Goal: Task Accomplishment & Management: Manage account settings

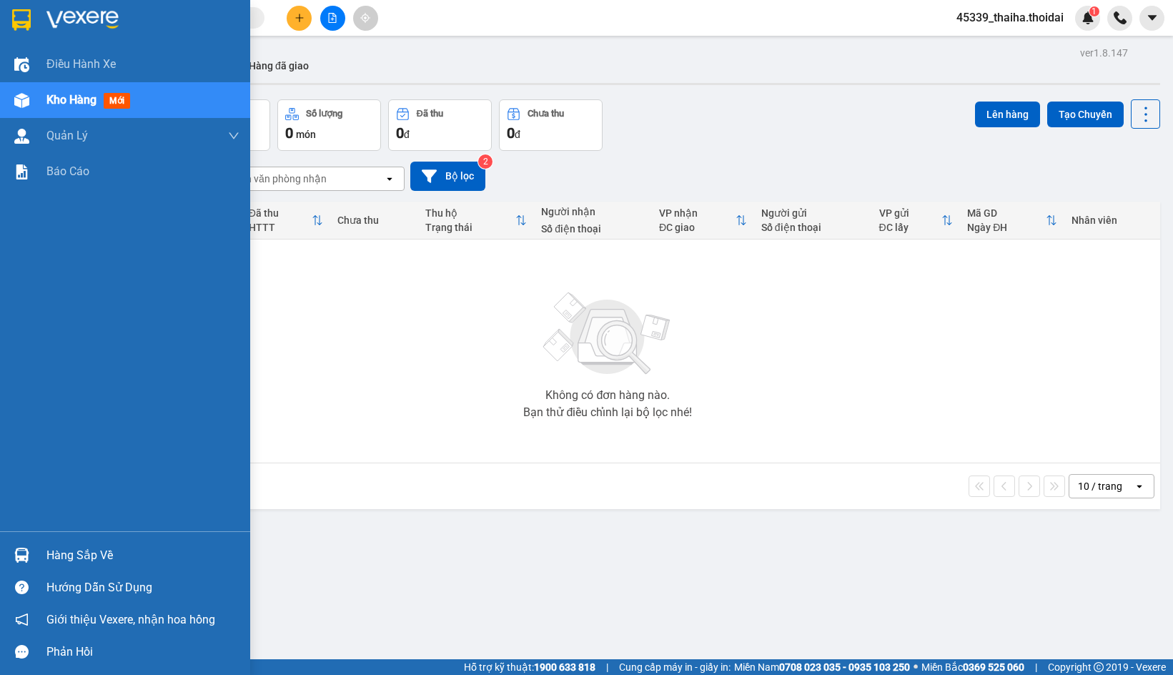
click at [33, 556] on div at bounding box center [21, 555] width 25 height 25
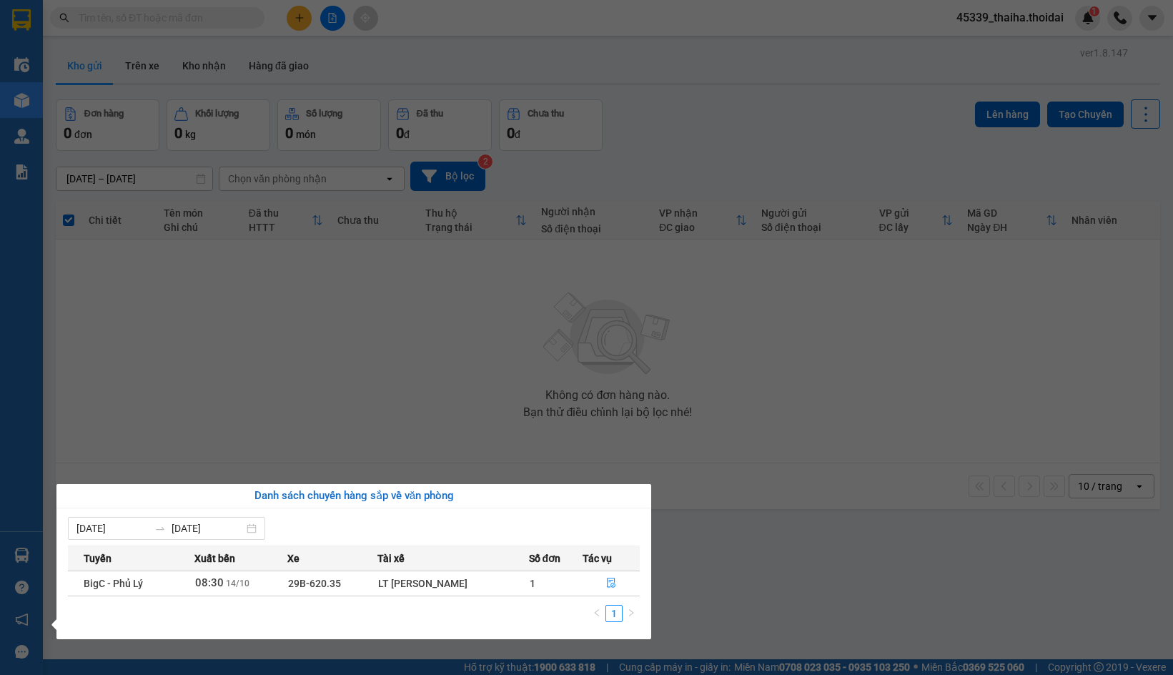
click at [161, 420] on section "Kết quả tìm kiếm ( 44 ) Bộ lọc Mã ĐH Trạng thái Món hàng Thu hộ Tổng cước Chưa …" at bounding box center [586, 337] width 1173 height 675
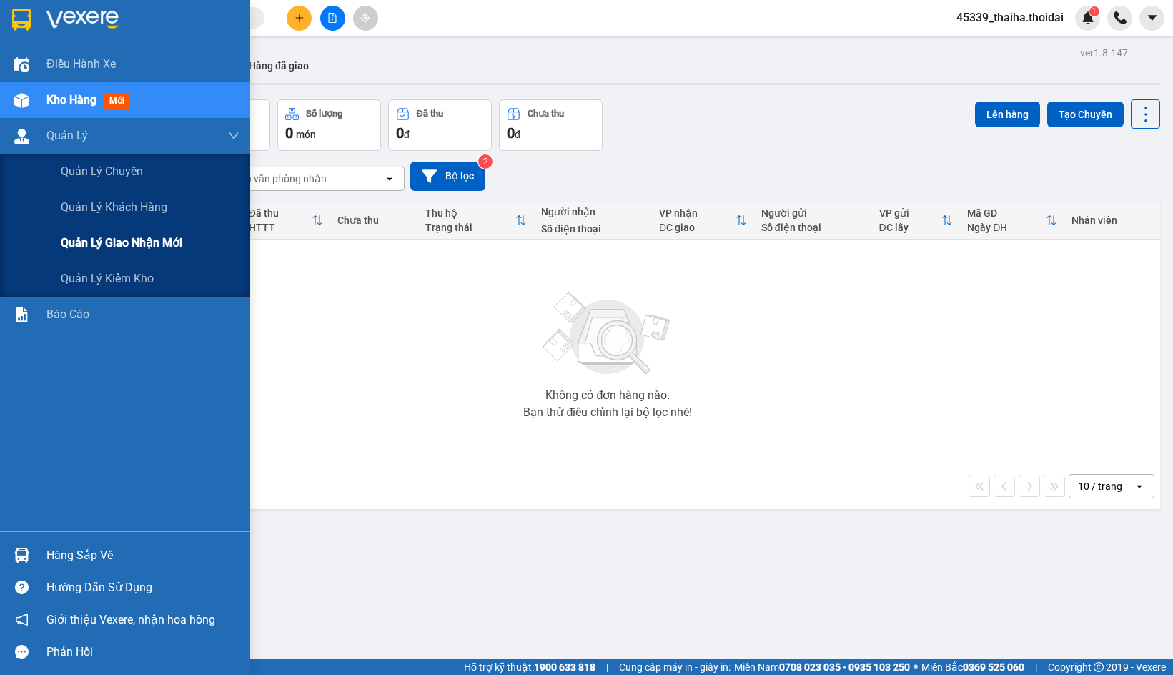
click at [96, 247] on span "Quản lý giao nhận mới" at bounding box center [122, 243] width 122 height 18
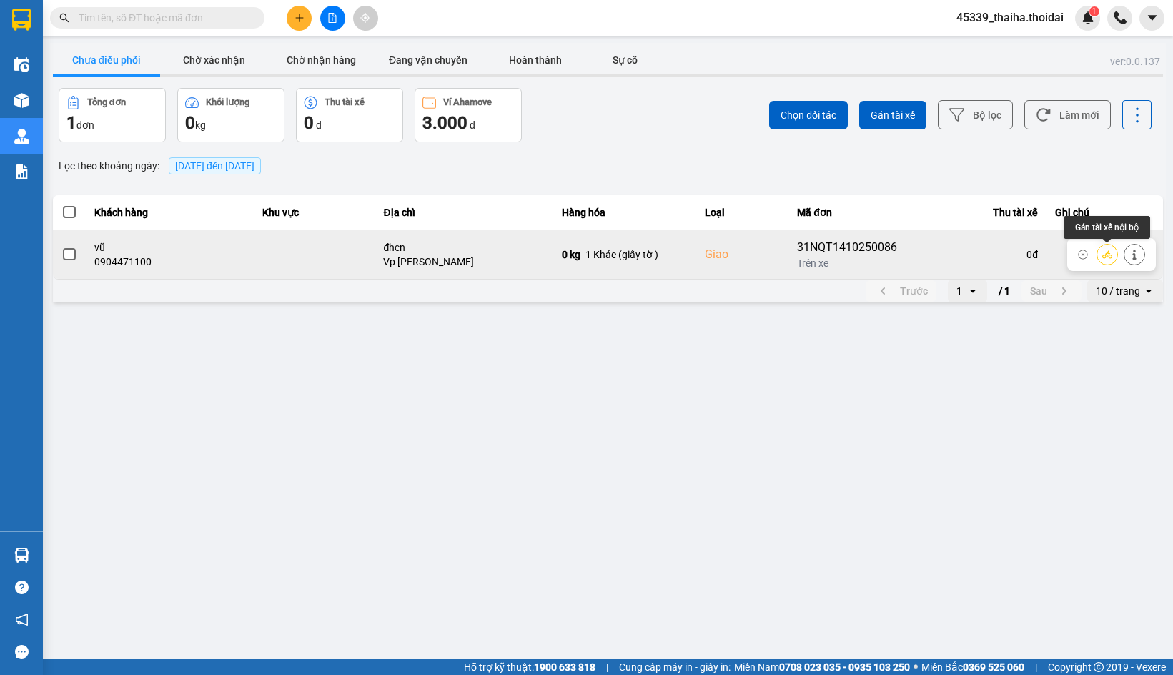
click at [1105, 257] on icon at bounding box center [1108, 255] width 10 height 10
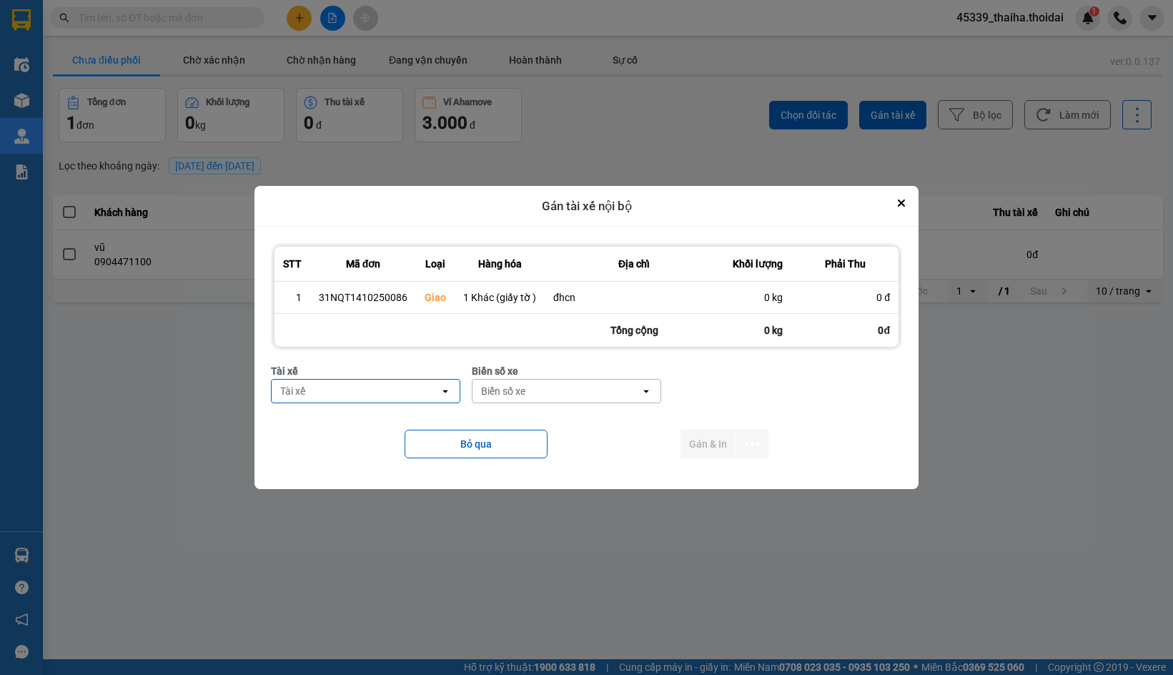
click at [412, 393] on div "Tài xế" at bounding box center [356, 391] width 168 height 23
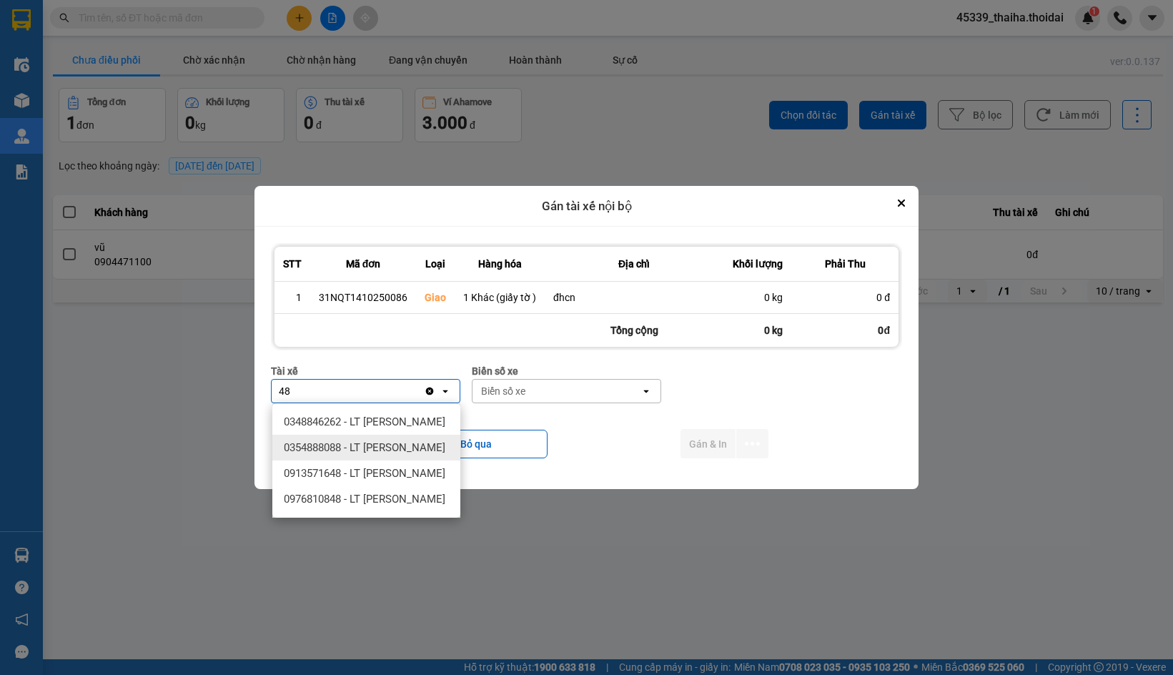
type input "4"
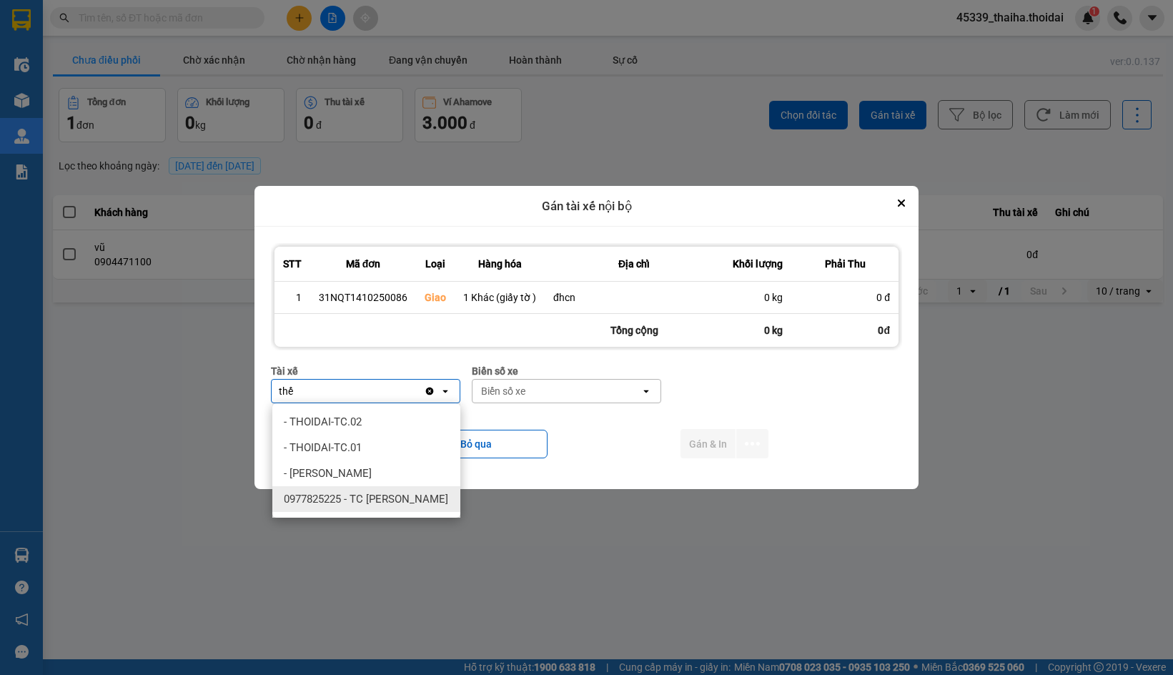
type input "thế"
click at [408, 497] on span "0977825225 - TC Bùi Văn Thế" at bounding box center [366, 499] width 164 height 14
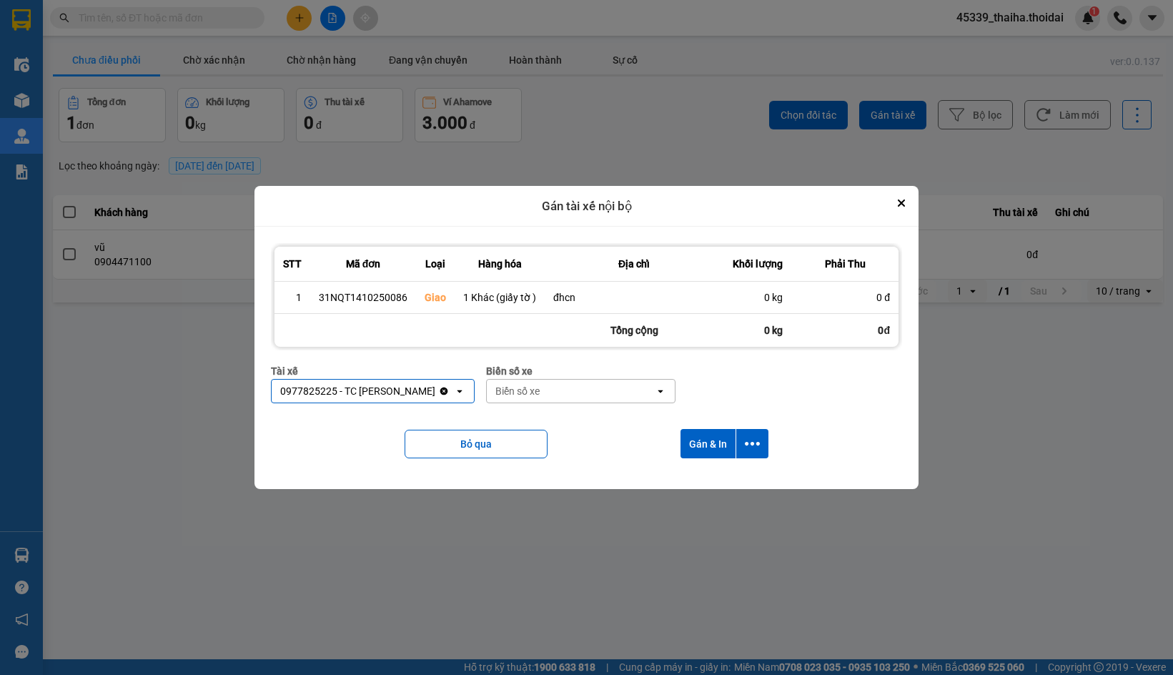
click at [548, 395] on div "Biển số xe" at bounding box center [571, 391] width 168 height 23
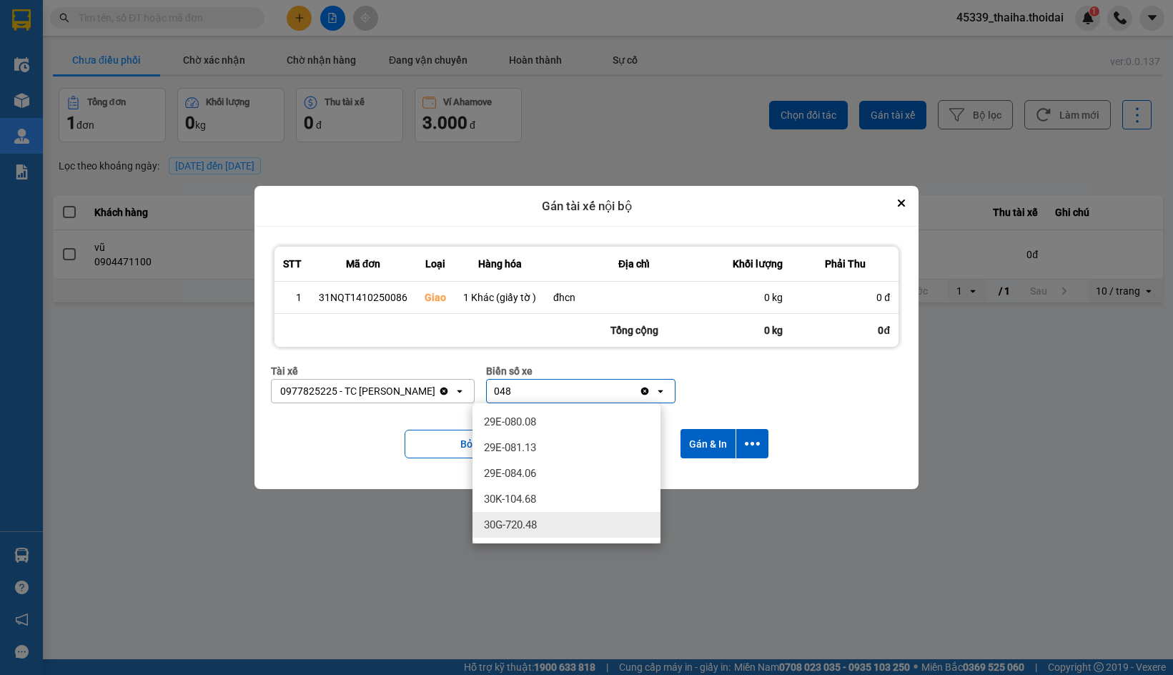
type input "048"
click at [557, 521] on div "30G-720.48" at bounding box center [567, 525] width 188 height 26
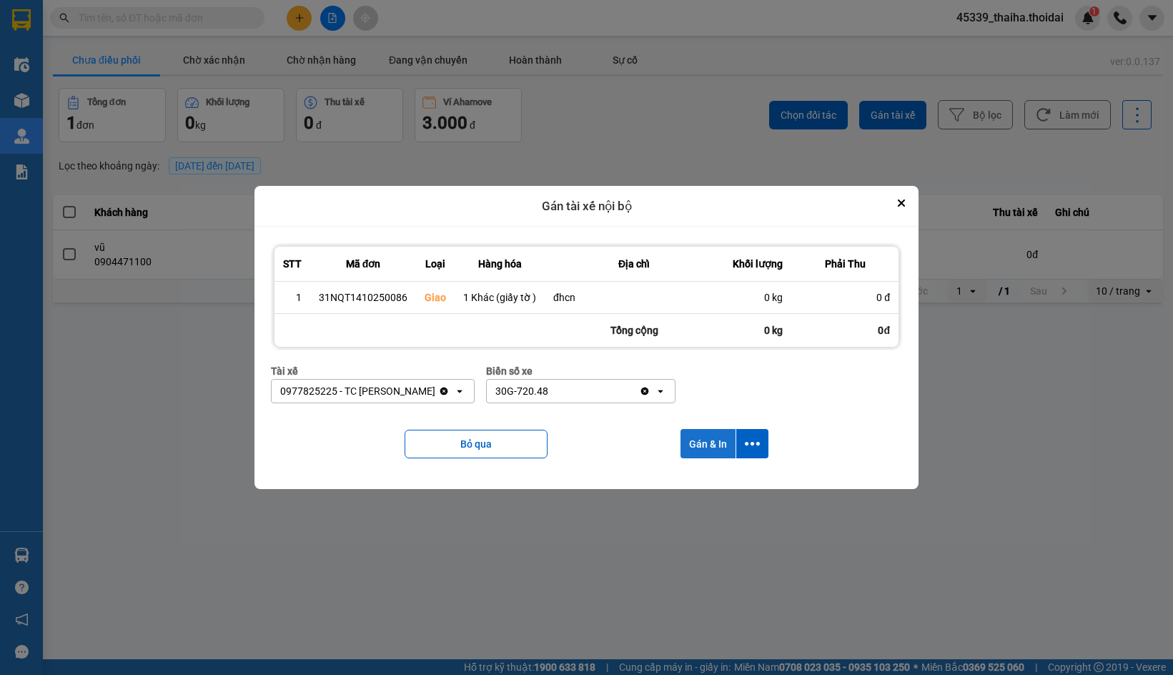
click at [695, 449] on button "Gán & In" at bounding box center [708, 443] width 55 height 29
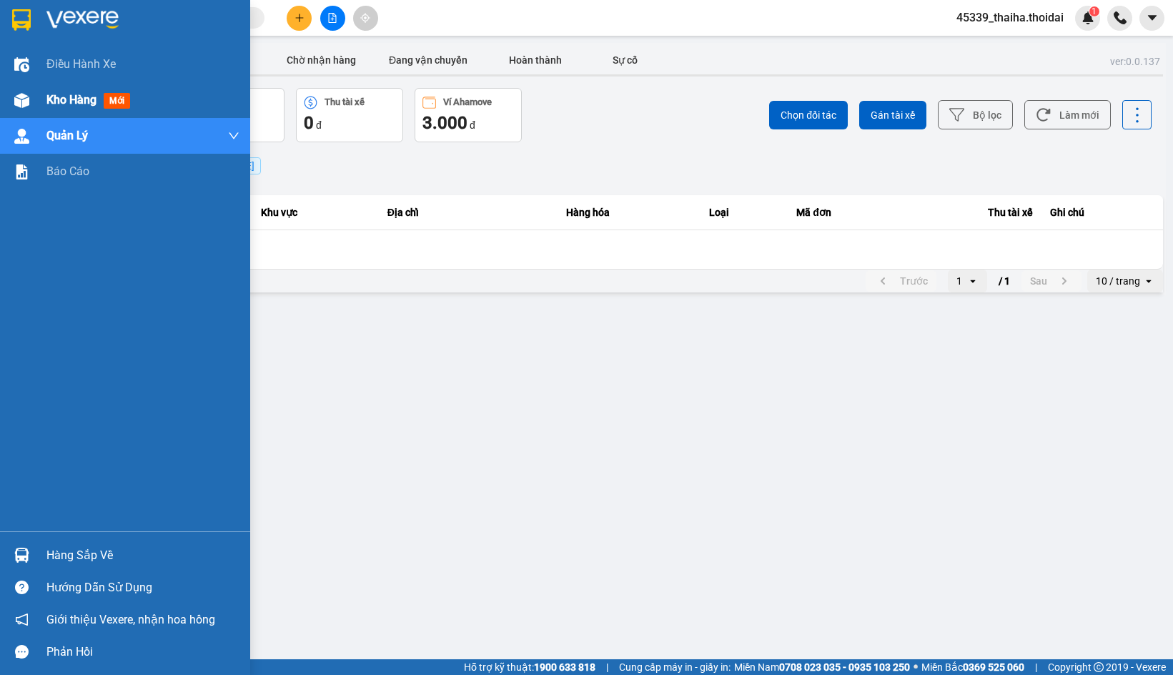
click at [31, 99] on div at bounding box center [21, 100] width 25 height 25
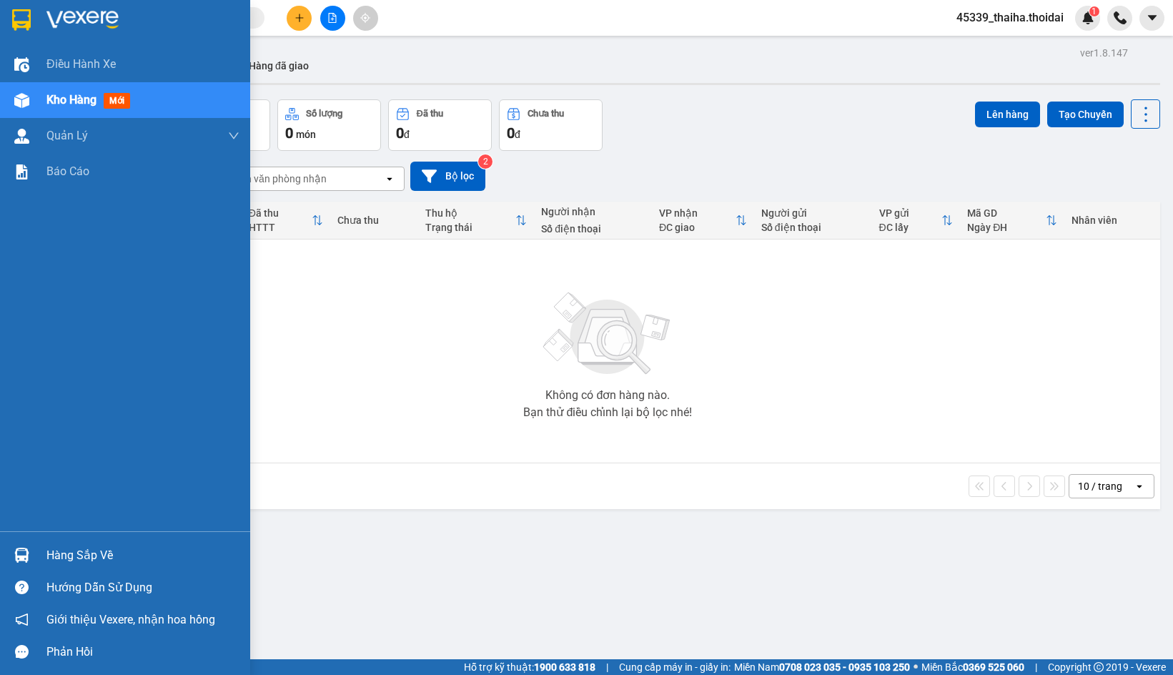
click at [24, 542] on div "Hàng sắp về" at bounding box center [125, 555] width 250 height 32
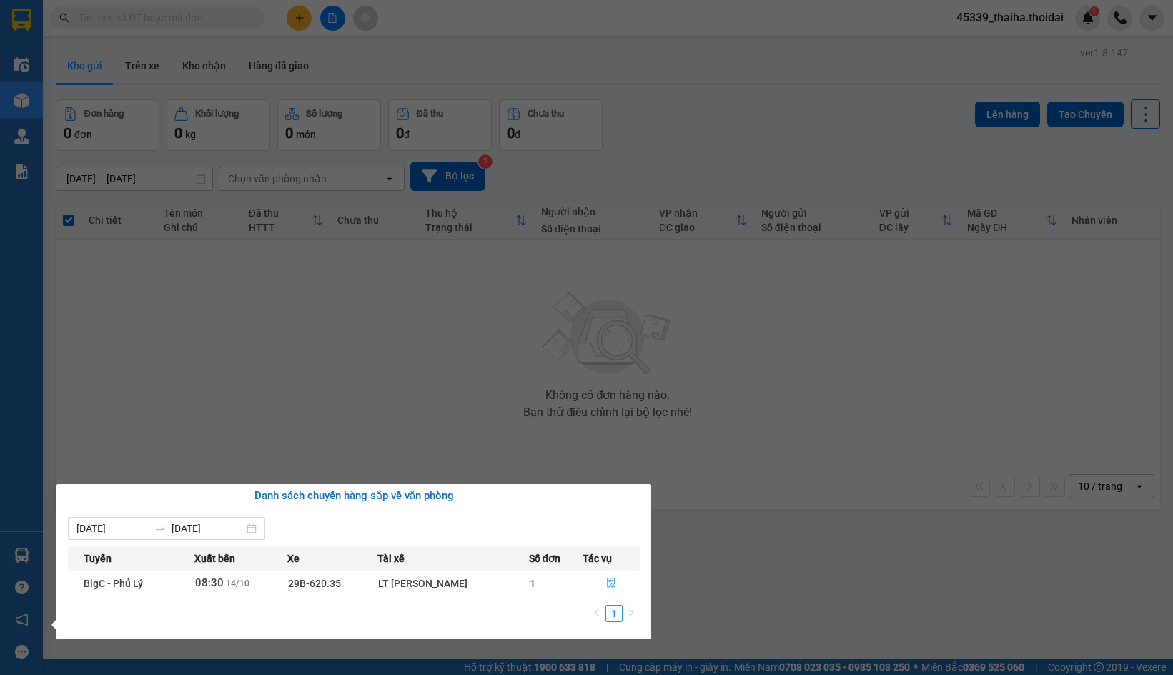
click at [613, 586] on icon "file-done" at bounding box center [611, 583] width 10 height 10
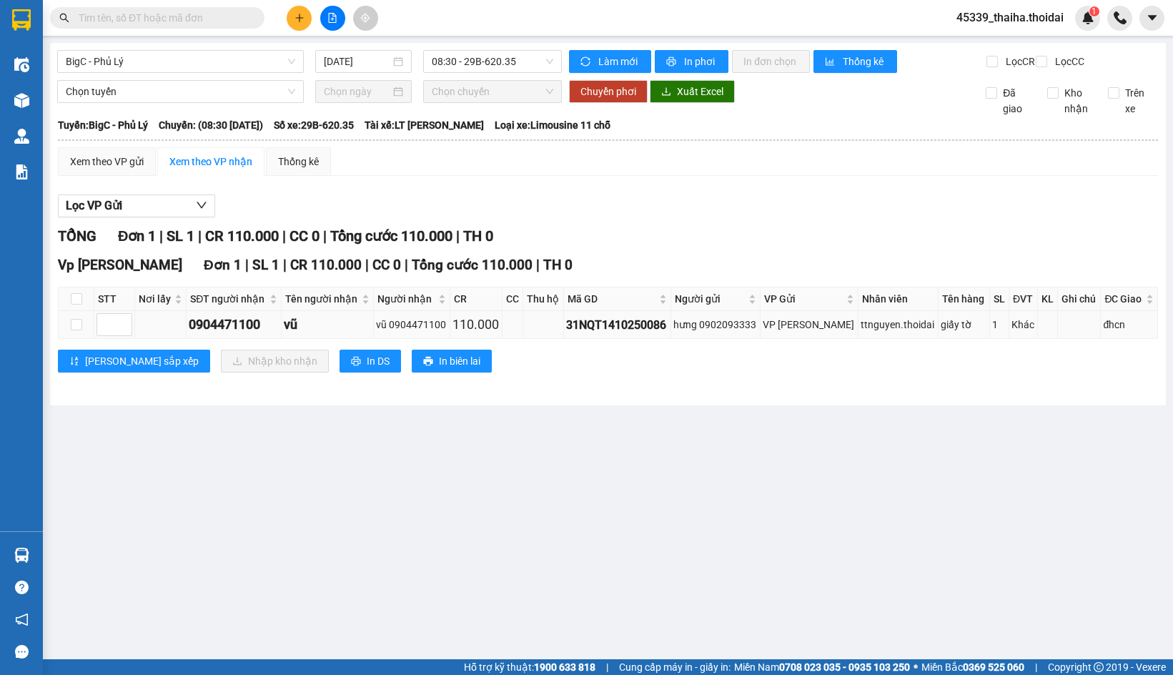
click at [83, 335] on td at bounding box center [77, 325] width 36 height 28
click at [77, 330] on input "checkbox" at bounding box center [76, 324] width 11 height 11
checkbox input "true"
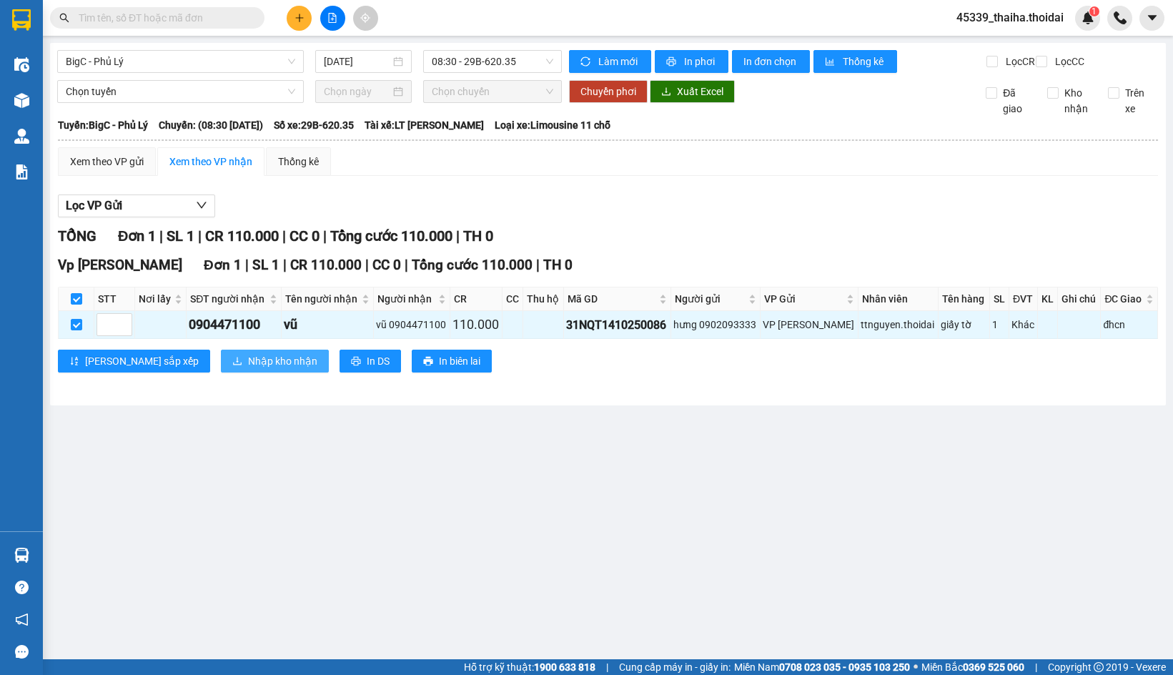
click at [248, 369] on span "Nhập kho nhận" at bounding box center [282, 361] width 69 height 16
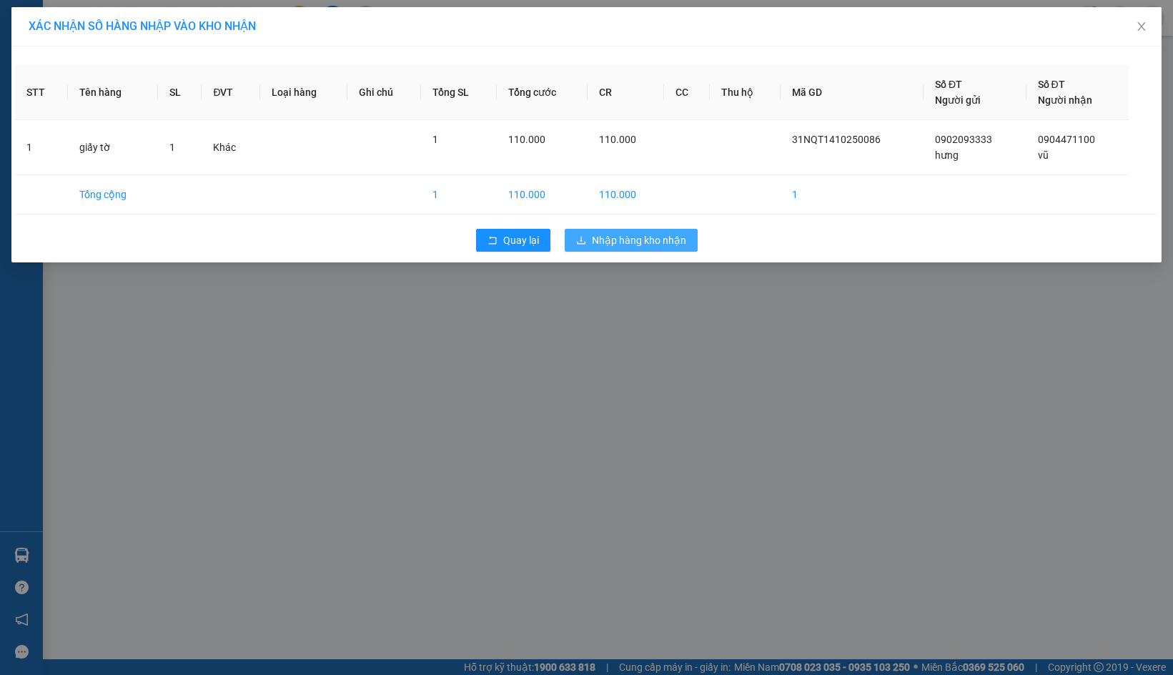
click at [676, 235] on span "Nhập hàng kho nhận" at bounding box center [639, 240] width 94 height 16
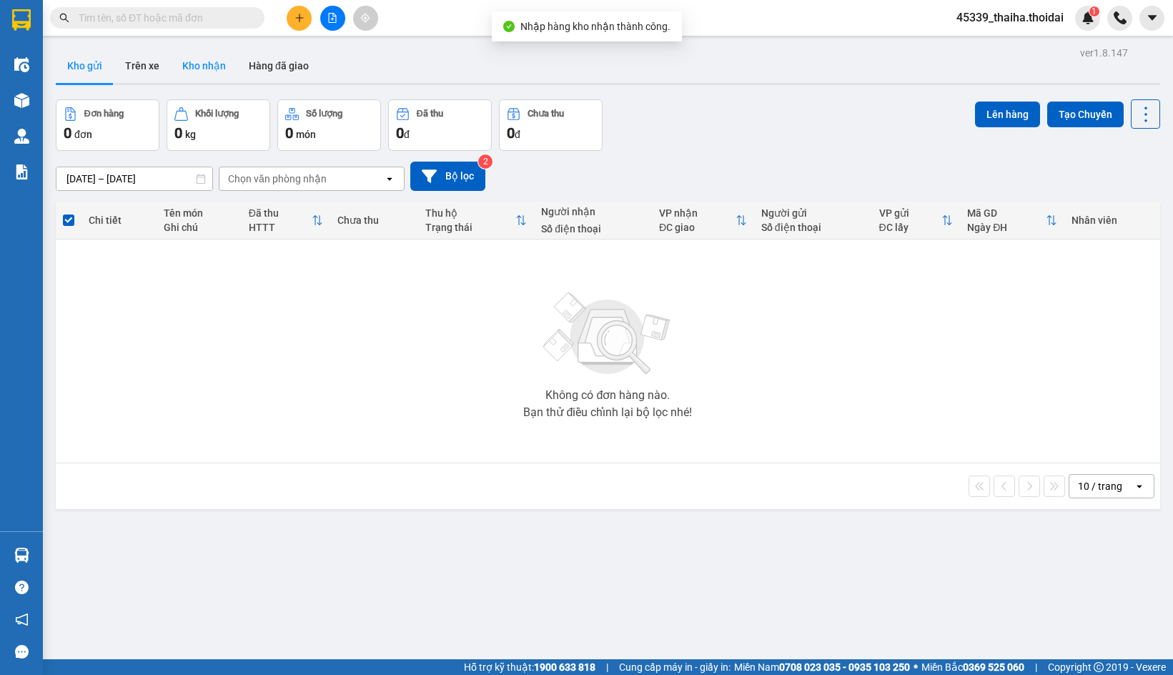
click at [202, 67] on button "Kho nhận" at bounding box center [204, 66] width 67 height 34
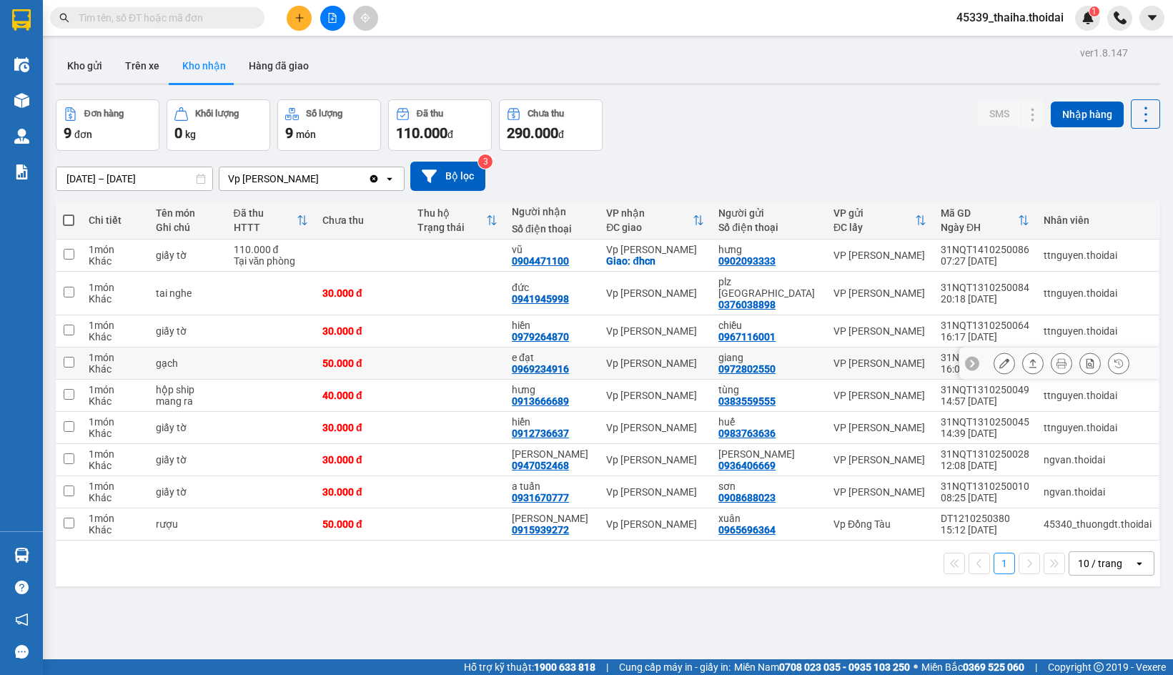
click at [995, 351] on button at bounding box center [1005, 363] width 20 height 25
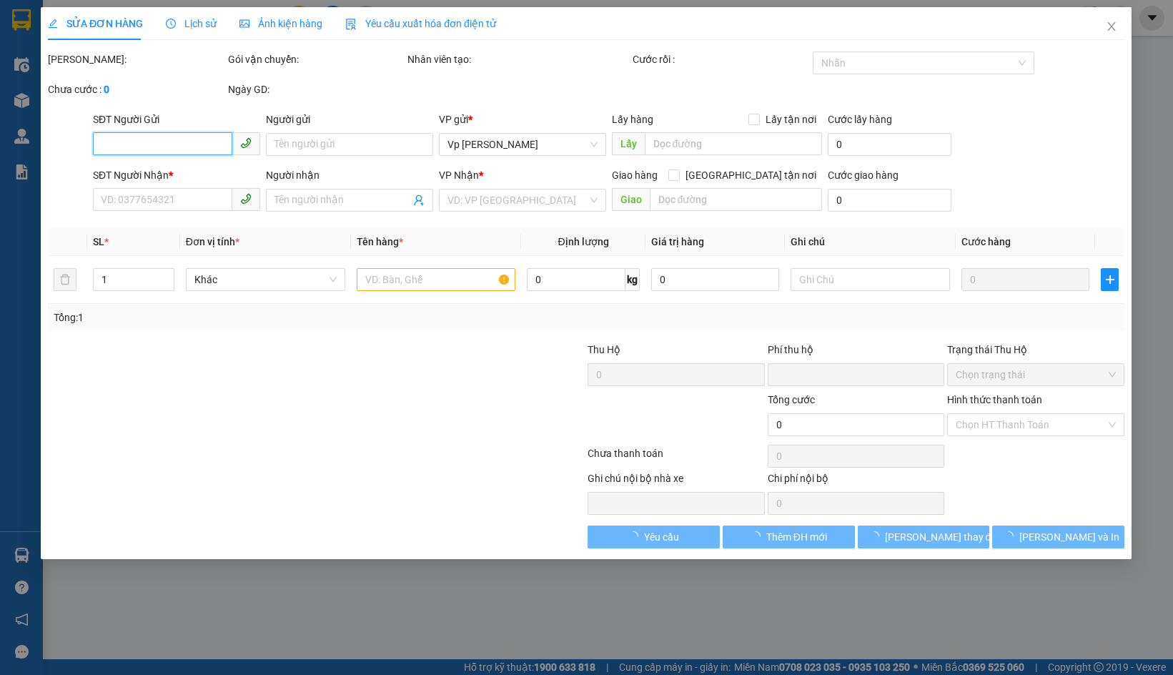
type input "0972802550"
type input "giang"
type input "0969234916"
type input "e đạt"
type input "0"
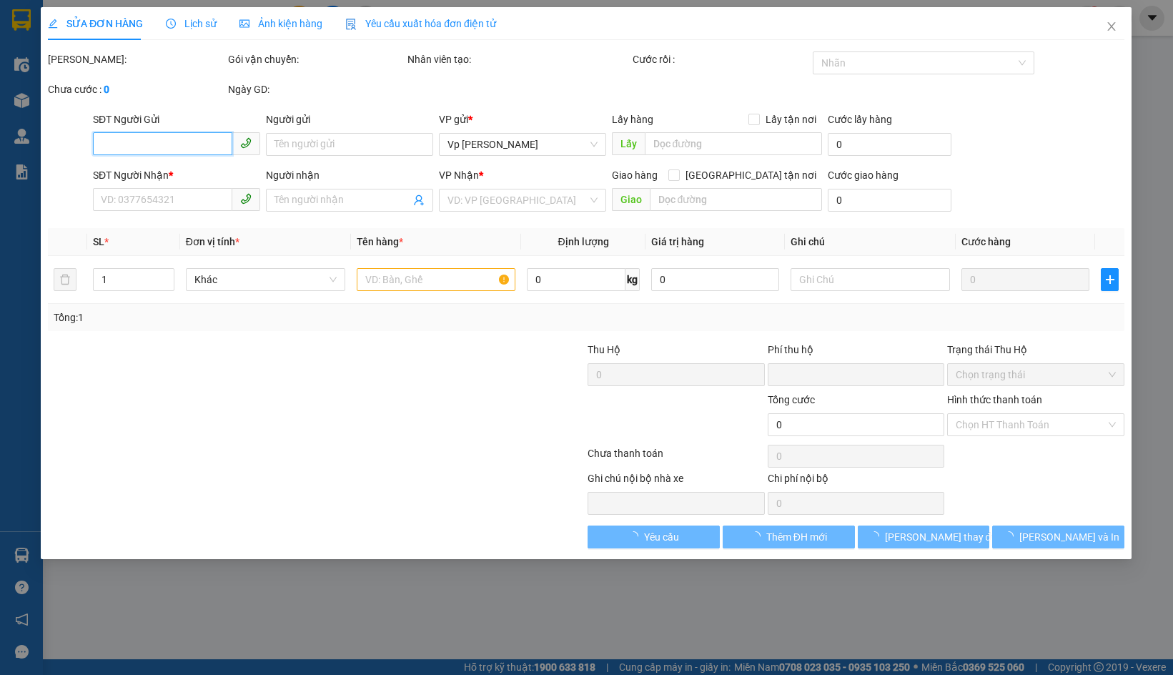
type input "50.000"
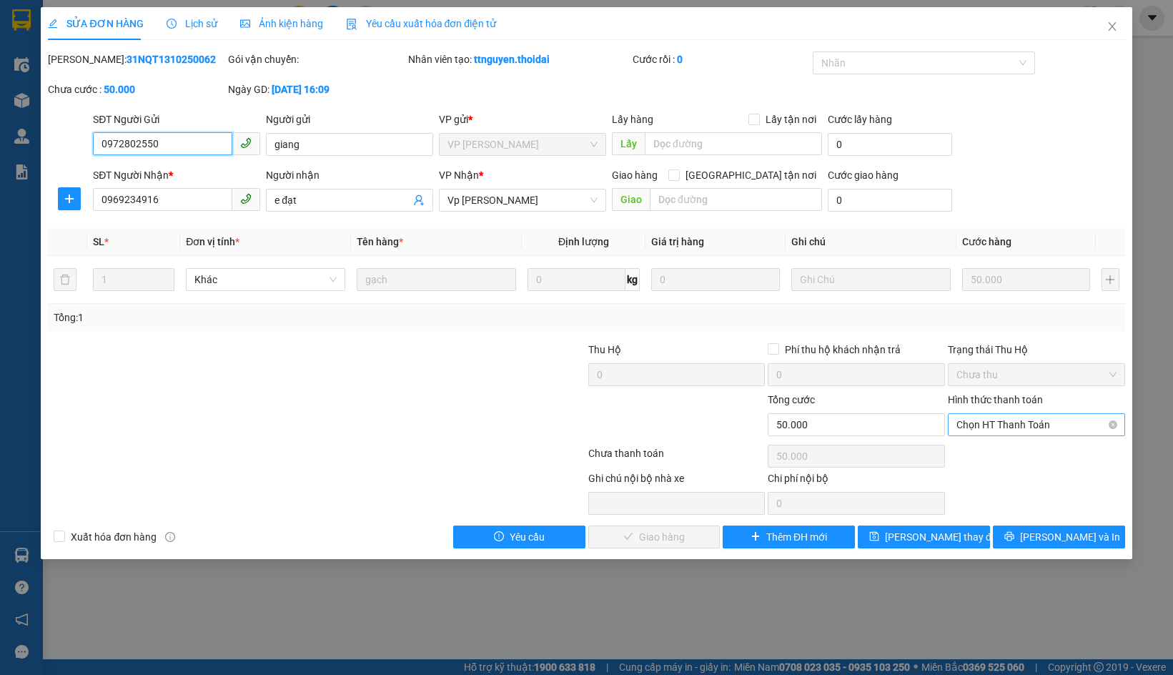
click at [1003, 426] on span "Chọn HT Thanh Toán" at bounding box center [1037, 424] width 160 height 21
click at [979, 457] on div "Tại văn phòng" at bounding box center [1037, 453] width 160 height 16
type input "0"
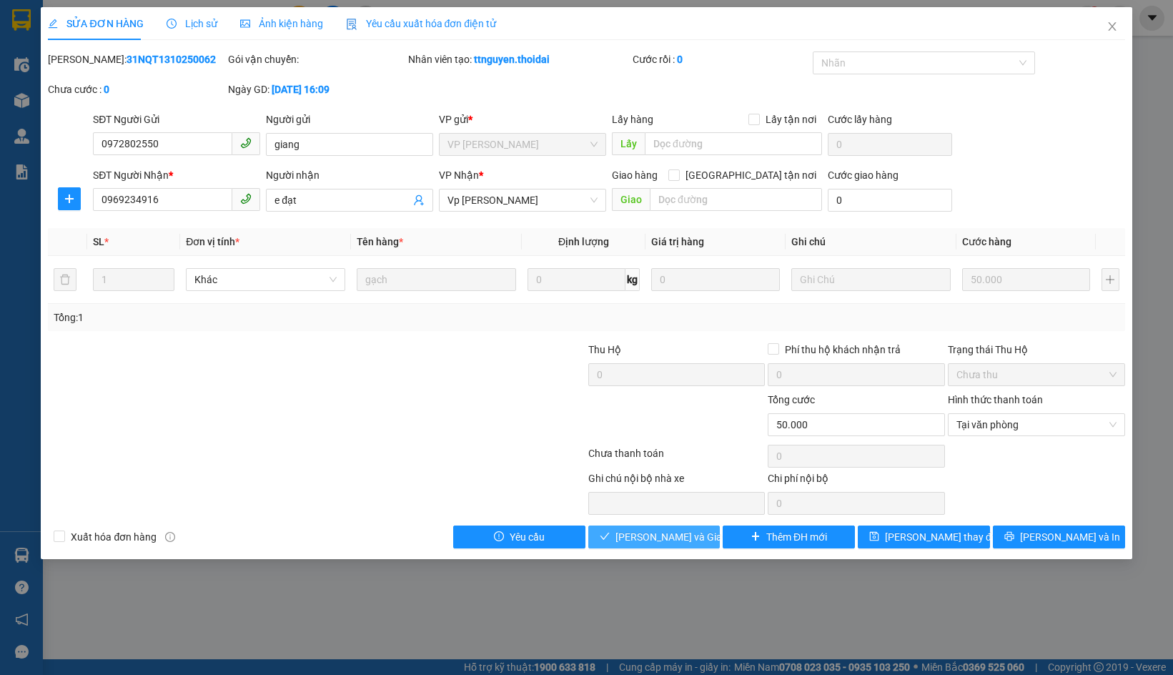
click at [647, 537] on span "Lưu và Giao hàng" at bounding box center [684, 537] width 137 height 16
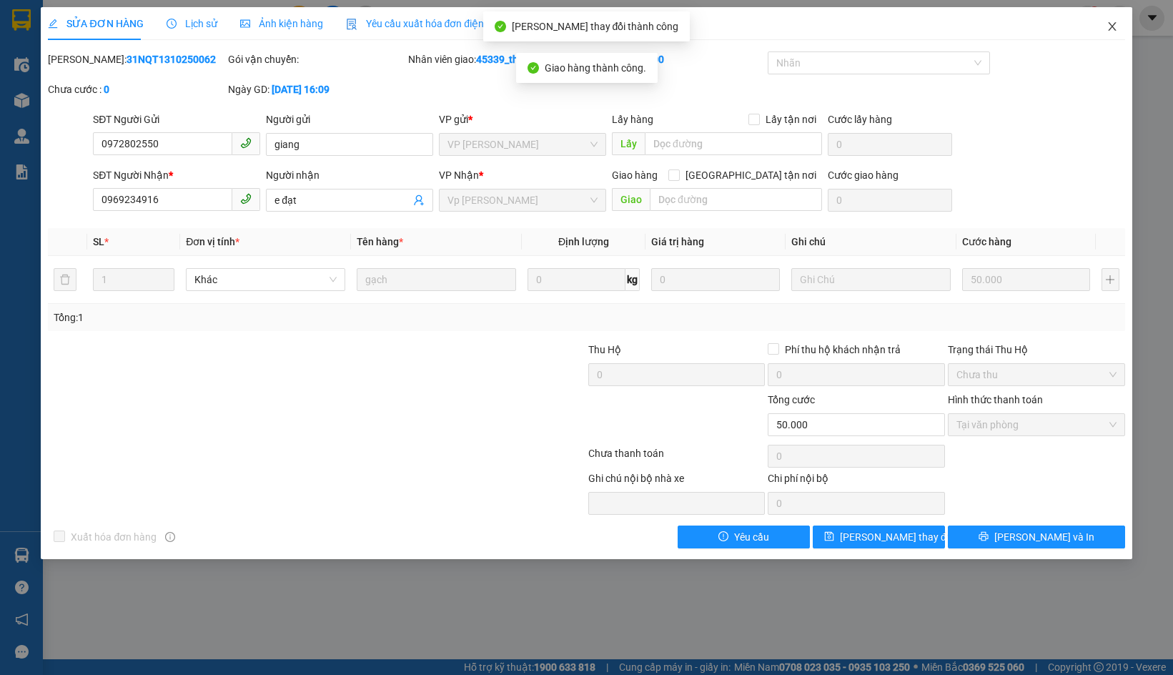
click at [1111, 22] on icon "close" at bounding box center [1112, 26] width 11 height 11
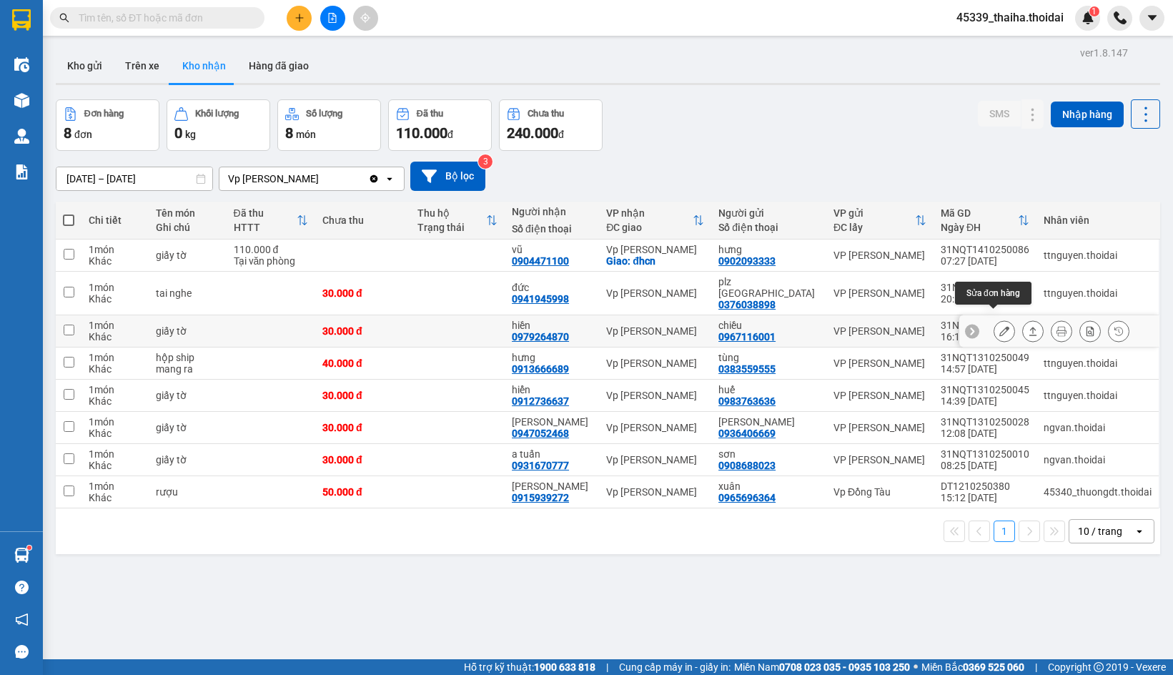
click at [1000, 326] on icon at bounding box center [1005, 331] width 10 height 10
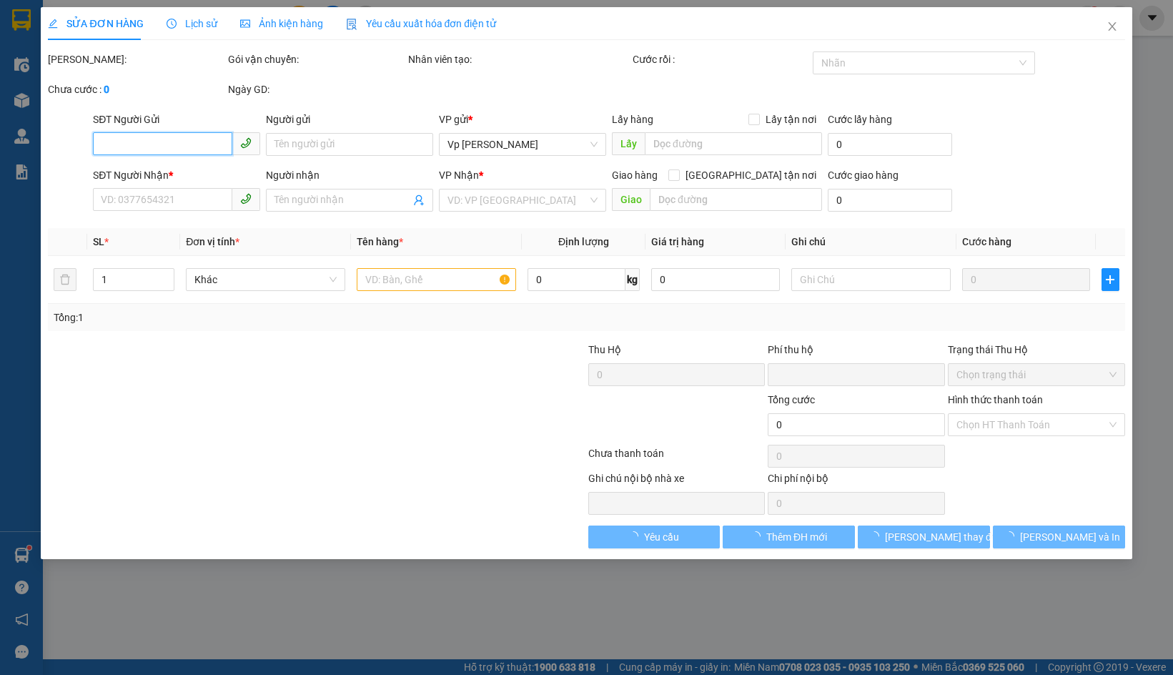
type input "0967116001"
type input "chiều"
type input "0979264870"
type input "hiền"
type input "0"
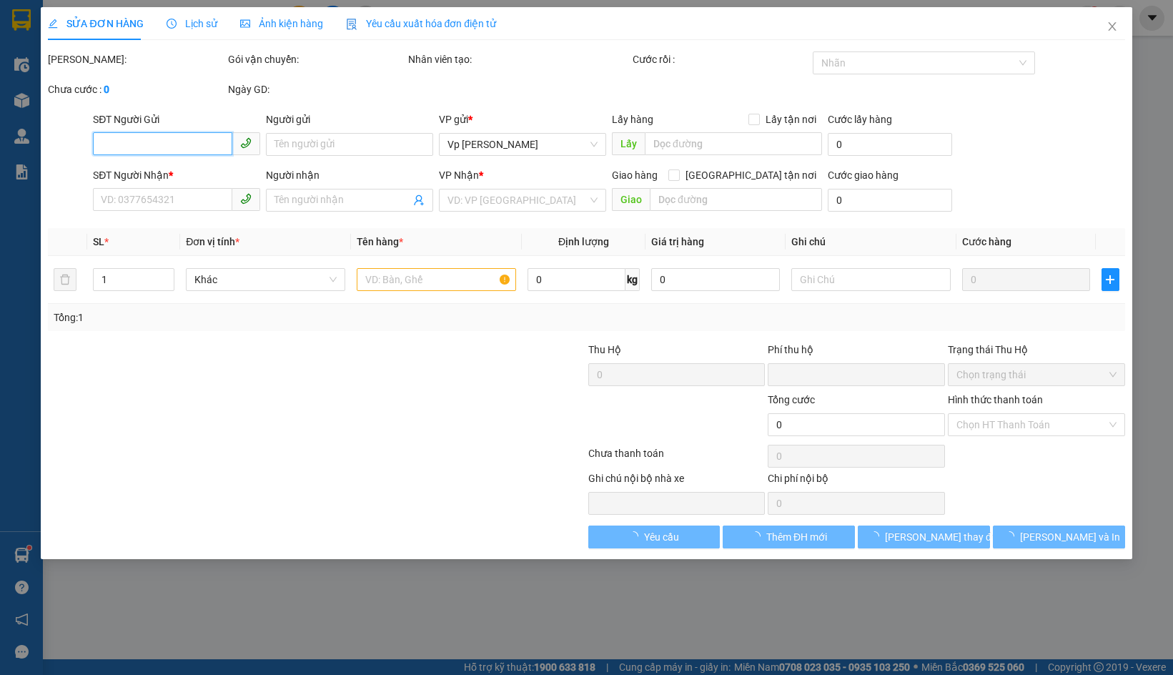
type input "30.000"
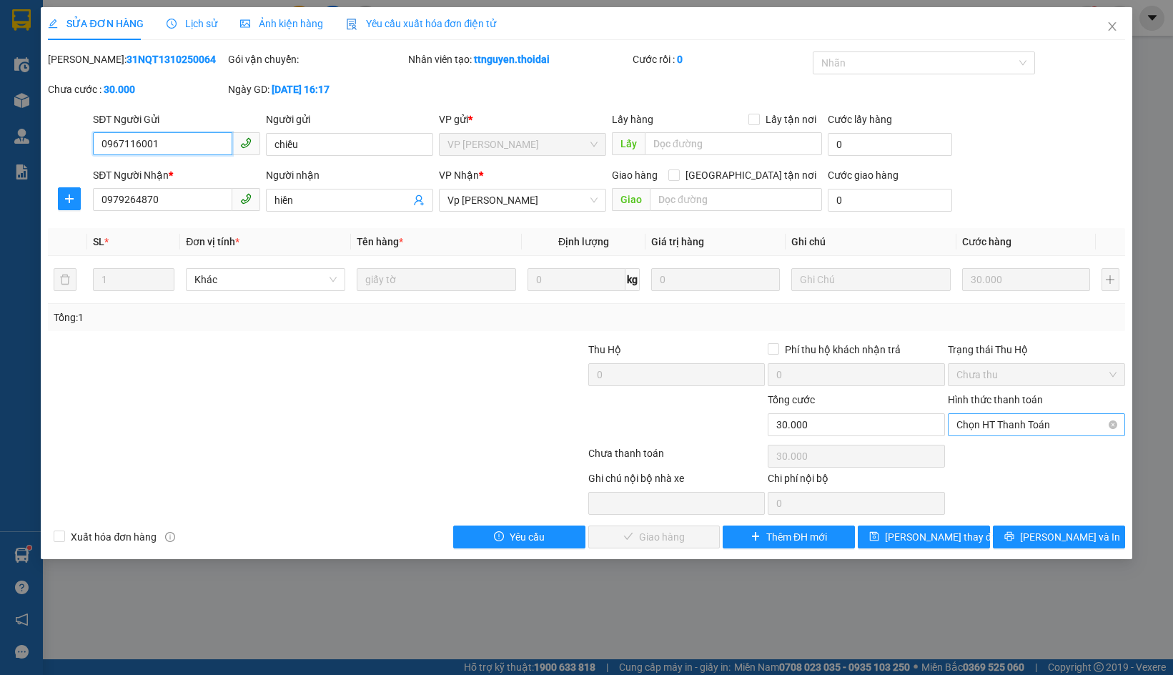
click at [1002, 422] on span "Chọn HT Thanh Toán" at bounding box center [1037, 424] width 160 height 21
click at [990, 456] on div "Tại văn phòng" at bounding box center [1037, 453] width 160 height 16
type input "0"
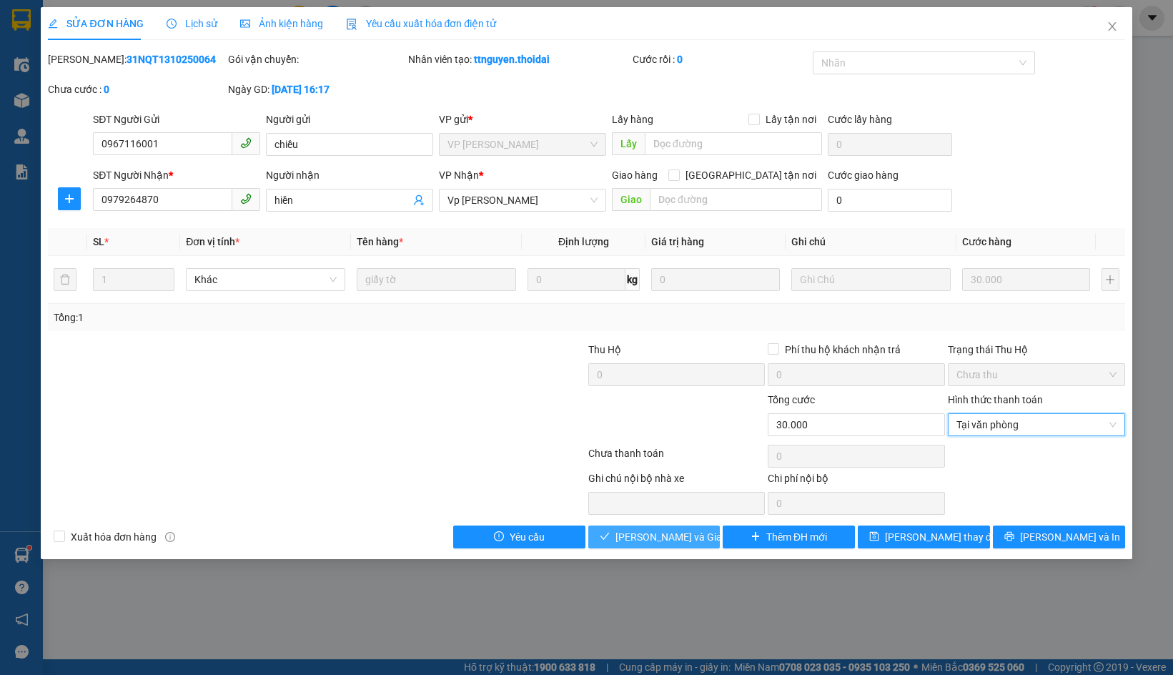
click at [641, 536] on span "Lưu và Giao hàng" at bounding box center [684, 537] width 137 height 16
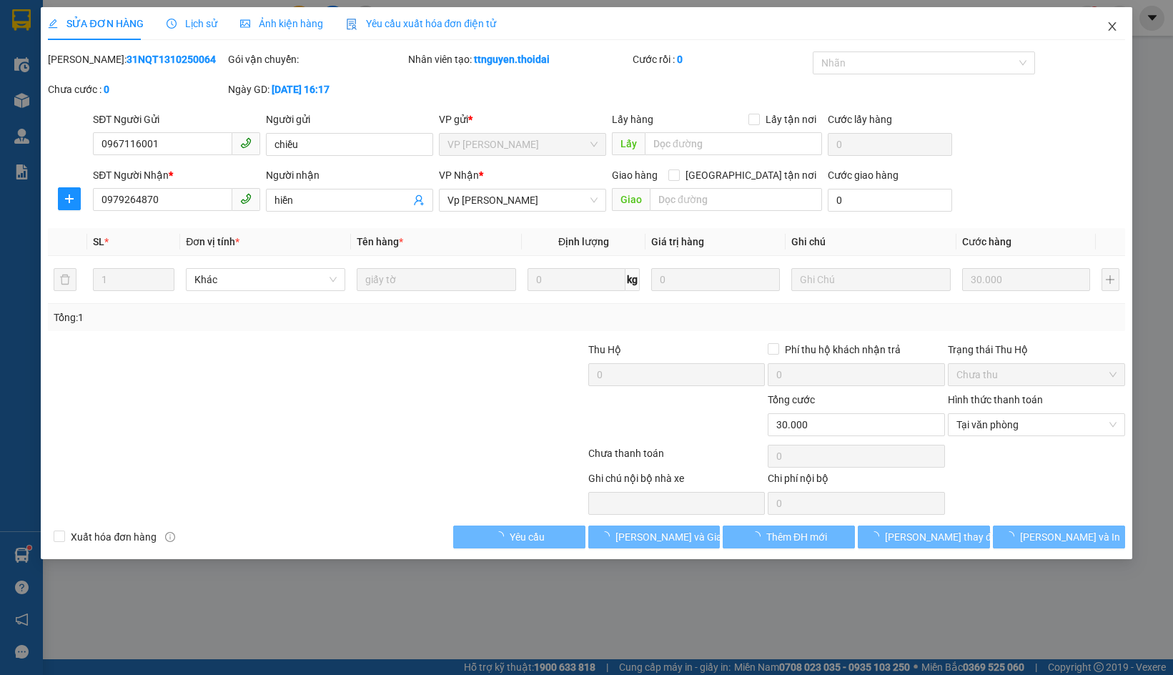
click at [1112, 27] on icon "close" at bounding box center [1112, 26] width 8 height 9
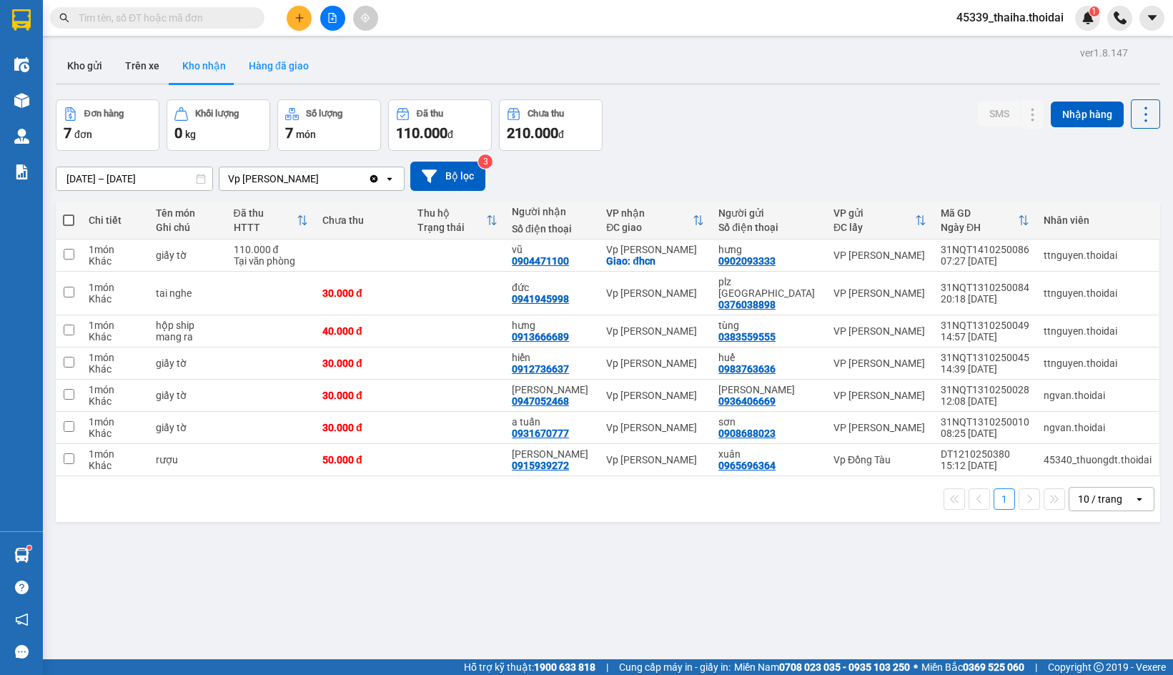
click at [292, 72] on button "Hàng đã giao" at bounding box center [278, 66] width 83 height 34
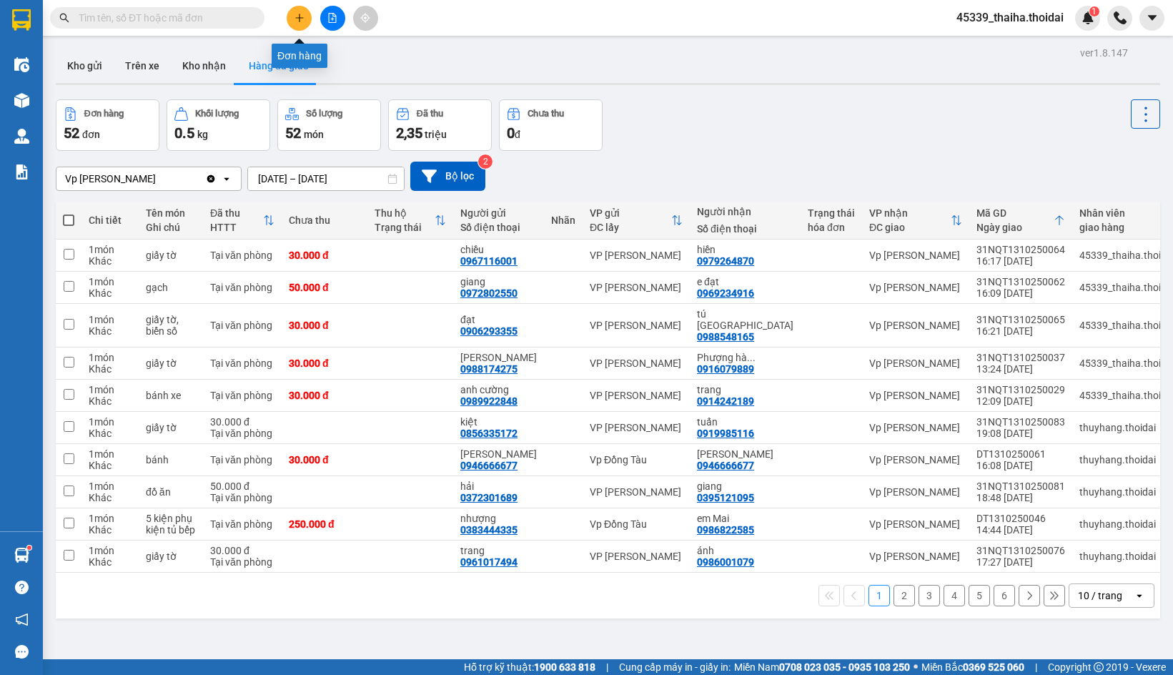
click at [296, 23] on button at bounding box center [299, 18] width 25 height 25
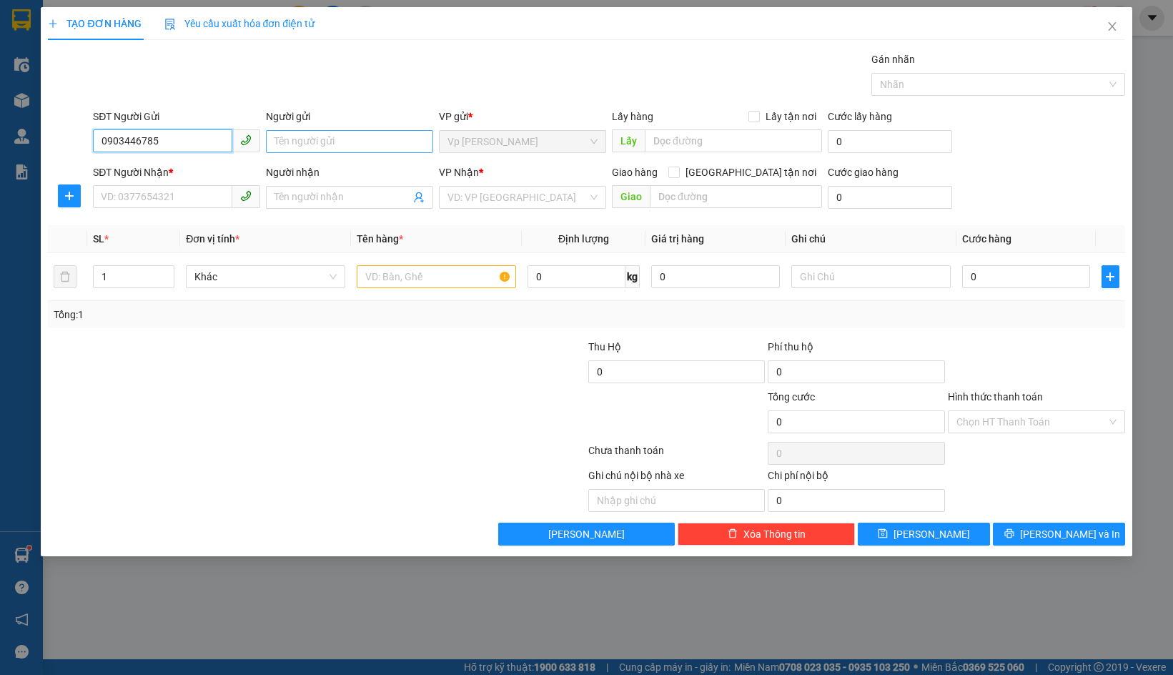
type input "0903446785"
click at [325, 132] on input "Người gửi" at bounding box center [349, 141] width 167 height 23
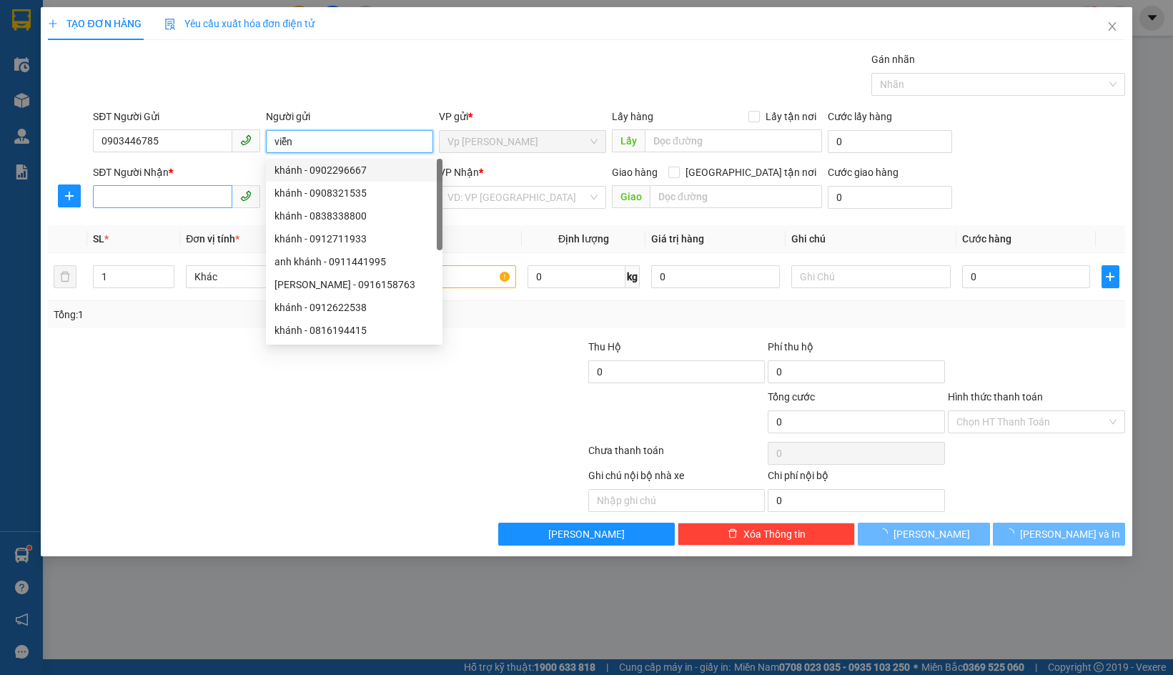
type input "viễn"
click at [137, 193] on input "SĐT Người Nhận *" at bounding box center [162, 196] width 139 height 23
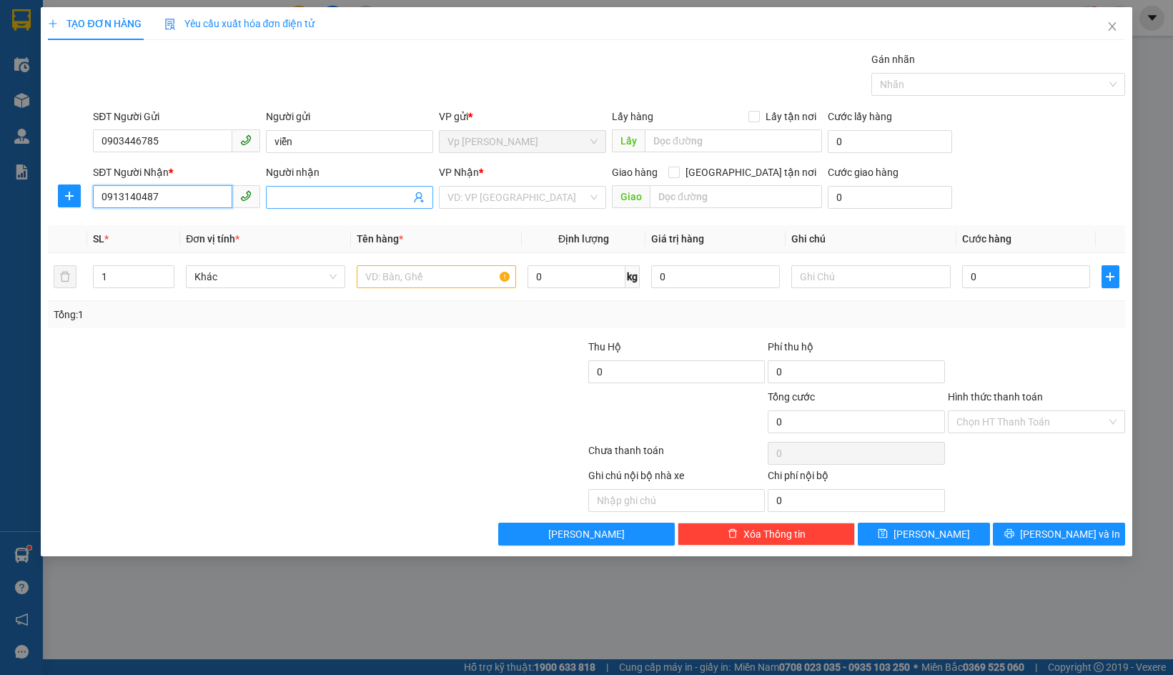
type input "0913140487"
click at [272, 200] on span at bounding box center [349, 197] width 167 height 23
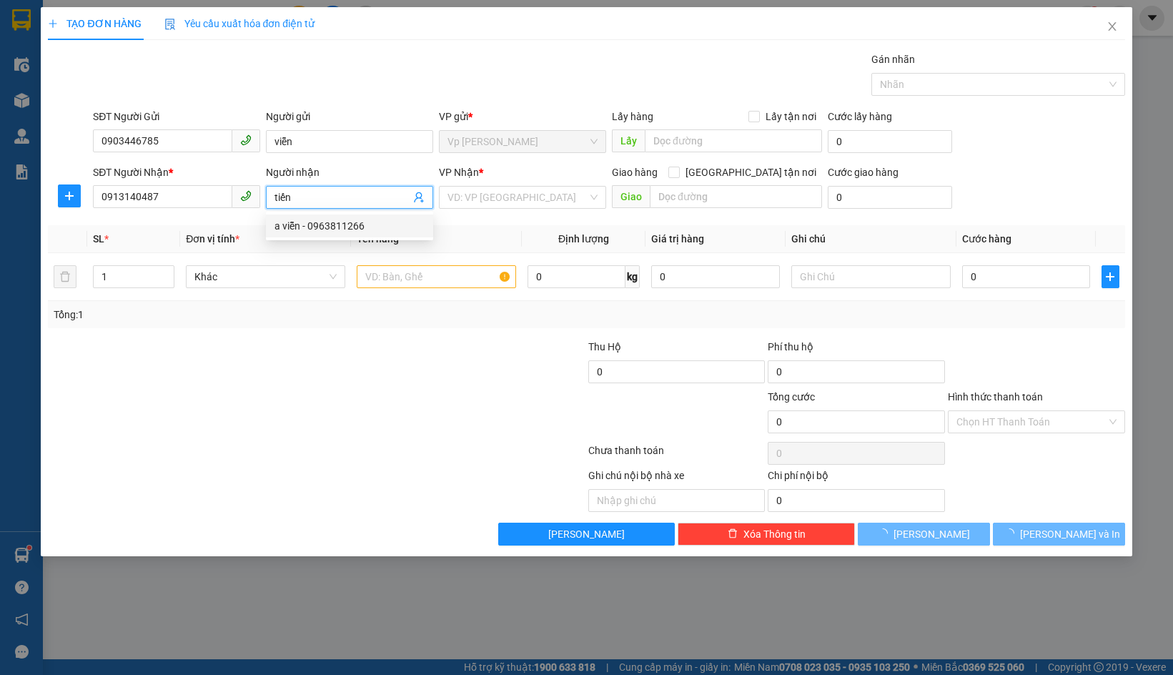
type input "tiến"
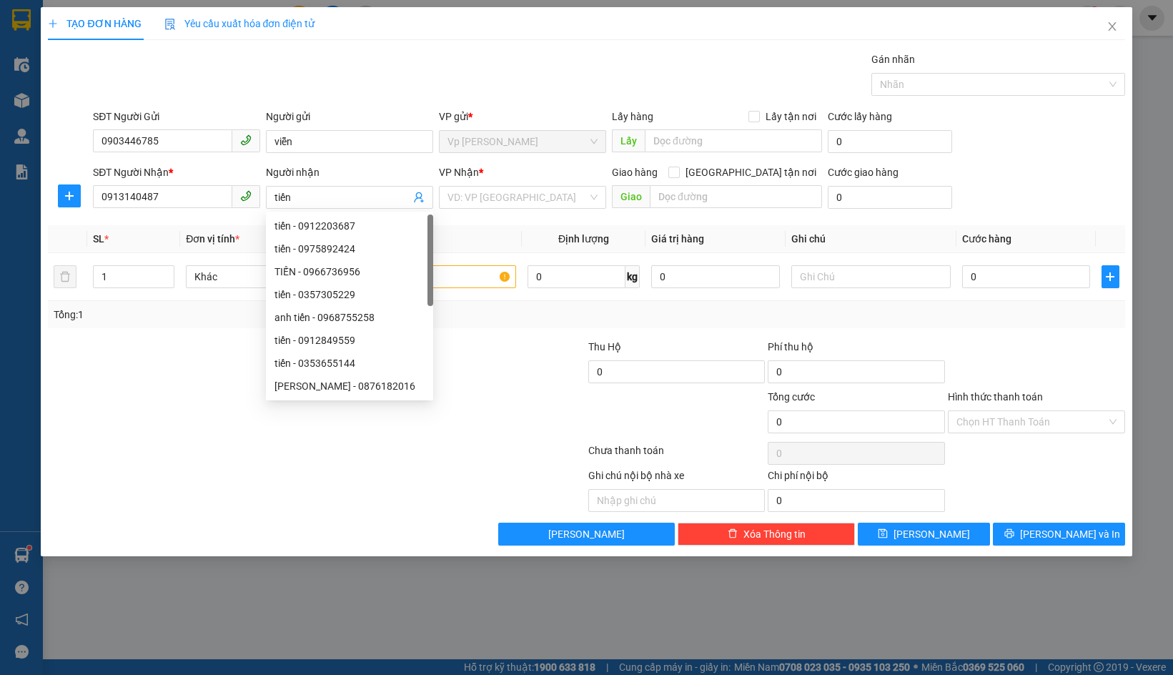
click at [501, 181] on div "VP Nhận *" at bounding box center [522, 174] width 167 height 21
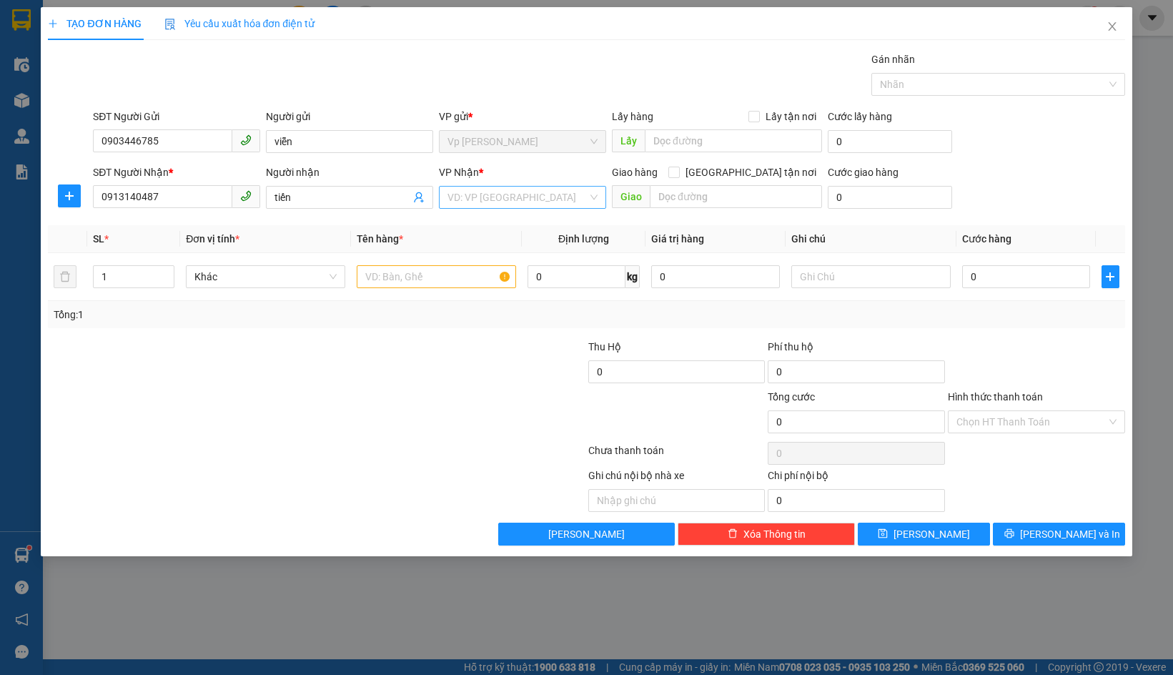
click at [500, 192] on input "search" at bounding box center [518, 197] width 140 height 21
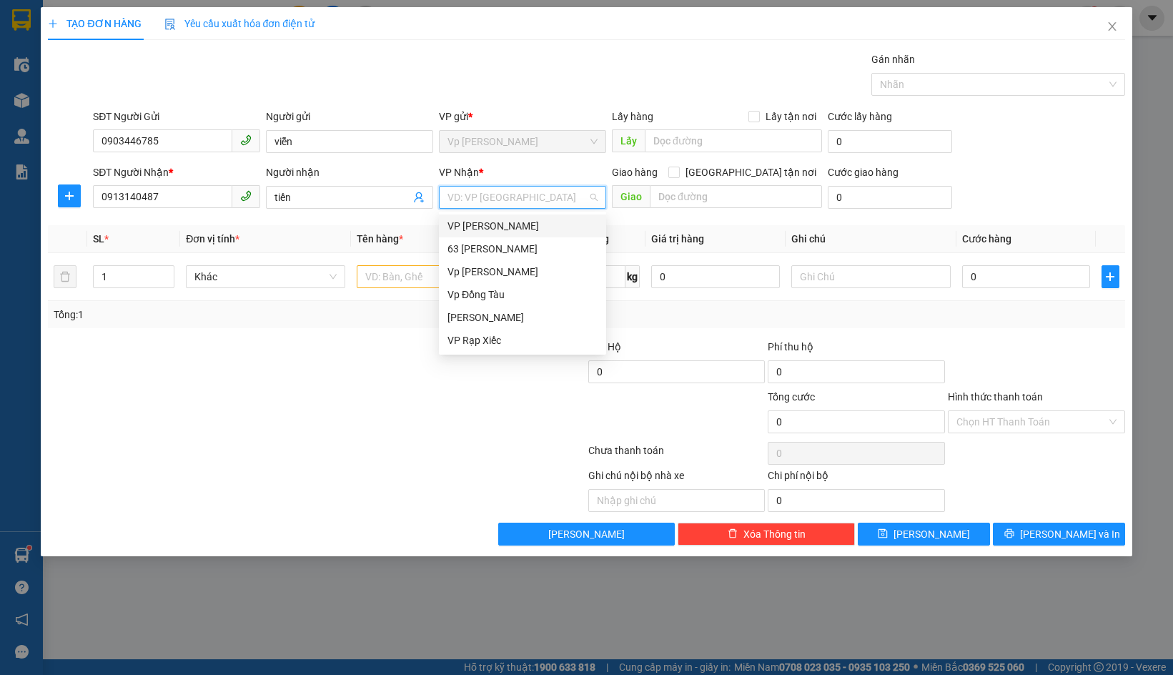
click at [494, 228] on div "VP [PERSON_NAME]" at bounding box center [523, 226] width 150 height 16
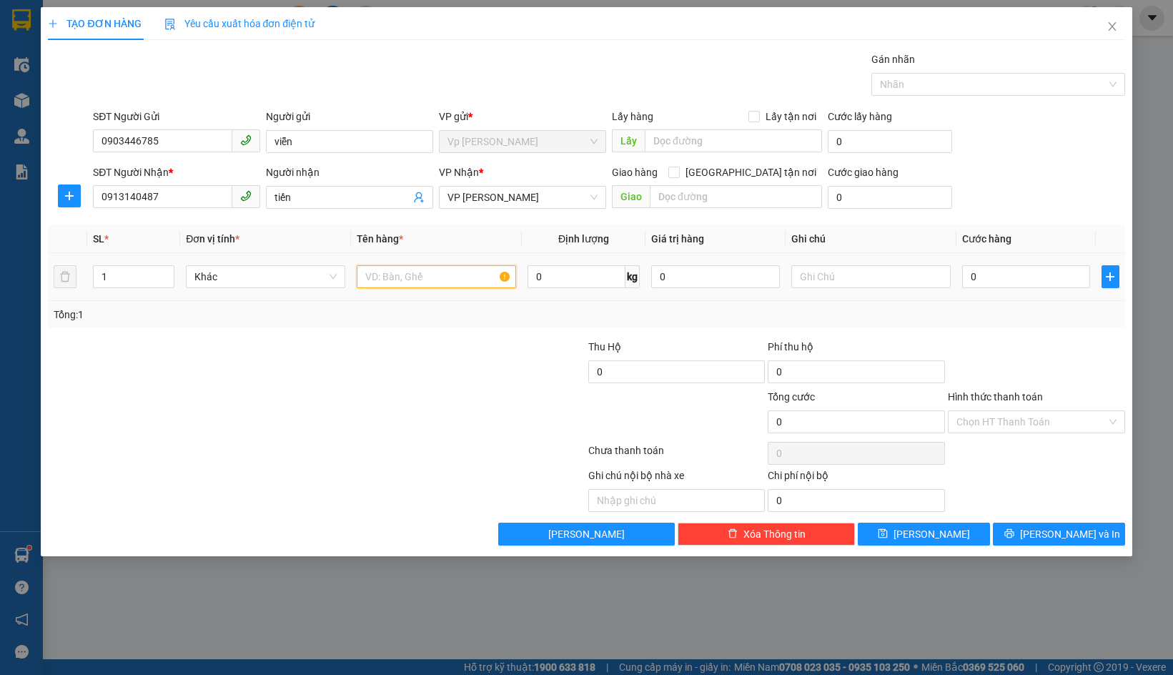
click at [411, 274] on input "text" at bounding box center [436, 276] width 159 height 23
type input "a"
type input "áo"
click at [995, 281] on input "0" at bounding box center [1026, 276] width 128 height 23
type input "3"
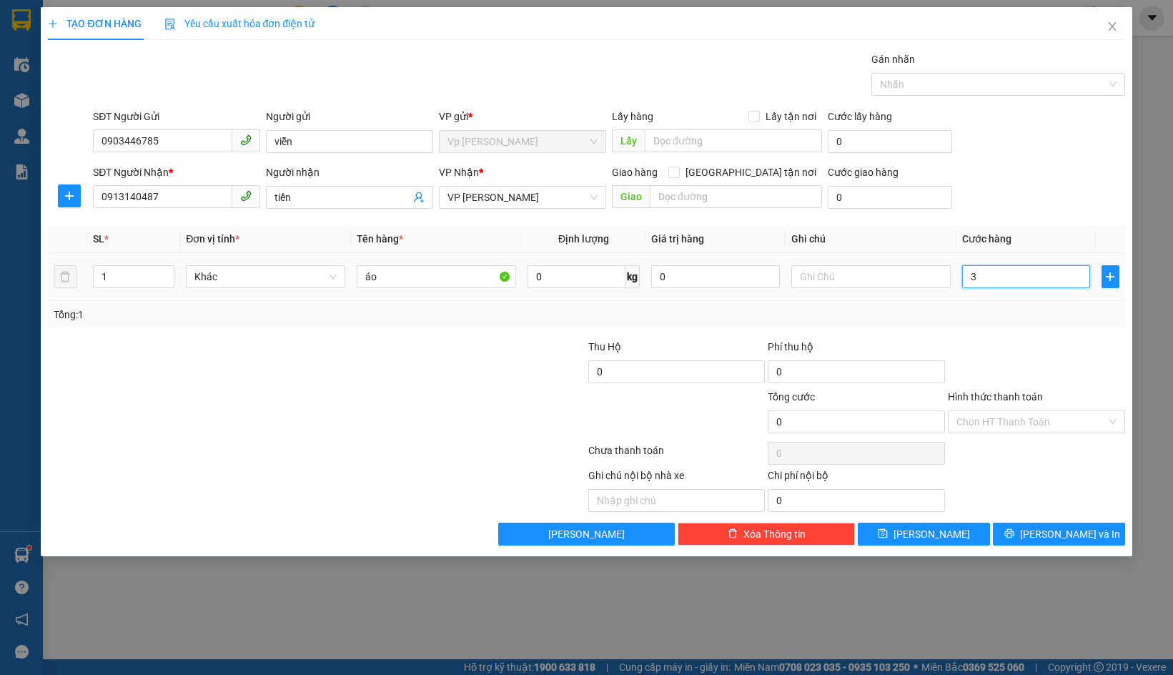
type input "3"
type input "30"
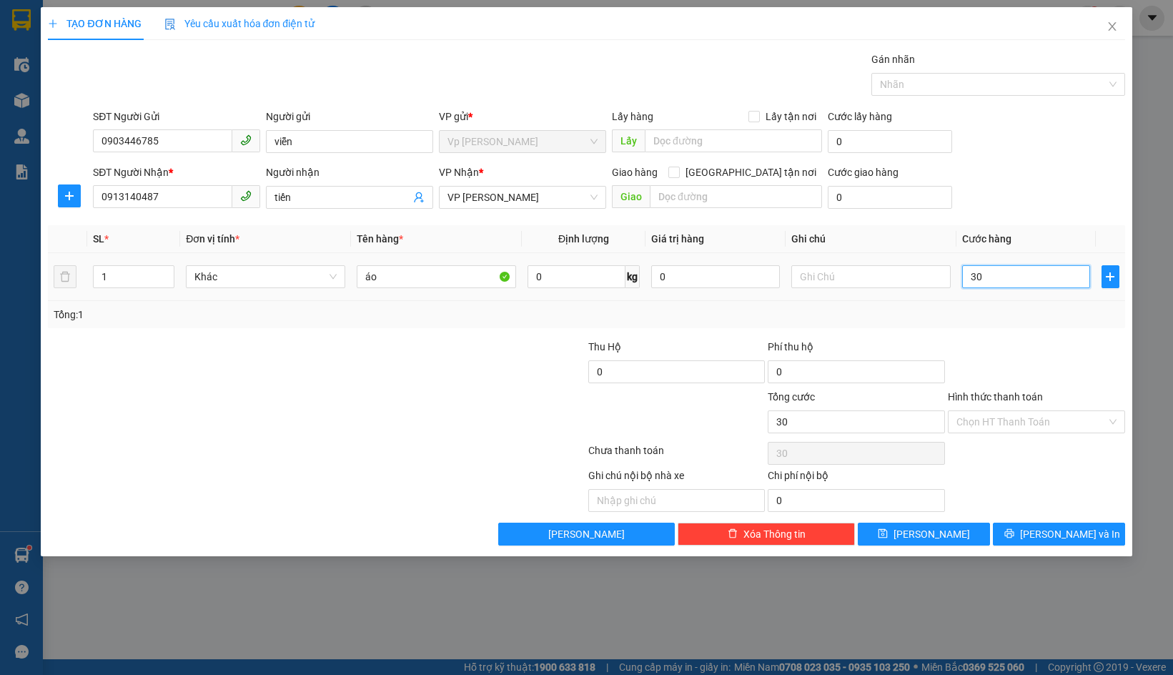
type input "300"
type input "3.000"
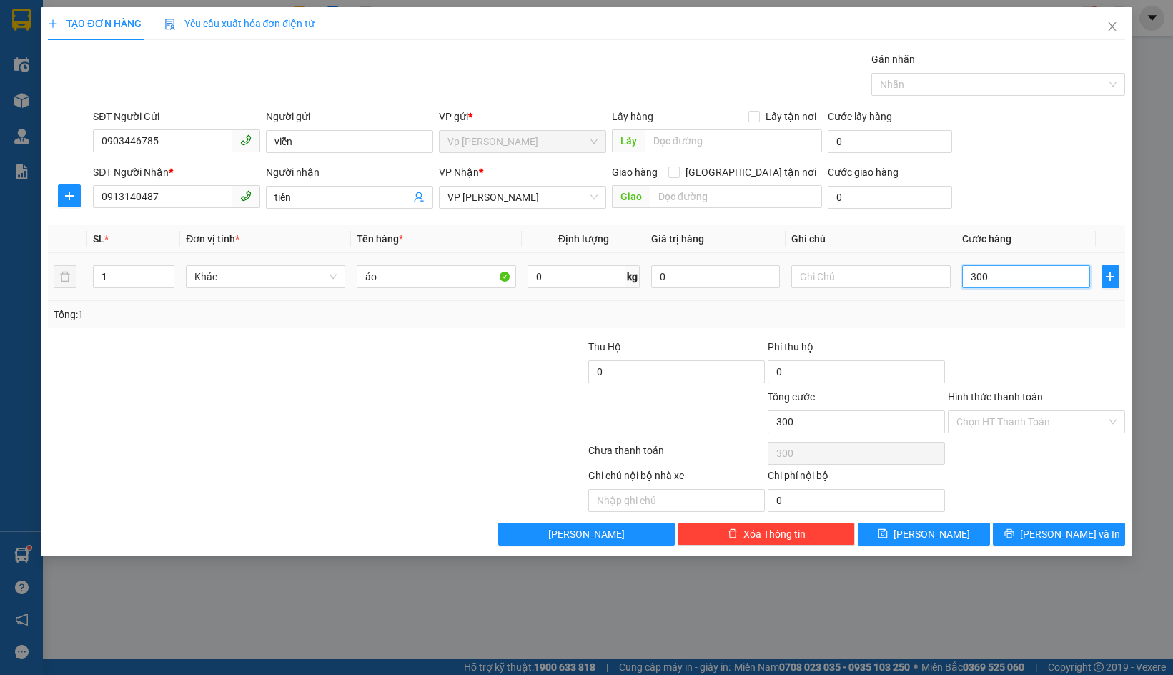
type input "3.000"
type input "30.000"
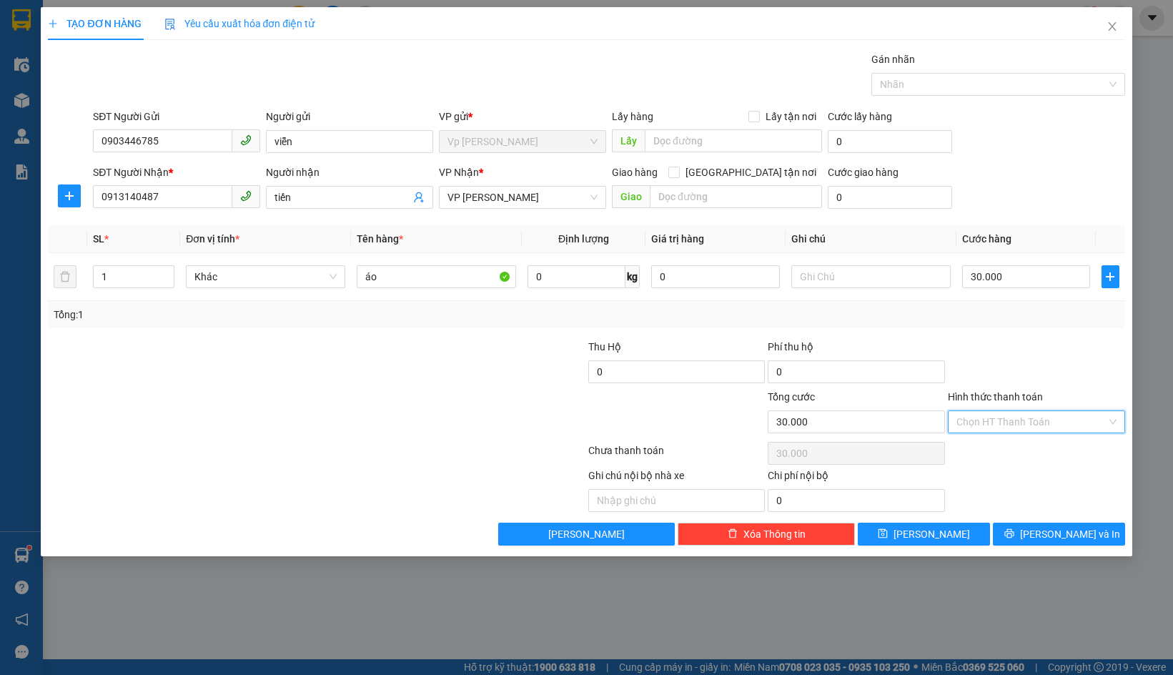
click at [977, 423] on input "Hình thức thanh toán" at bounding box center [1032, 421] width 150 height 21
click at [988, 448] on div "Tại văn phòng" at bounding box center [1037, 451] width 160 height 16
type input "0"
click at [942, 533] on button "Lưu" at bounding box center [924, 534] width 132 height 23
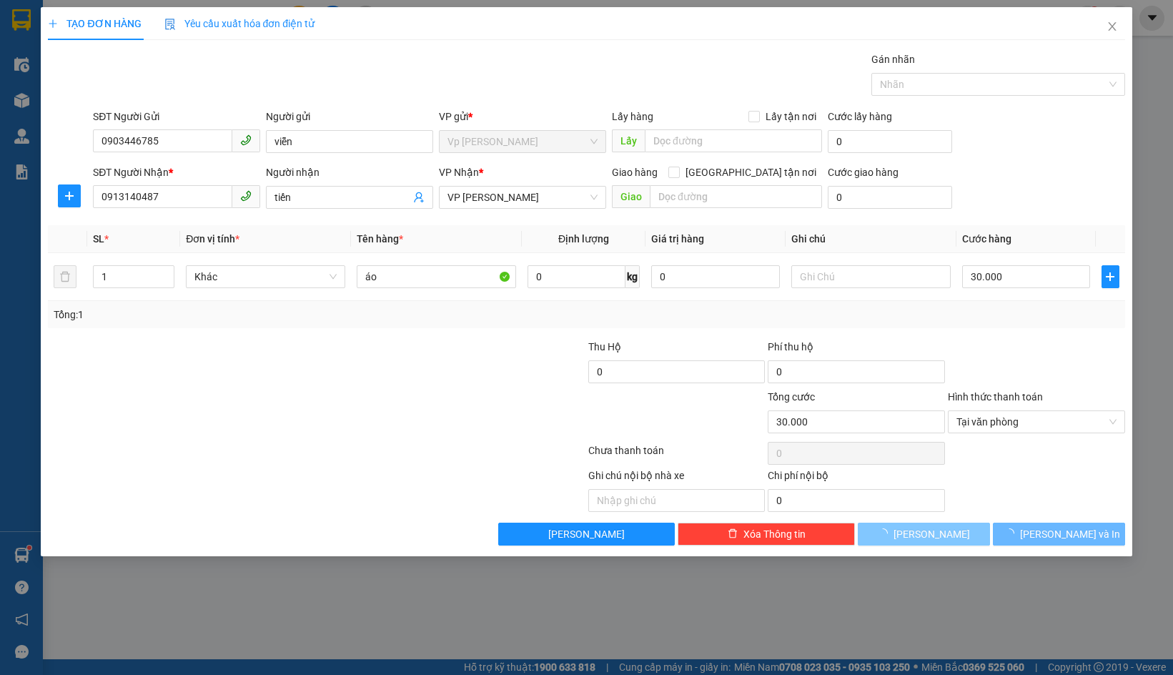
type input "0"
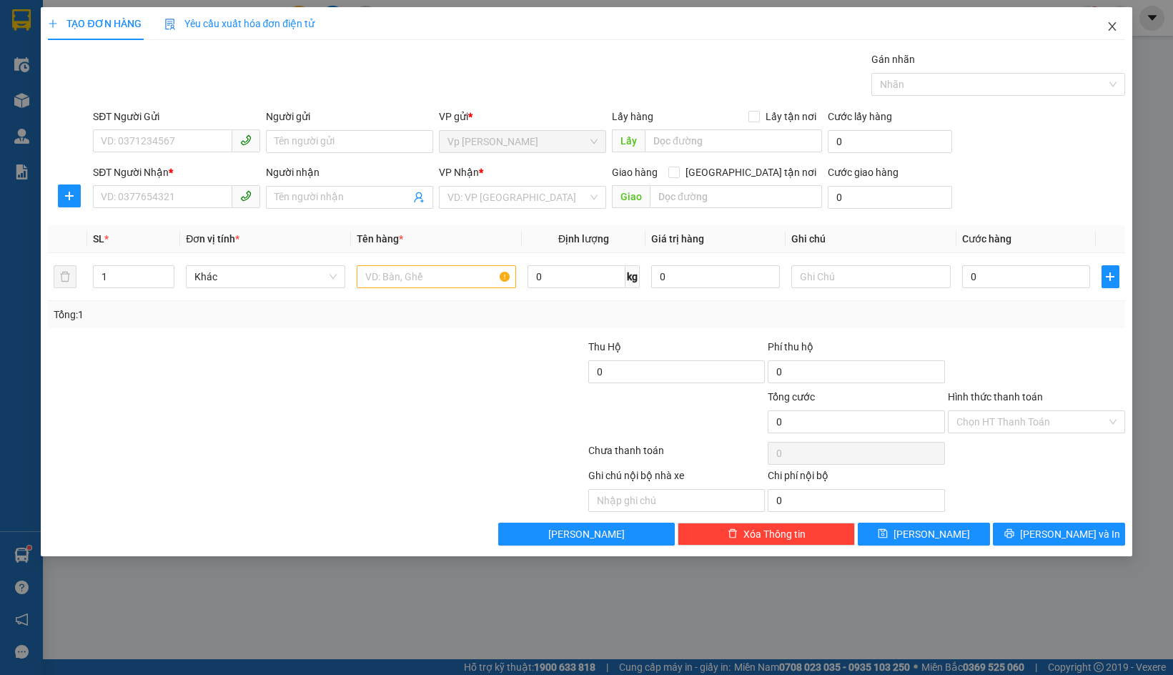
click at [1115, 24] on icon "close" at bounding box center [1112, 26] width 8 height 9
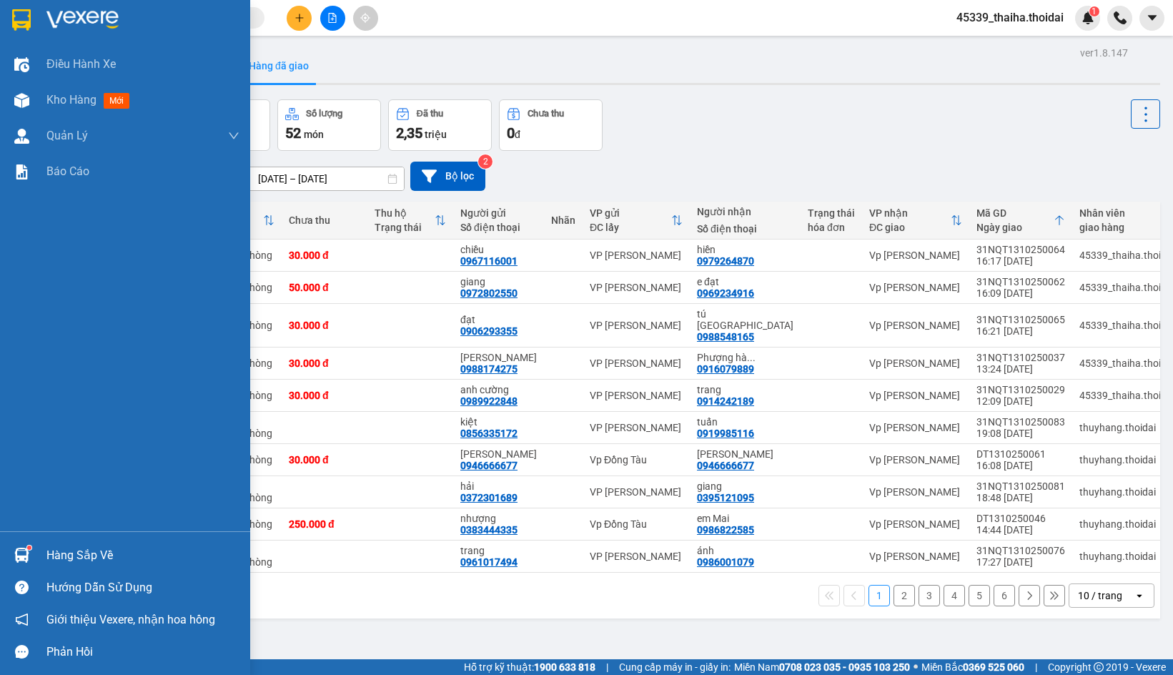
click at [24, 558] on img at bounding box center [21, 555] width 15 height 15
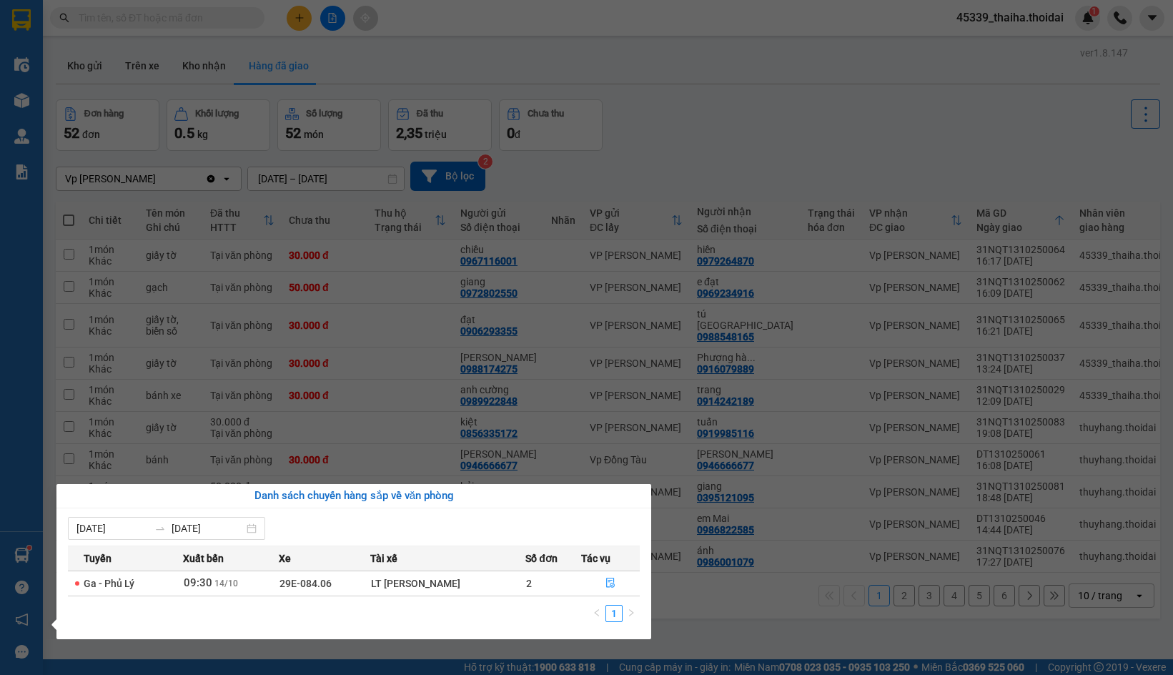
click at [639, 111] on section "Kết quả tìm kiếm ( 44 ) Bộ lọc Mã ĐH Trạng thái Món hàng Thu hộ Tổng cước Chưa …" at bounding box center [586, 337] width 1173 height 675
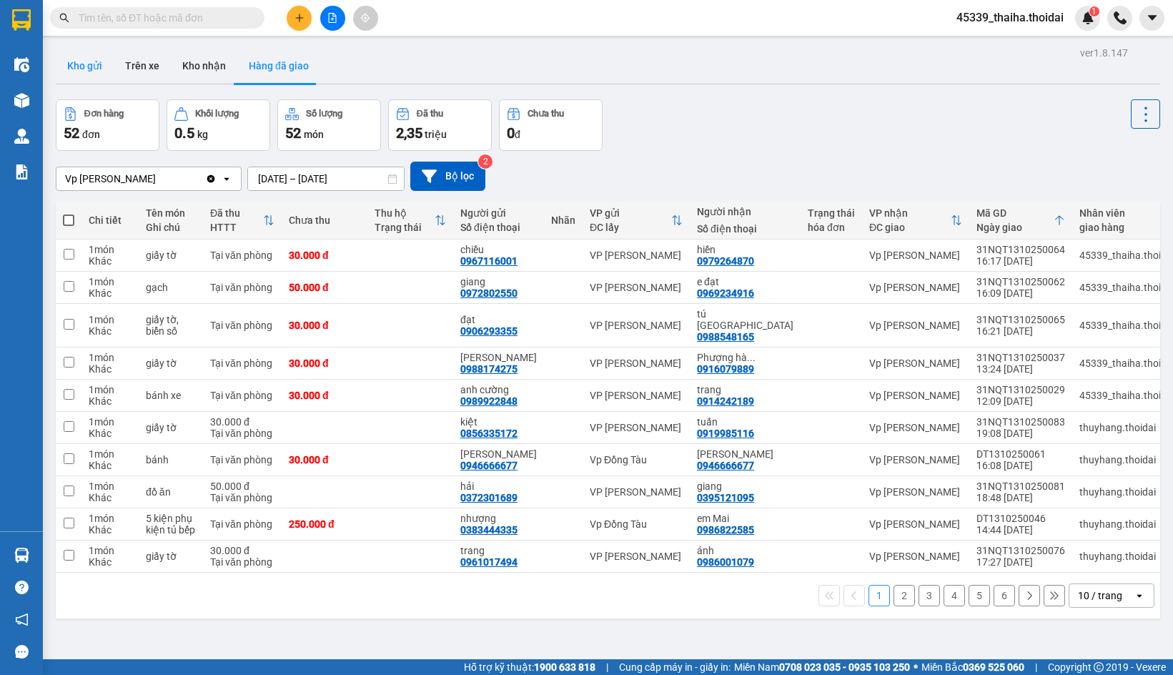
click at [88, 72] on button "Kho gửi" at bounding box center [85, 66] width 58 height 34
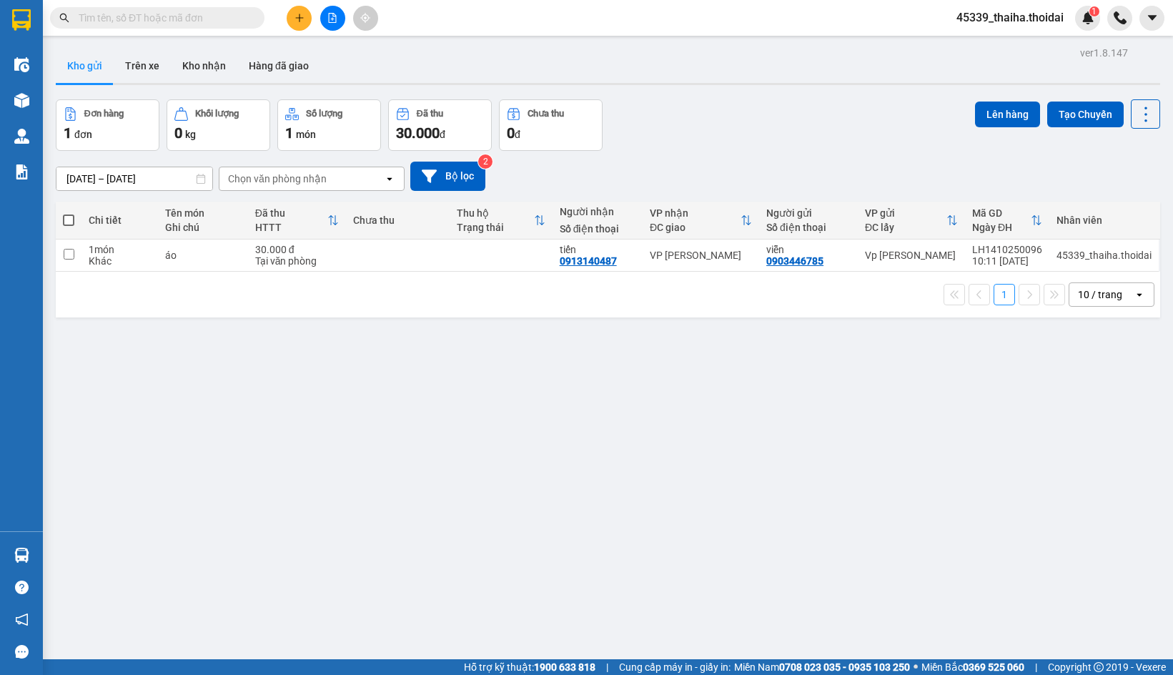
click at [297, 21] on icon "plus" at bounding box center [300, 18] width 10 height 10
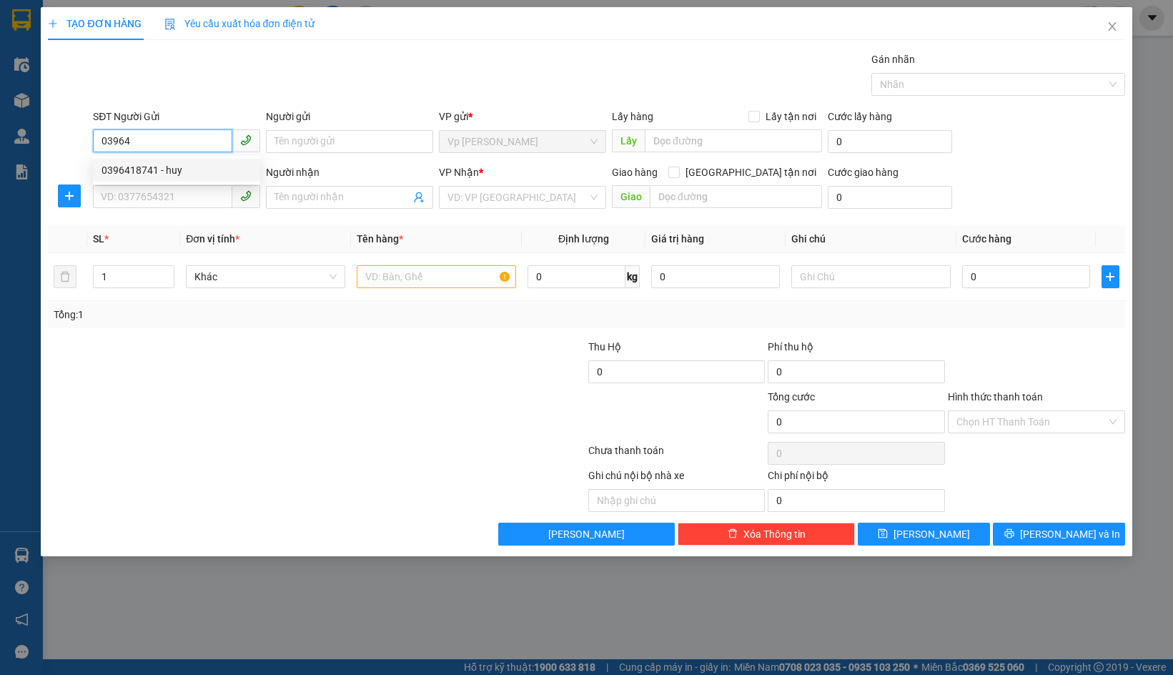
click at [168, 174] on div "0396418741 - huy" at bounding box center [177, 170] width 150 height 16
type input "0396418741"
type input "huy"
type input "0396418741"
click at [162, 192] on input "SĐT Người Nhận *" at bounding box center [162, 196] width 139 height 23
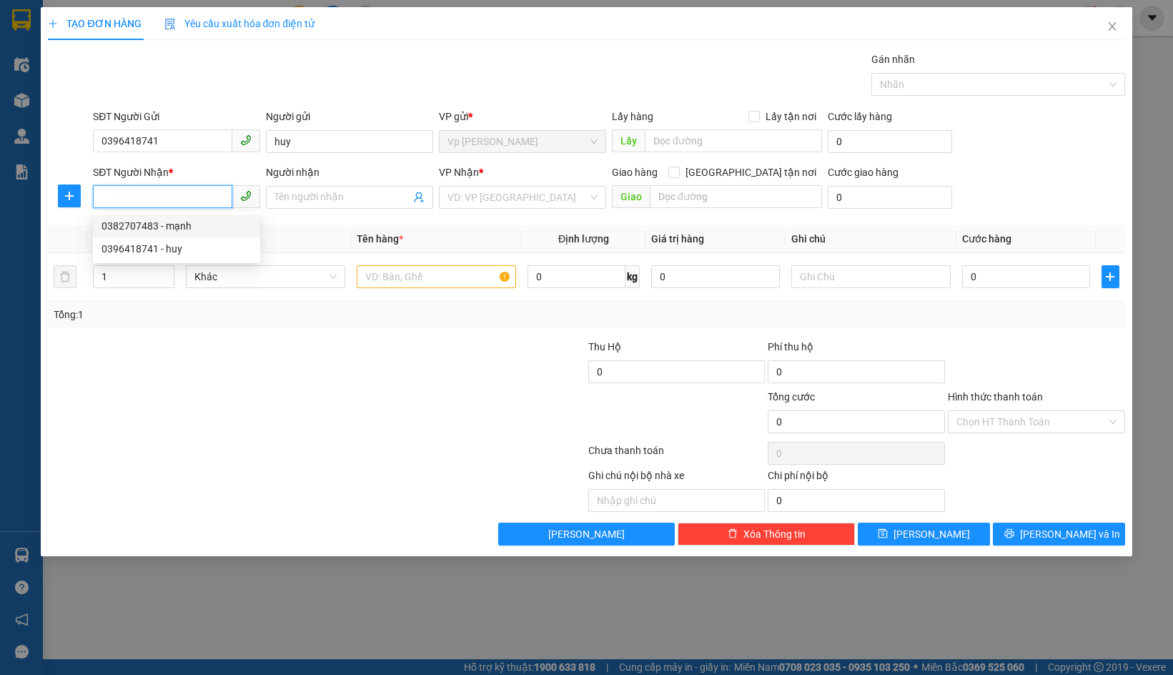
click at [162, 230] on div "0382707483 - mạnh" at bounding box center [177, 226] width 150 height 16
type input "0382707483"
type input "mạnh"
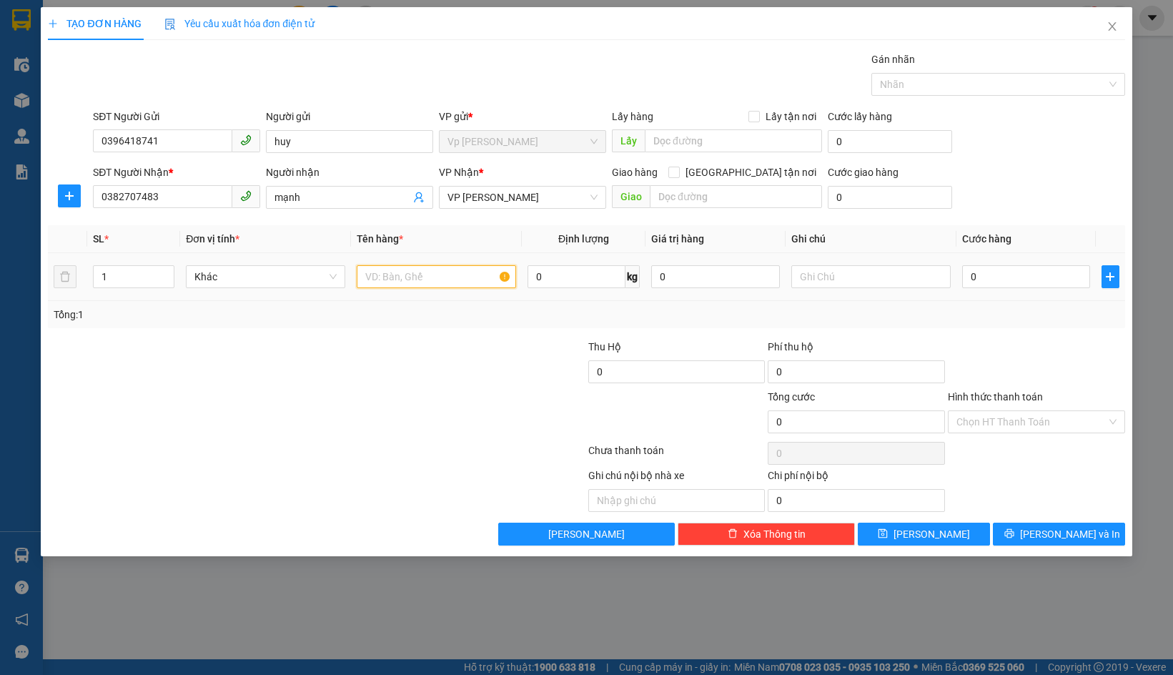
click at [418, 281] on input "text" at bounding box center [436, 276] width 159 height 23
type input "tóc giả"
click at [1031, 266] on input "0" at bounding box center [1026, 276] width 128 height 23
type input "4"
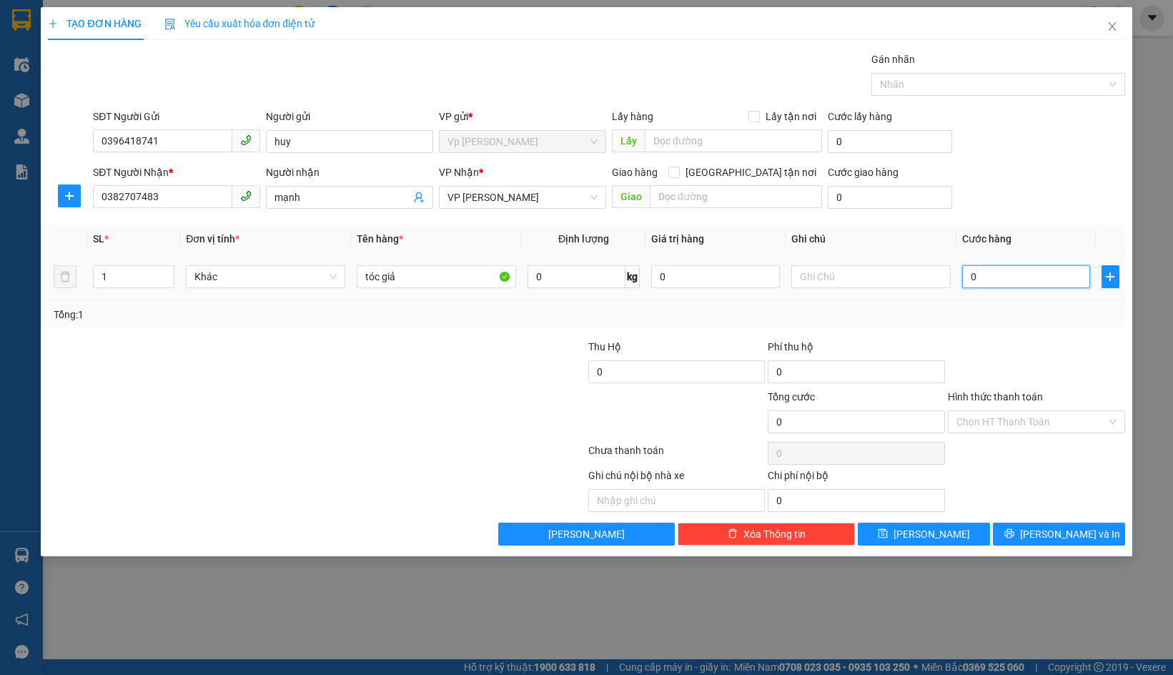
type input "4"
type input "40"
type input "400"
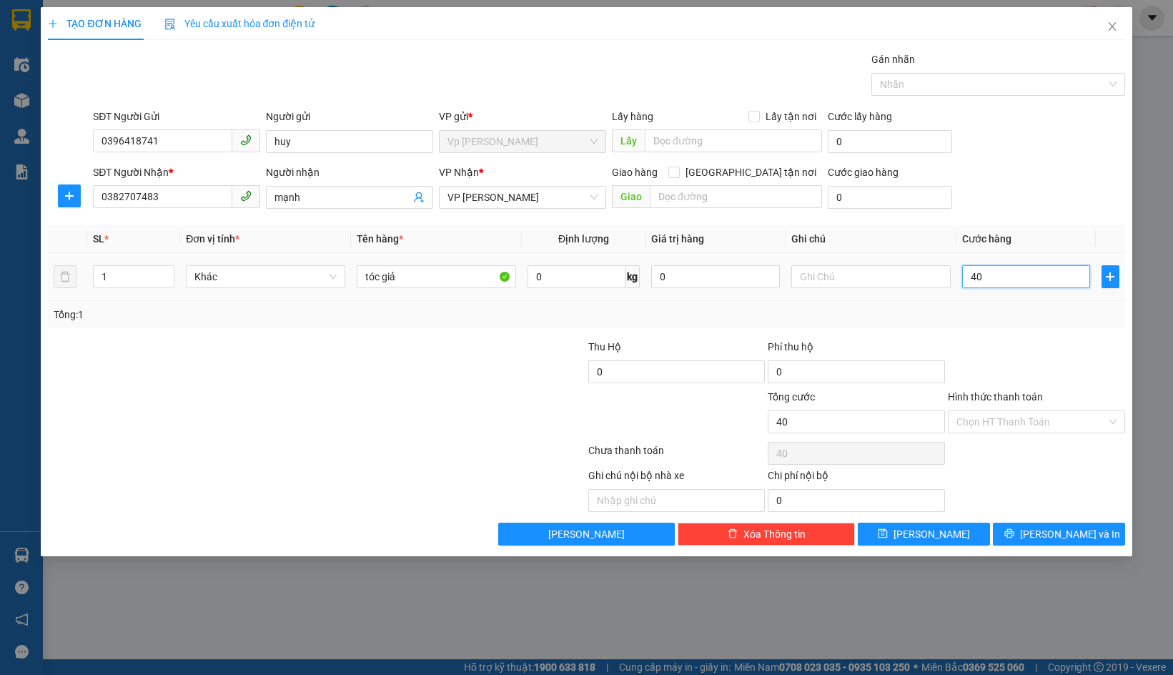
type input "400"
type input "4.000"
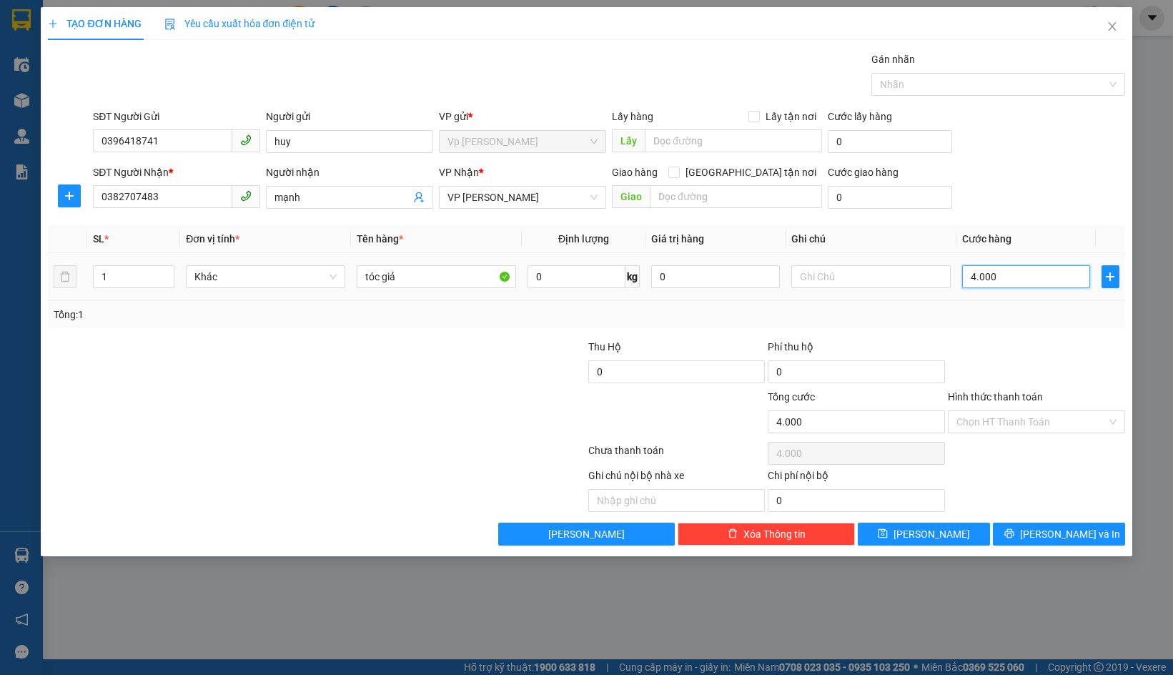
type input "40.000"
click at [1020, 430] on input "Hình thức thanh toán" at bounding box center [1032, 421] width 150 height 21
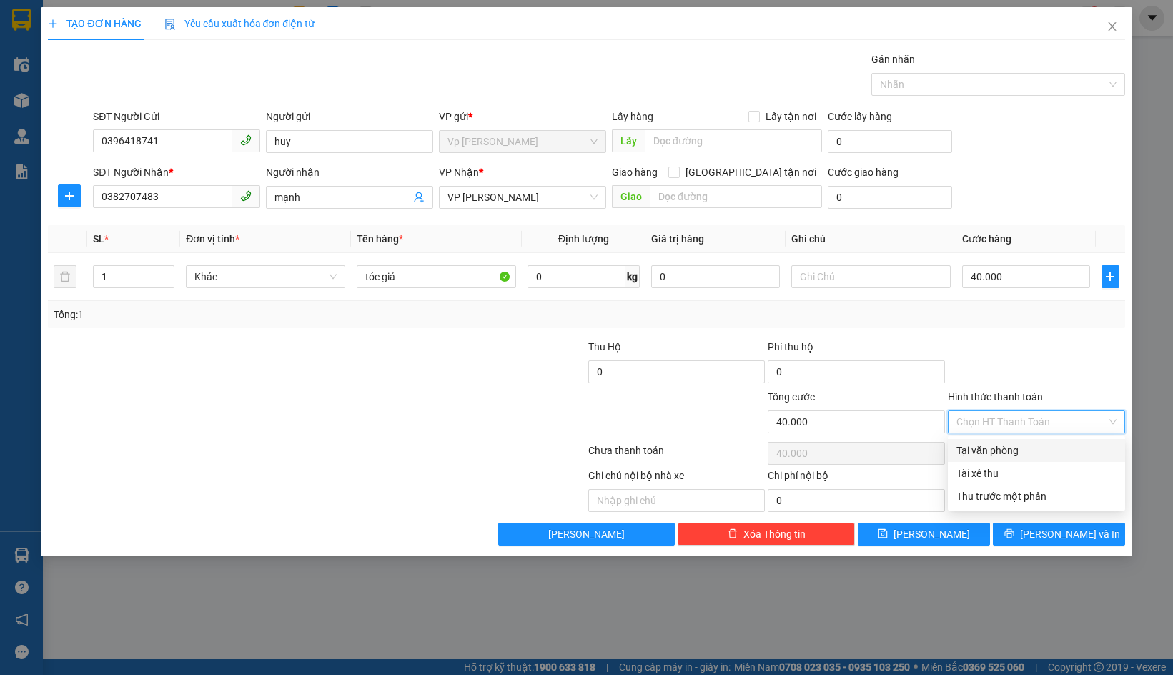
click at [1017, 448] on div "Tại văn phòng" at bounding box center [1037, 451] width 160 height 16
type input "0"
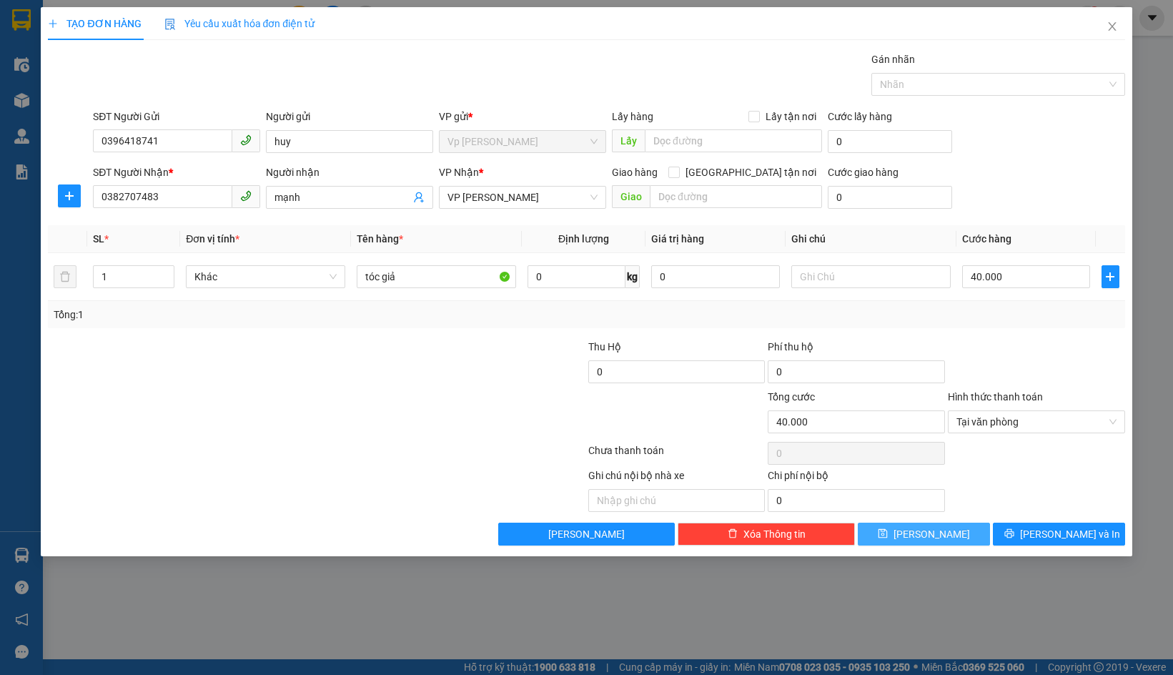
click at [955, 527] on button "Lưu" at bounding box center [924, 534] width 132 height 23
type input "0"
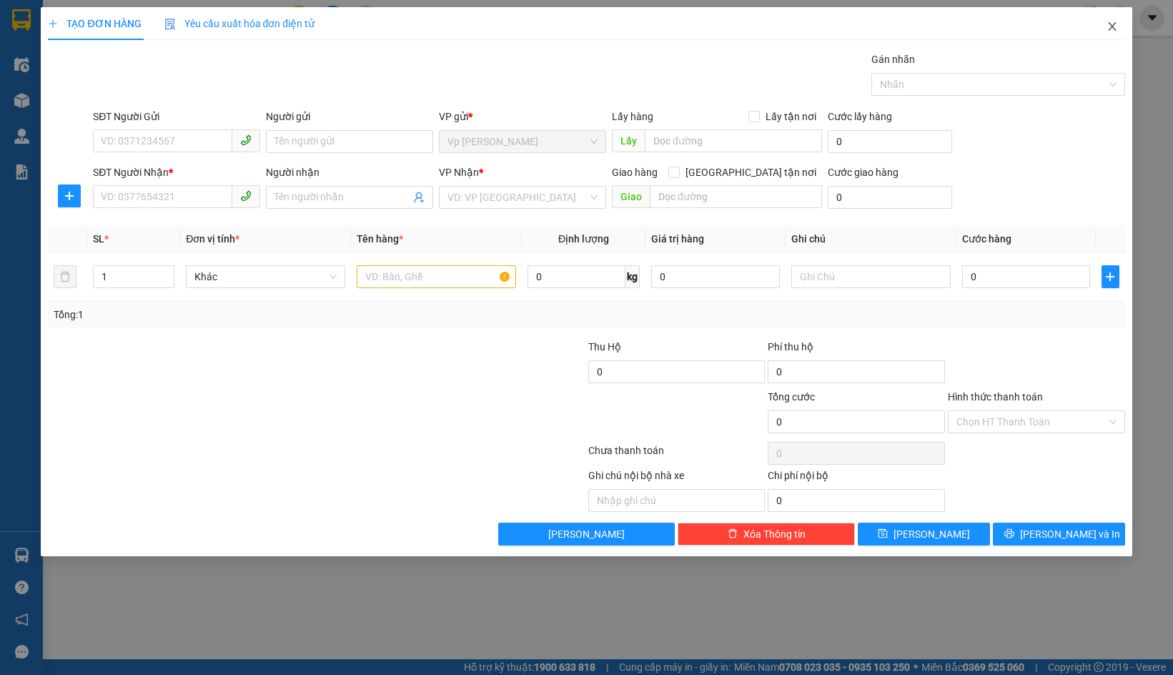
click at [1111, 28] on icon "close" at bounding box center [1112, 26] width 8 height 9
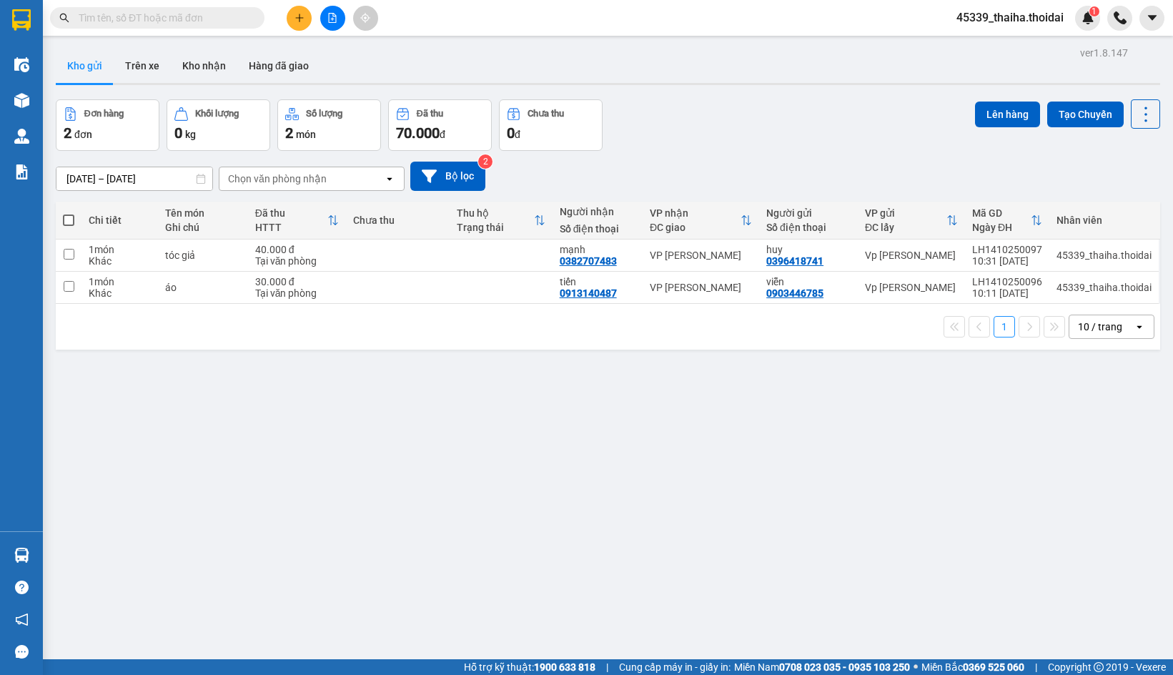
click at [295, 20] on icon "plus" at bounding box center [300, 18] width 10 height 10
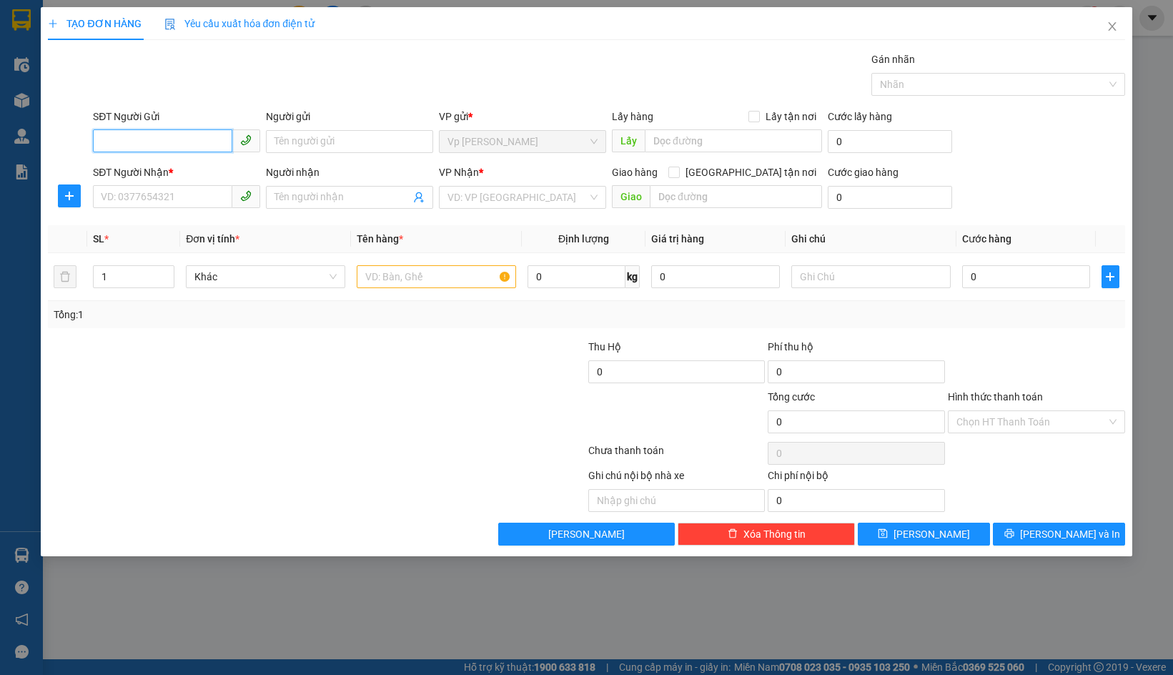
click at [207, 144] on input "SĐT Người Gửi" at bounding box center [162, 140] width 139 height 23
type input "0915608450"
click at [364, 147] on input "Người gửi" at bounding box center [349, 141] width 167 height 23
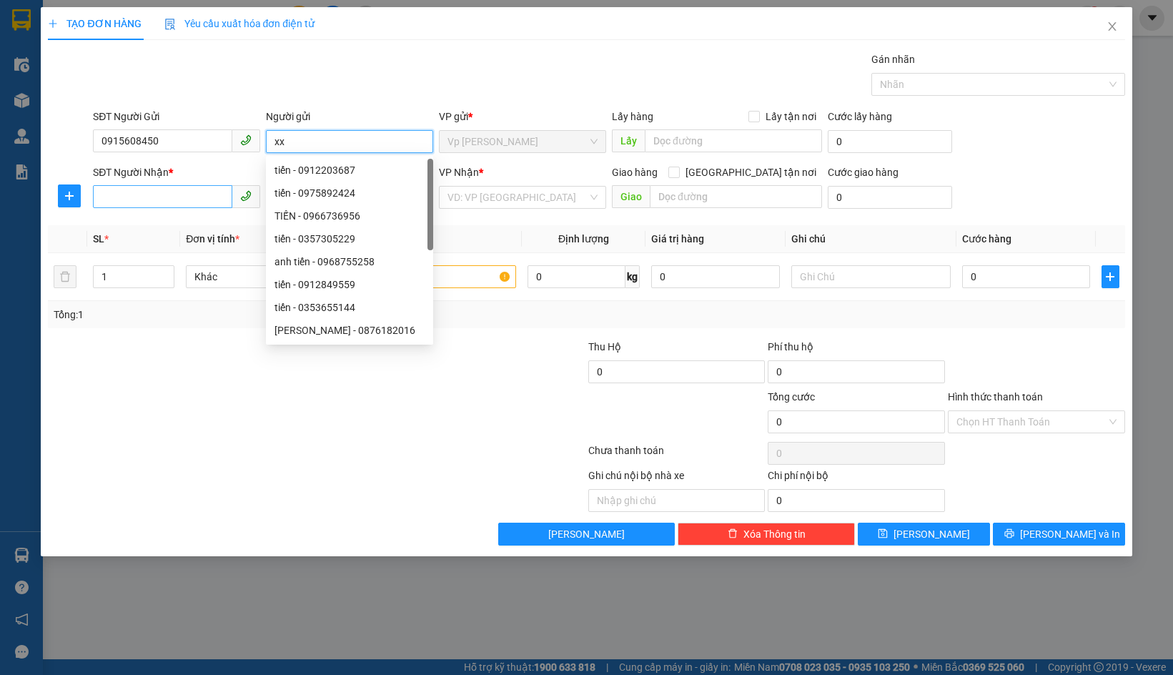
type input "xx"
click at [204, 200] on input "SĐT Người Nhận *" at bounding box center [162, 196] width 139 height 23
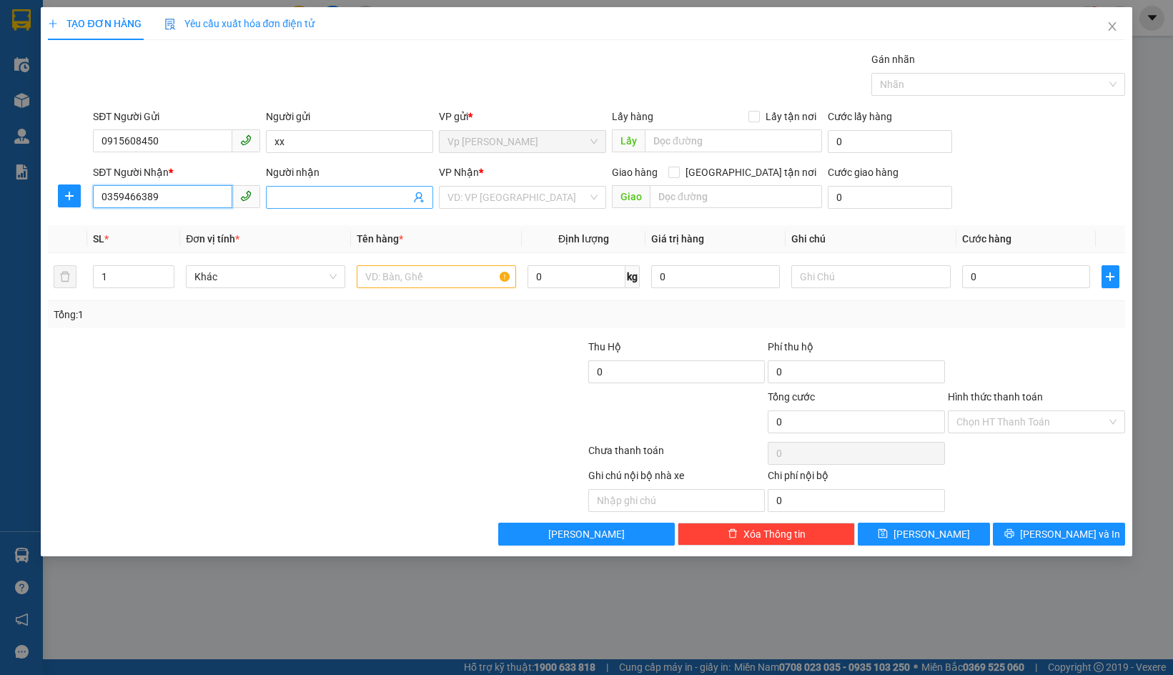
type input "0359466389"
click at [385, 195] on input "Người nhận" at bounding box center [343, 197] width 136 height 16
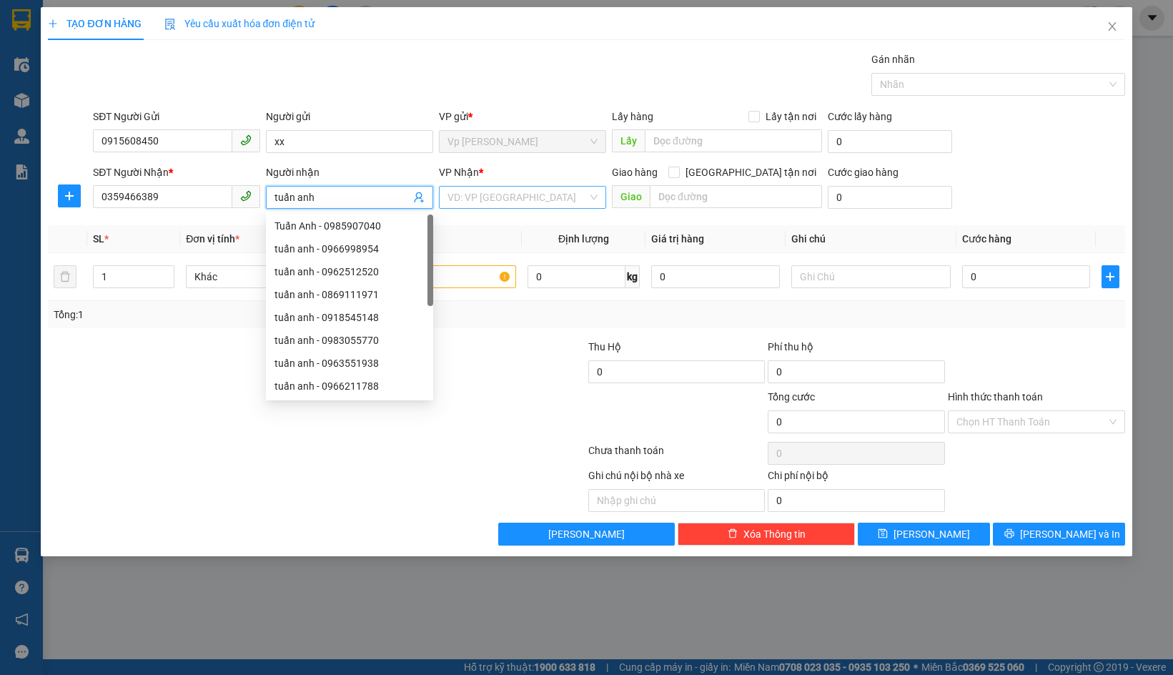
type input "tuấn anh"
click at [529, 201] on input "search" at bounding box center [518, 197] width 140 height 21
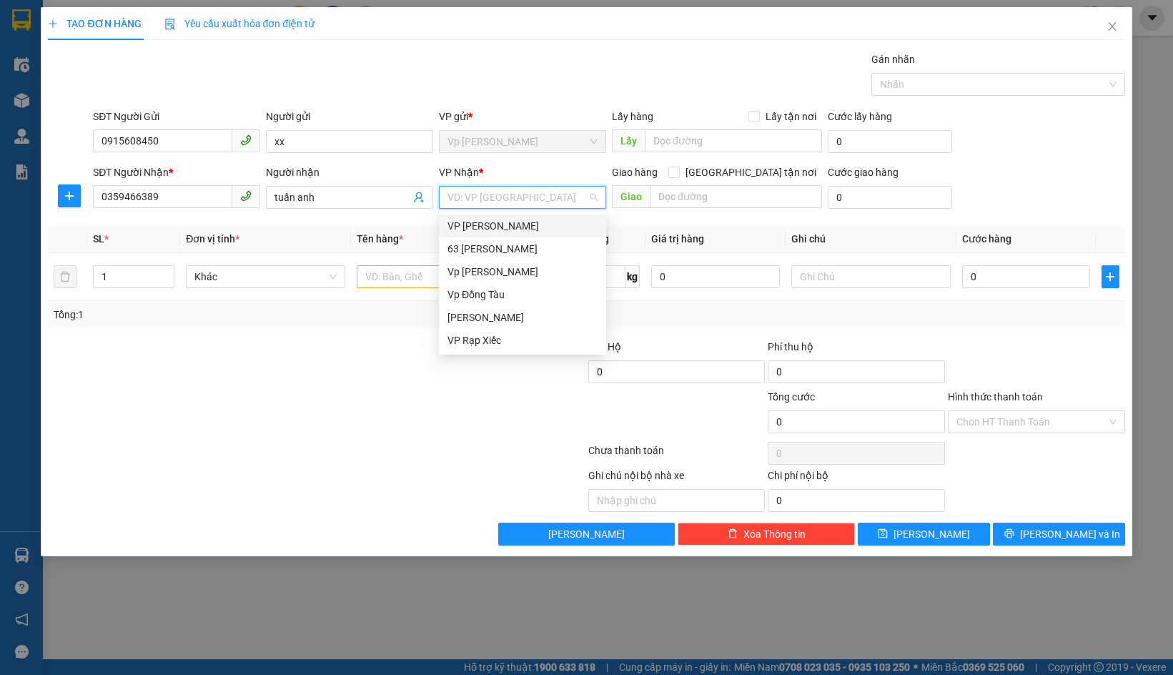
click at [500, 226] on div "VP [PERSON_NAME]" at bounding box center [523, 226] width 150 height 16
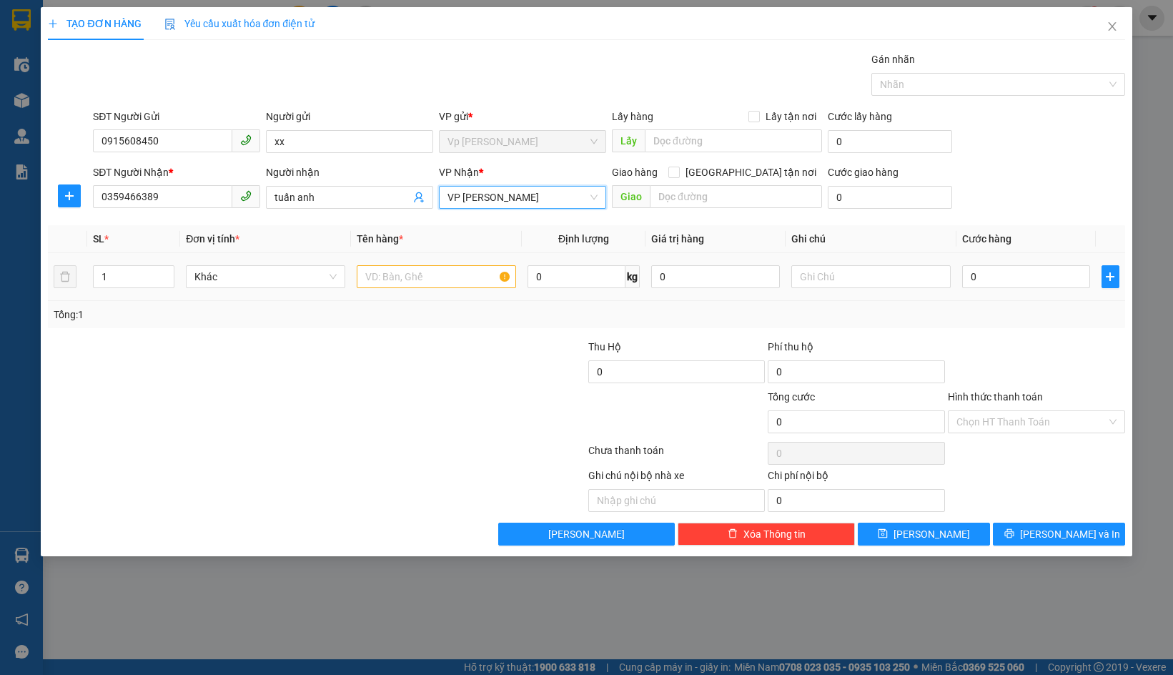
click at [460, 262] on div at bounding box center [436, 276] width 159 height 29
click at [458, 276] on input "text" at bounding box center [436, 276] width 159 height 23
type input "giấy tờ"
click at [1013, 285] on input "0" at bounding box center [1026, 276] width 128 height 23
type input "3"
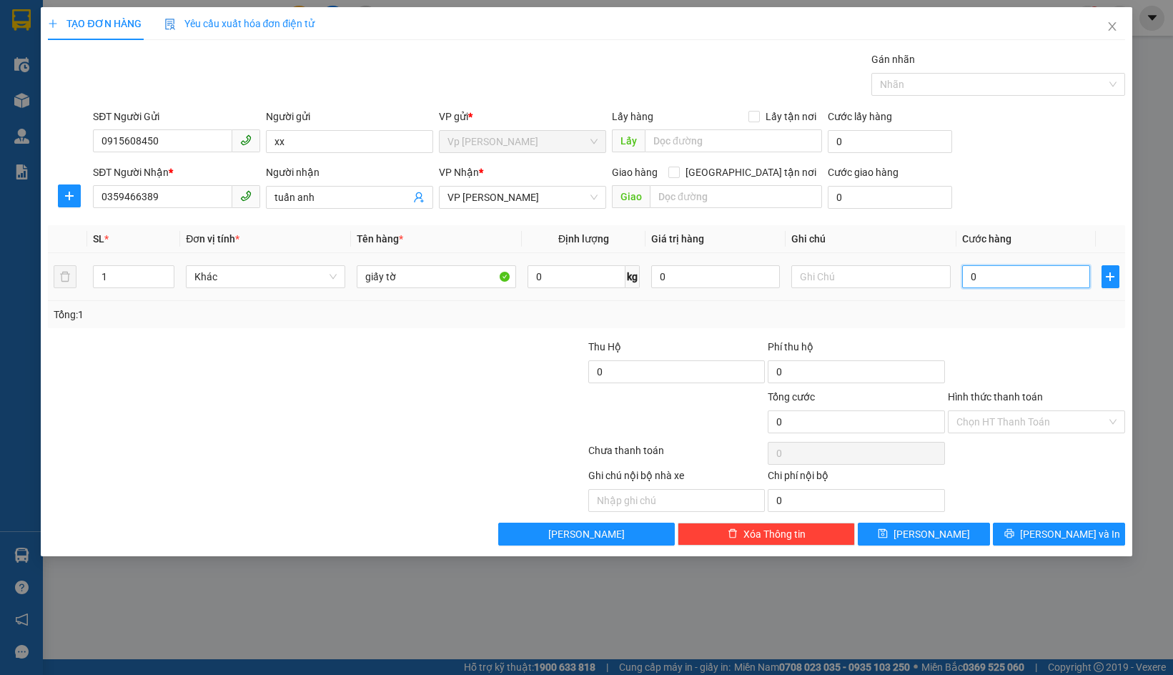
type input "3"
type input "30"
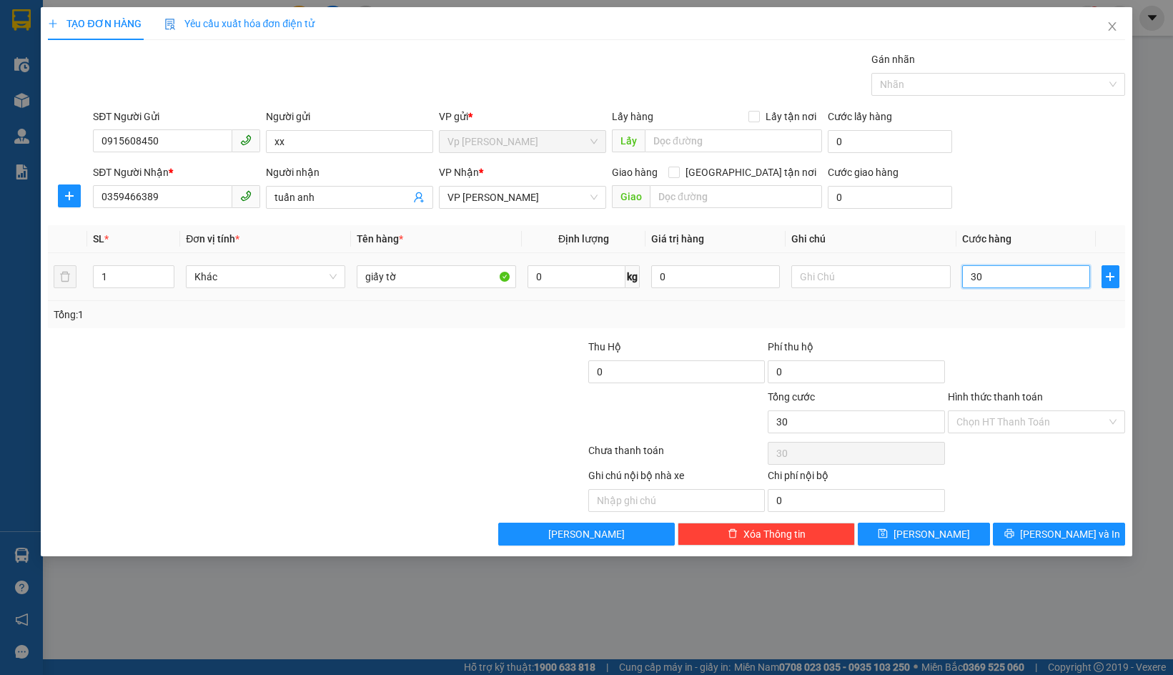
type input "300"
type input "3.000"
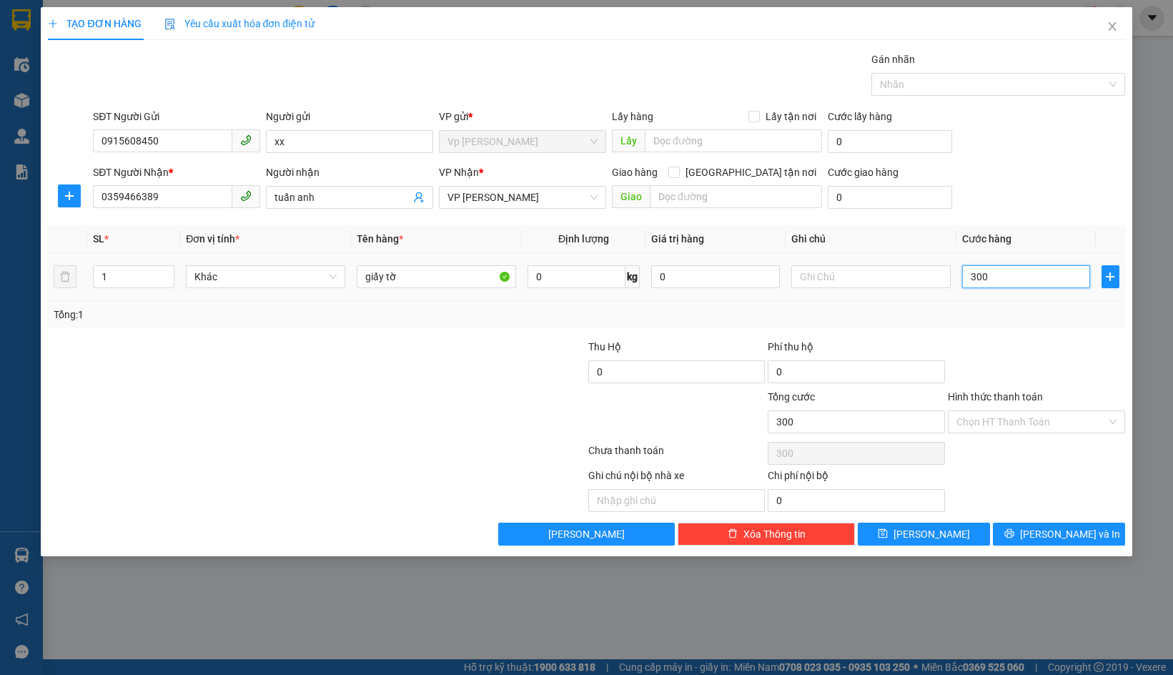
type input "3.000"
type input "30.000"
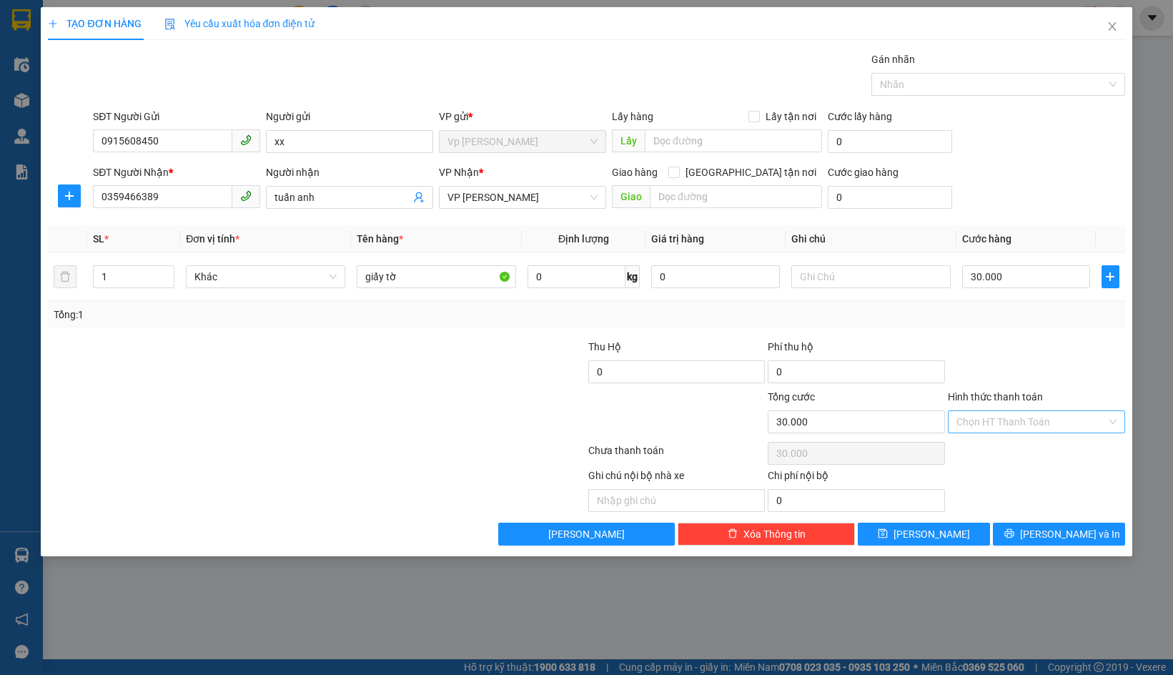
click at [992, 427] on input "Hình thức thanh toán" at bounding box center [1032, 421] width 150 height 21
click at [989, 446] on div "Tại văn phòng" at bounding box center [1037, 451] width 160 height 16
type input "0"
click at [946, 531] on button "Lưu" at bounding box center [924, 534] width 132 height 23
type input "0"
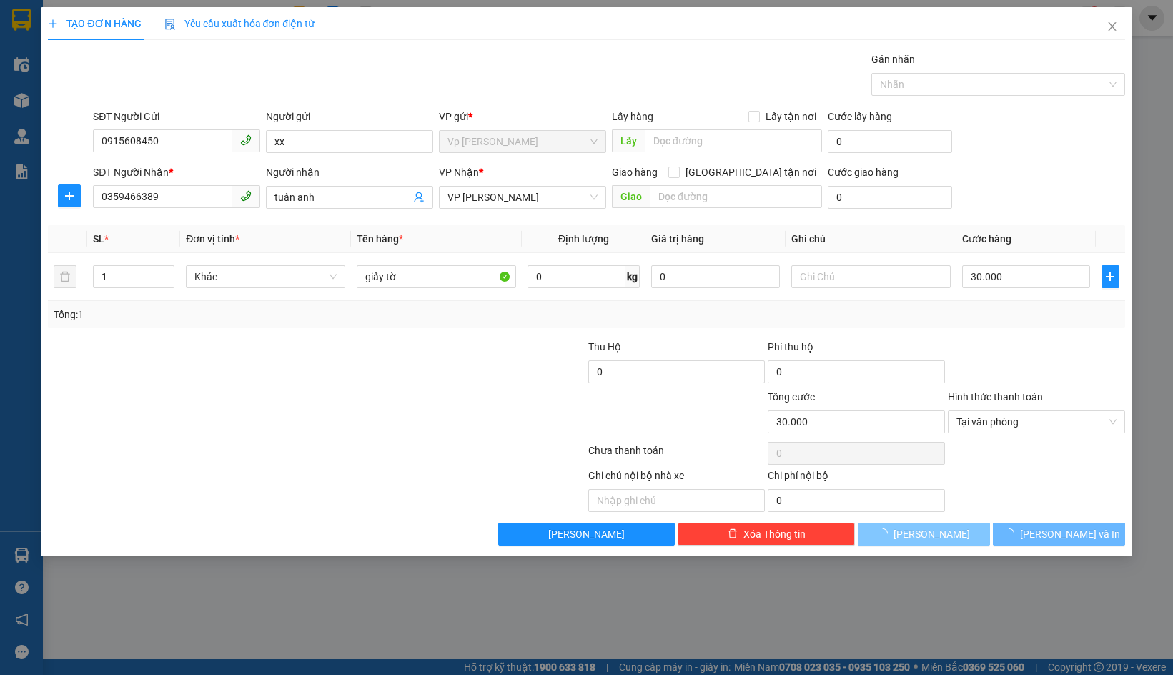
type input "0"
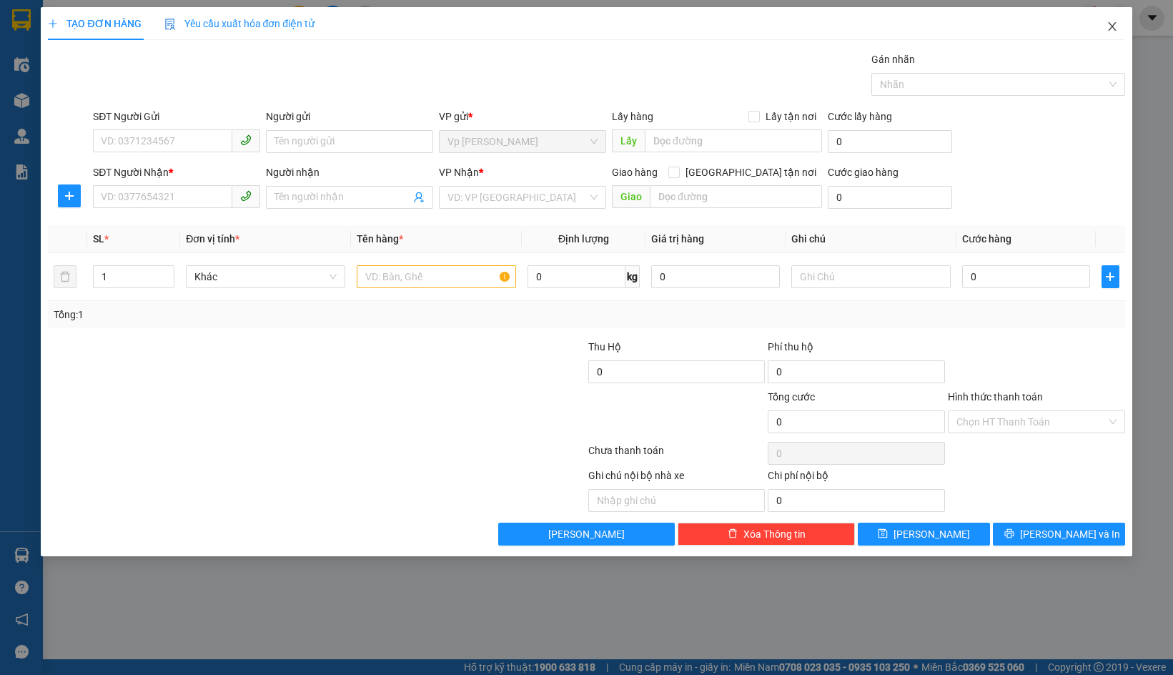
click at [1113, 24] on icon "close" at bounding box center [1112, 26] width 11 height 11
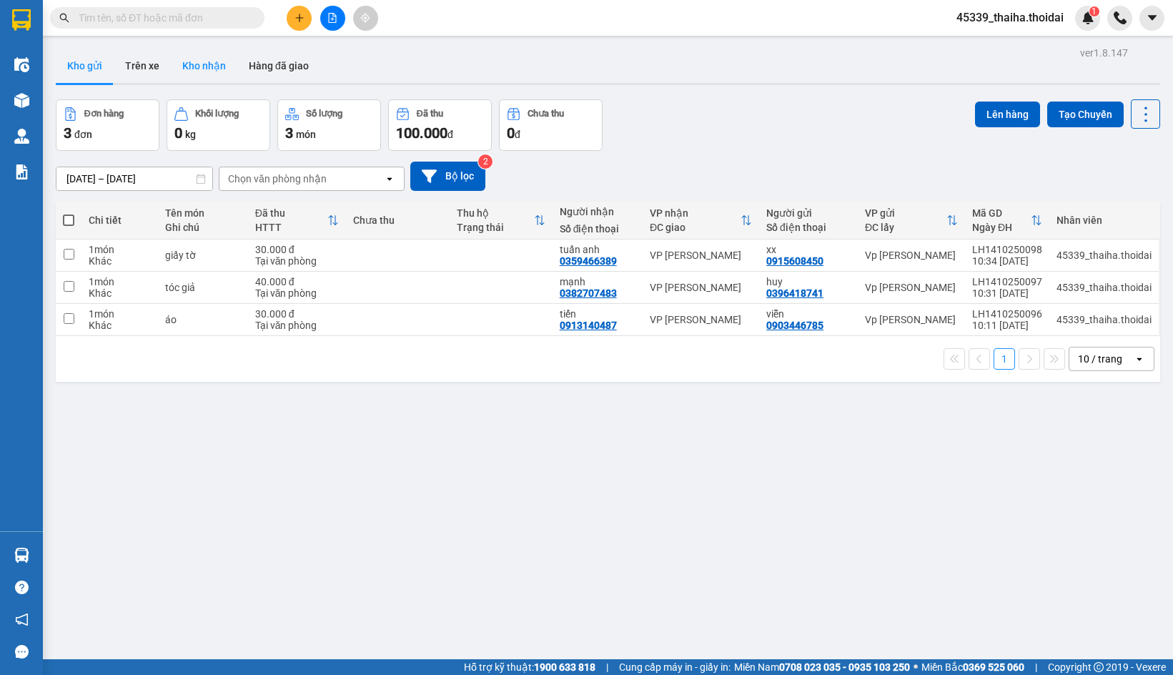
click at [197, 69] on button "Kho nhận" at bounding box center [204, 66] width 67 height 34
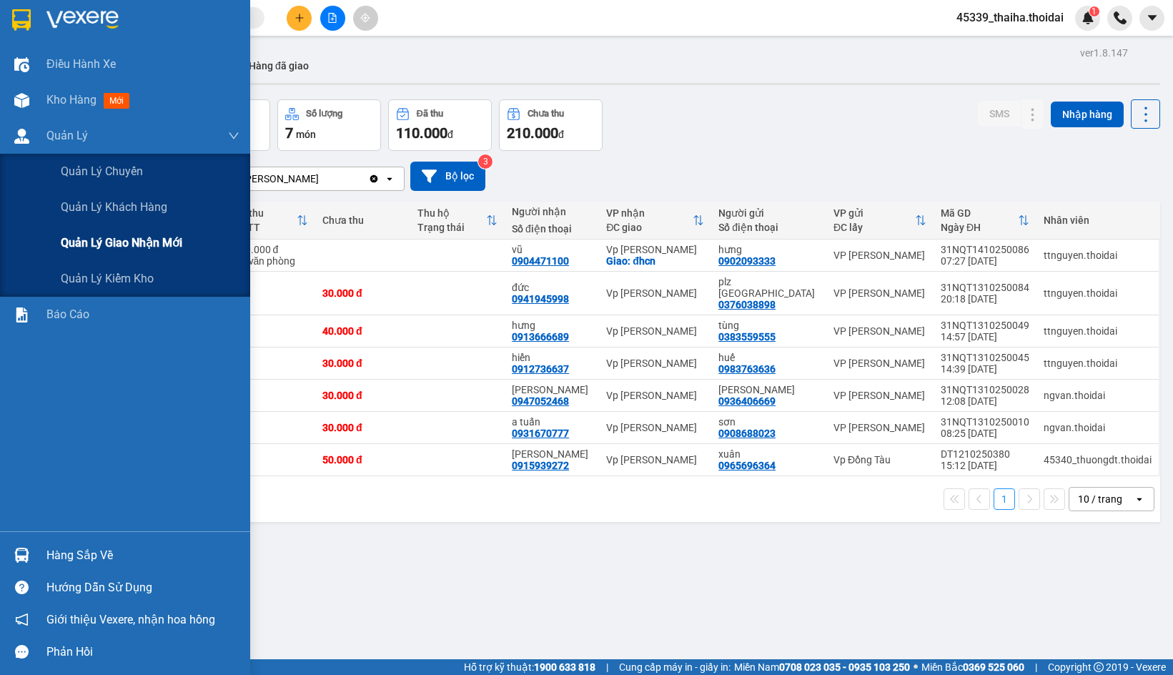
click at [90, 240] on span "Quản lý giao nhận mới" at bounding box center [122, 243] width 122 height 18
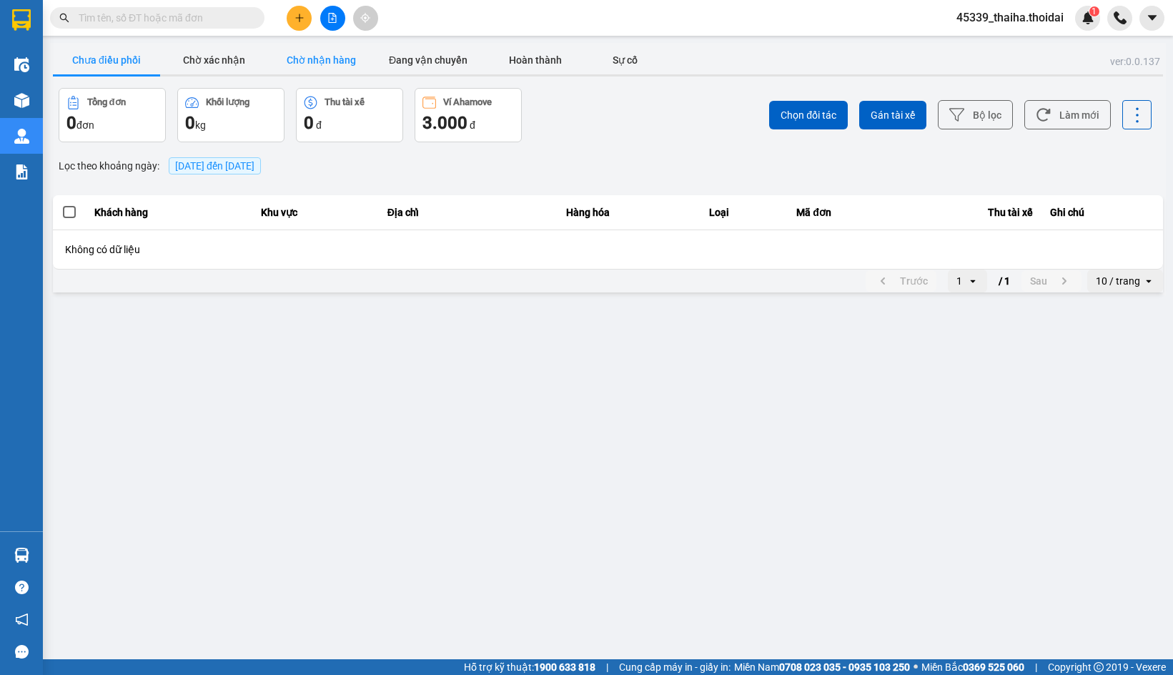
click at [307, 59] on button "Chờ nhận hàng" at bounding box center [320, 60] width 107 height 29
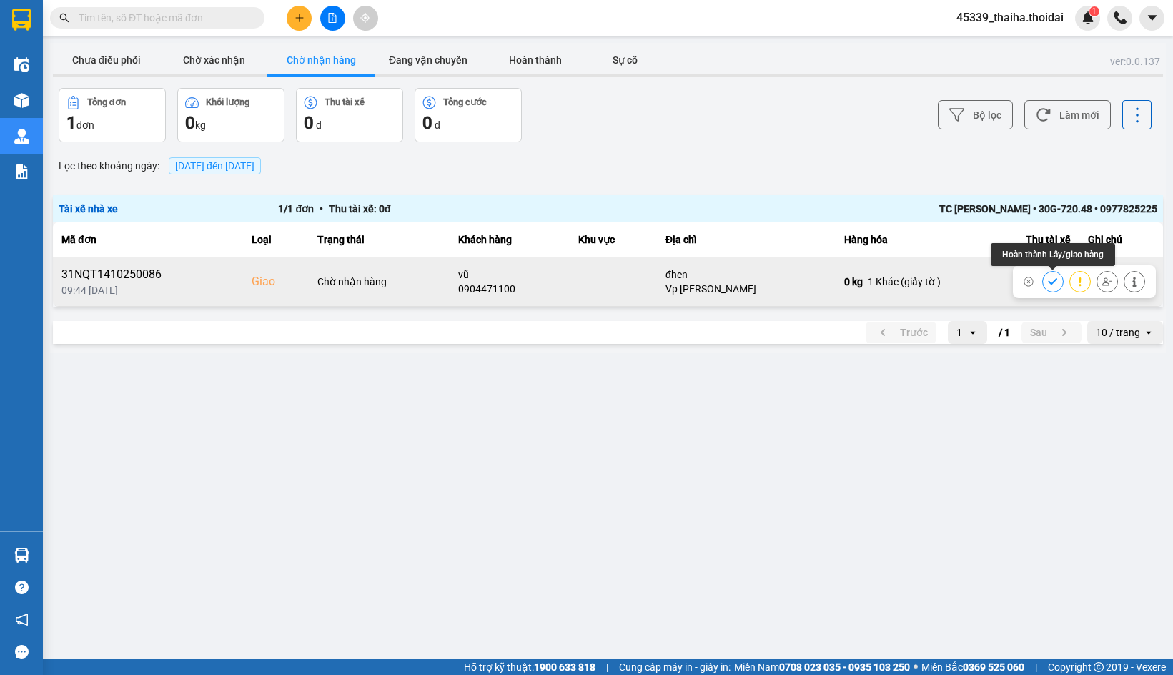
click at [1053, 283] on icon at bounding box center [1052, 281] width 9 height 6
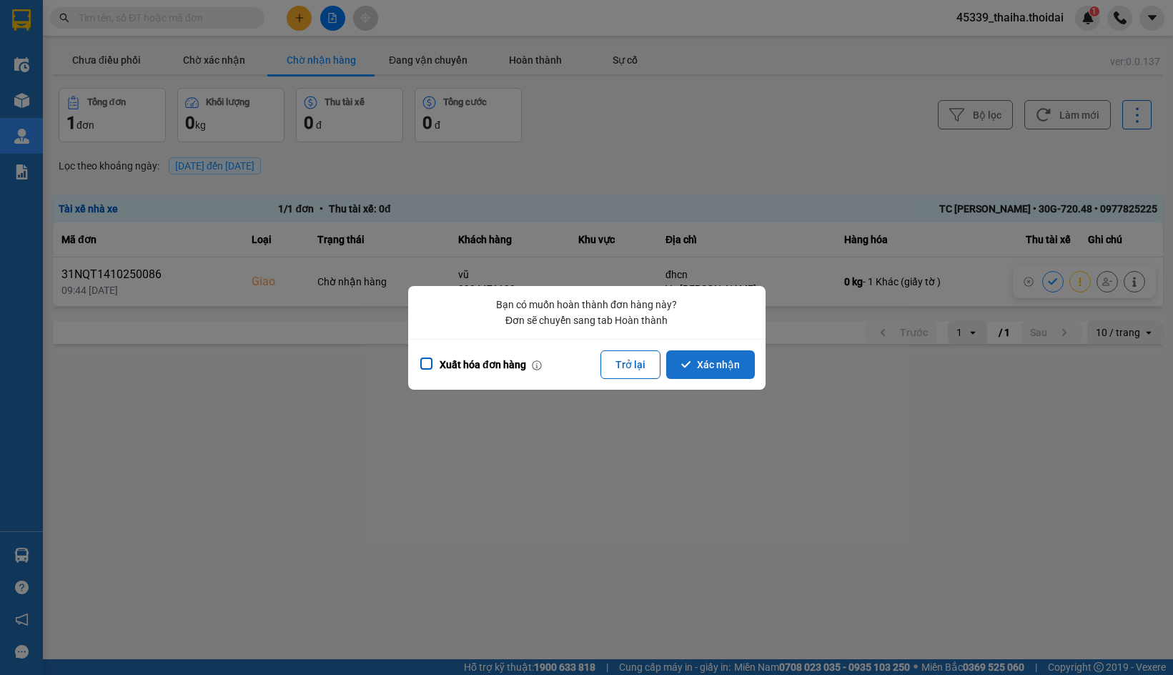
click at [699, 372] on button "Xác nhận" at bounding box center [710, 364] width 89 height 29
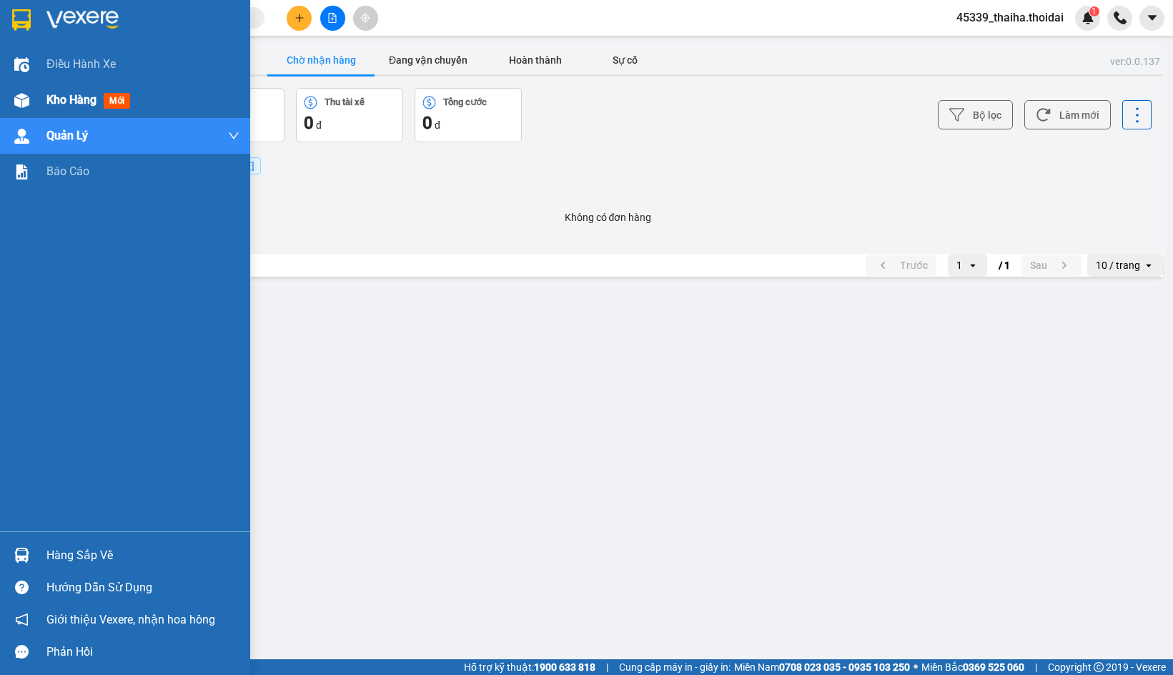
click at [31, 109] on div at bounding box center [21, 100] width 25 height 25
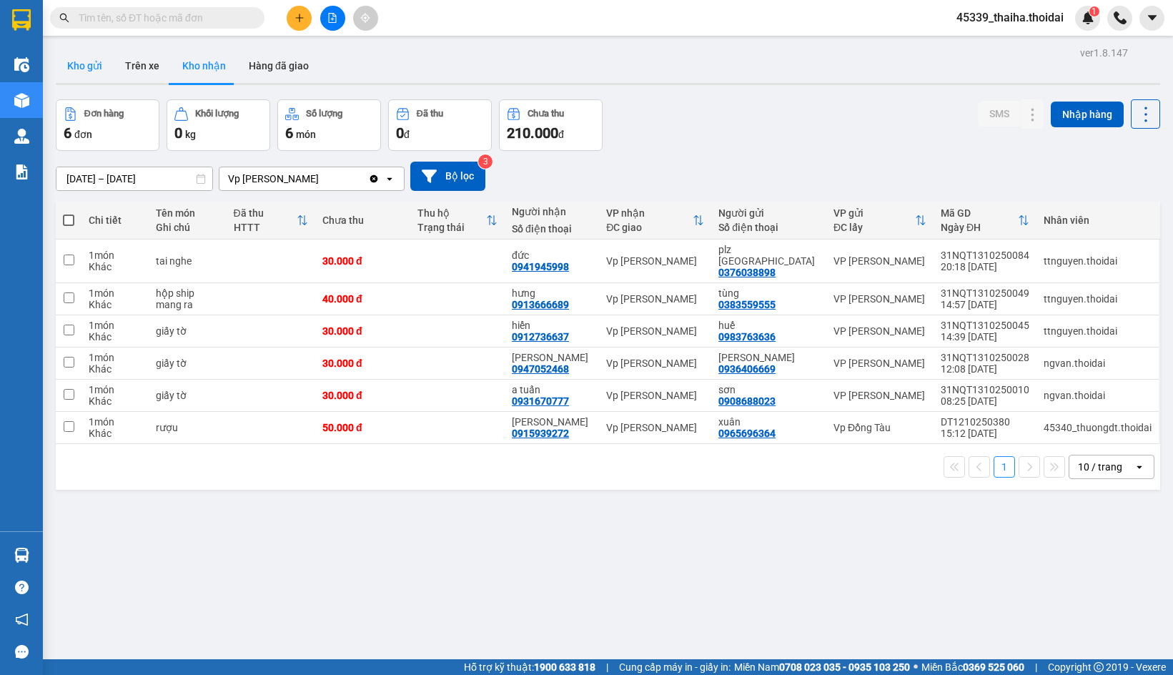
click at [84, 75] on button "Kho gửi" at bounding box center [85, 66] width 58 height 34
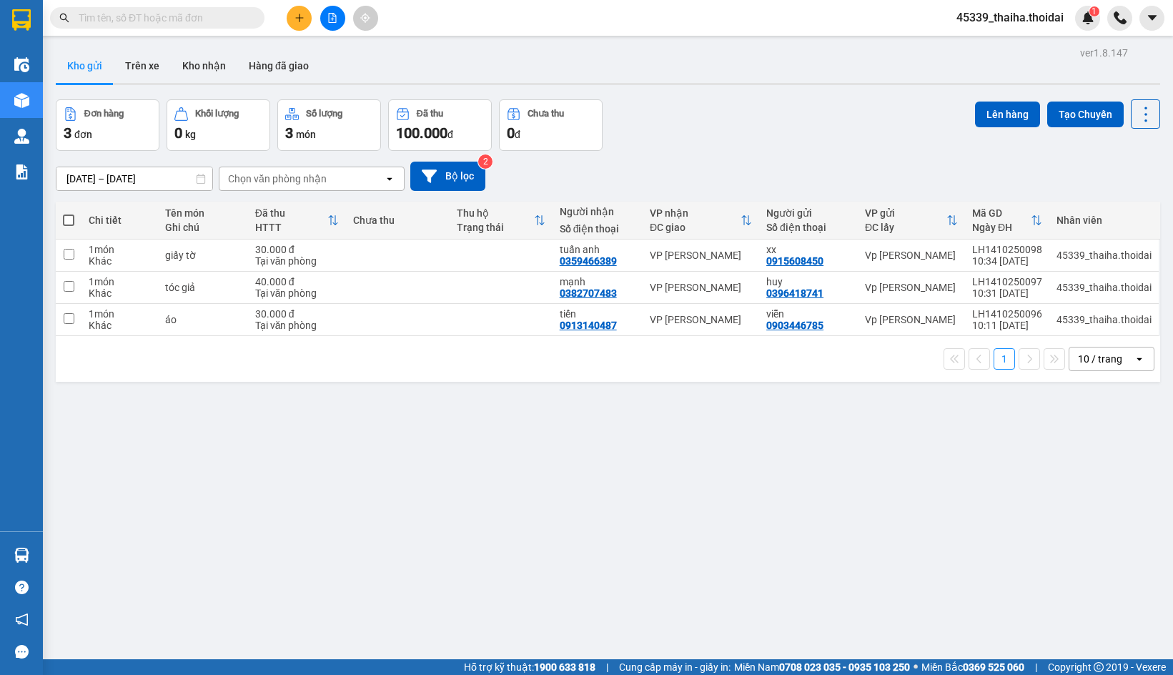
click at [69, 229] on th at bounding box center [69, 221] width 26 height 38
click at [72, 219] on span at bounding box center [68, 220] width 11 height 11
click at [69, 213] on input "checkbox" at bounding box center [69, 213] width 0 height 0
checkbox input "true"
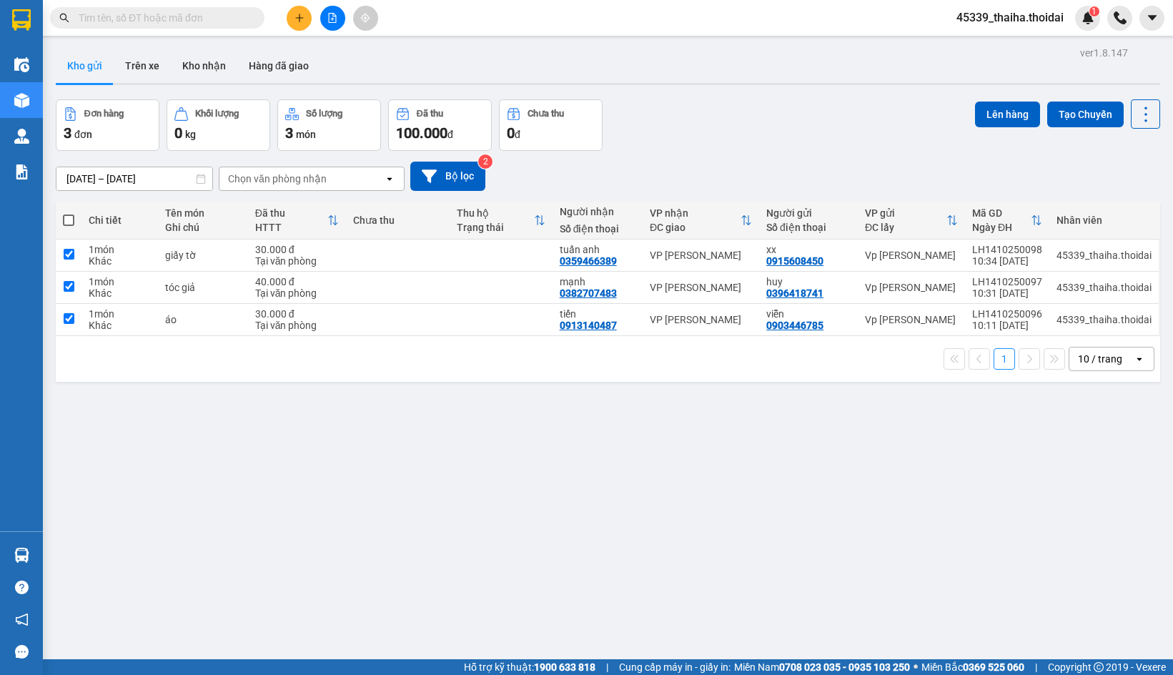
checkbox input "true"
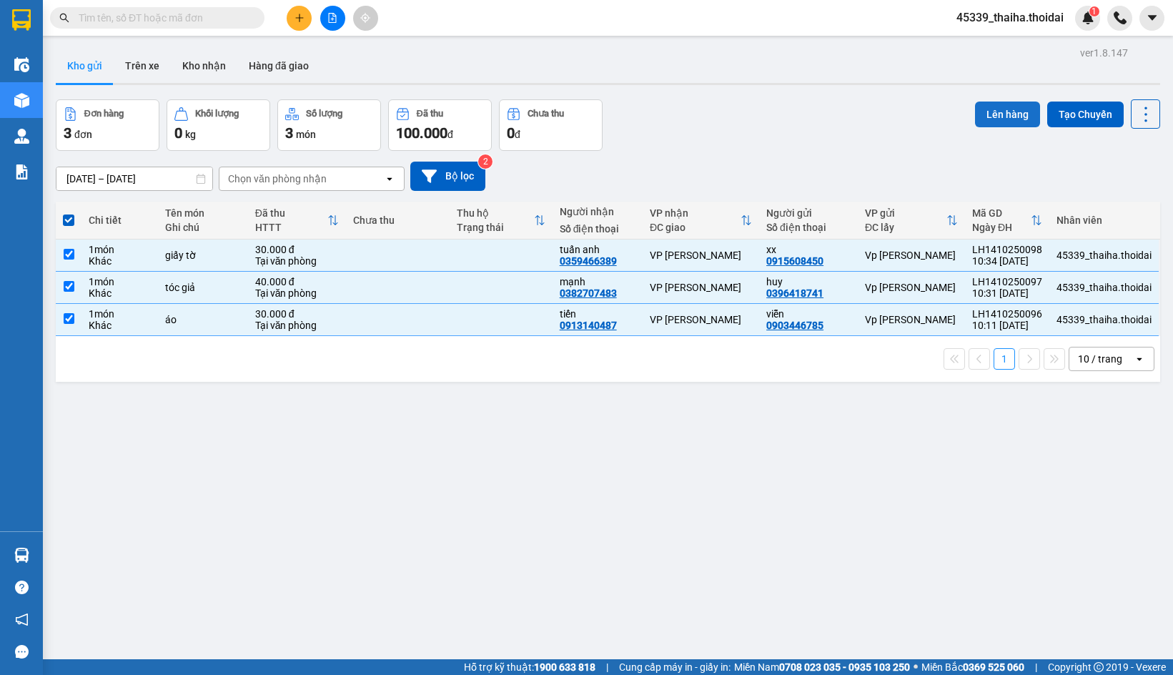
click at [995, 107] on button "Lên hàng" at bounding box center [1007, 115] width 65 height 26
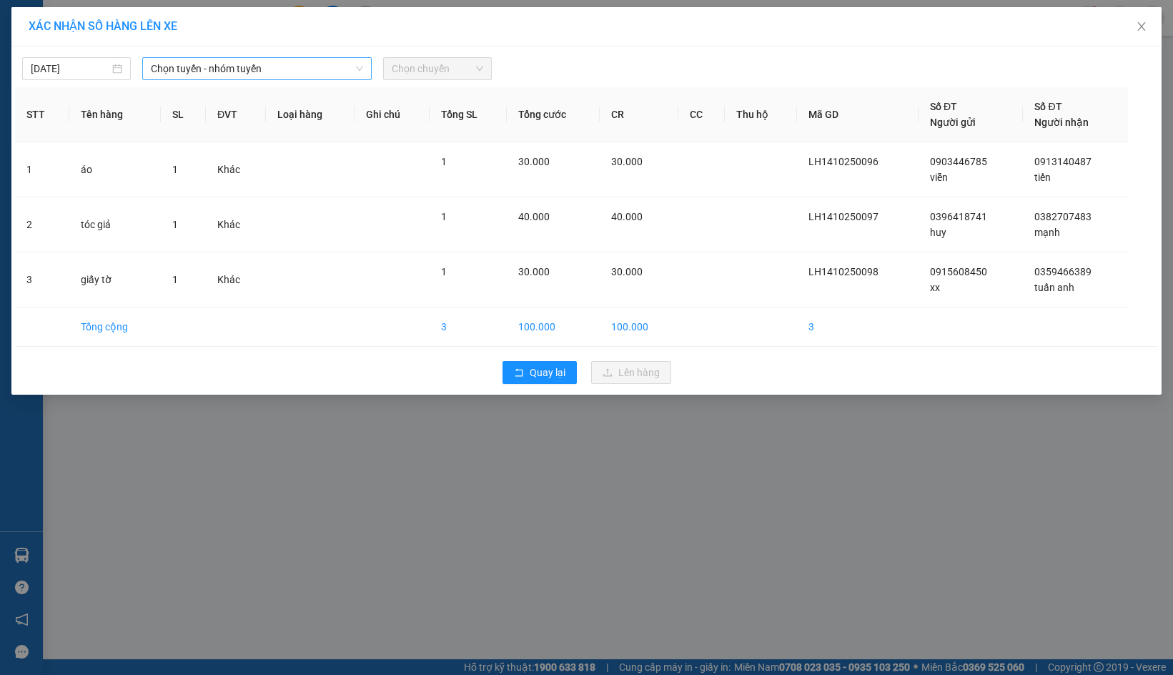
click at [240, 66] on span "Chọn tuyến - nhóm tuyến" at bounding box center [257, 68] width 212 height 21
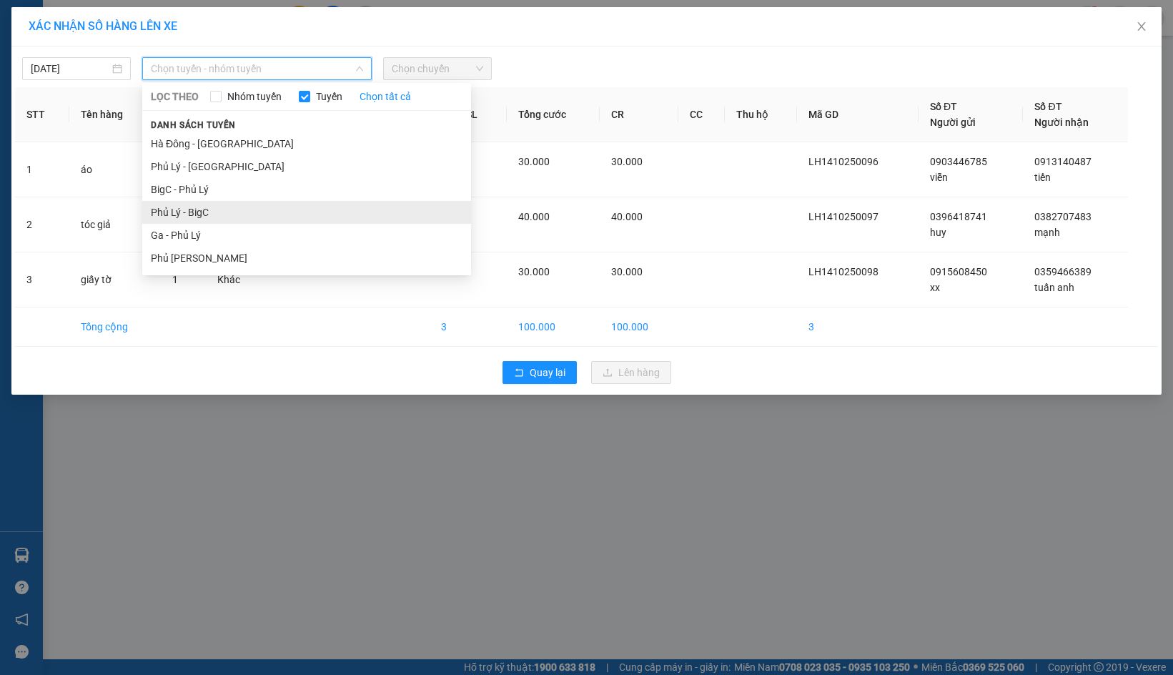
click at [189, 210] on li "Phủ Lý - BigC" at bounding box center [306, 212] width 329 height 23
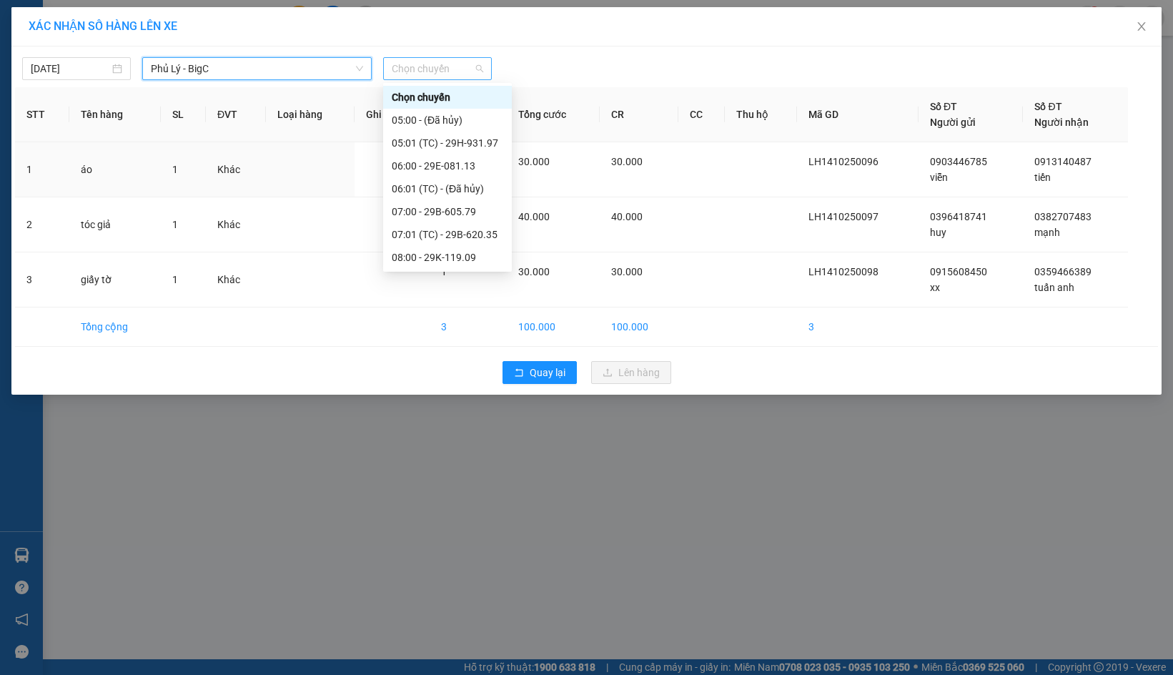
click at [417, 72] on span "Chọn chuyến" at bounding box center [438, 68] width 92 height 21
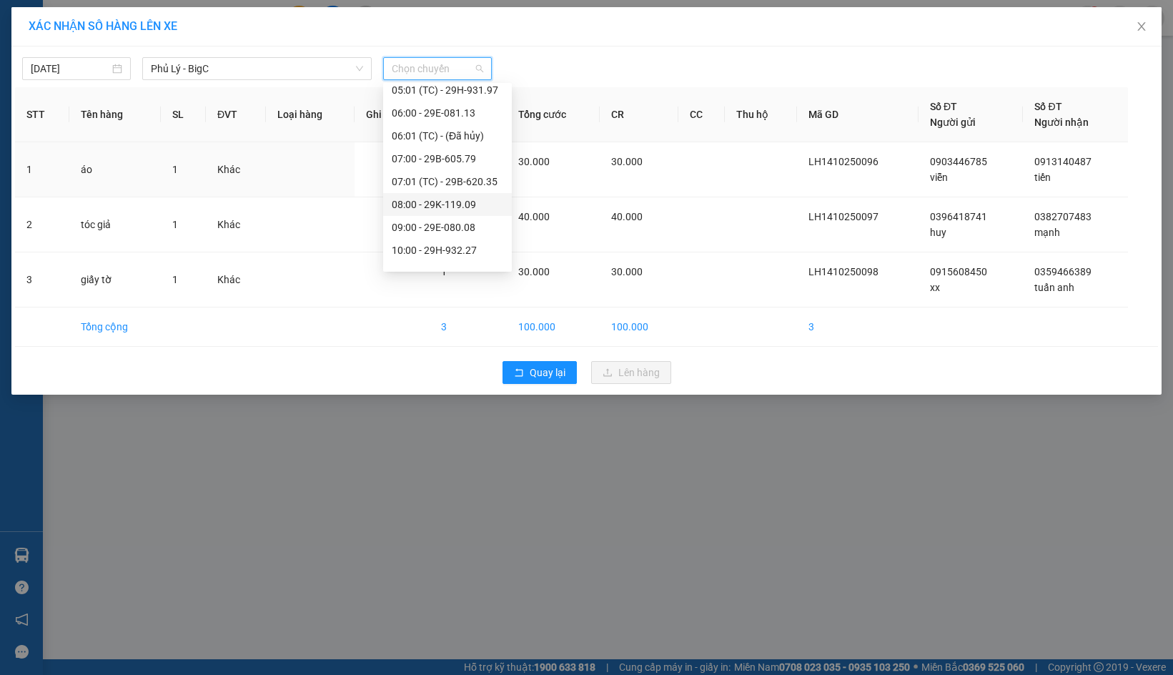
scroll to position [72, 0]
click at [436, 250] on div "11:00 - 29B-607.81" at bounding box center [448, 255] width 112 height 16
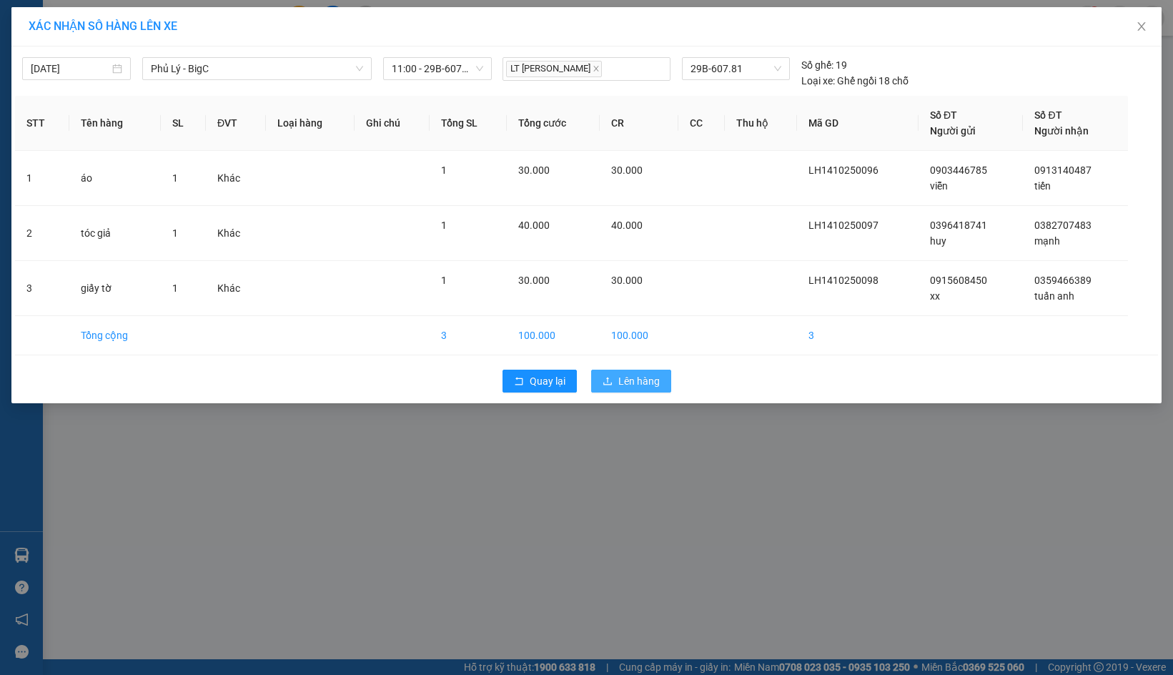
click at [643, 386] on span "Lên hàng" at bounding box center [639, 381] width 41 height 16
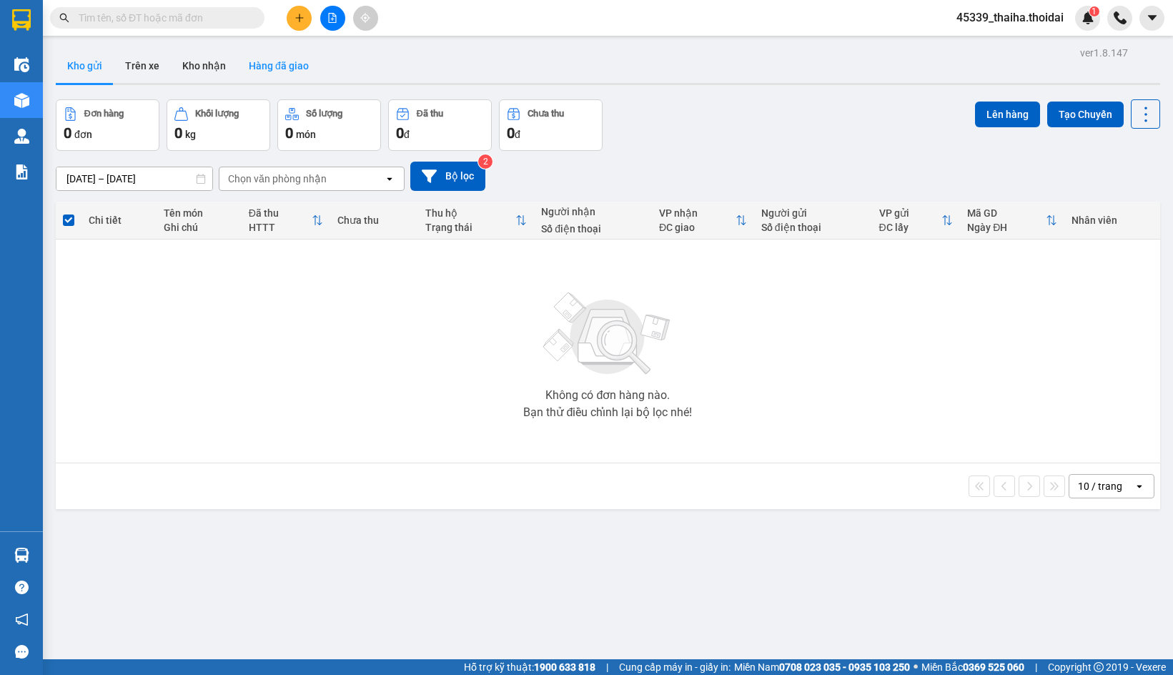
click at [286, 72] on button "Hàng đã giao" at bounding box center [278, 66] width 83 height 34
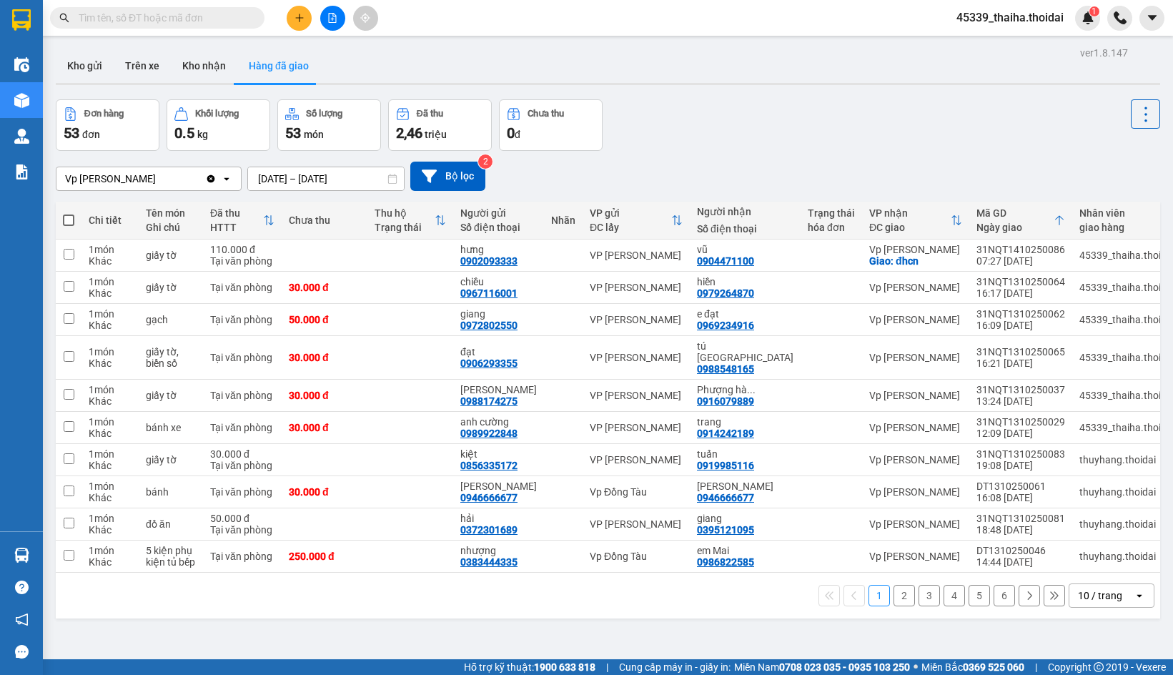
scroll to position [0, 86]
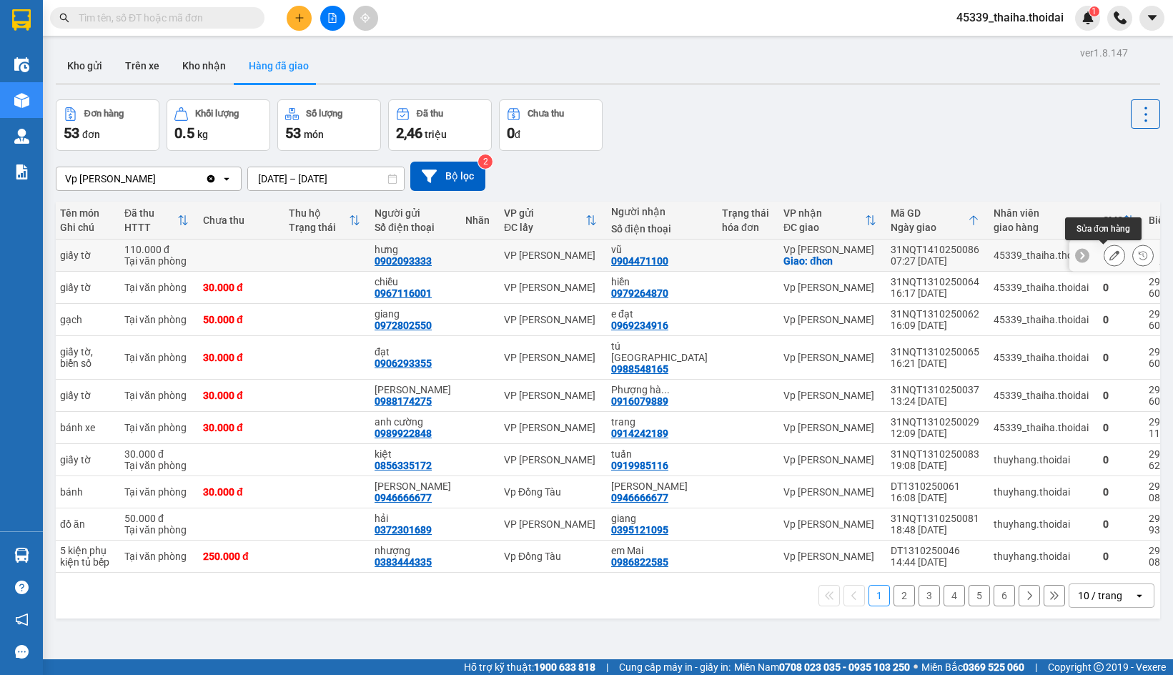
click at [1110, 253] on icon at bounding box center [1115, 255] width 10 height 10
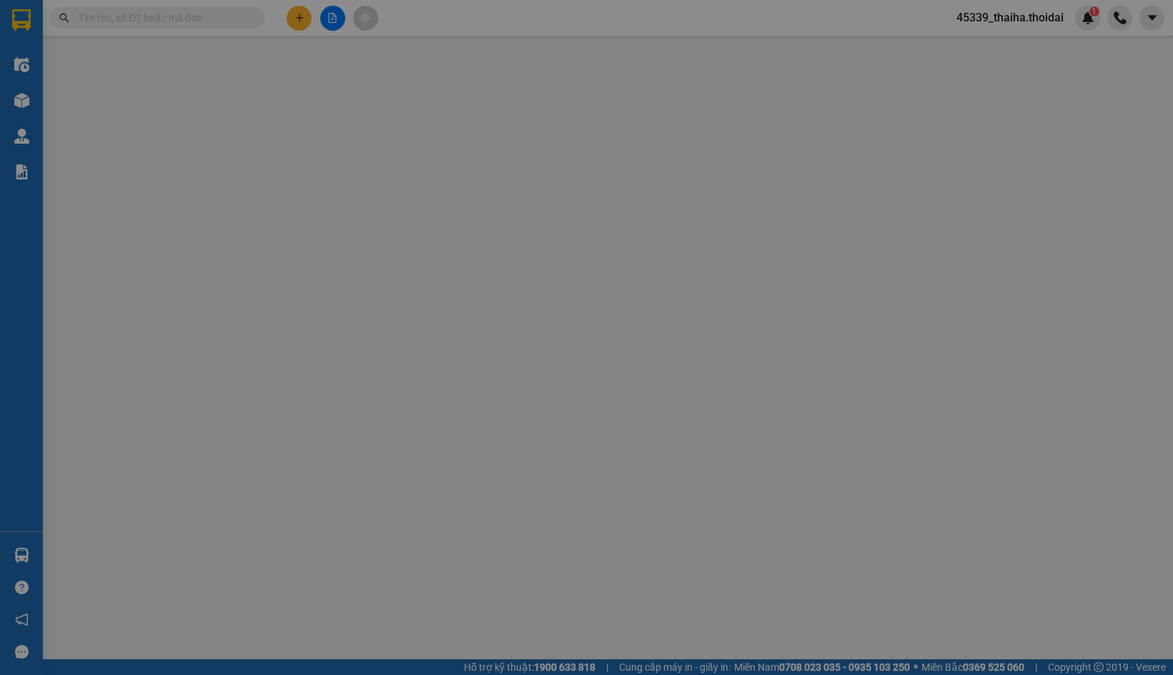
type input "0902093333"
type input "hưng"
type input "0904471100"
type input "vũ"
checkbox input "true"
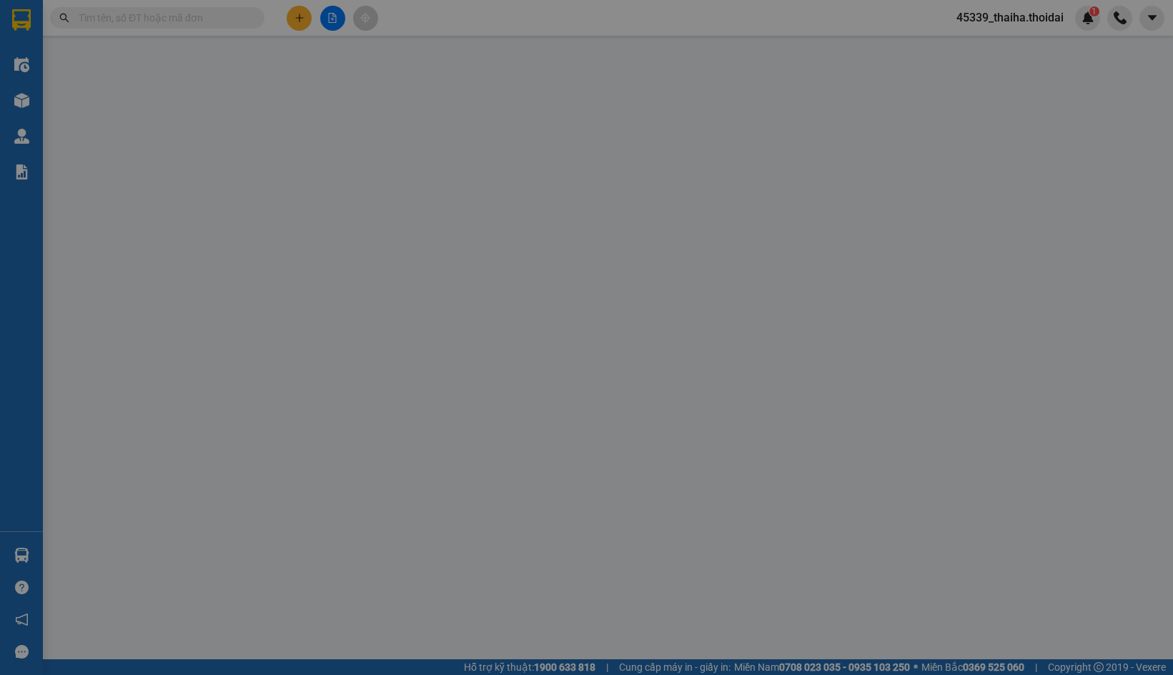
type input "đhcn"
type input "0"
type input "110.000"
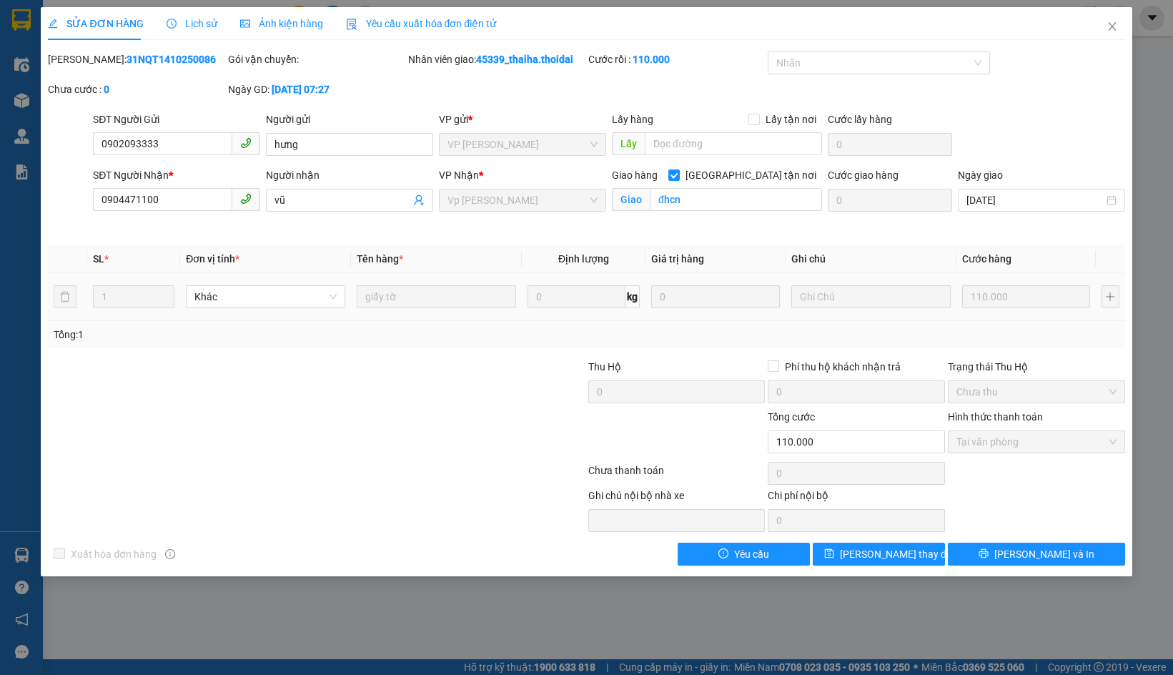
click at [175, 16] on div "Lịch sử" at bounding box center [192, 24] width 51 height 16
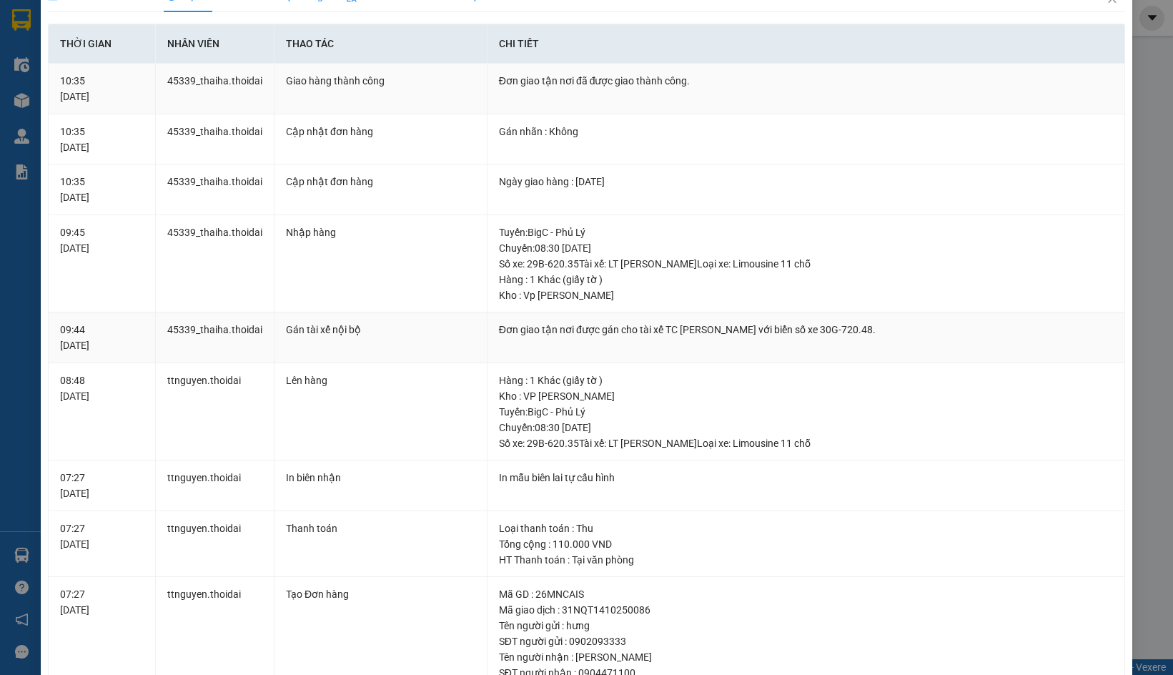
scroll to position [24, 0]
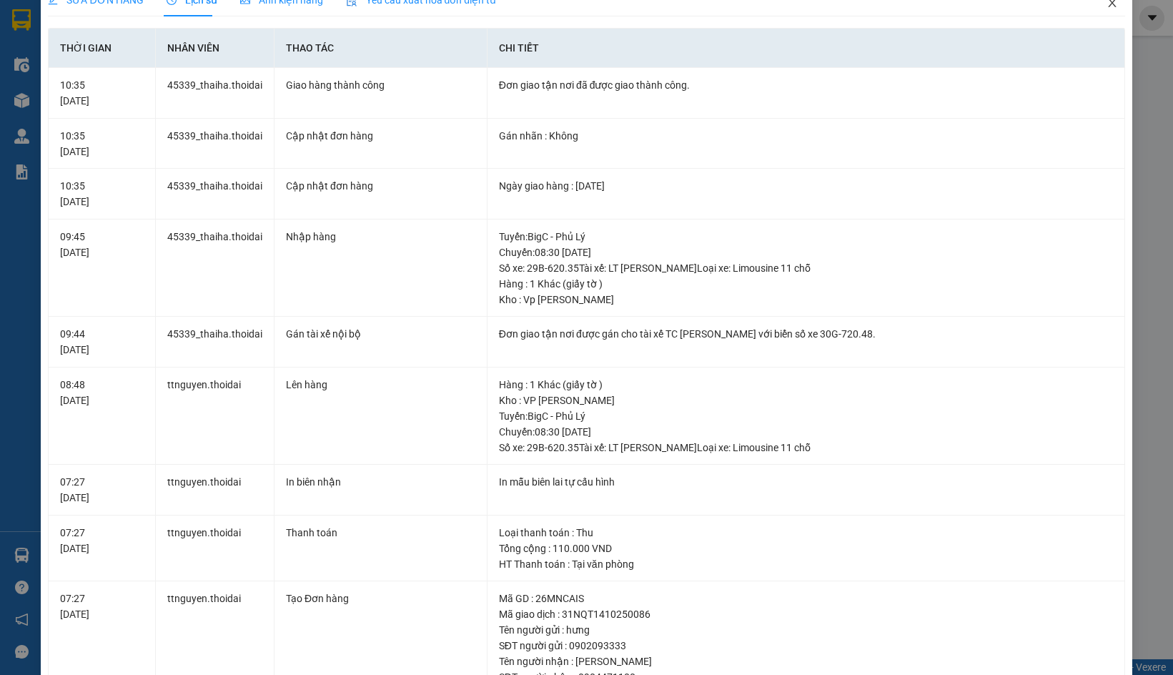
click at [1107, 4] on icon "close" at bounding box center [1112, 2] width 11 height 11
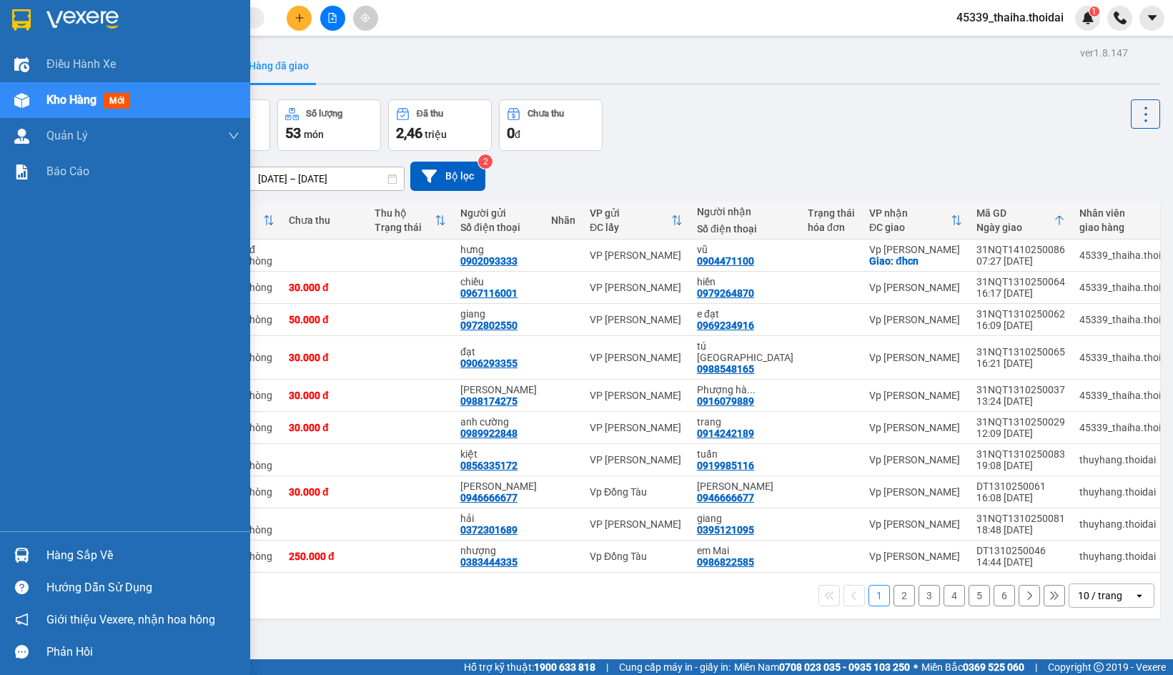
click at [37, 560] on div "Hàng sắp về" at bounding box center [125, 555] width 250 height 32
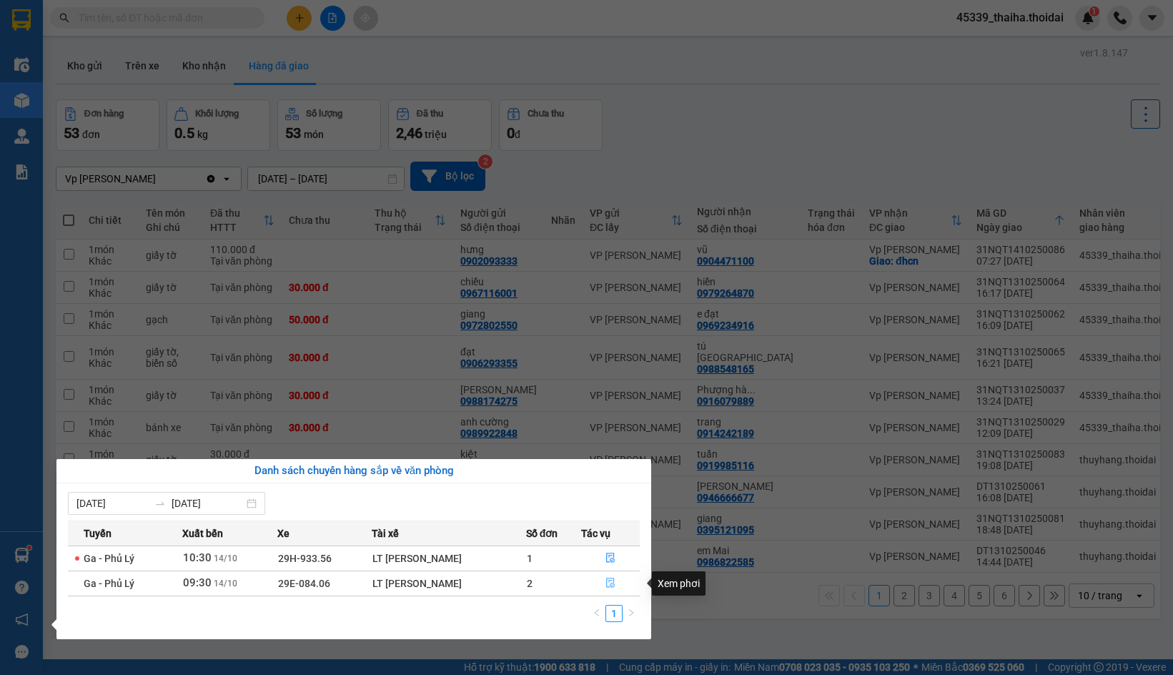
click at [612, 581] on icon "file-done" at bounding box center [611, 583] width 9 height 10
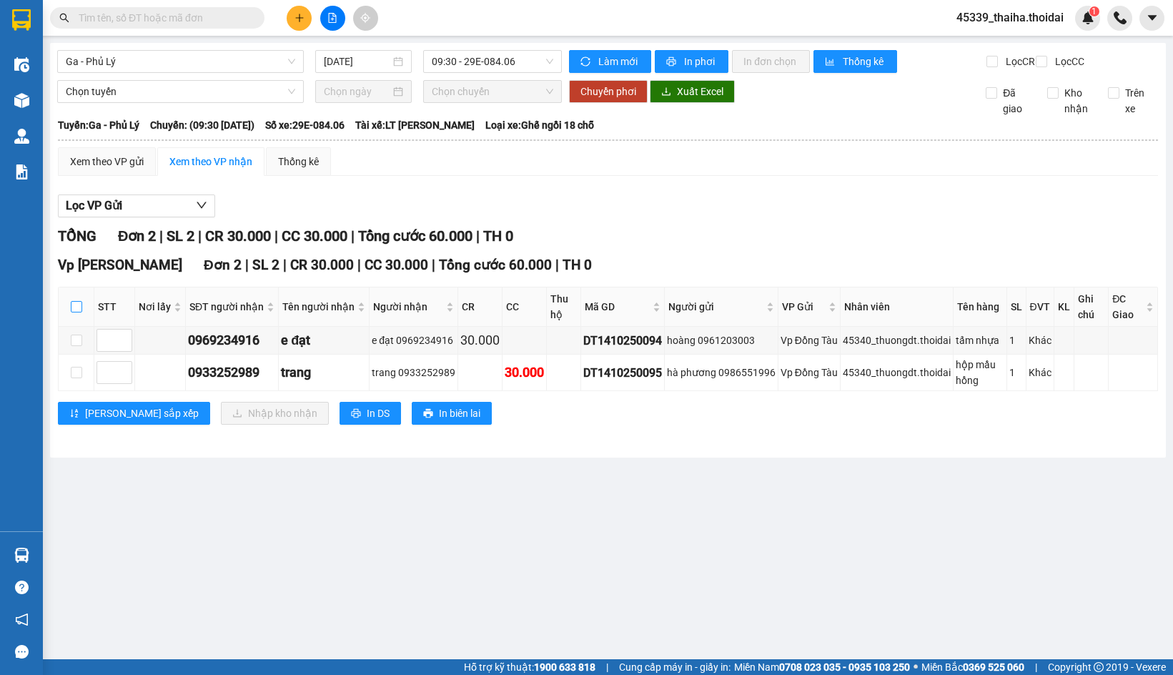
click at [71, 312] on input "checkbox" at bounding box center [76, 306] width 11 height 11
checkbox input "true"
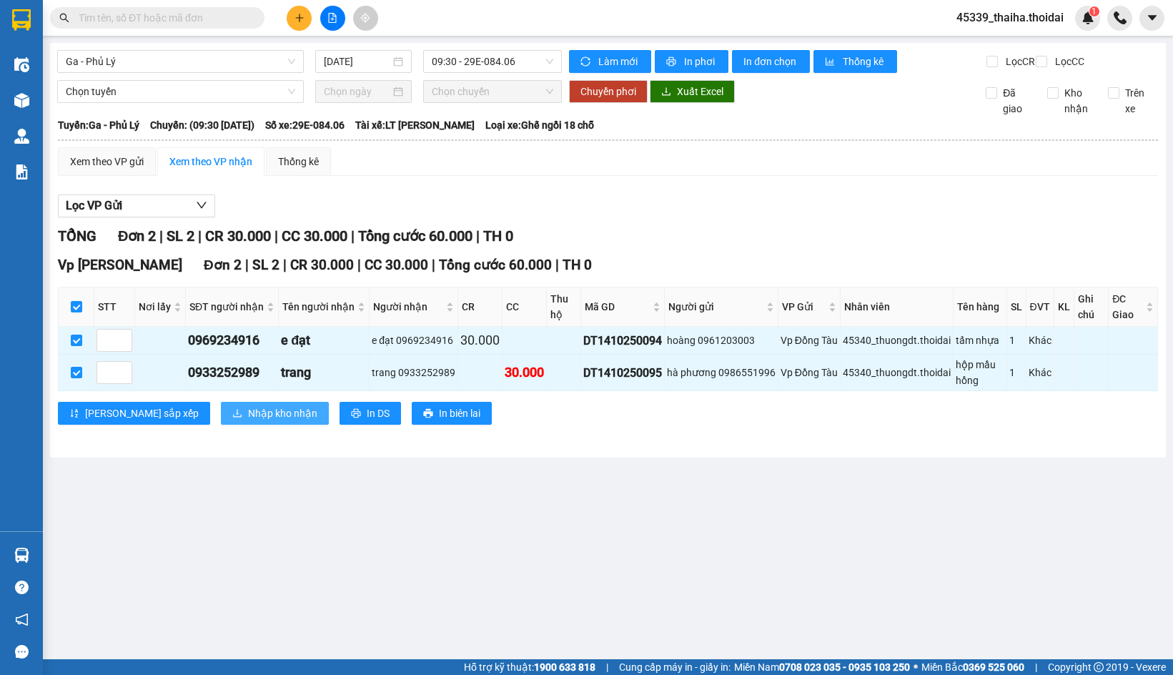
click at [221, 418] on button "Nhập kho nhận" at bounding box center [275, 413] width 108 height 23
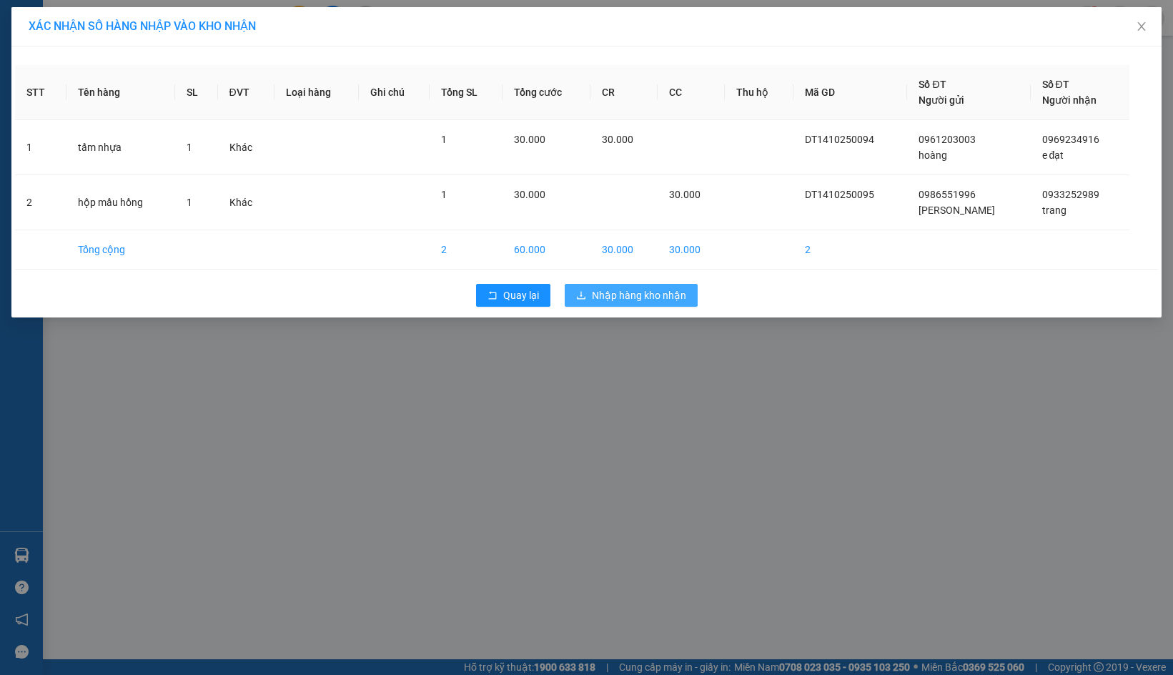
click at [596, 297] on span "Nhập hàng kho nhận" at bounding box center [639, 295] width 94 height 16
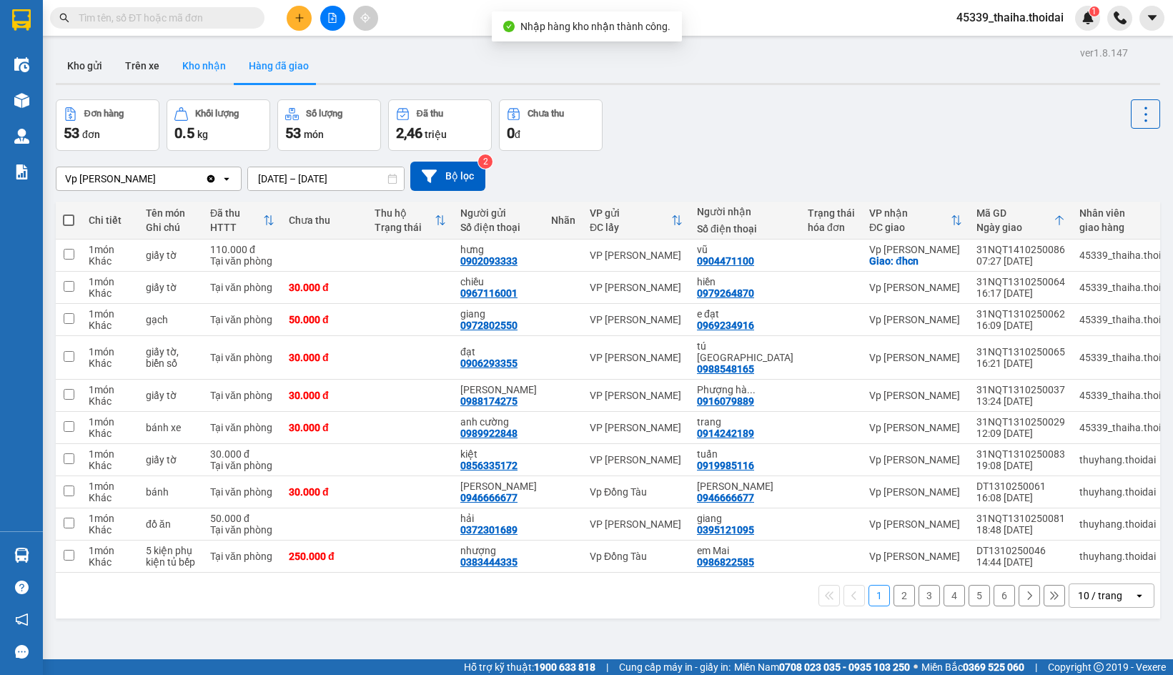
click at [199, 74] on button "Kho nhận" at bounding box center [204, 66] width 67 height 34
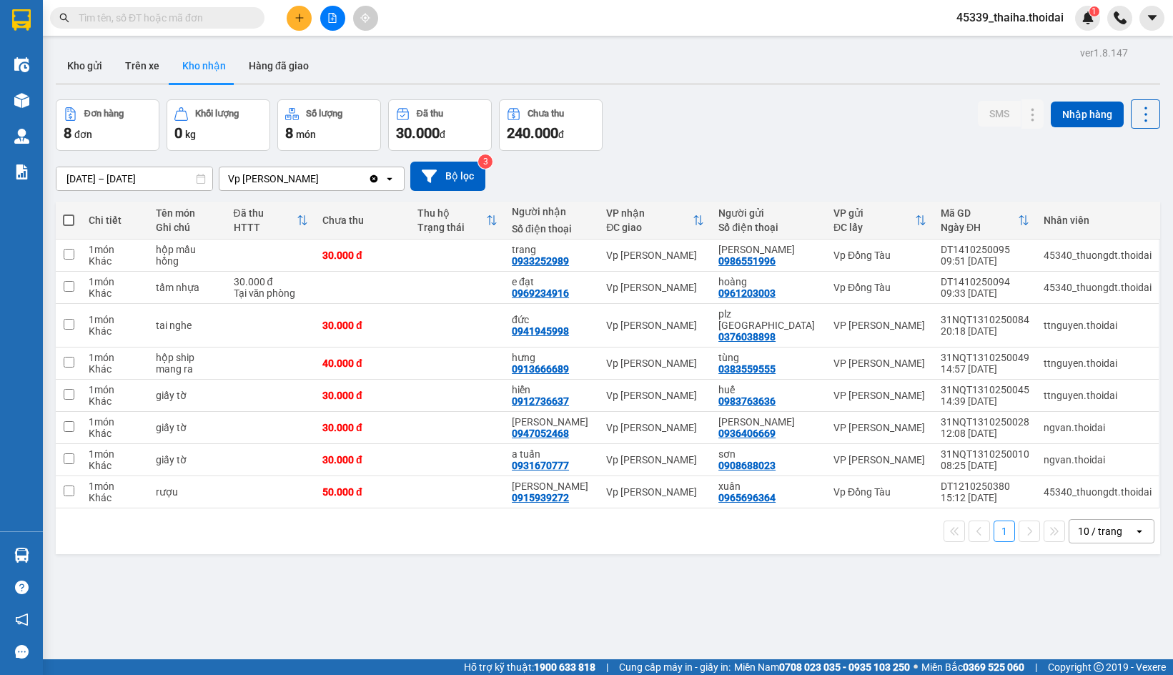
click at [290, 21] on button at bounding box center [299, 18] width 25 height 25
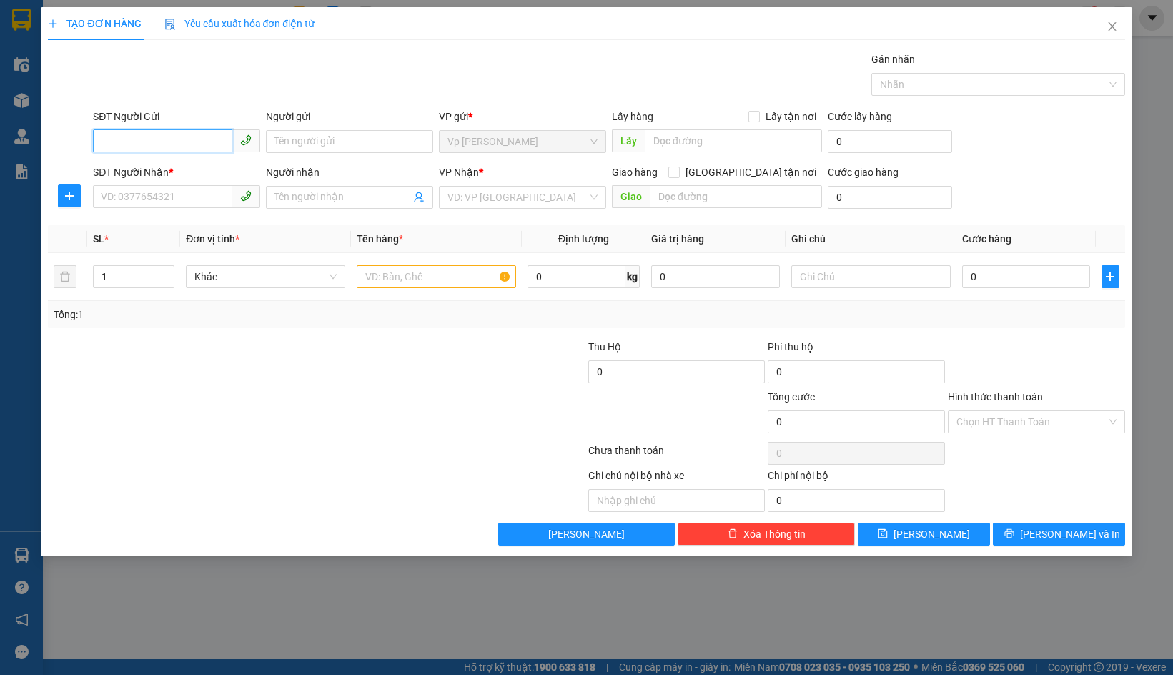
click at [208, 137] on input "SĐT Người Gửi" at bounding box center [162, 140] width 139 height 23
click at [124, 166] on div "0943050239 - hạnh" at bounding box center [177, 170] width 150 height 16
type input "0943050239"
type input "hạnh"
type input "0943050239"
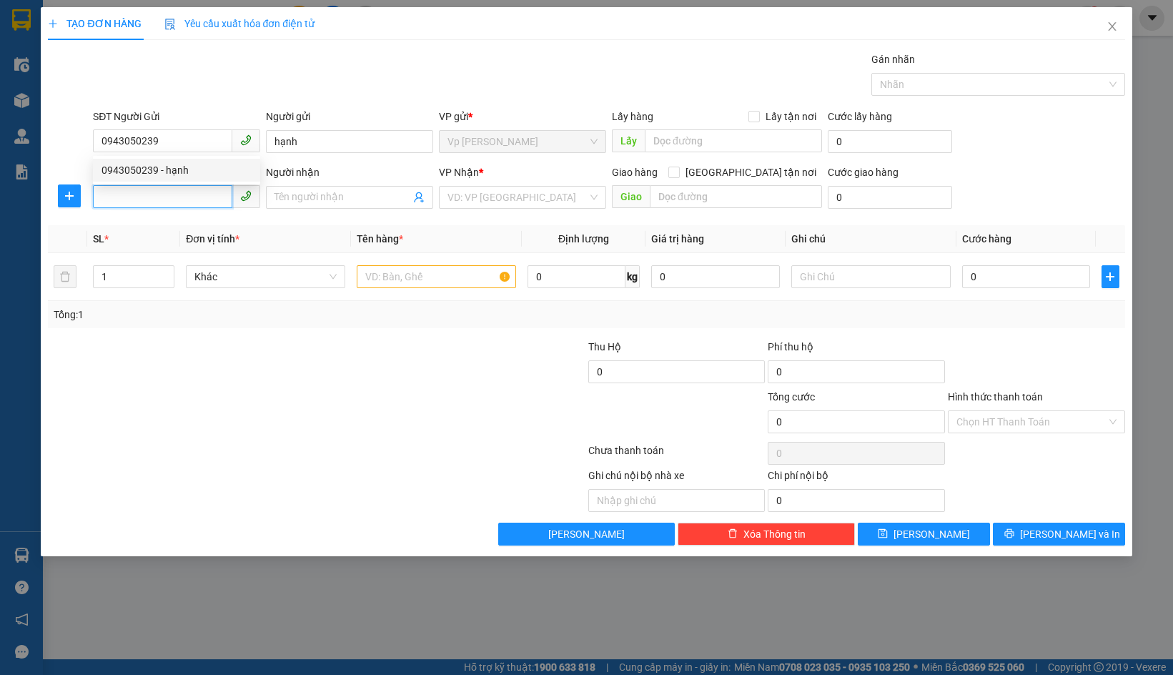
click at [127, 189] on input "SĐT Người Nhận *" at bounding box center [162, 196] width 139 height 23
click at [138, 232] on div "0815279526 - dũng" at bounding box center [177, 226] width 150 height 16
type input "0815279526"
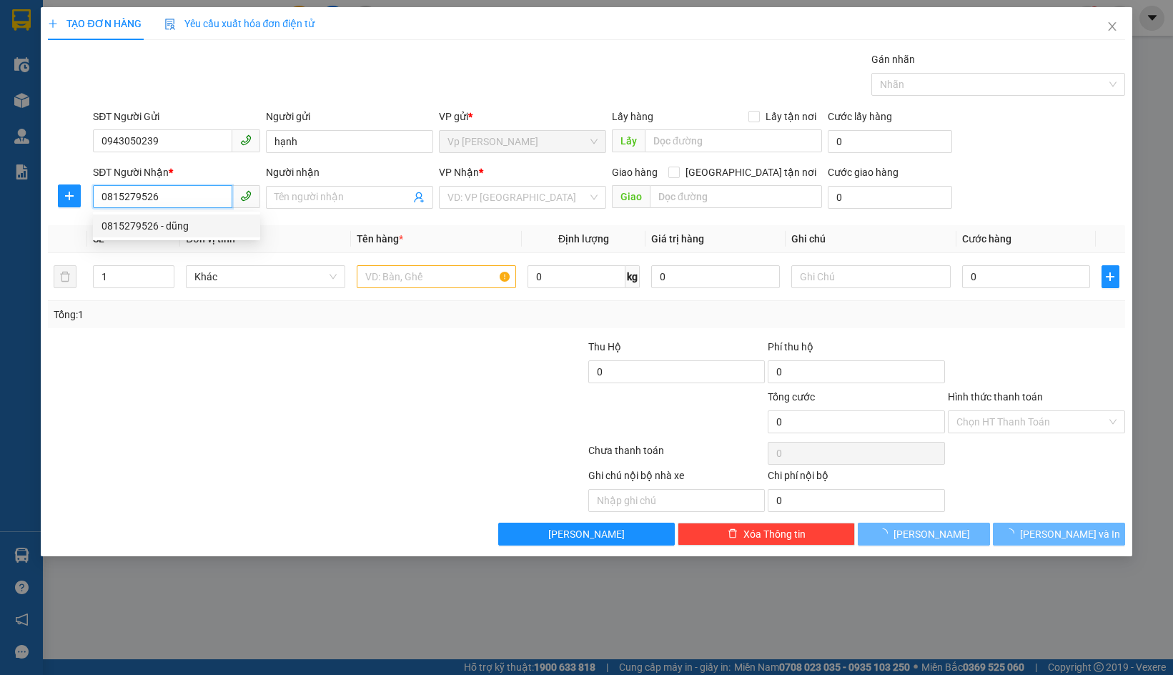
type input "dũng"
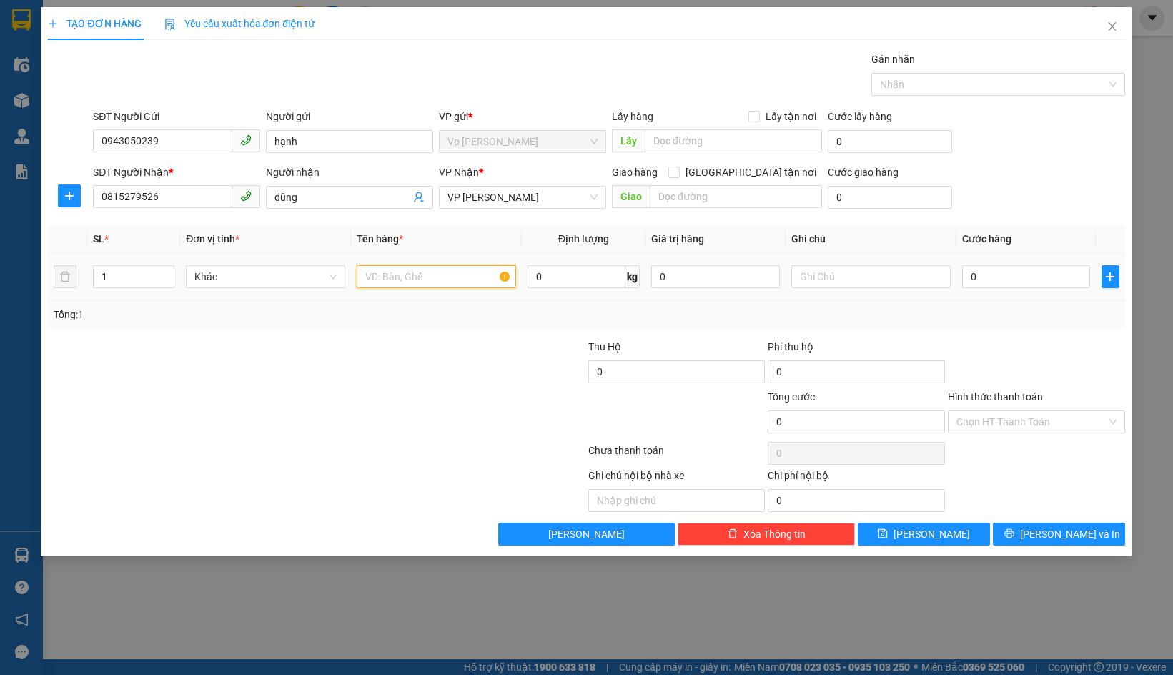
click at [468, 278] on input "text" at bounding box center [436, 276] width 159 height 23
type input "d"
type input "đồ khô"
click at [1007, 272] on input "0" at bounding box center [1026, 276] width 128 height 23
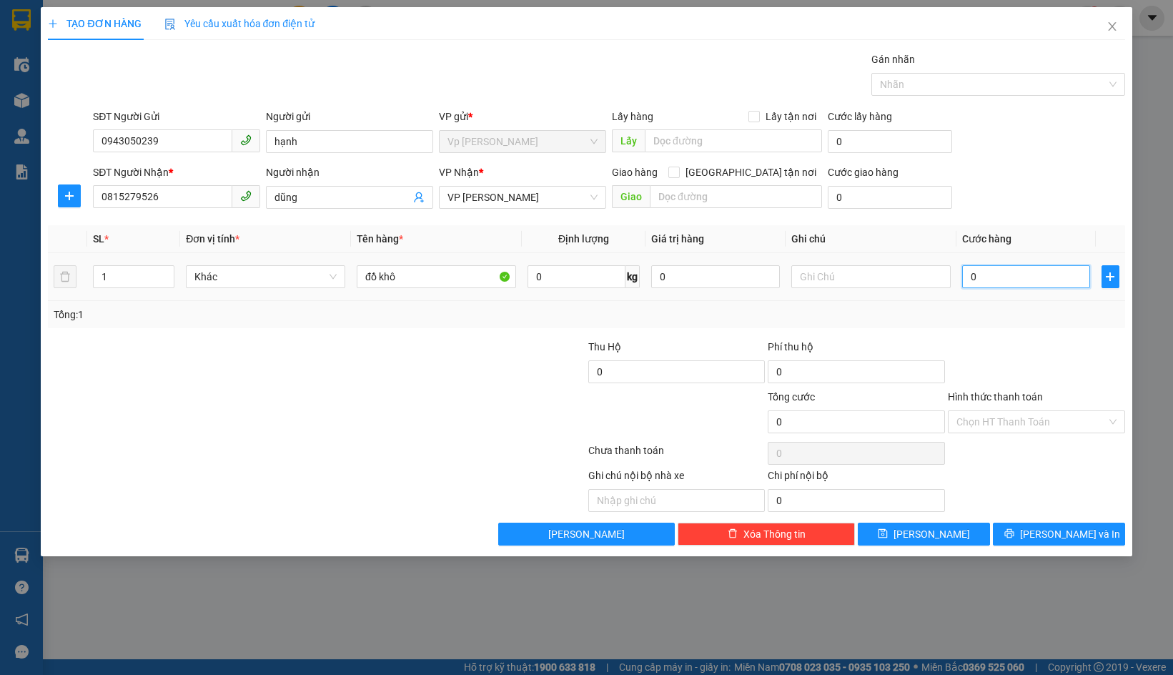
type input "5"
type input "50"
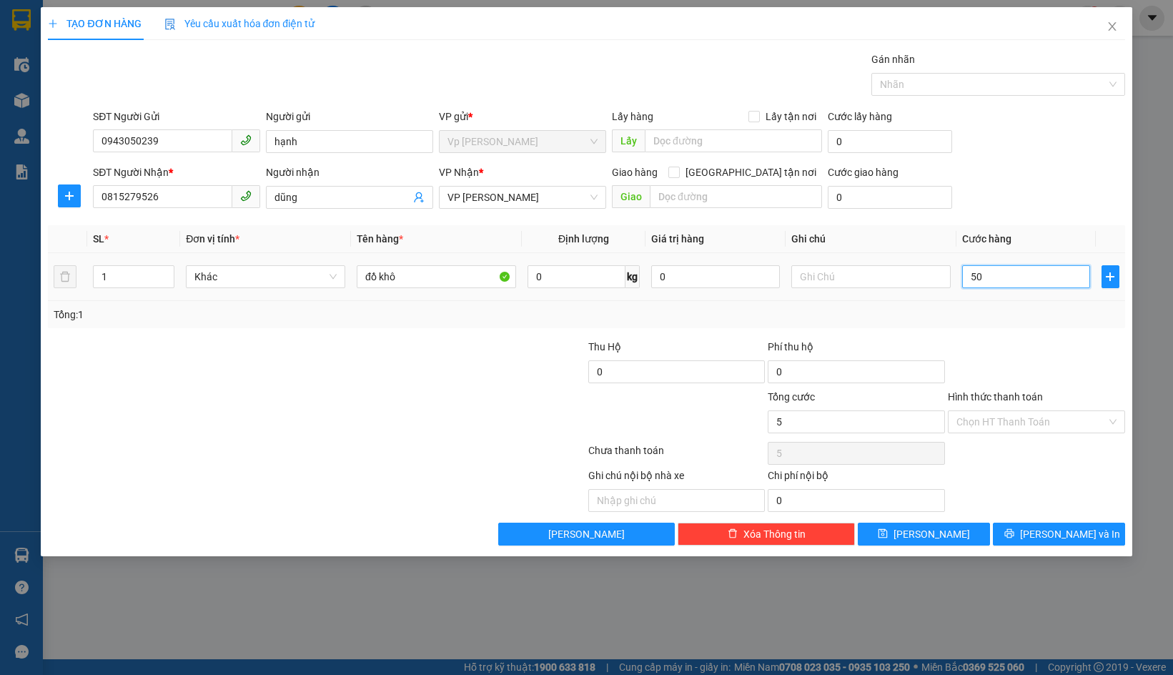
type input "50"
type input "500"
type input "5.000"
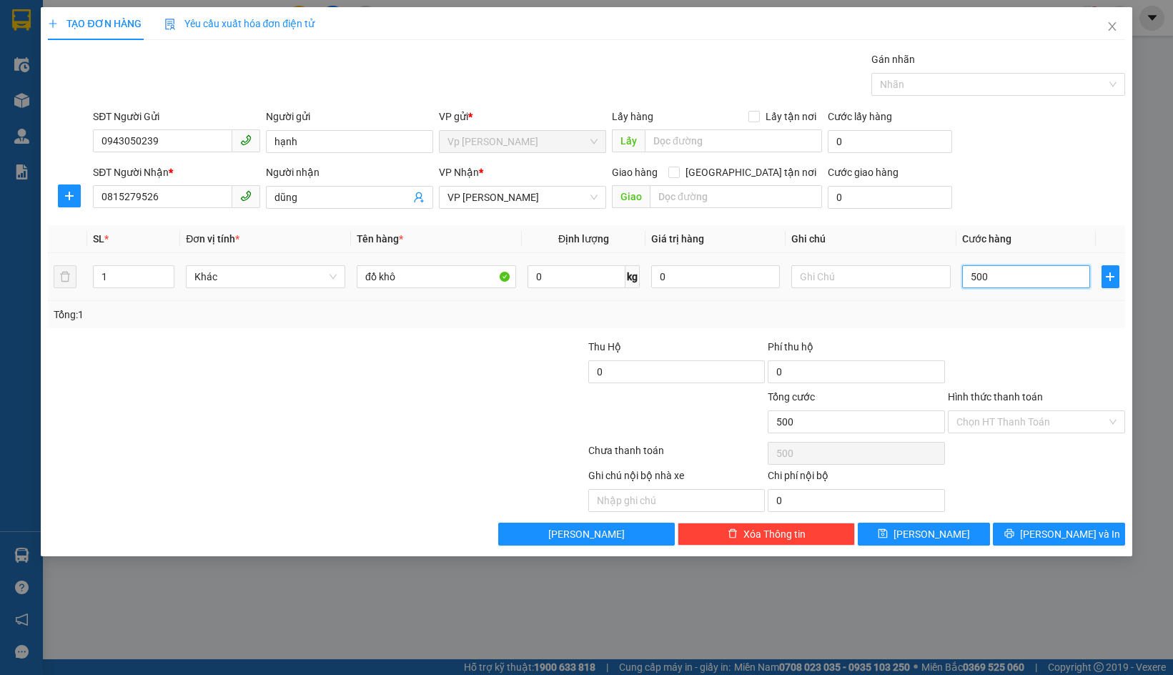
type input "5.000"
type input "50.000"
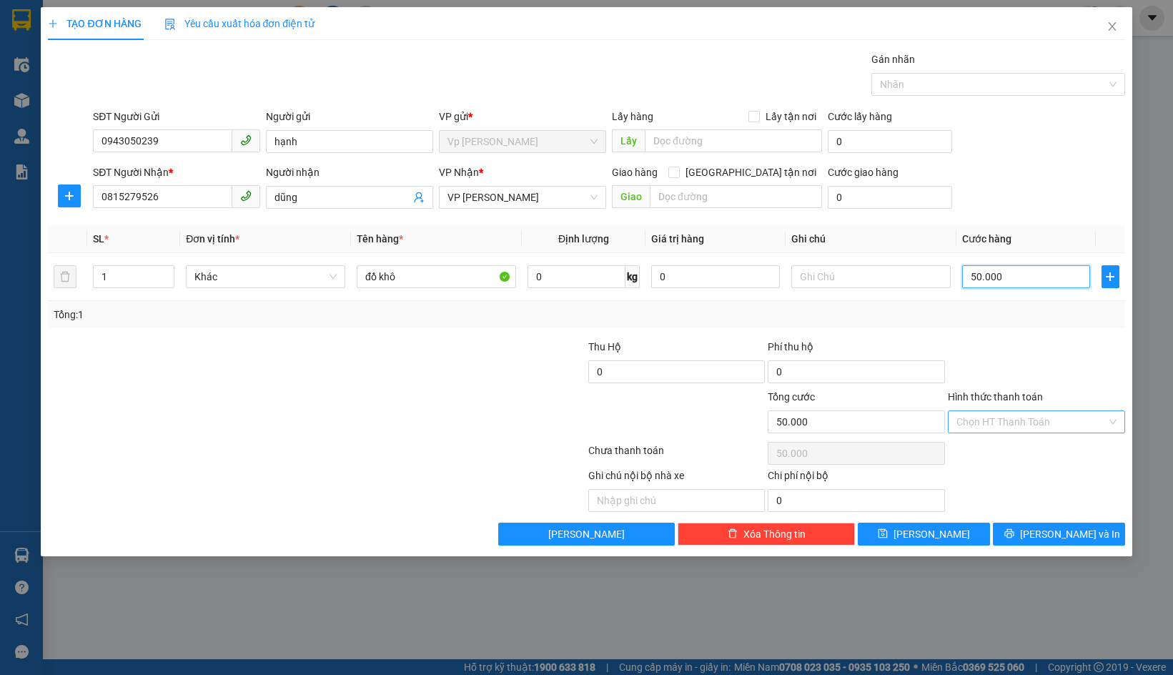
type input "50.000"
click at [1047, 420] on input "Hình thức thanh toán" at bounding box center [1032, 421] width 150 height 21
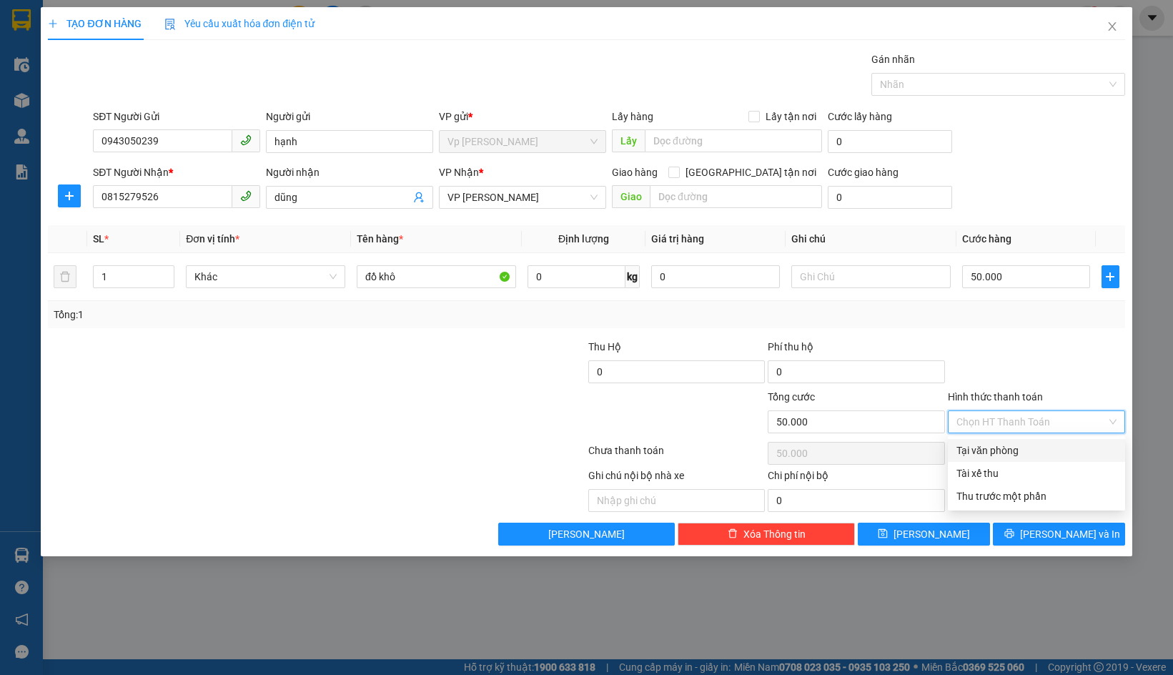
click at [1013, 456] on div "Tại văn phòng" at bounding box center [1037, 451] width 160 height 16
type input "0"
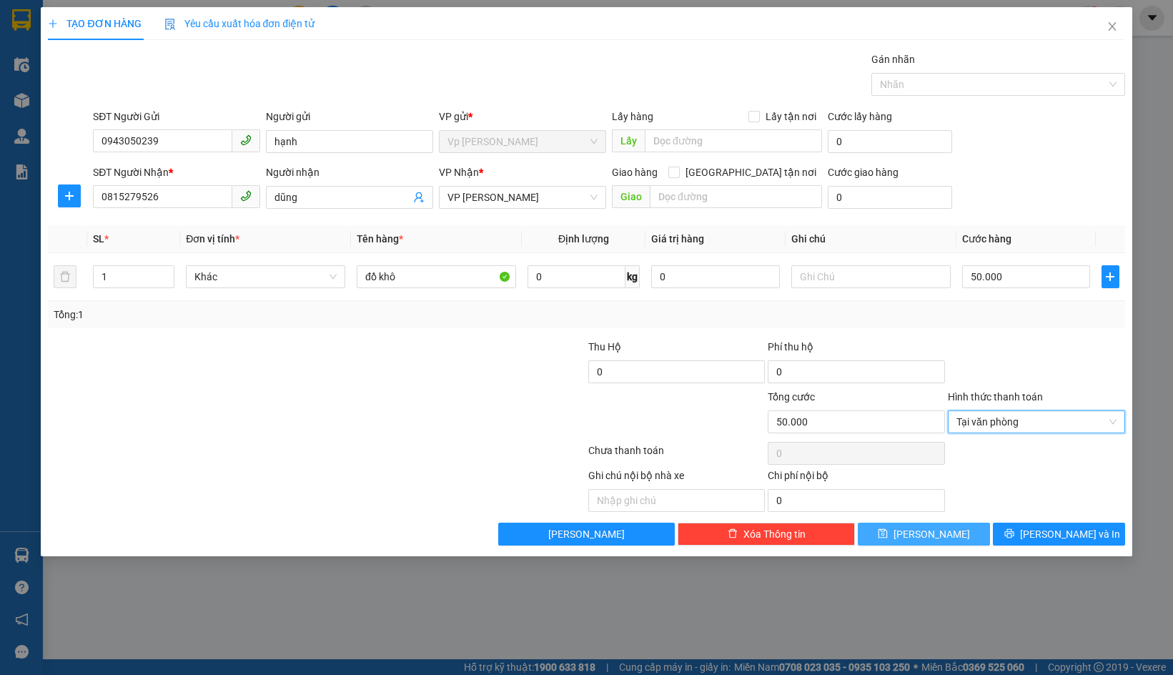
click at [965, 545] on button "Lưu" at bounding box center [924, 534] width 132 height 23
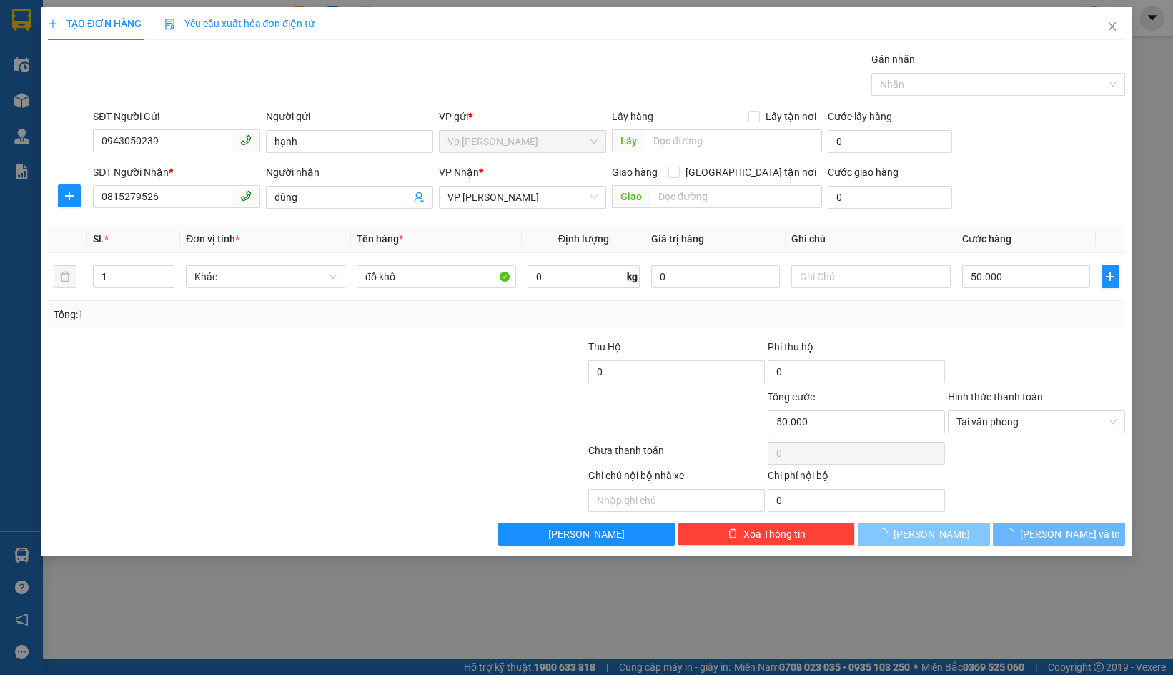
type input "0"
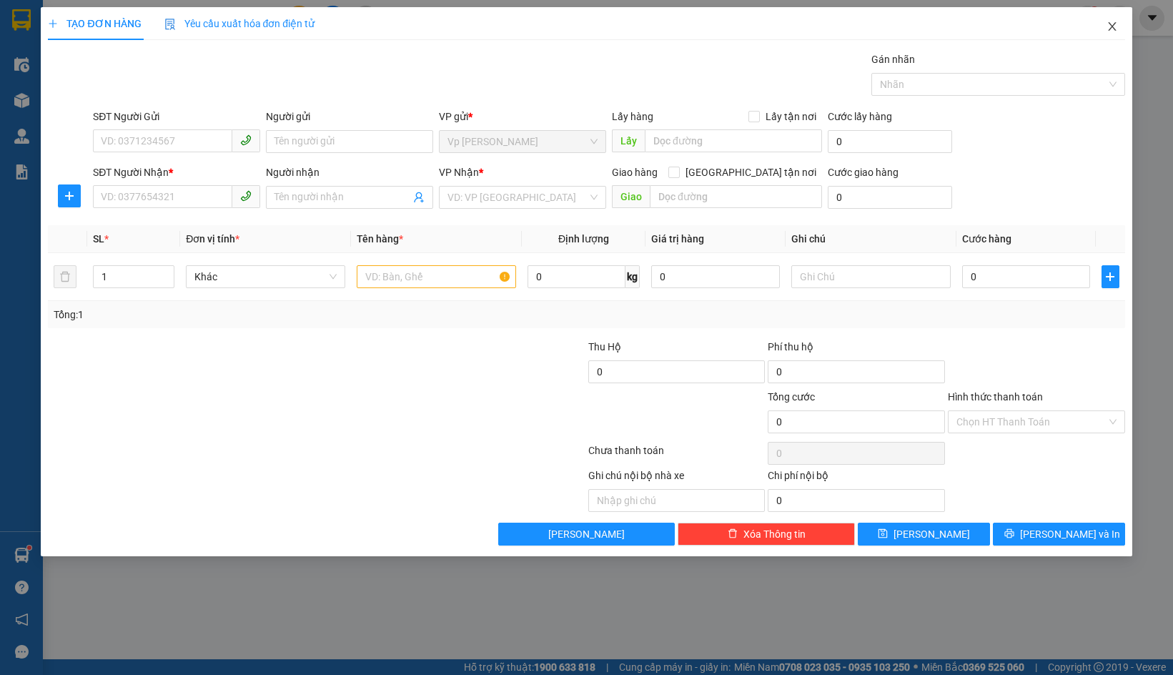
click at [1116, 25] on icon "close" at bounding box center [1112, 26] width 11 height 11
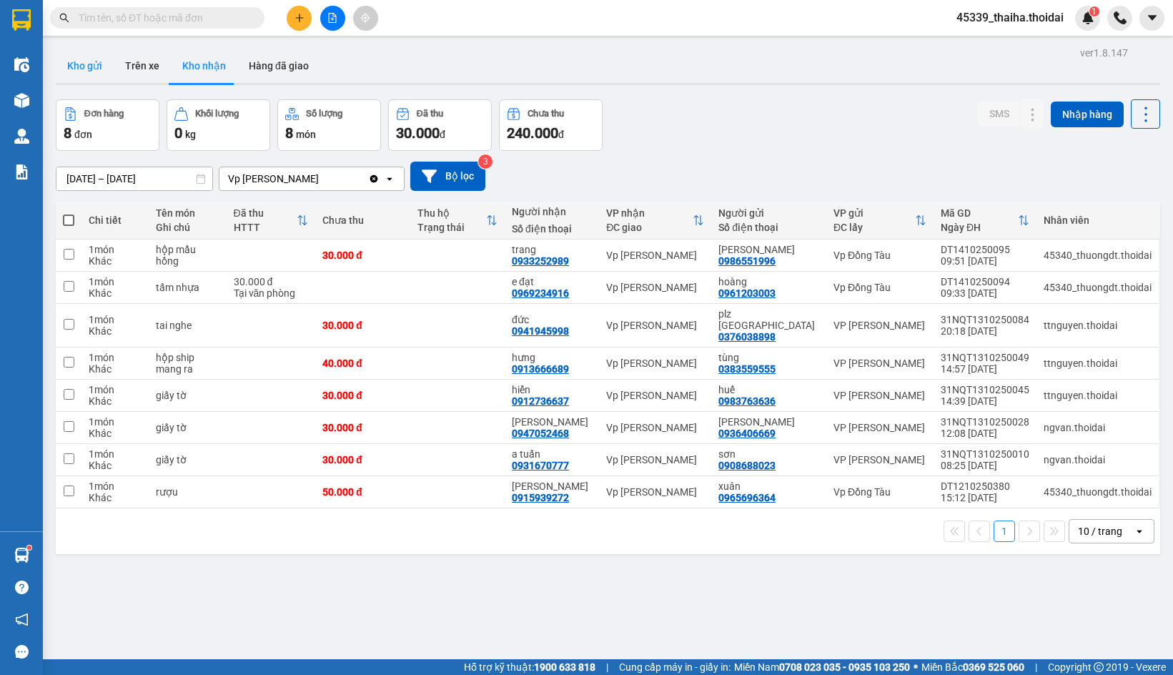
click at [83, 69] on button "Kho gửi" at bounding box center [85, 66] width 58 height 34
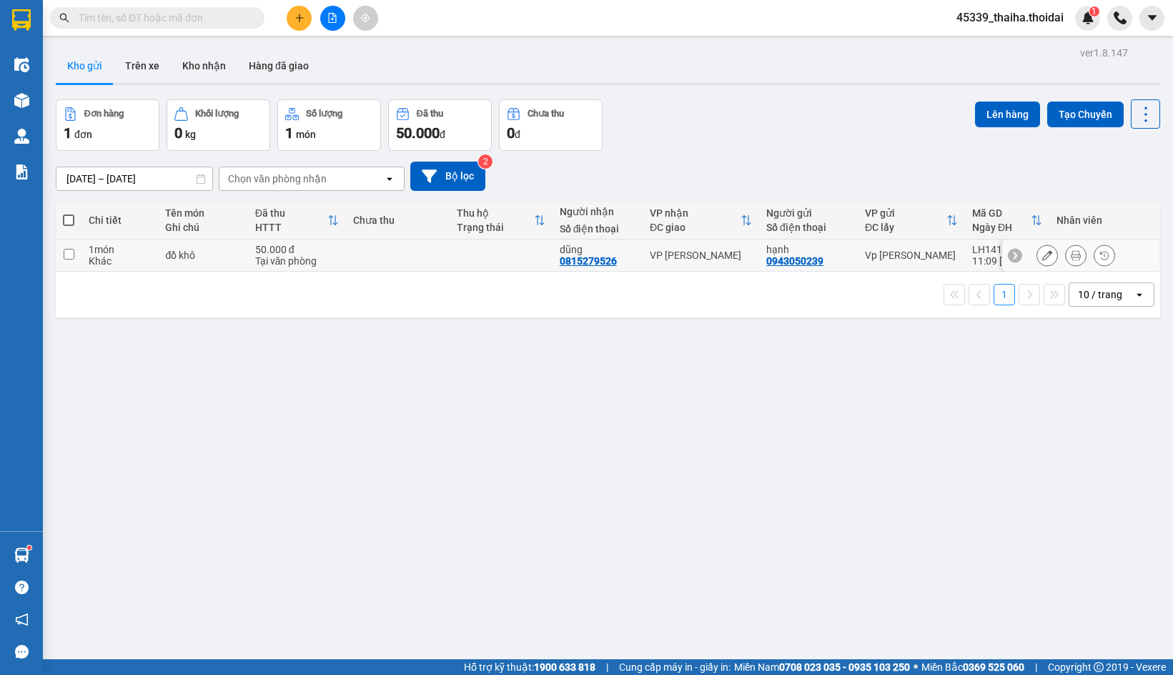
click at [70, 255] on input "checkbox" at bounding box center [69, 254] width 11 height 11
checkbox input "true"
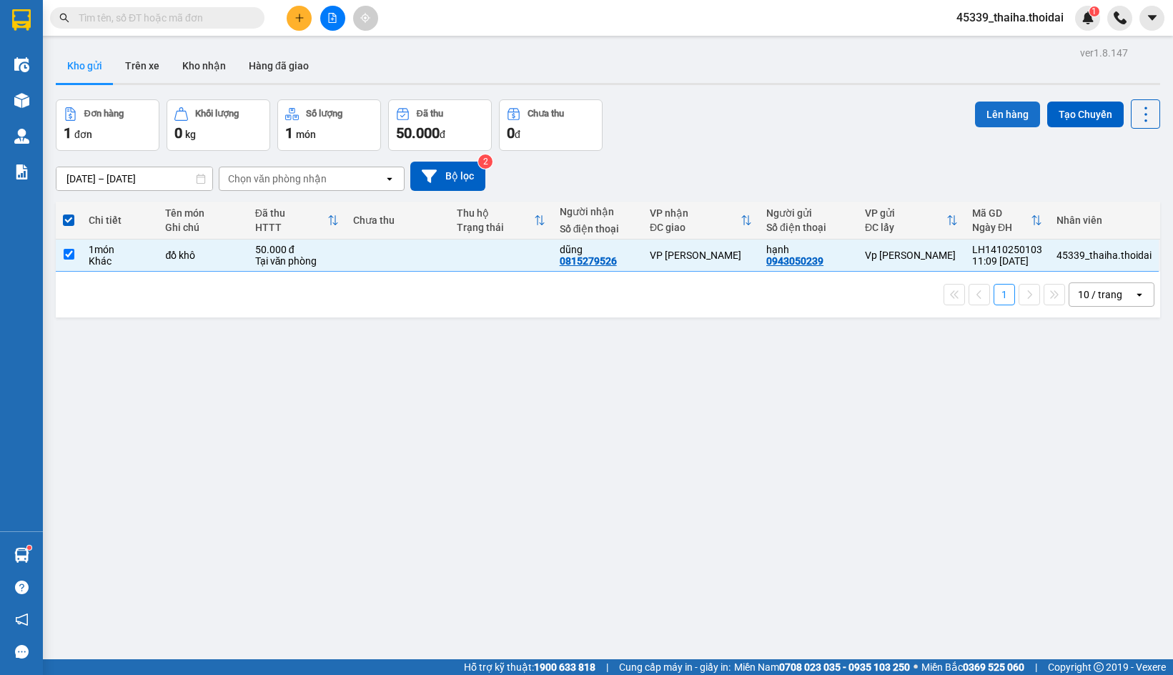
click at [985, 103] on button "Lên hàng" at bounding box center [1007, 115] width 65 height 26
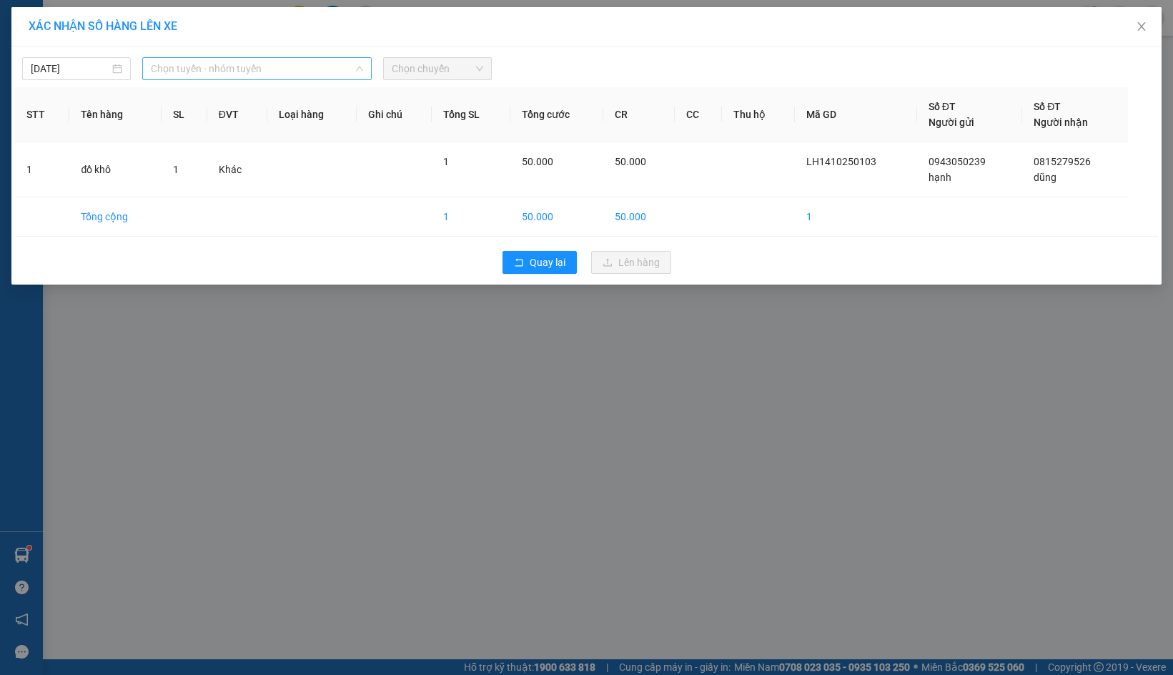
click at [215, 63] on span "Chọn tuyến - nhóm tuyến" at bounding box center [257, 68] width 212 height 21
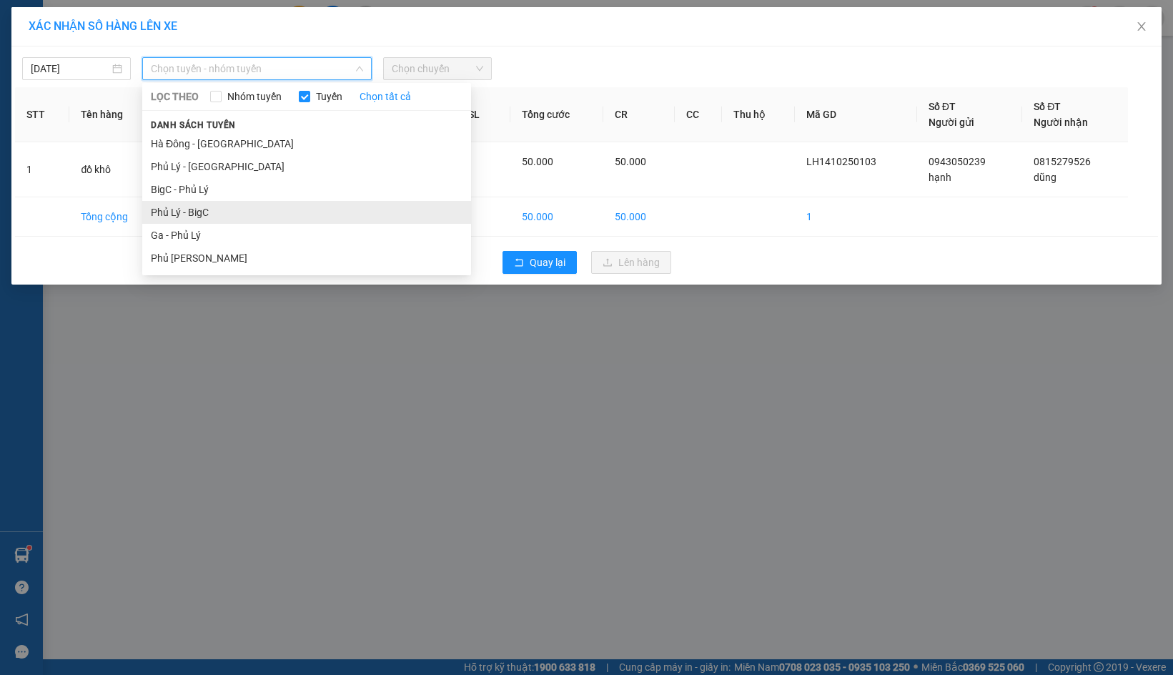
click at [189, 209] on li "Phủ Lý - BigC" at bounding box center [306, 212] width 329 height 23
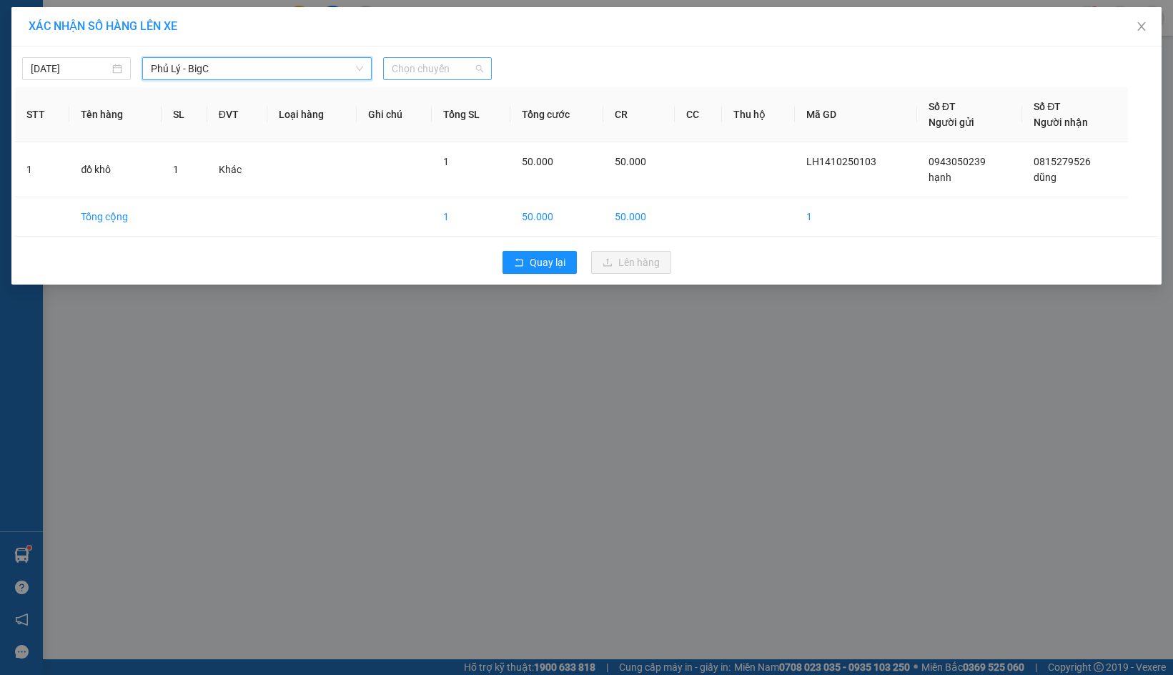
click at [464, 67] on span "Chọn chuyến" at bounding box center [438, 68] width 92 height 21
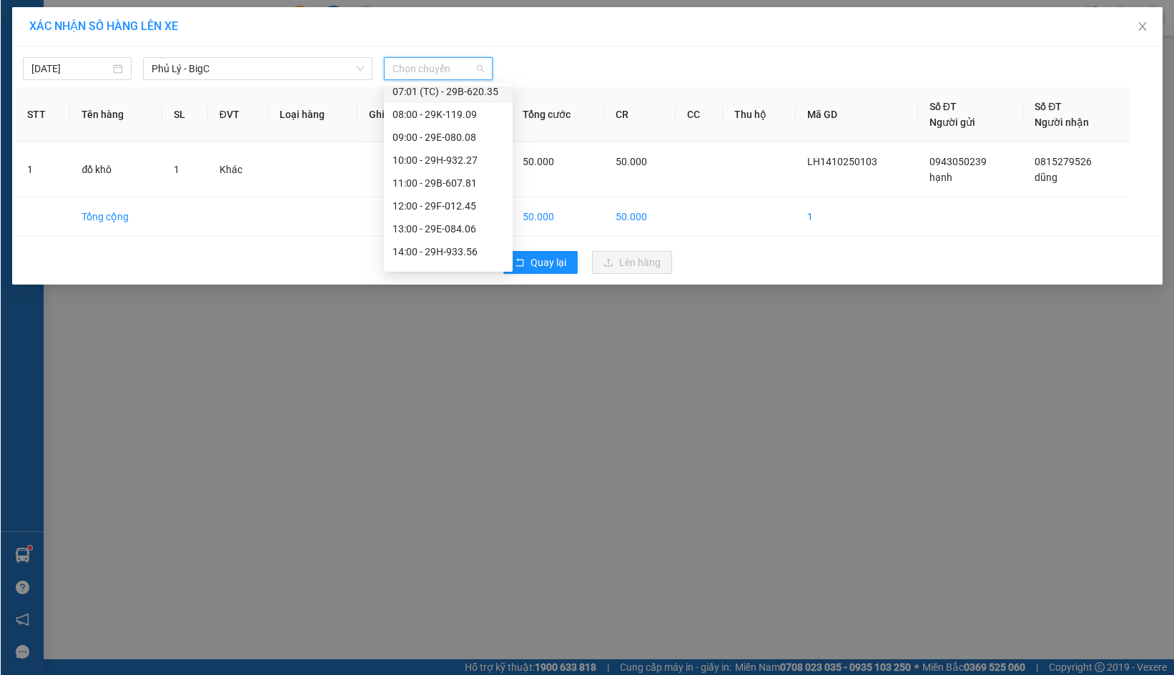
scroll to position [167, 0]
click at [433, 155] on div "11:00 - 29B-607.81" at bounding box center [448, 160] width 112 height 16
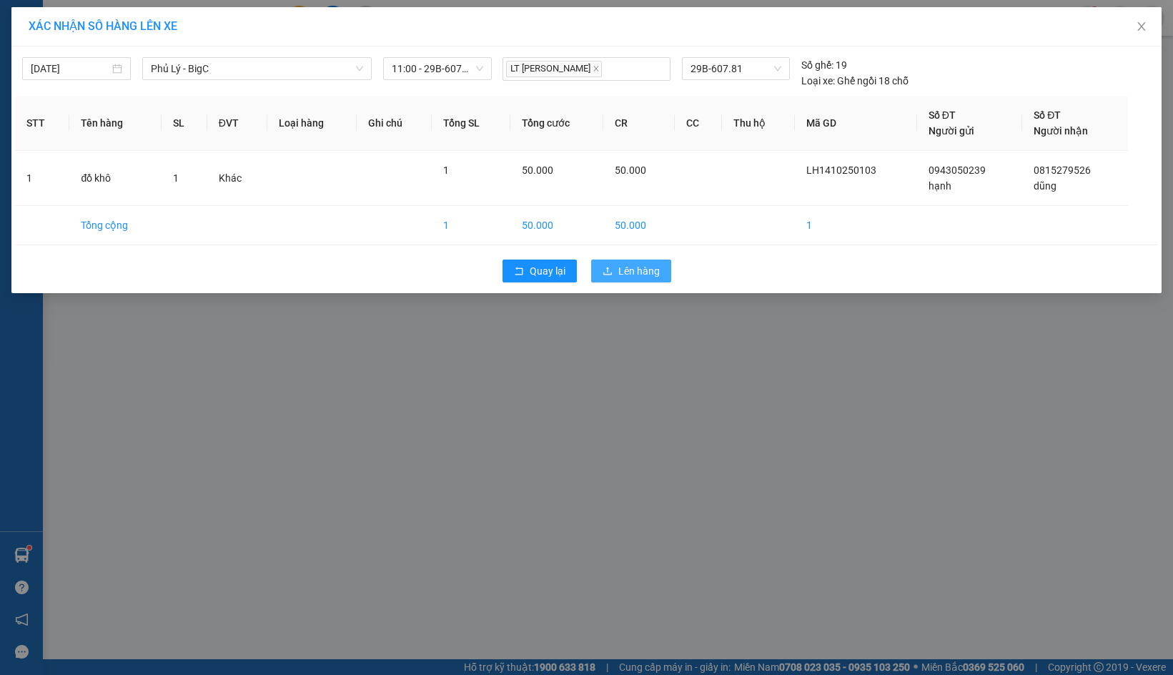
click at [625, 271] on span "Lên hàng" at bounding box center [639, 271] width 41 height 16
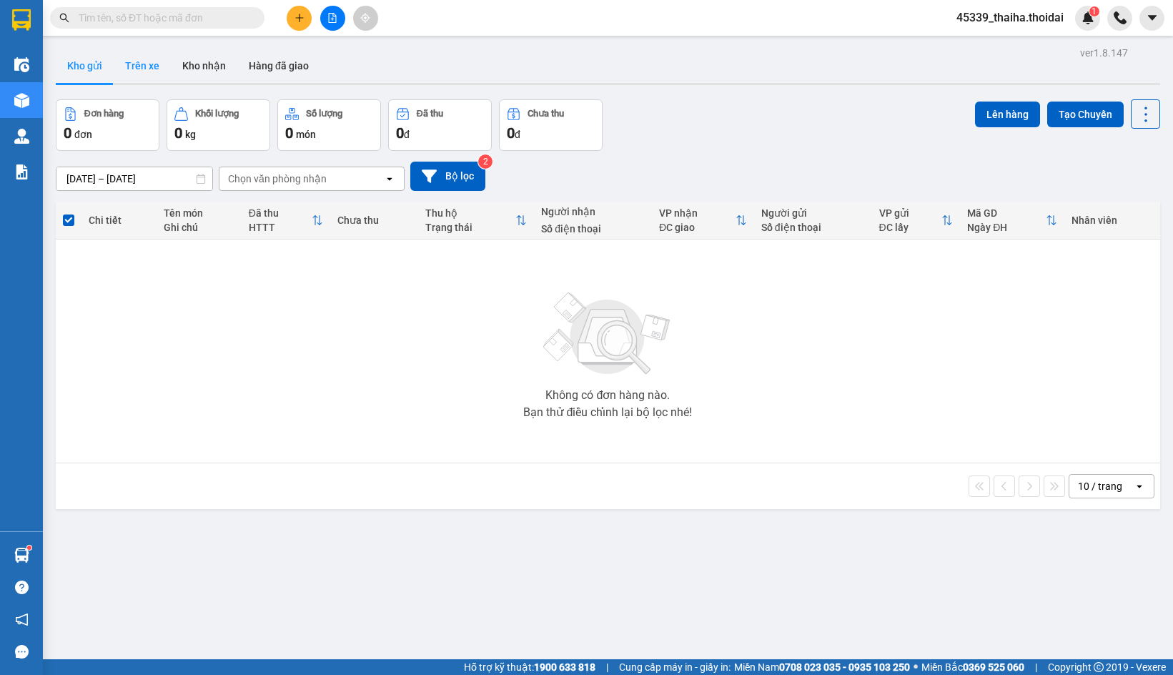
click at [144, 71] on button "Trên xe" at bounding box center [142, 66] width 57 height 34
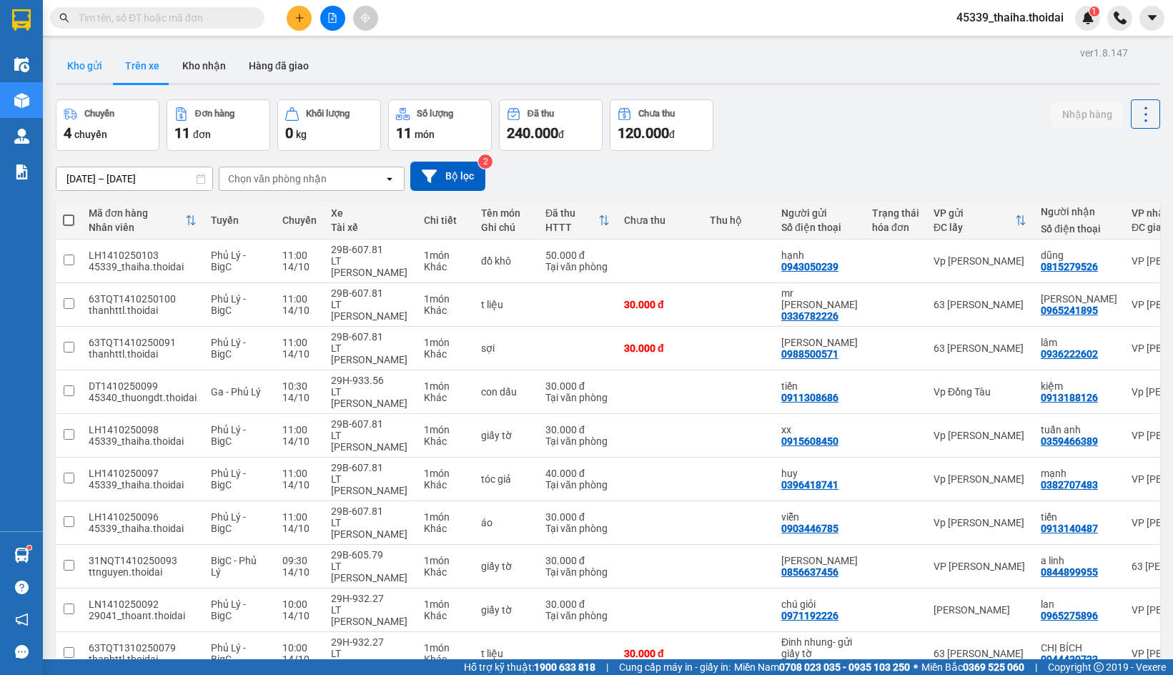
click at [87, 59] on button "Kho gửi" at bounding box center [85, 66] width 58 height 34
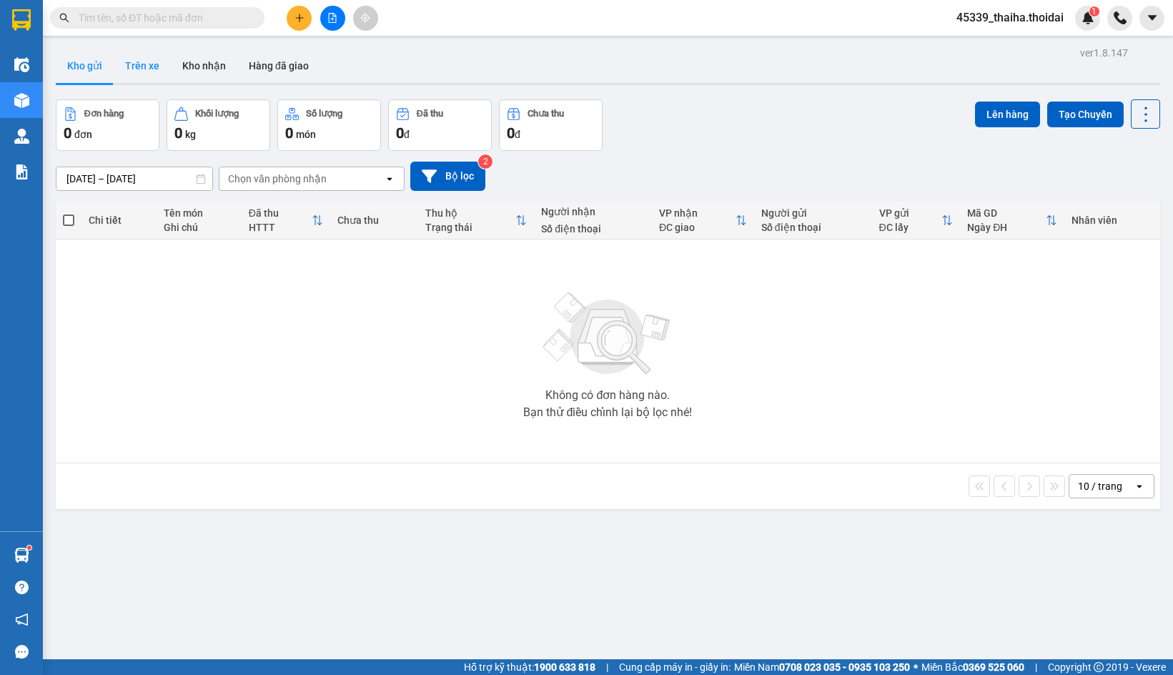
click at [136, 63] on button "Trên xe" at bounding box center [142, 66] width 57 height 34
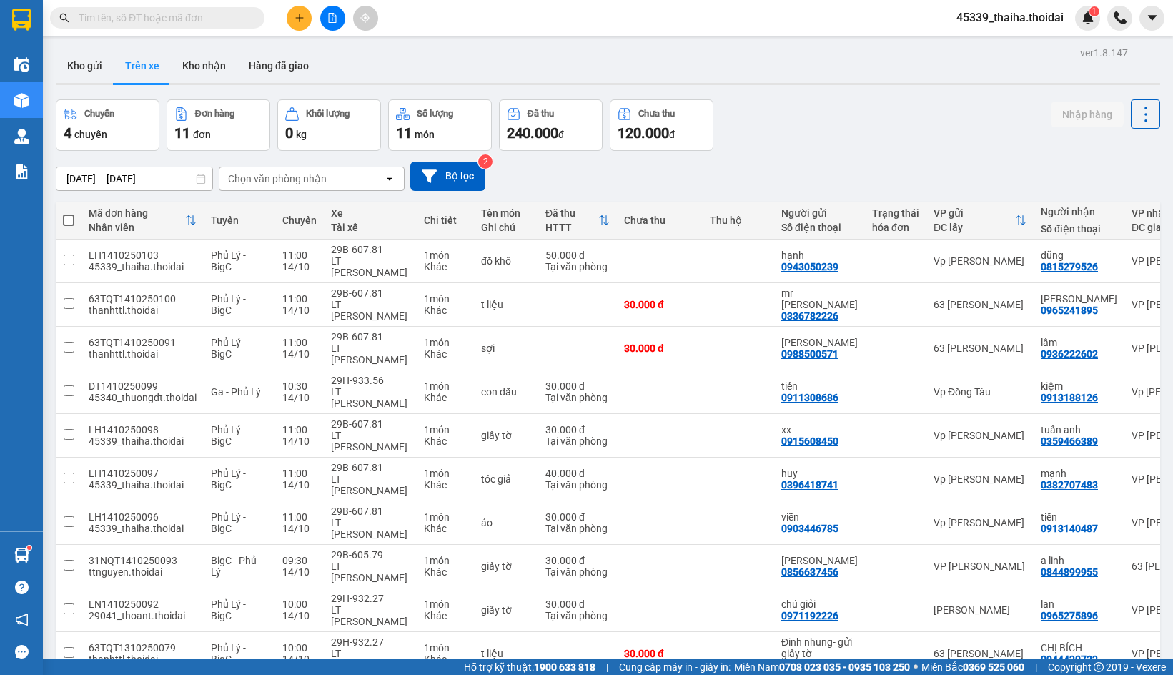
click at [292, 14] on button at bounding box center [299, 18] width 25 height 25
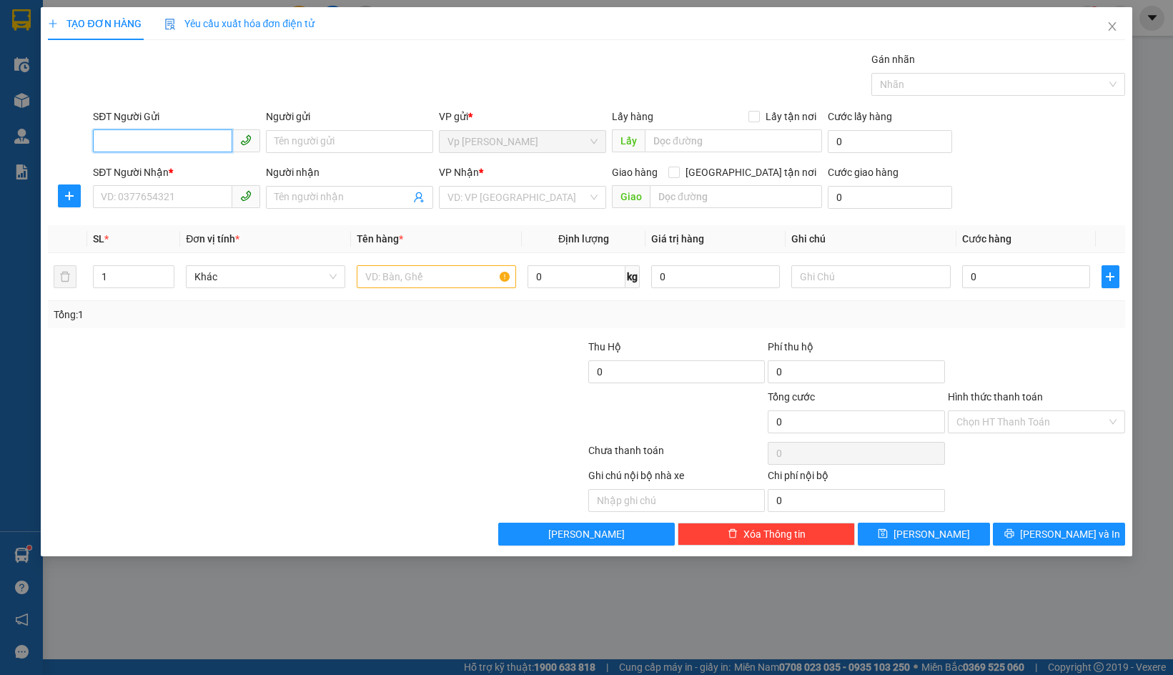
click at [159, 150] on input "SĐT Người Gửi" at bounding box center [162, 140] width 139 height 23
click at [162, 137] on input "SĐT Người Gửi" at bounding box center [162, 140] width 139 height 23
type input "0902200888"
click at [302, 148] on input "Người gửi" at bounding box center [349, 141] width 167 height 23
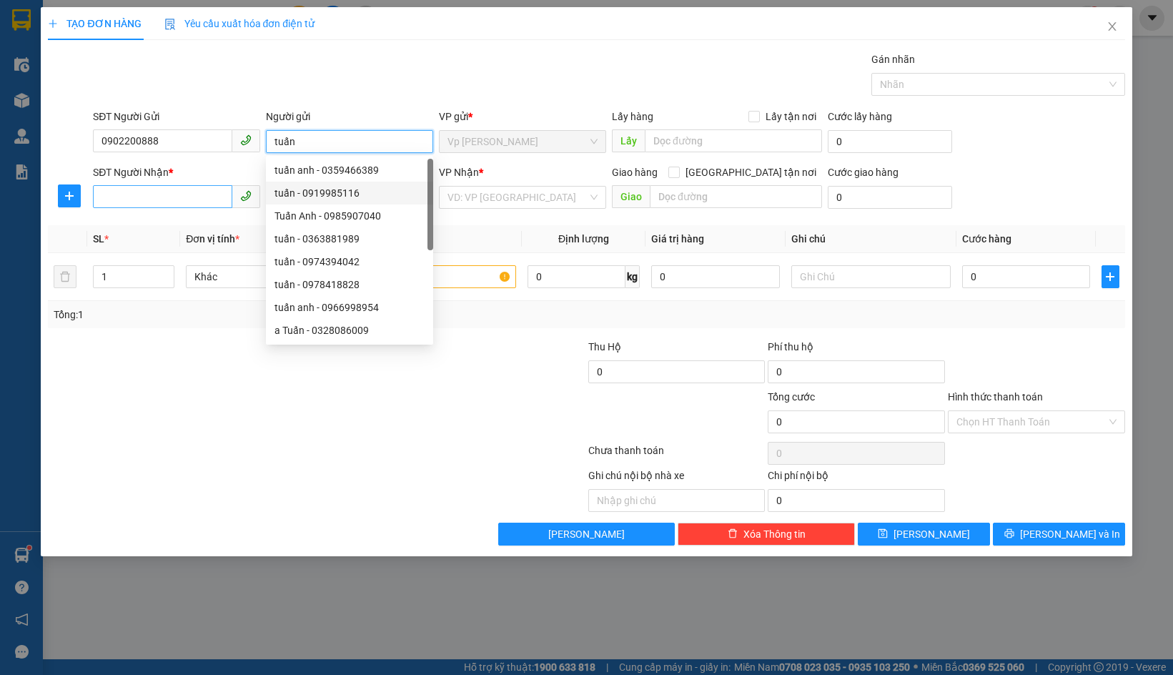
type input "tuấn"
click at [193, 202] on input "SĐT Người Nhận *" at bounding box center [162, 196] width 139 height 23
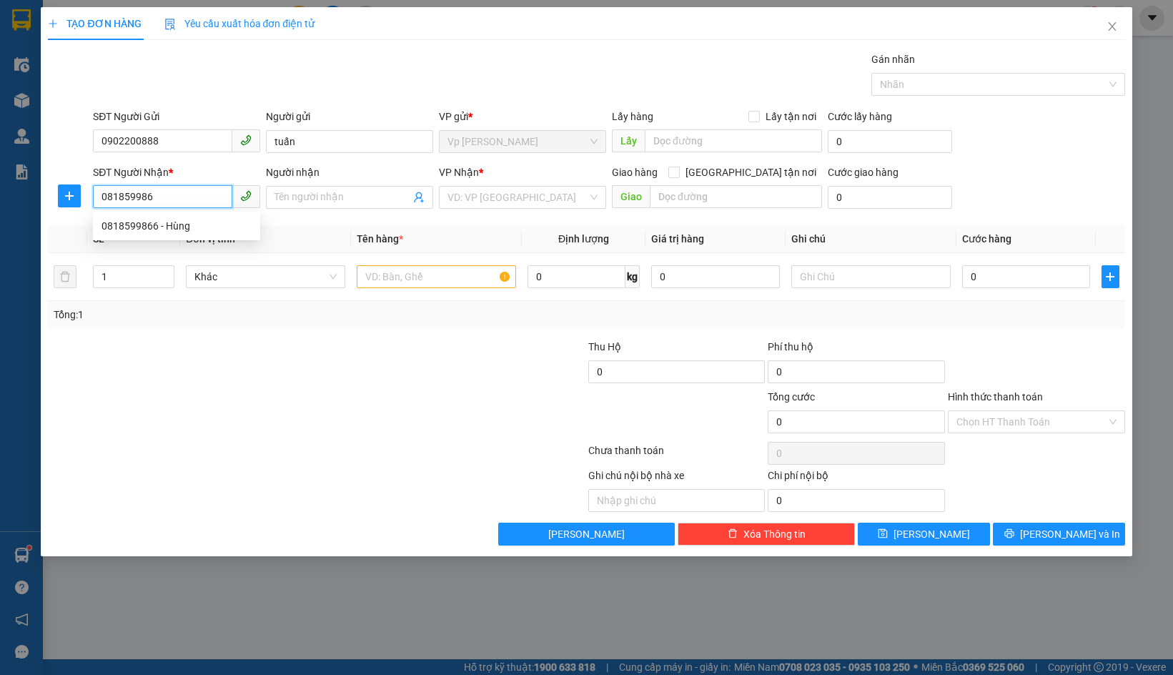
type input "0818599866"
click at [204, 227] on div "0818599866 - Hùng" at bounding box center [177, 226] width 150 height 16
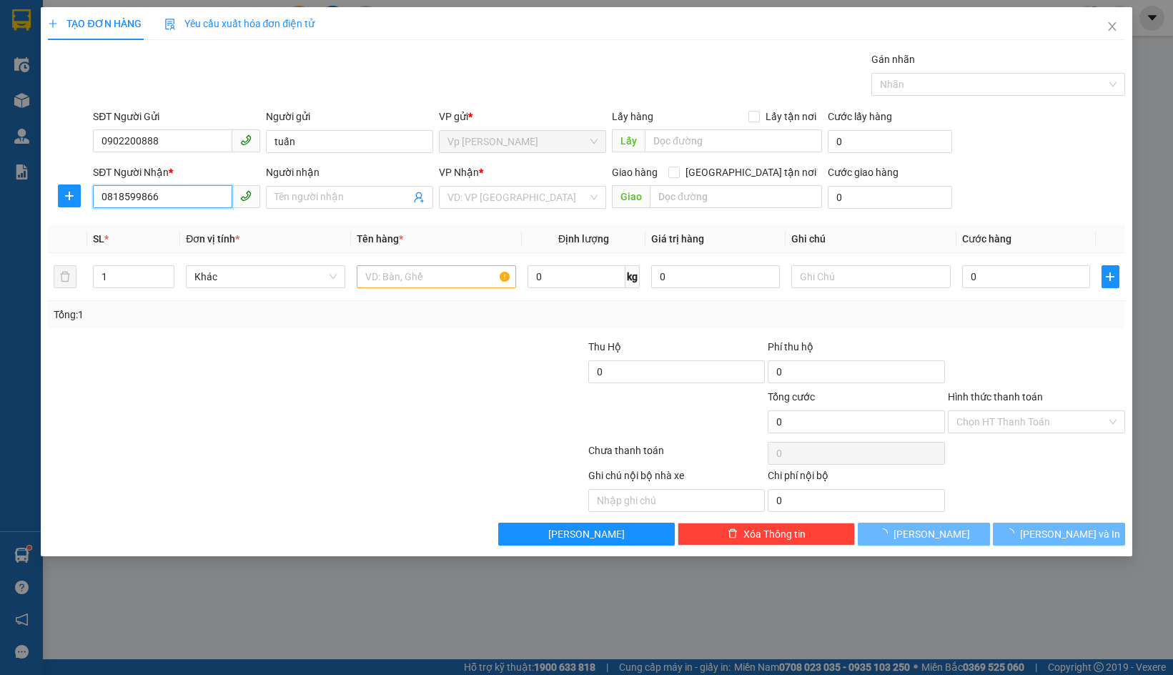
type input "Hùng"
type input "0818599866"
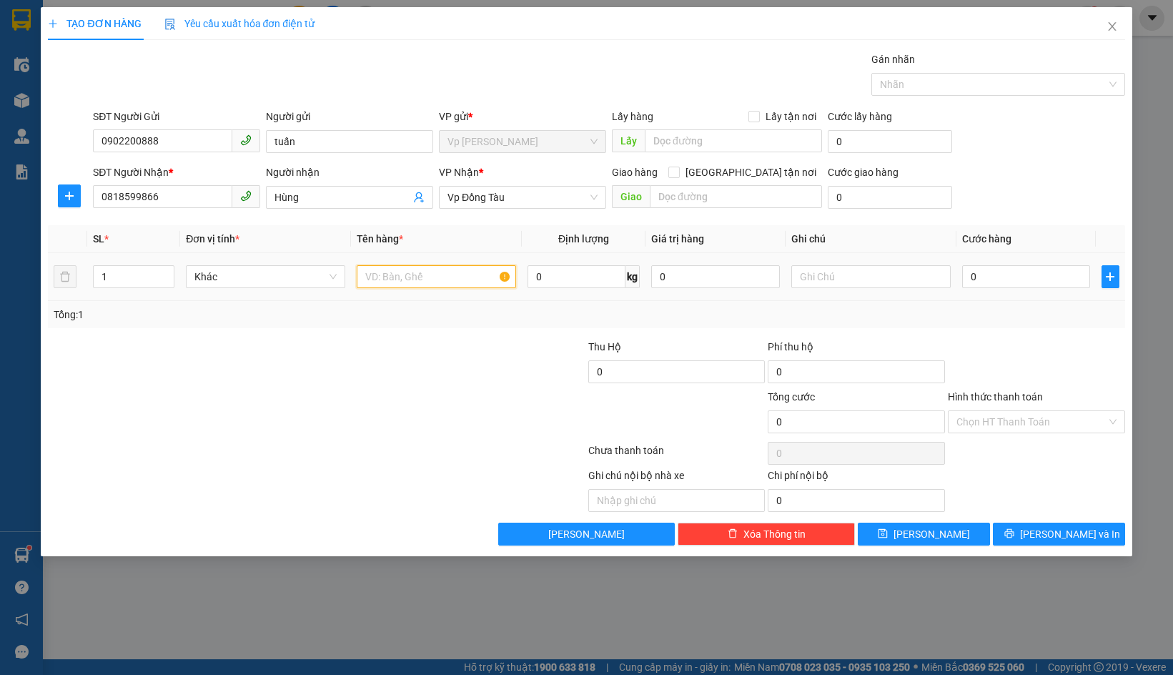
click at [446, 280] on input "text" at bounding box center [436, 276] width 159 height 23
type input "hồ sơ"
click at [1023, 284] on input "0" at bounding box center [1026, 276] width 128 height 23
type input "3"
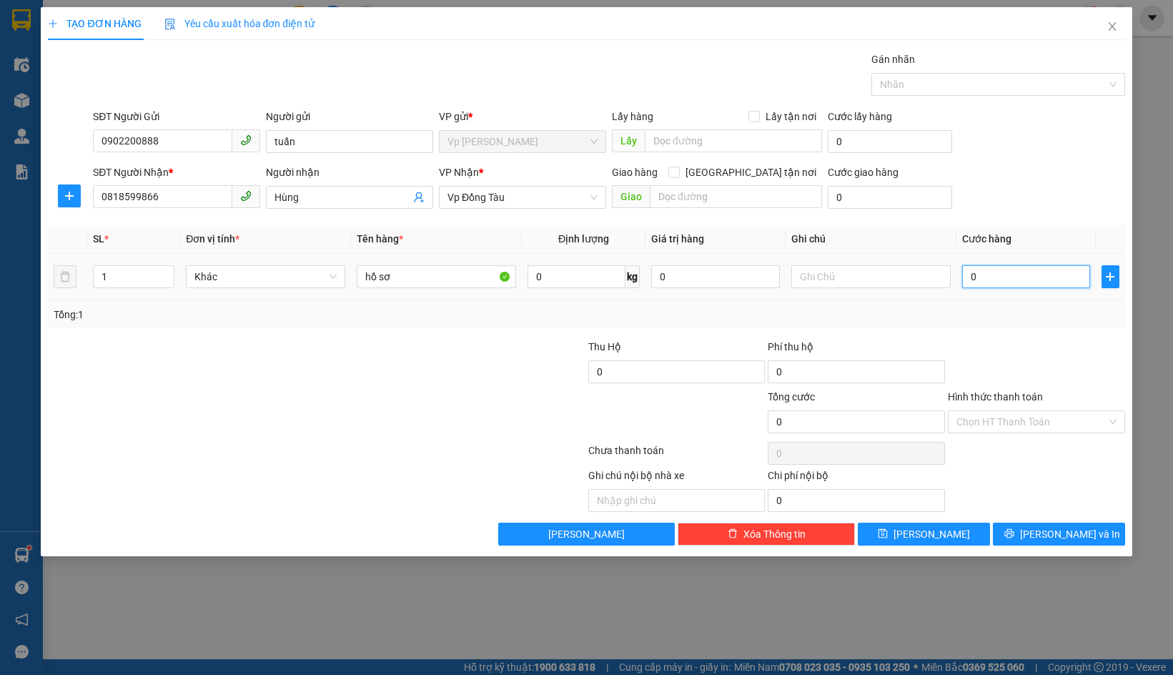
type input "3"
type input "30"
type input "300"
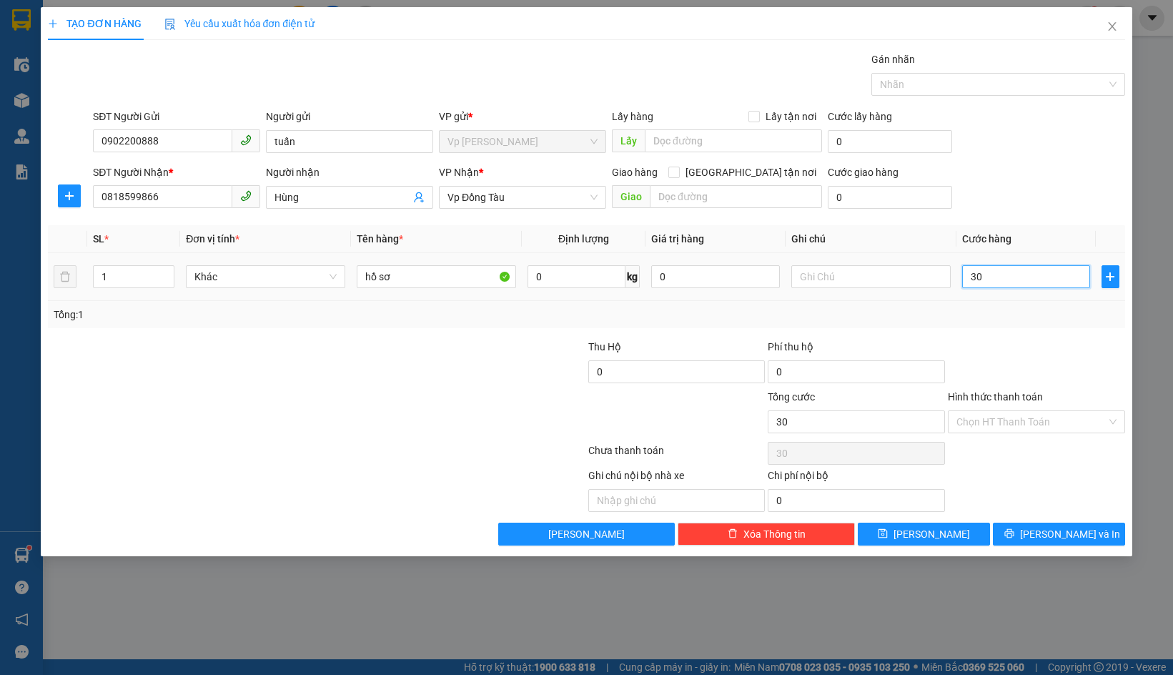
type input "300"
type input "3.000"
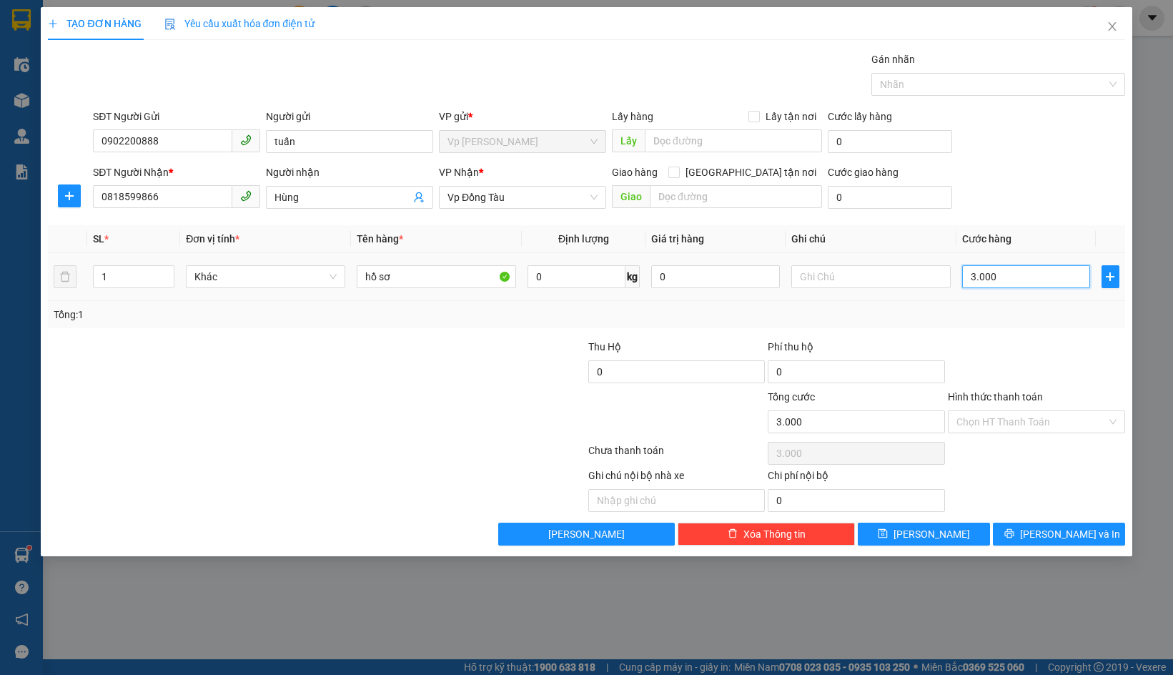
type input "30.000"
click at [967, 418] on input "Hình thức thanh toán" at bounding box center [1032, 421] width 150 height 21
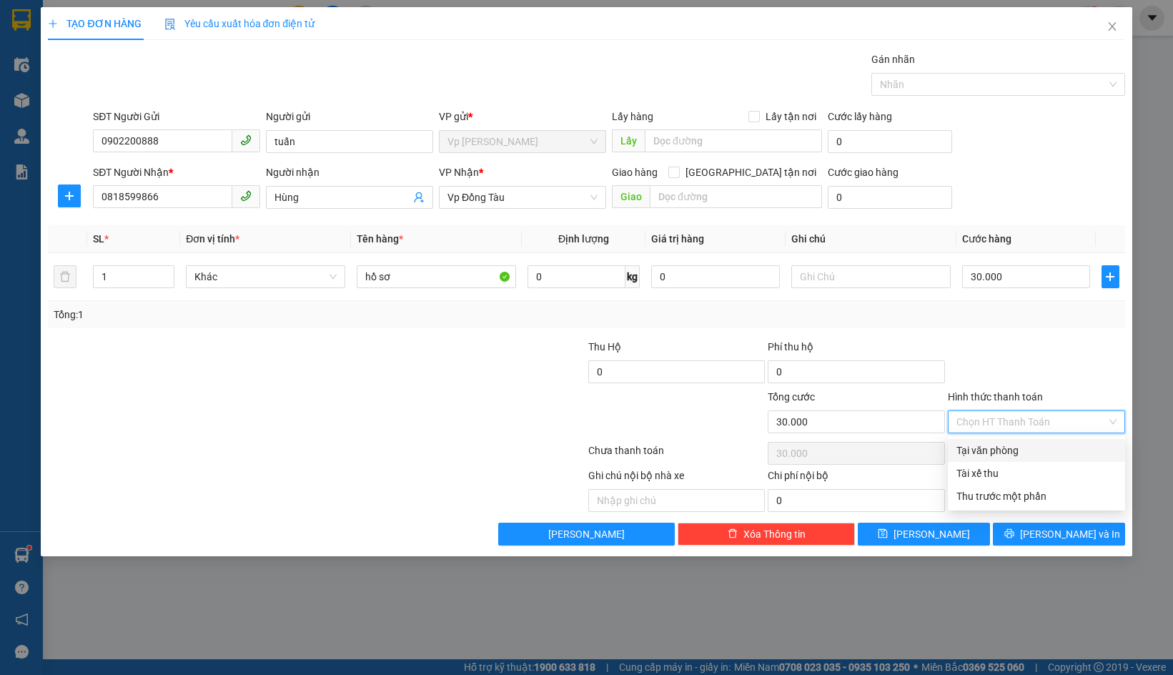
click at [995, 453] on div "Tại văn phòng" at bounding box center [1037, 451] width 160 height 16
type input "0"
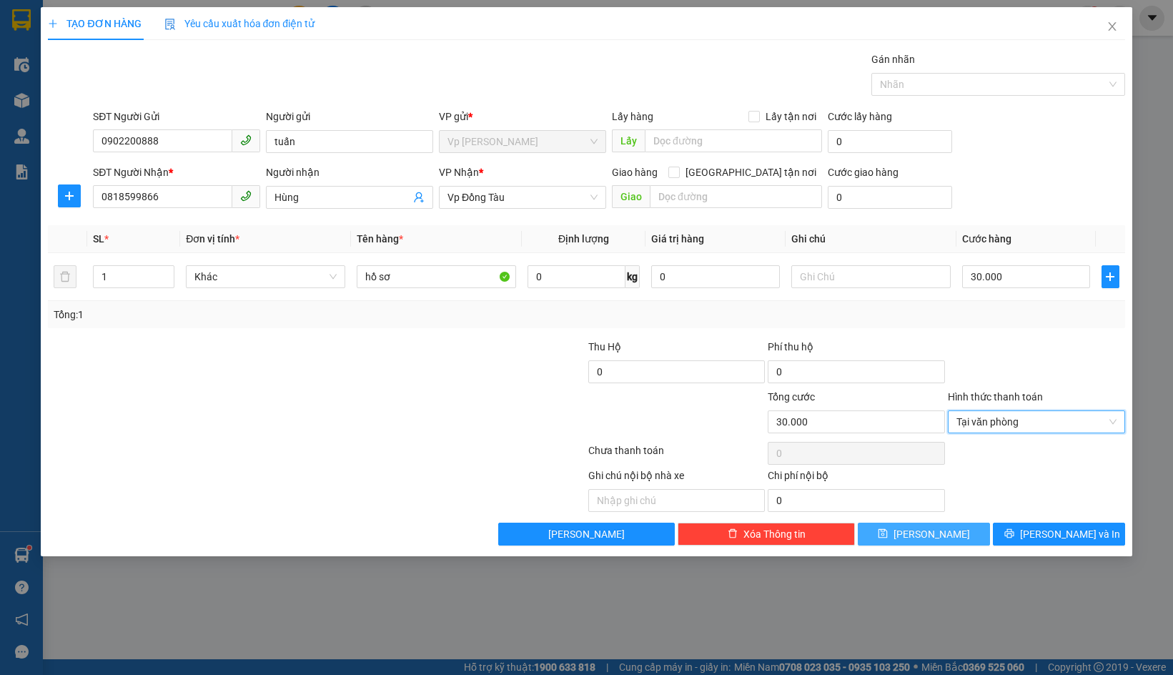
click at [953, 533] on button "Lưu" at bounding box center [924, 534] width 132 height 23
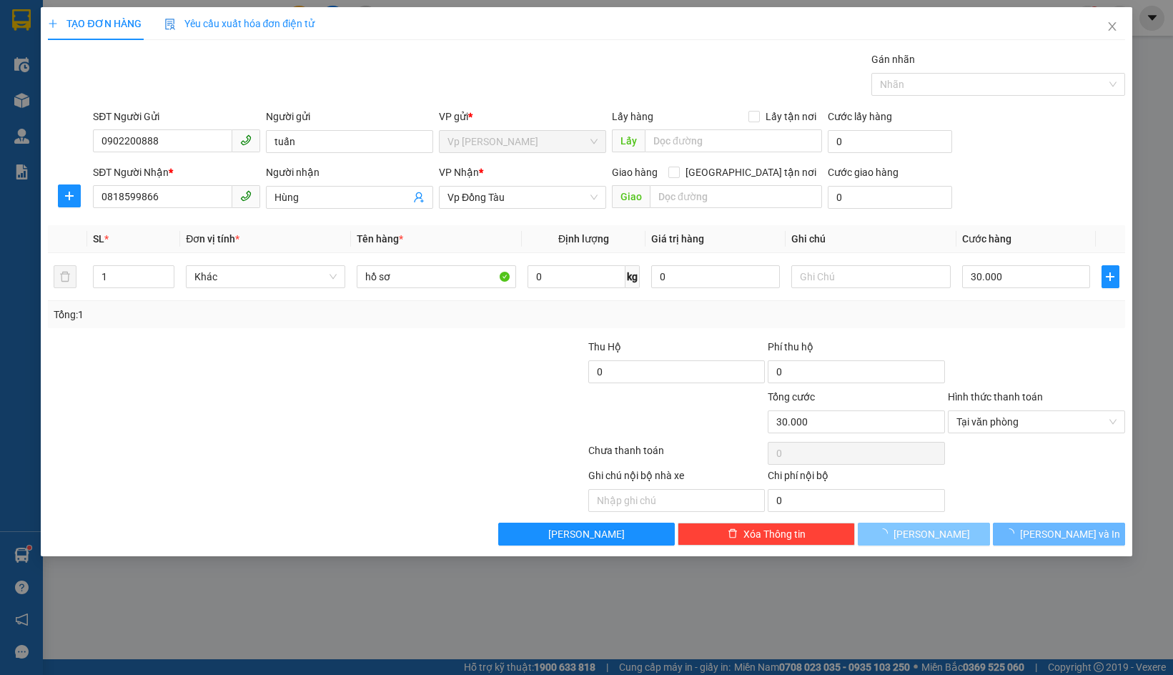
type input "0"
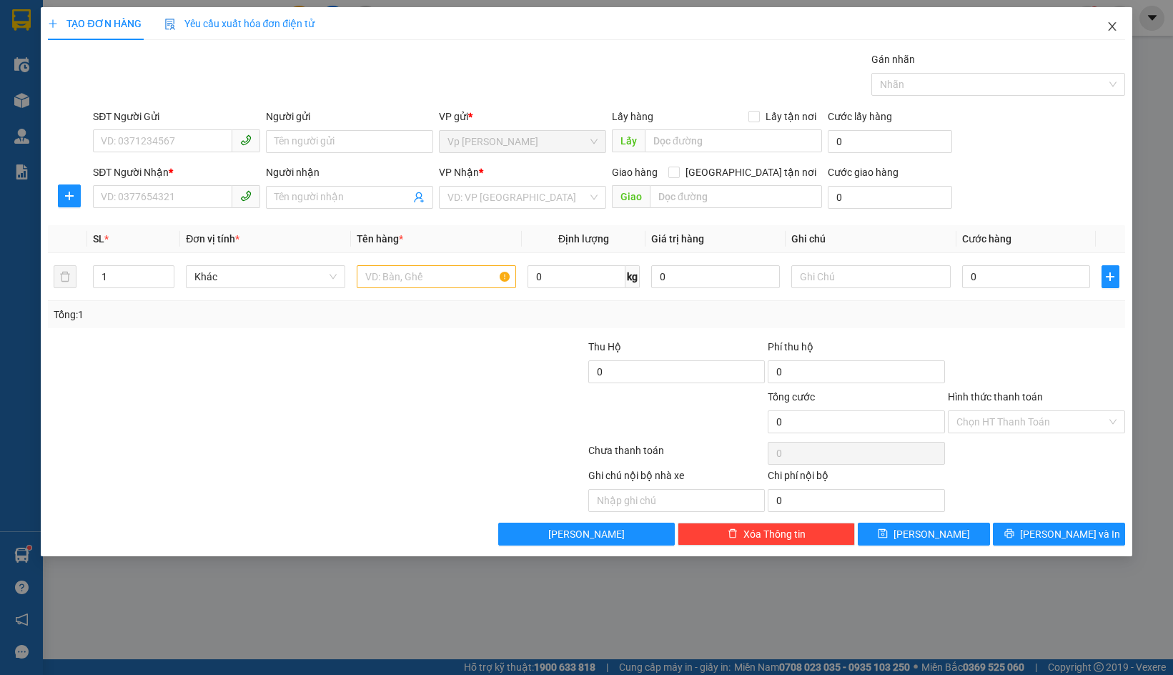
click at [1120, 27] on span "Close" at bounding box center [1113, 27] width 40 height 40
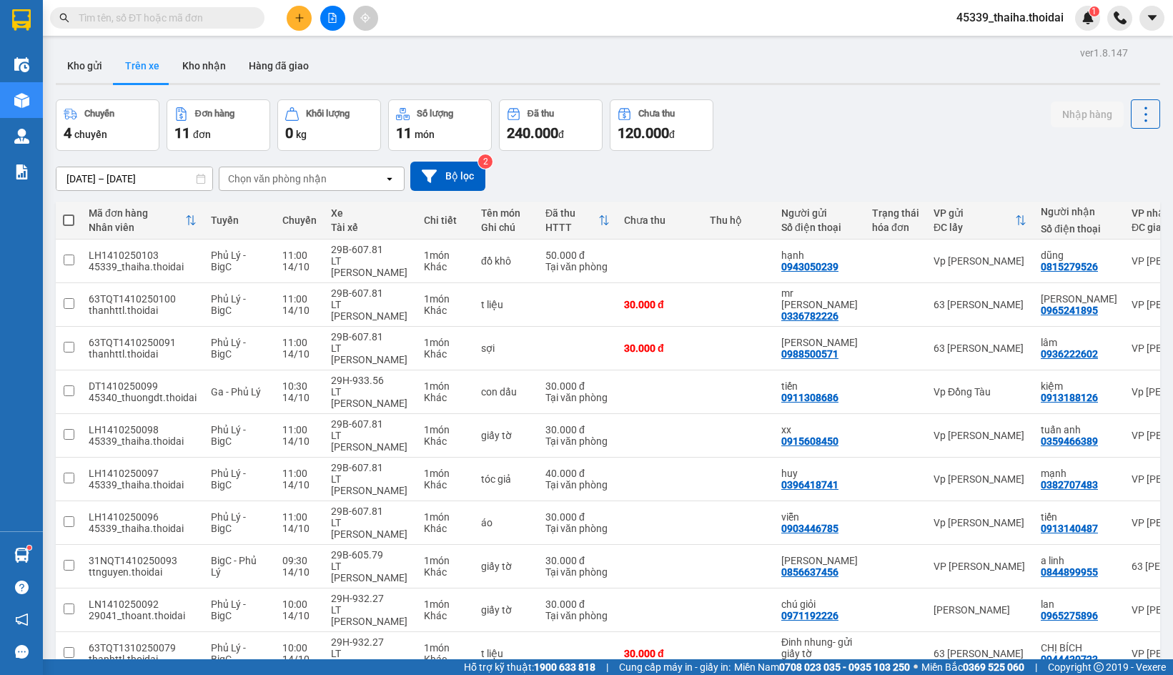
click at [297, 22] on icon "plus" at bounding box center [300, 18] width 10 height 10
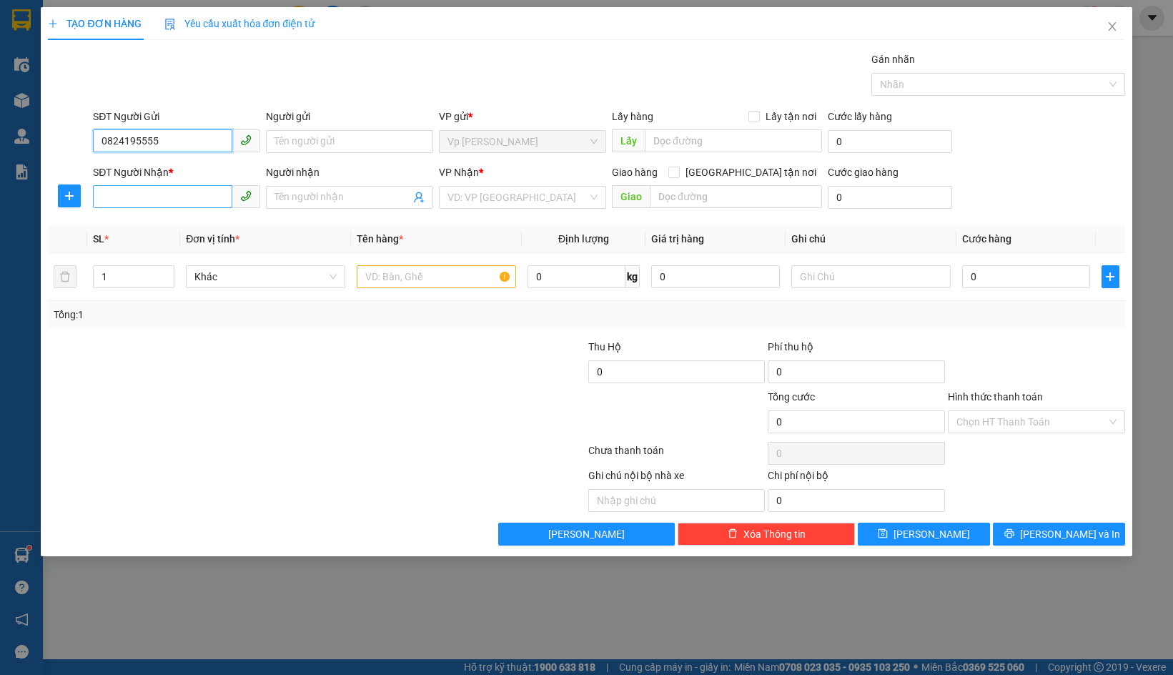
type input "0824195555"
click at [135, 190] on input "SĐT Người Nhận *" at bounding box center [162, 196] width 139 height 23
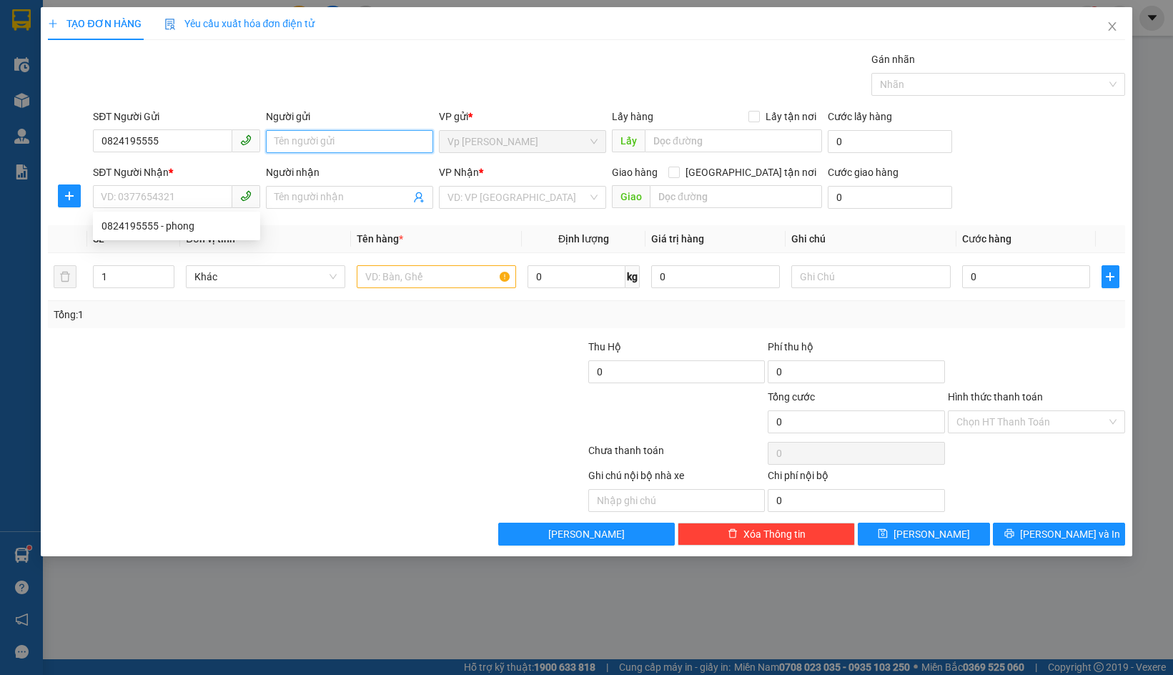
click at [348, 133] on input "Người gửi" at bounding box center [349, 141] width 167 height 23
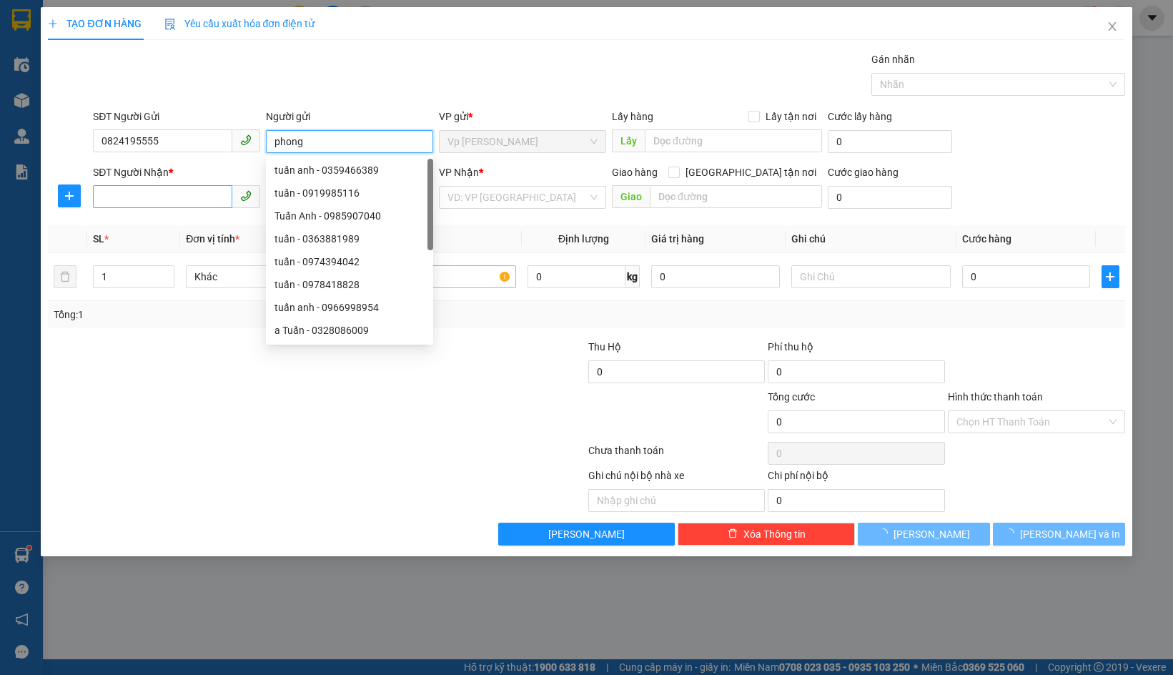
type input "phong"
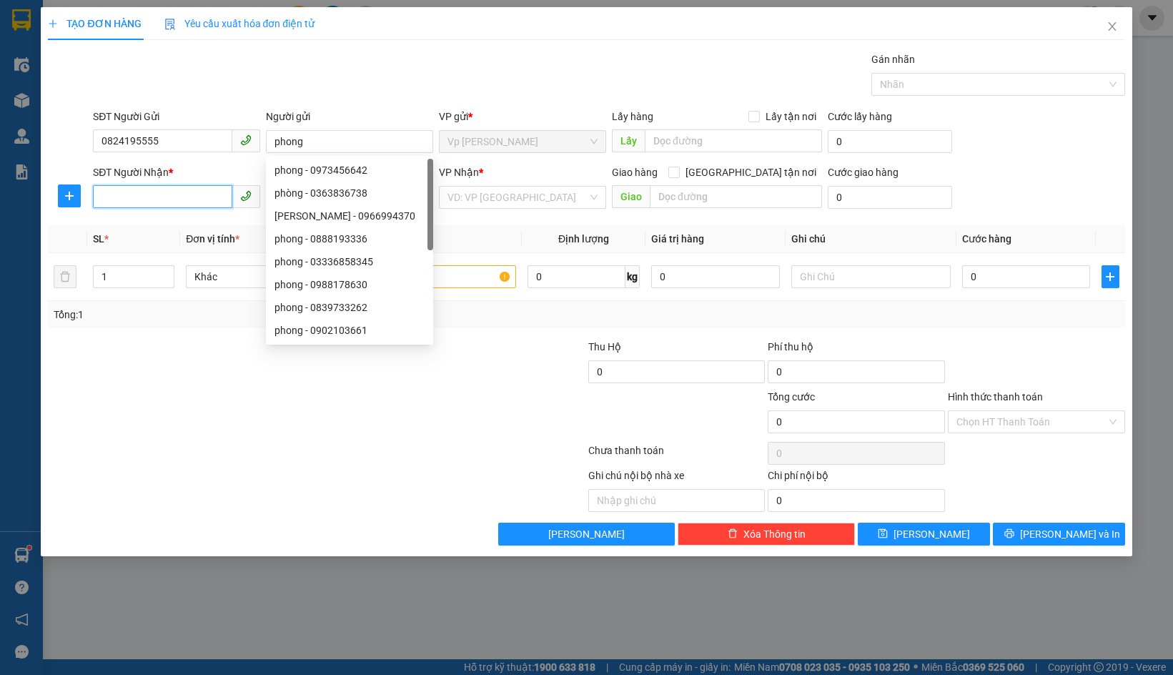
click at [156, 192] on input "SĐT Người Nhận *" at bounding box center [162, 196] width 139 height 23
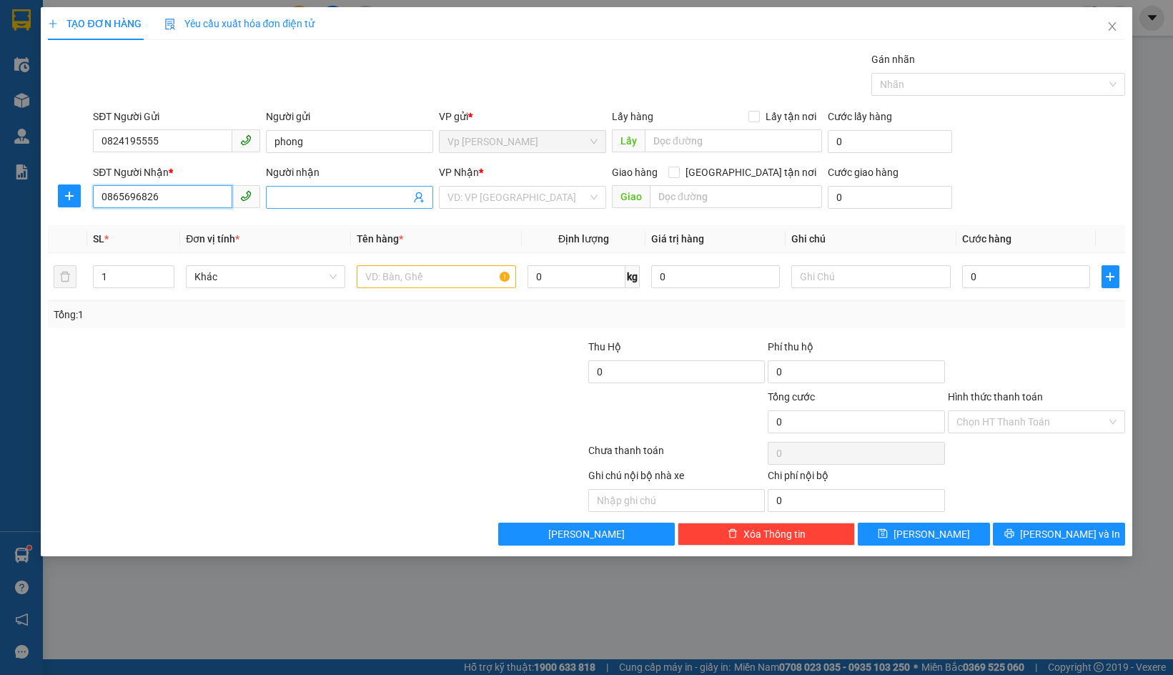
type input "0865696826"
click at [336, 195] on input "Người nhận" at bounding box center [343, 197] width 136 height 16
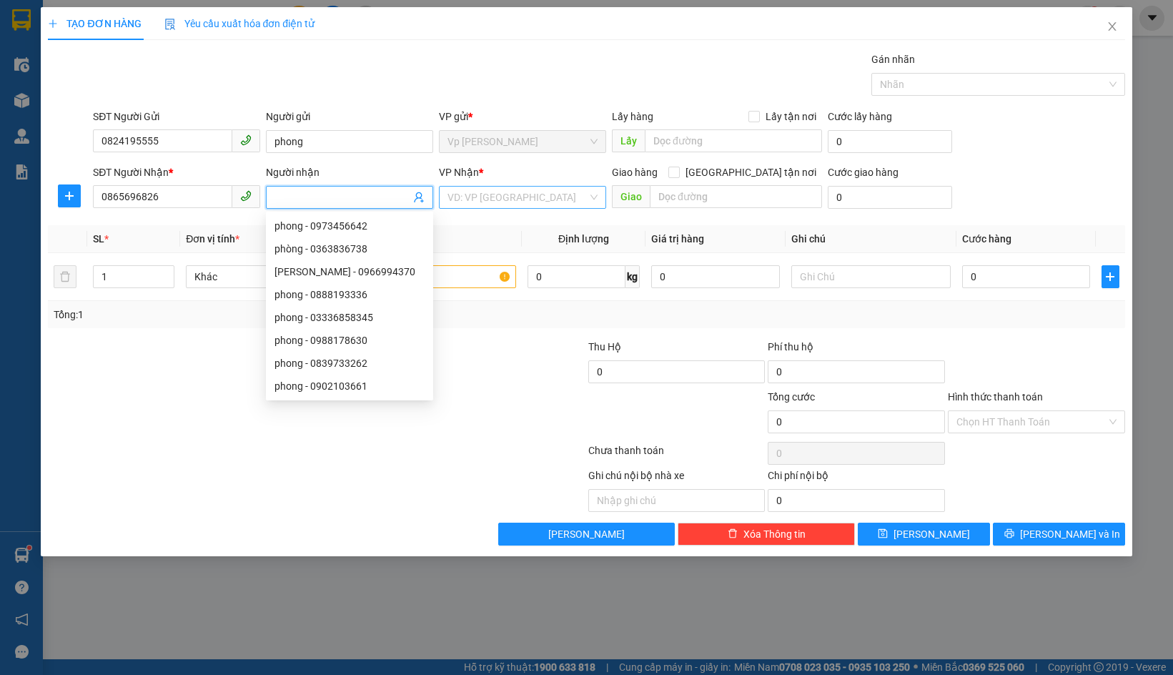
click at [522, 208] on div "VD: VP Sài Gòn" at bounding box center [522, 197] width 167 height 23
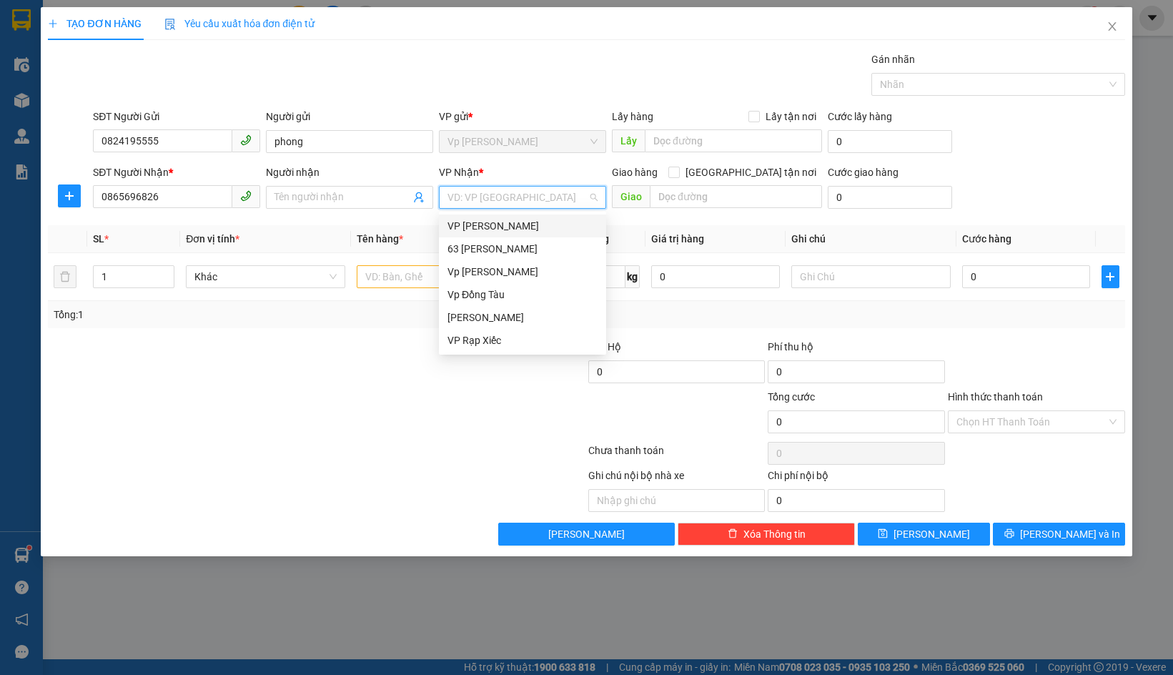
click at [513, 227] on div "VP [PERSON_NAME]" at bounding box center [523, 226] width 150 height 16
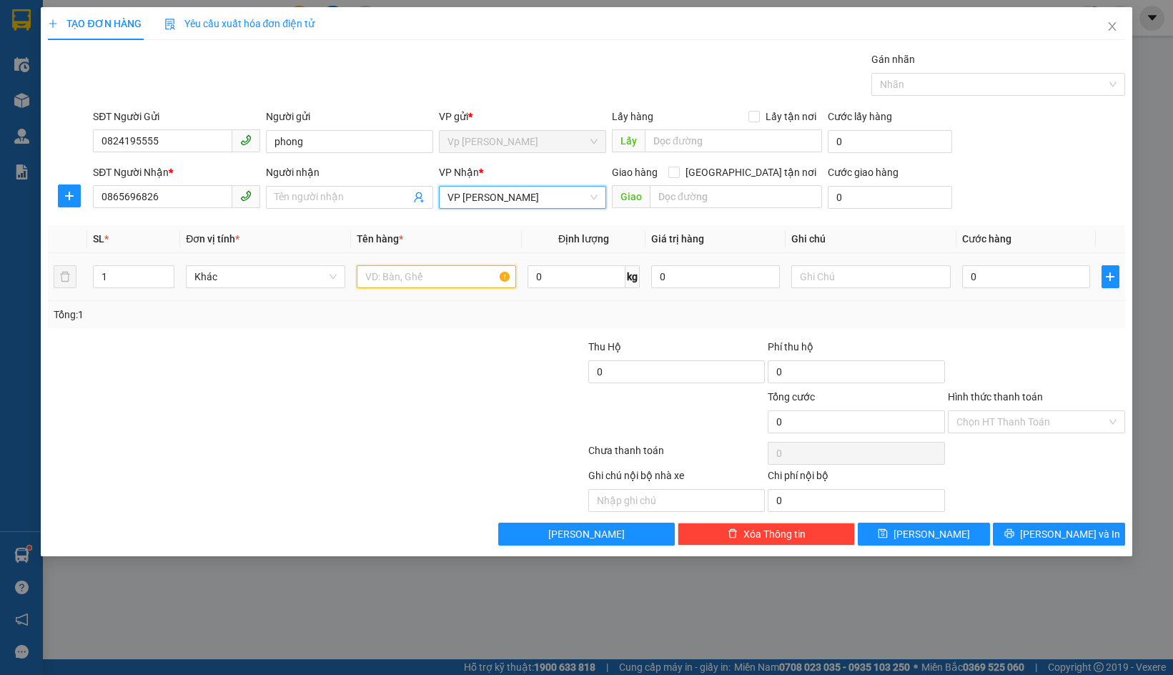
click at [399, 274] on input "text" at bounding box center [436, 276] width 159 height 23
type input "d"
type input "điện thoại"
click at [993, 285] on input "0" at bounding box center [1026, 276] width 128 height 23
type input "5"
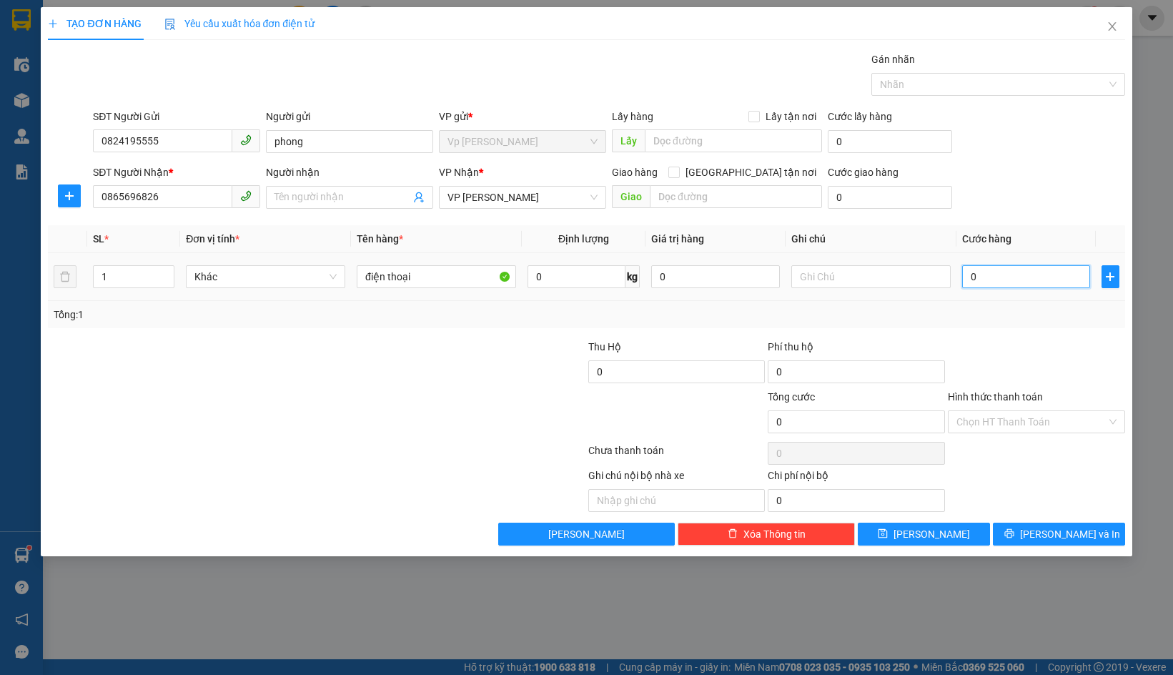
type input "5"
type input "50"
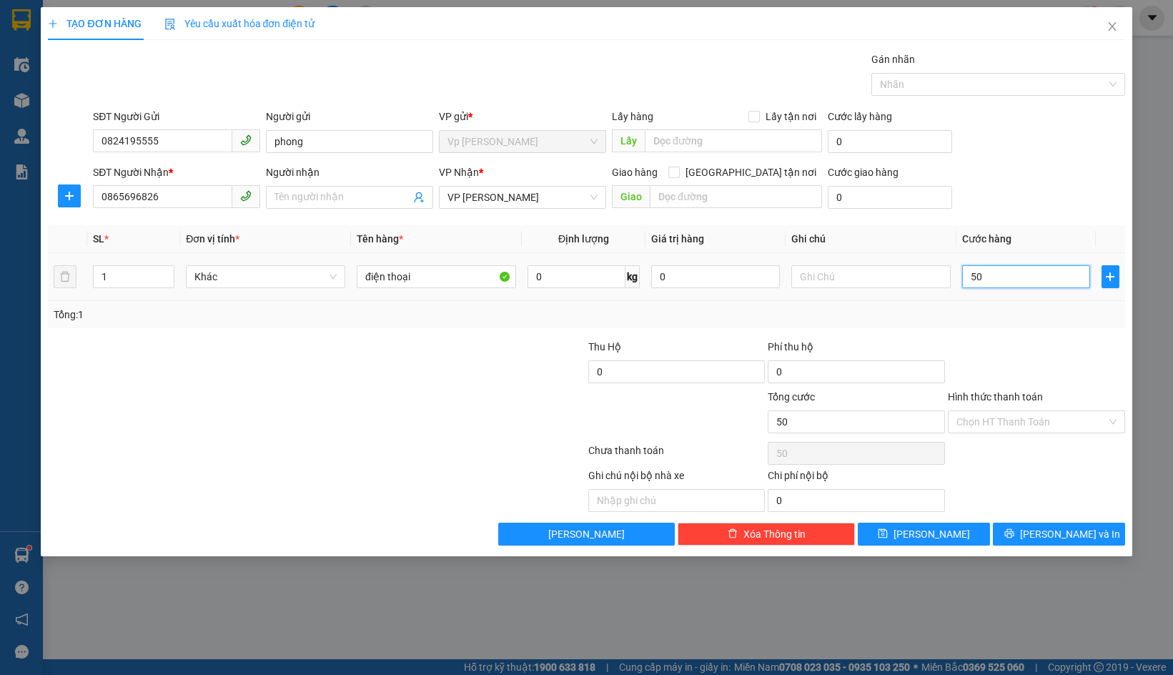
type input "500"
click at [987, 422] on input "Hình thức thanh toán" at bounding box center [1032, 421] width 150 height 21
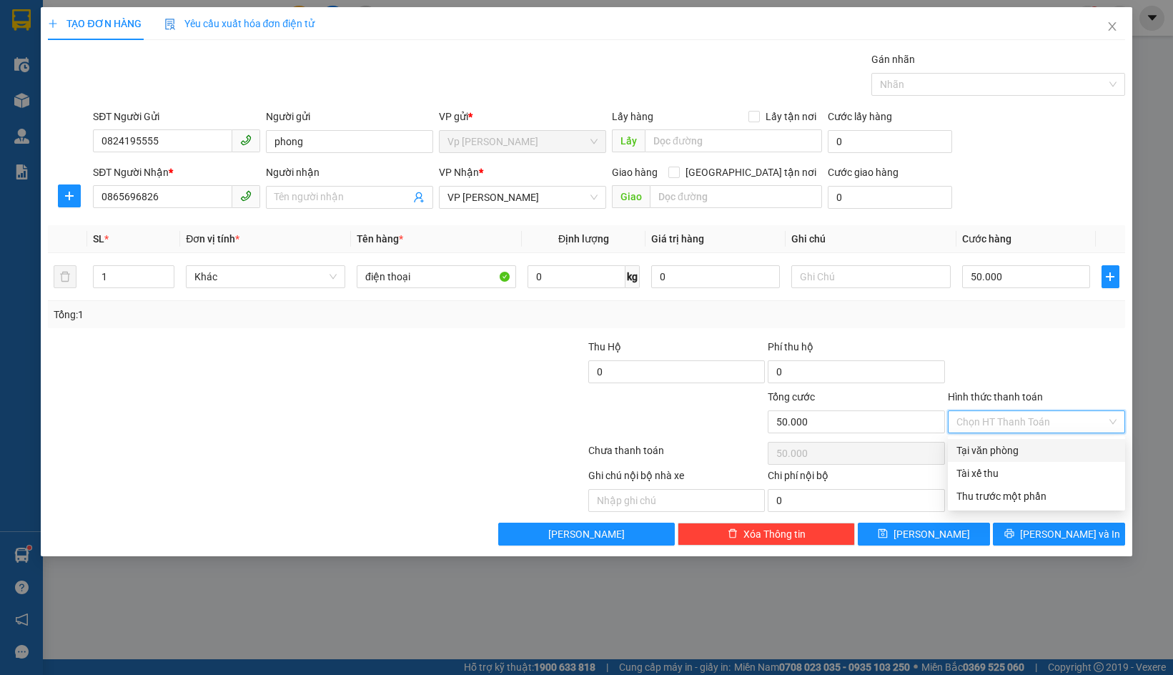
click at [977, 452] on div "Tại văn phòng" at bounding box center [1037, 451] width 160 height 16
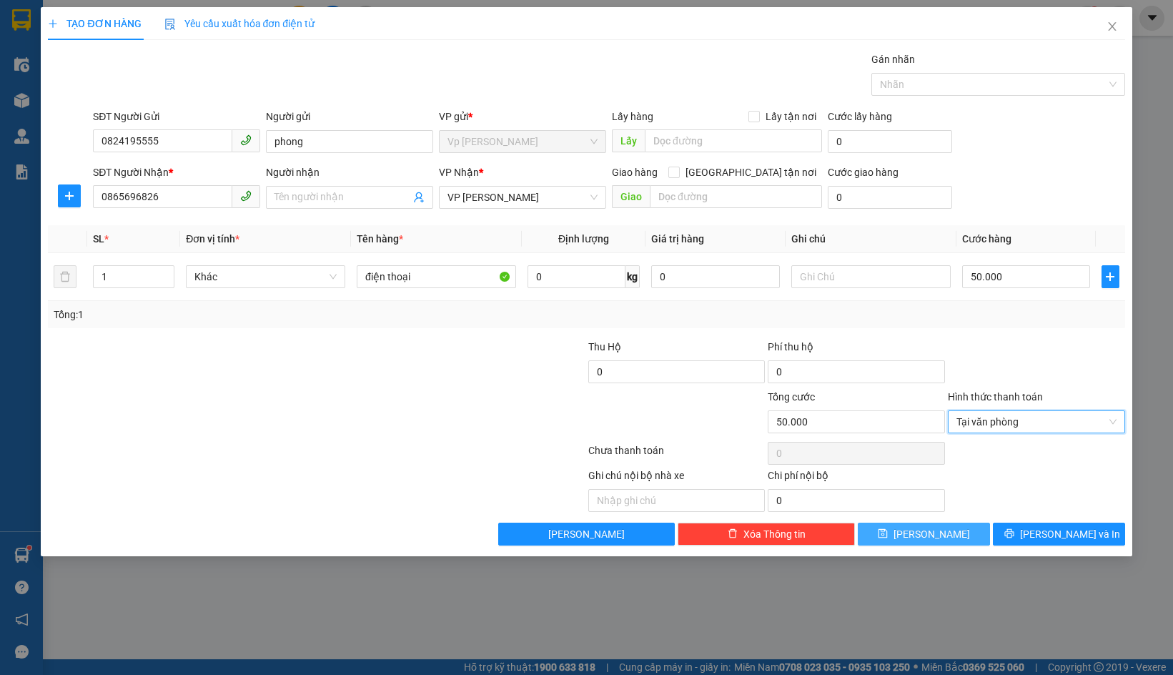
click at [929, 533] on span "Lưu" at bounding box center [932, 534] width 77 height 16
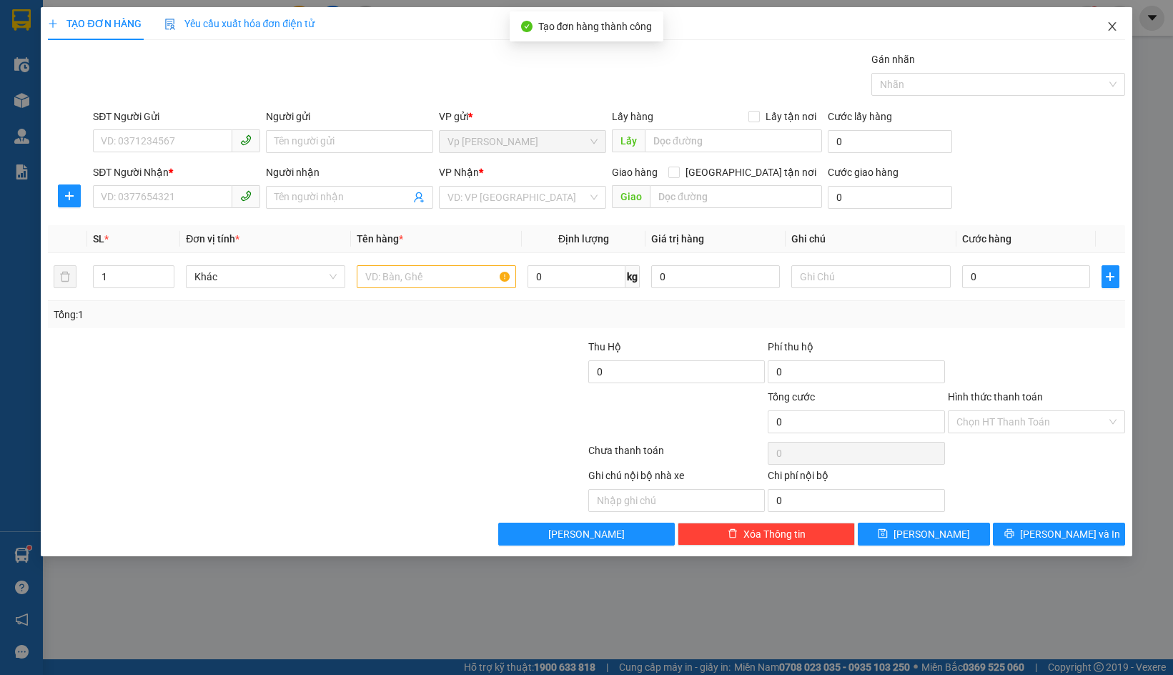
click at [1115, 24] on icon "close" at bounding box center [1112, 26] width 8 height 9
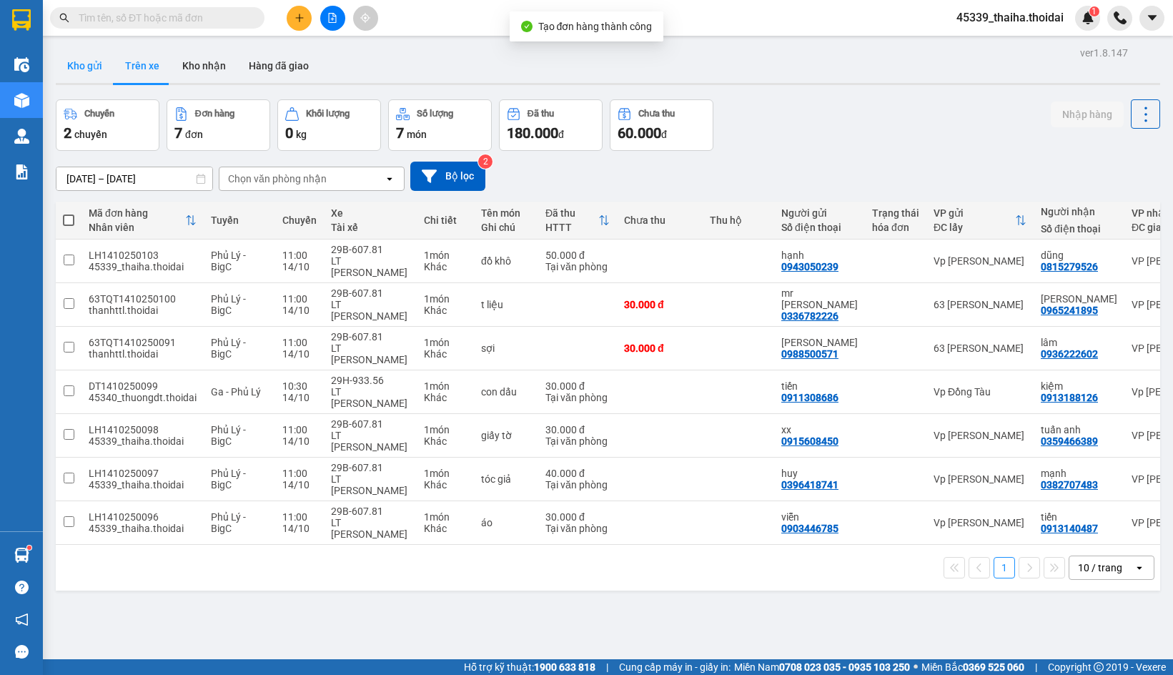
click at [80, 74] on button "Kho gửi" at bounding box center [85, 66] width 58 height 34
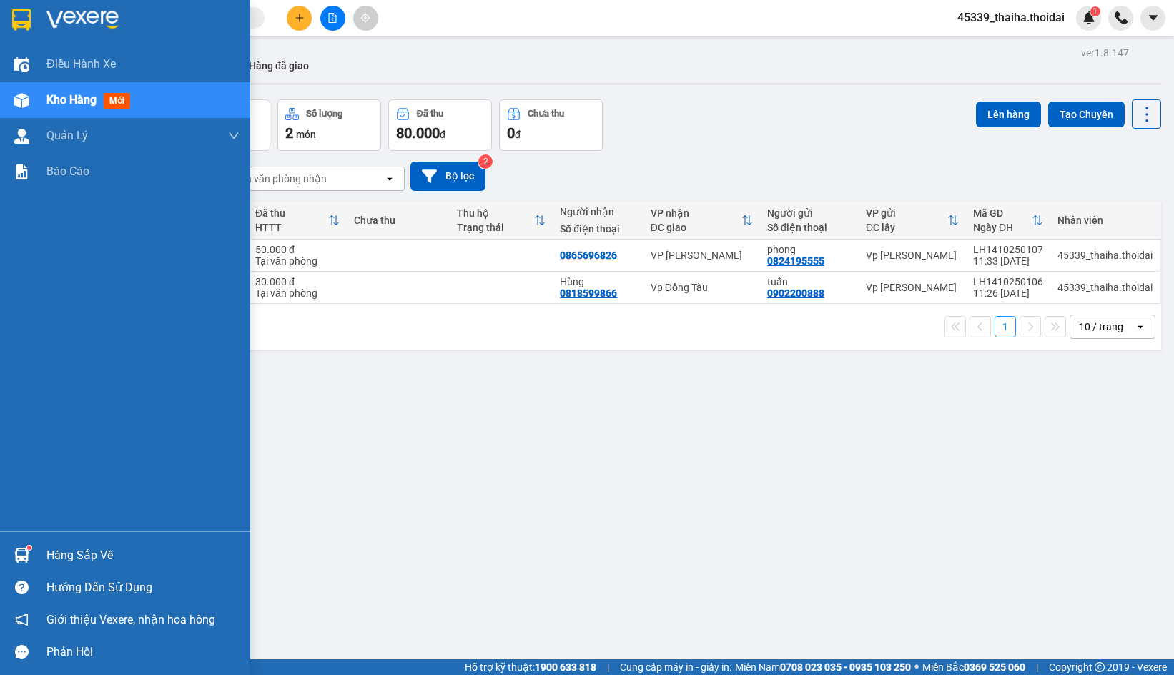
click at [33, 565] on div at bounding box center [21, 555] width 25 height 25
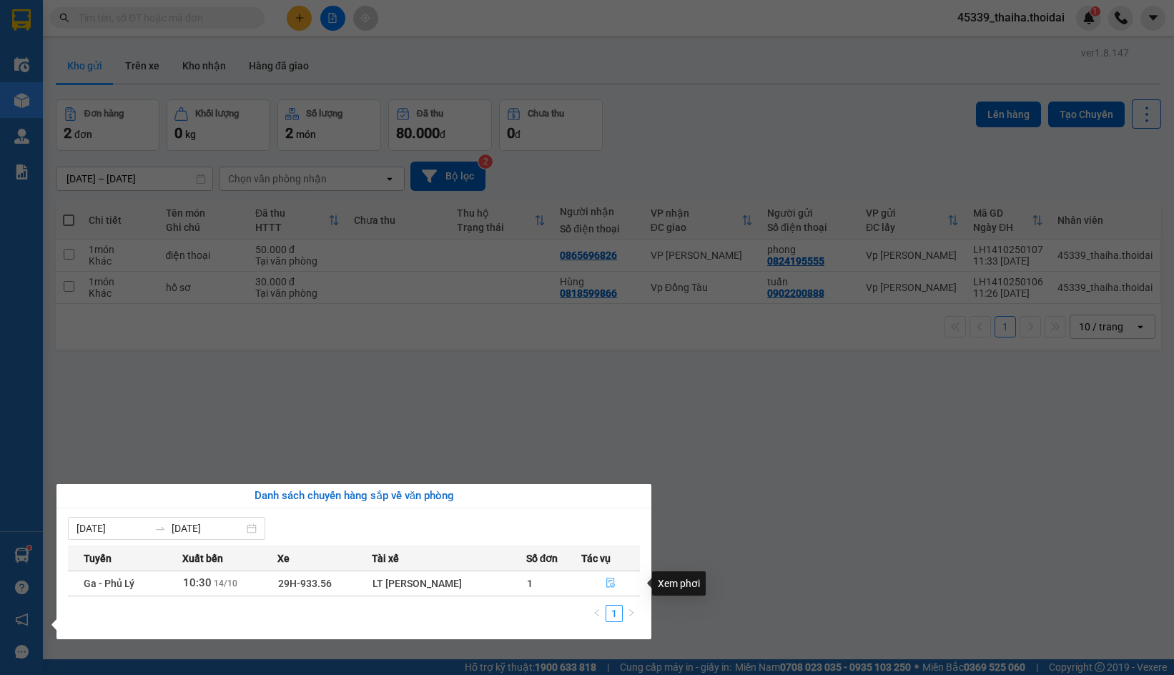
click at [601, 585] on button "button" at bounding box center [610, 583] width 57 height 23
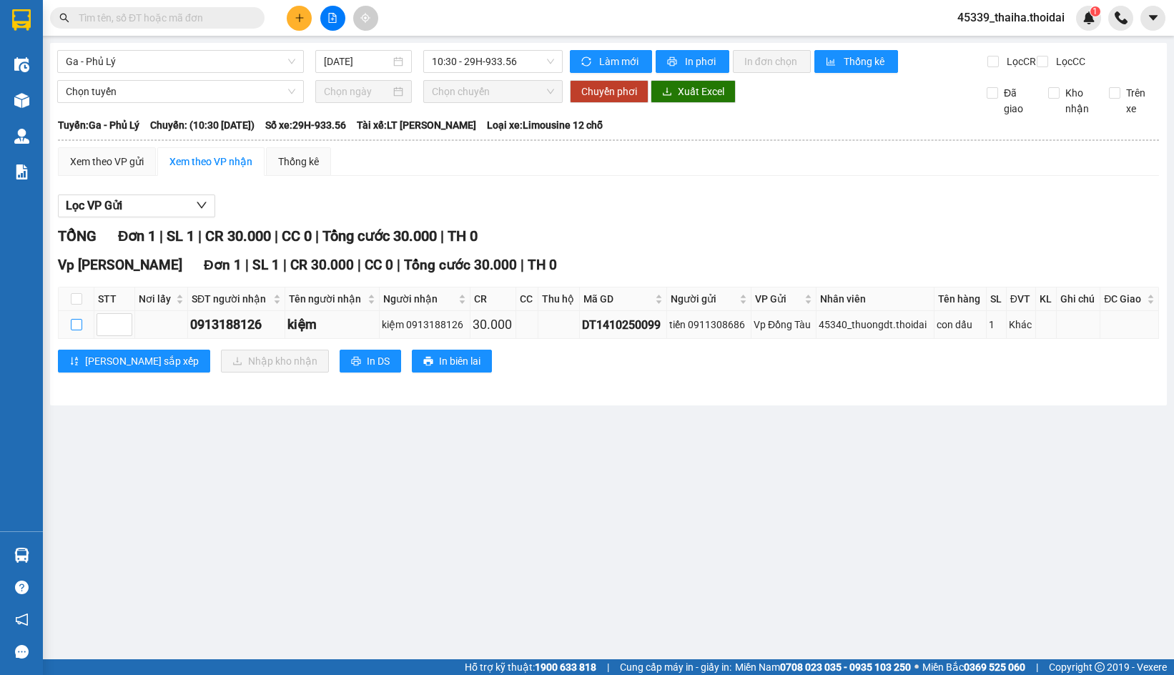
click at [77, 330] on input "checkbox" at bounding box center [76, 324] width 11 height 11
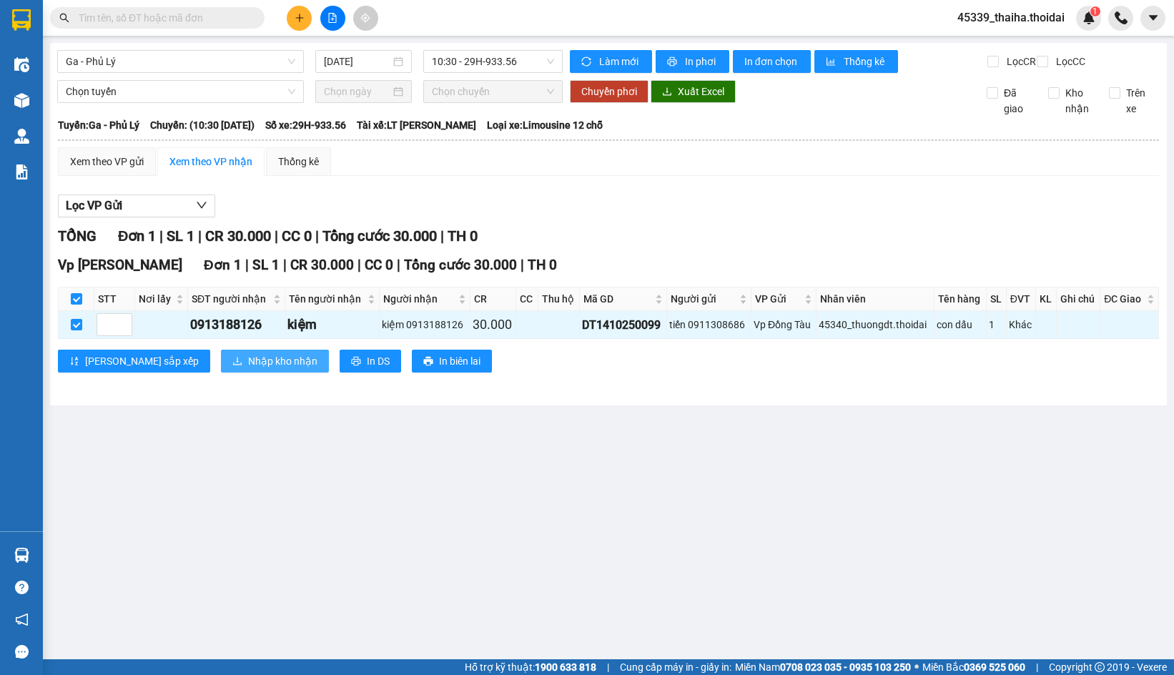
click at [248, 369] on span "Nhập kho nhận" at bounding box center [282, 361] width 69 height 16
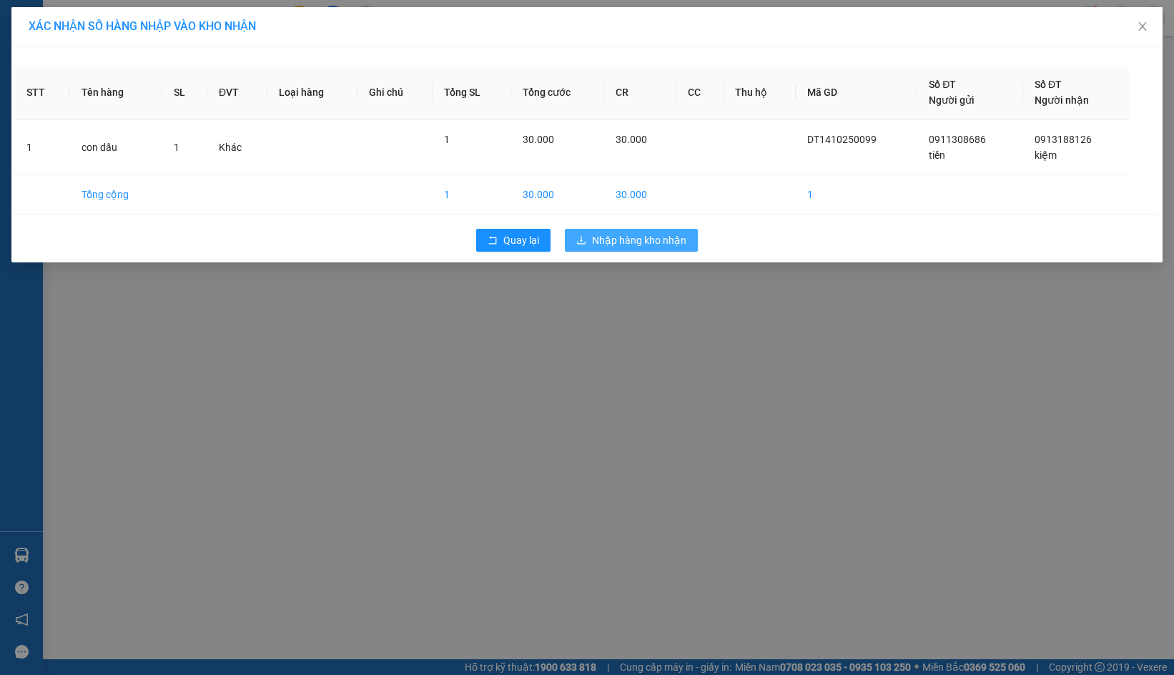
click at [659, 245] on span "Nhập hàng kho nhận" at bounding box center [639, 240] width 94 height 16
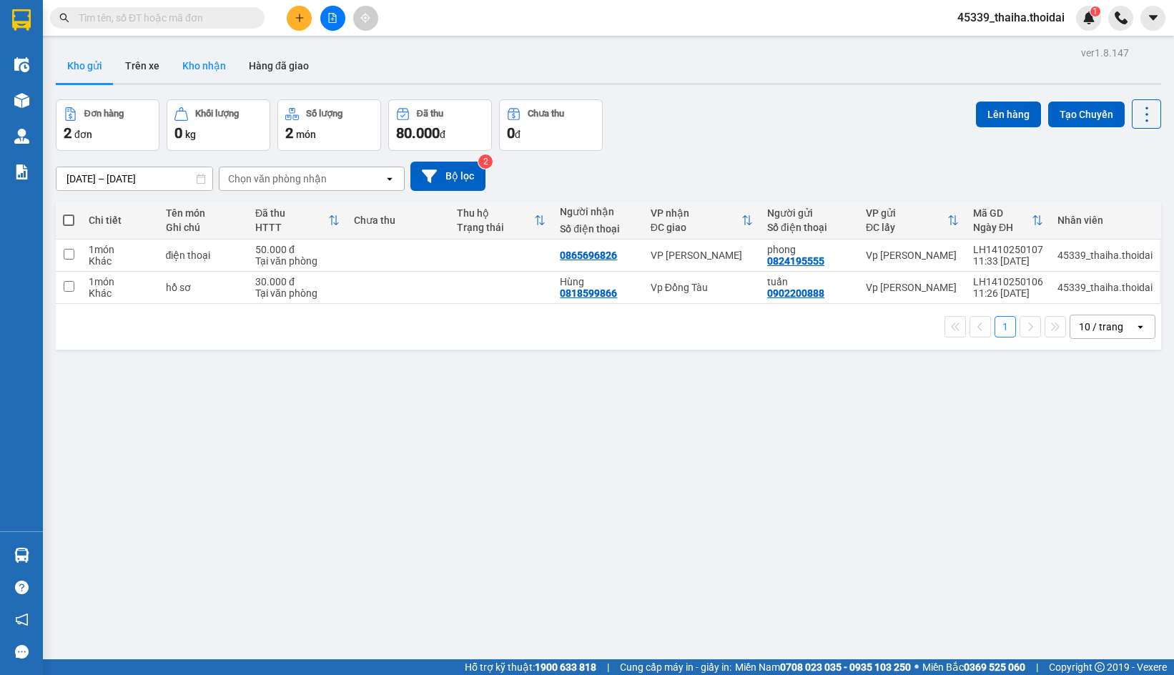
click at [190, 65] on button "Kho nhận" at bounding box center [204, 66] width 67 height 34
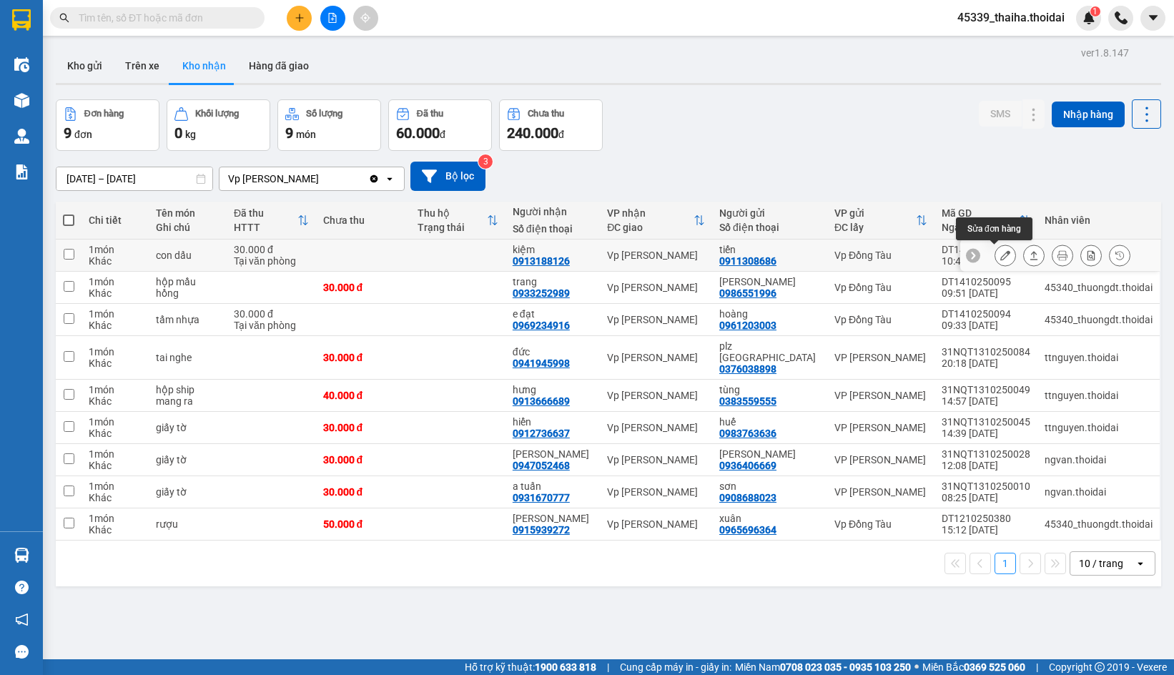
click at [995, 252] on button at bounding box center [1005, 255] width 20 height 25
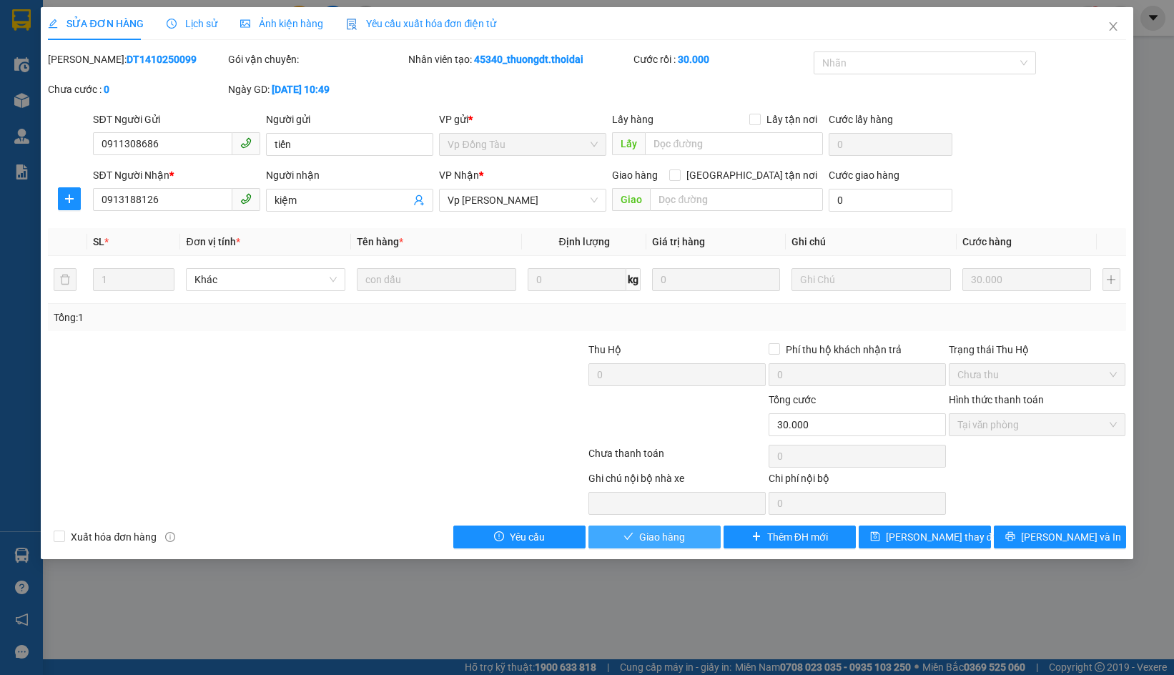
click at [678, 533] on span "Giao hàng" at bounding box center [662, 537] width 46 height 16
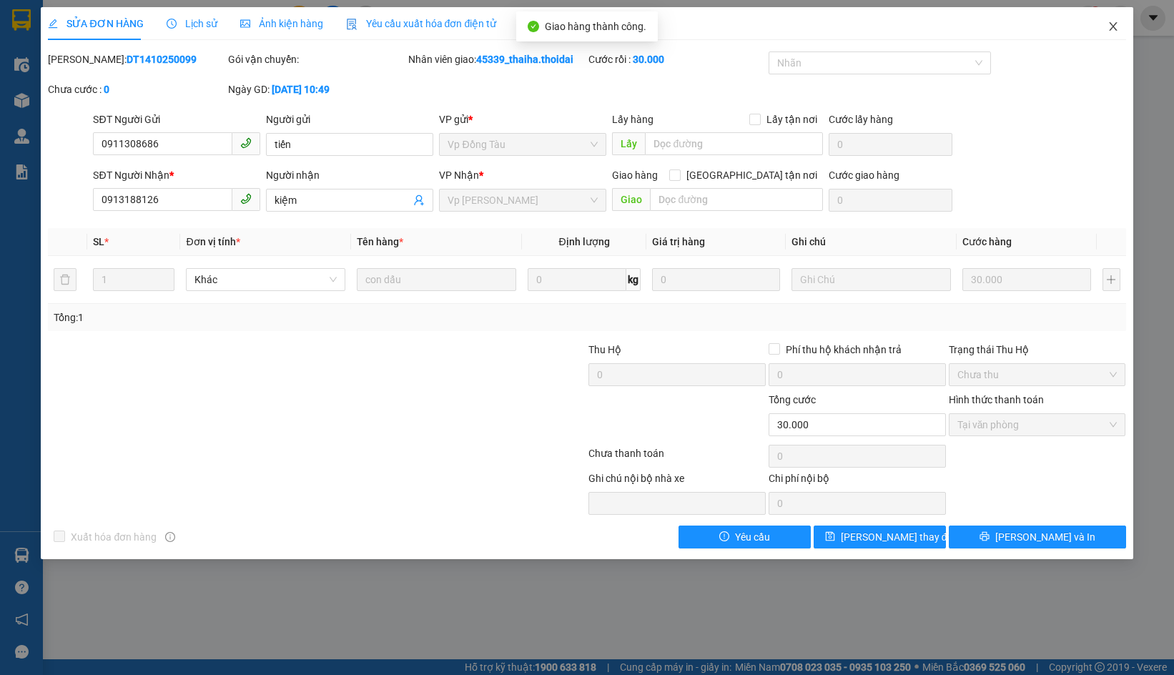
click at [1113, 26] on icon "close" at bounding box center [1113, 26] width 11 height 11
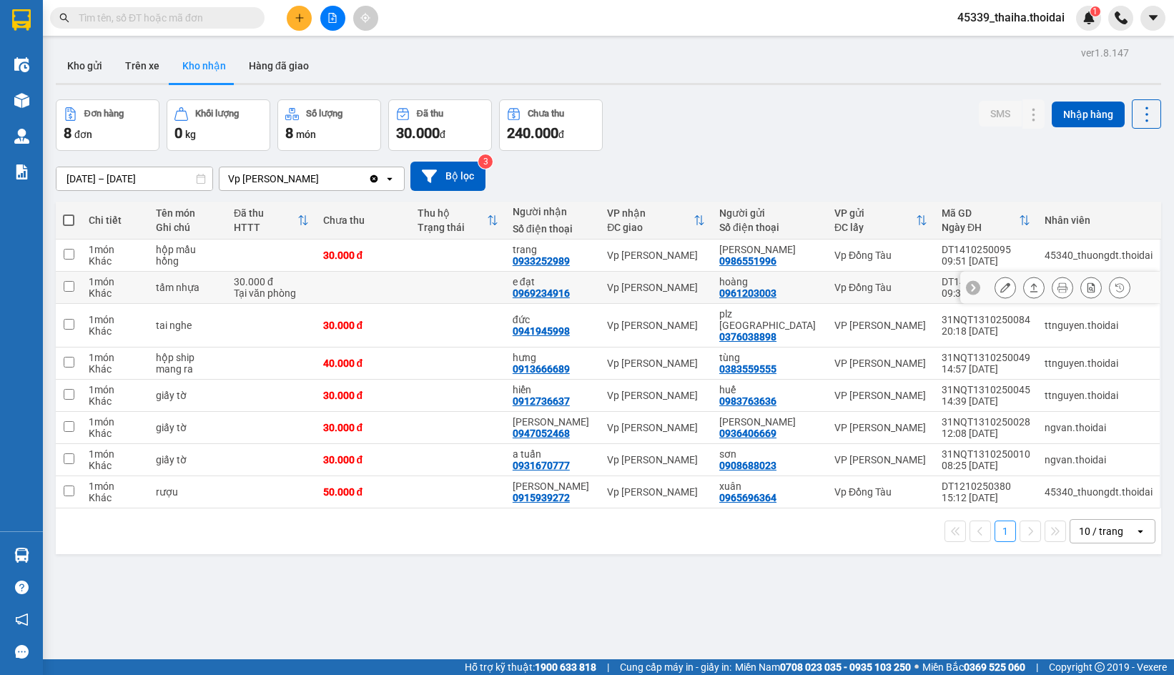
click at [1000, 289] on button at bounding box center [1005, 287] width 20 height 25
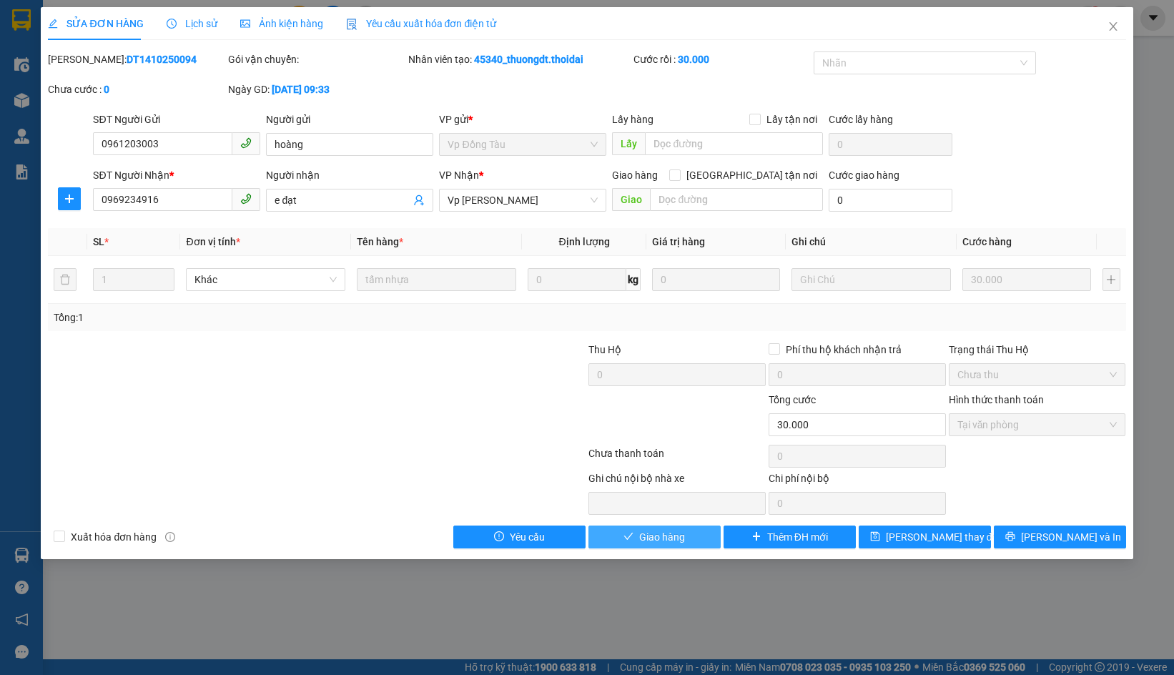
click at [669, 538] on span "Giao hàng" at bounding box center [662, 537] width 46 height 16
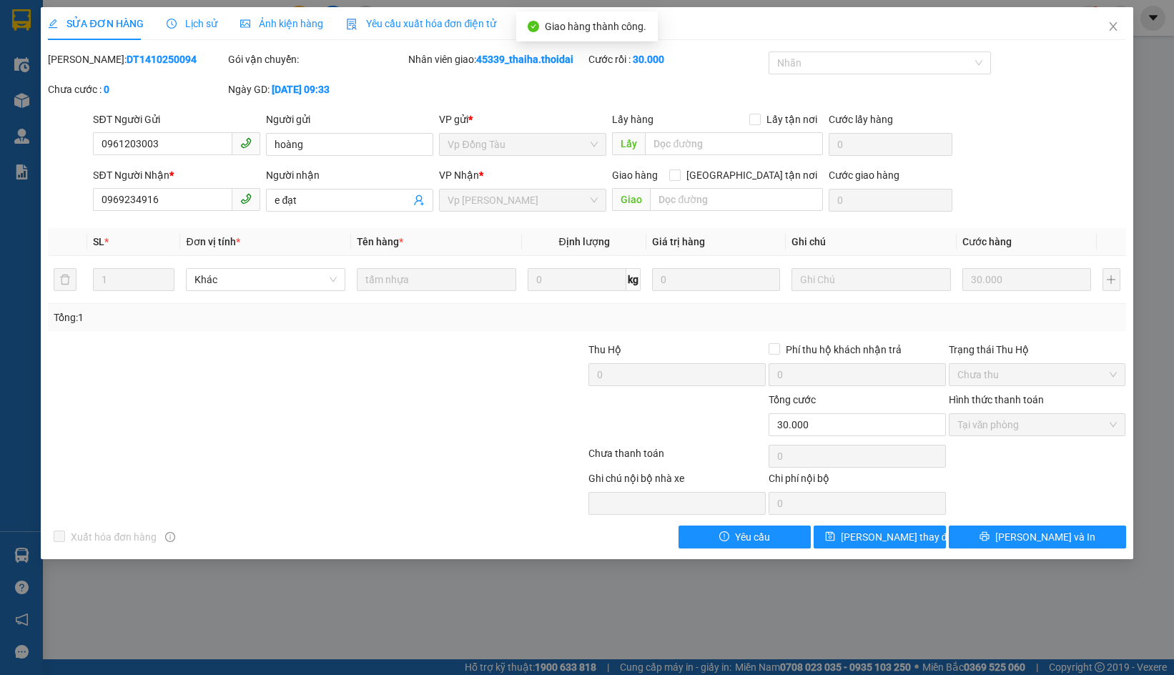
drag, startPoint x: 1147, startPoint y: 95, endPoint x: 1105, endPoint y: 81, distance: 43.9
drag, startPoint x: 1105, startPoint y: 81, endPoint x: 1118, endPoint y: 26, distance: 55.8
click at [1118, 26] on icon "close" at bounding box center [1113, 26] width 11 height 11
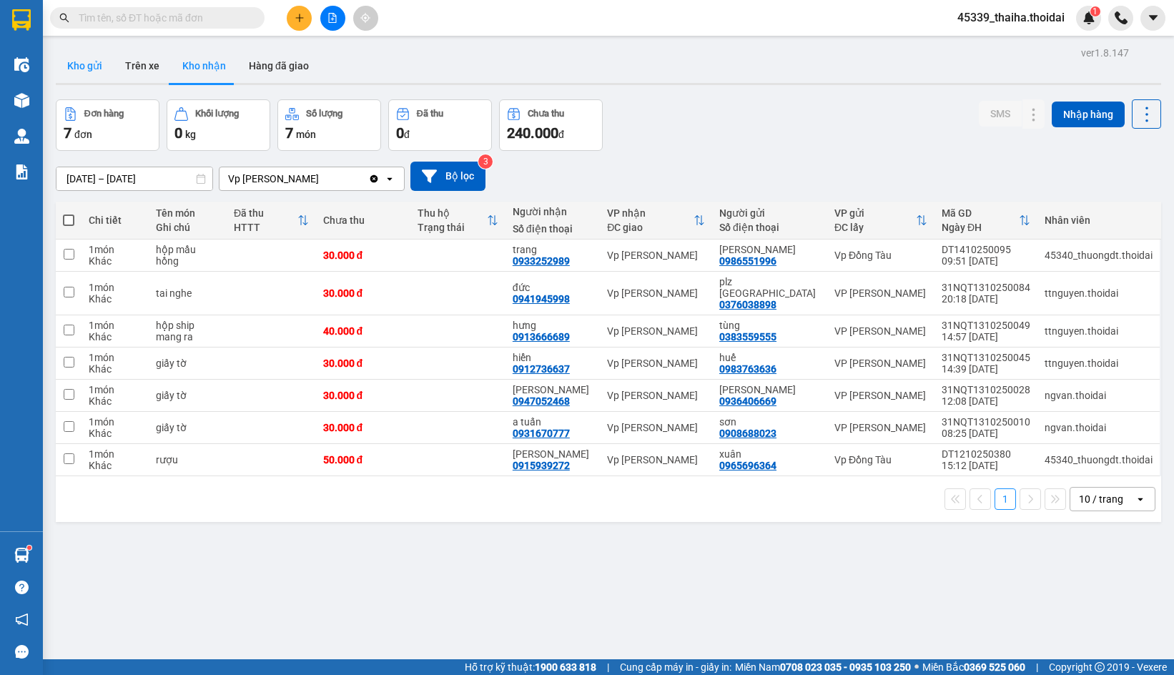
click at [97, 65] on button "Kho gửi" at bounding box center [85, 66] width 58 height 34
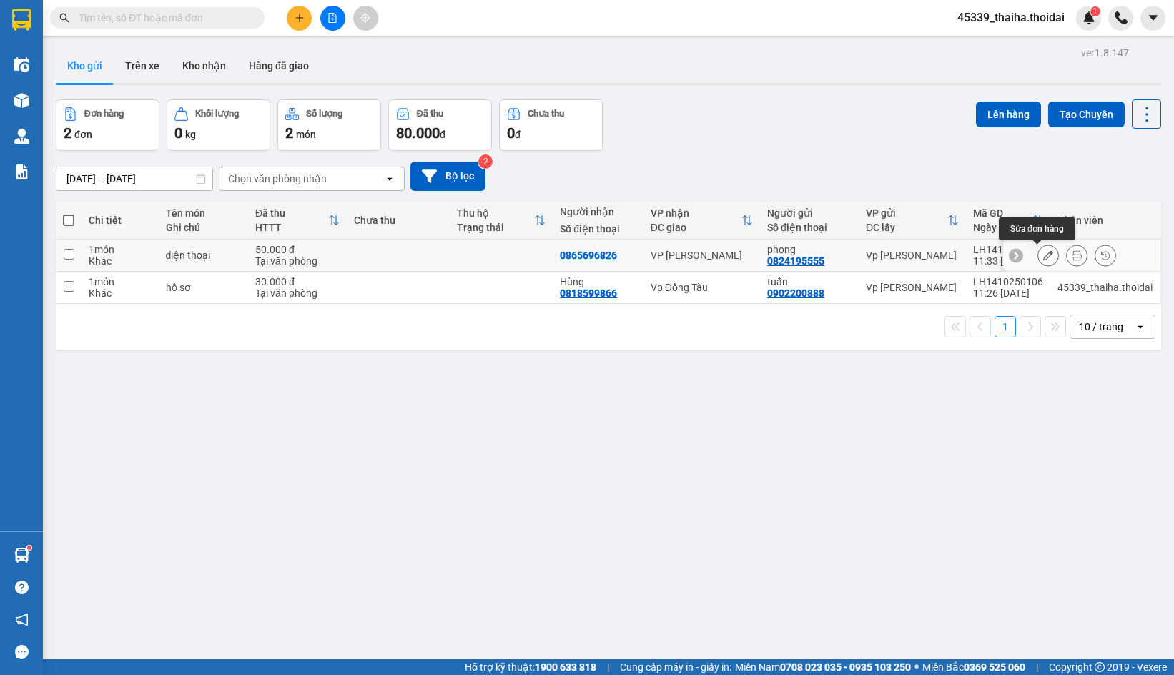
click at [1043, 253] on icon at bounding box center [1048, 255] width 10 height 10
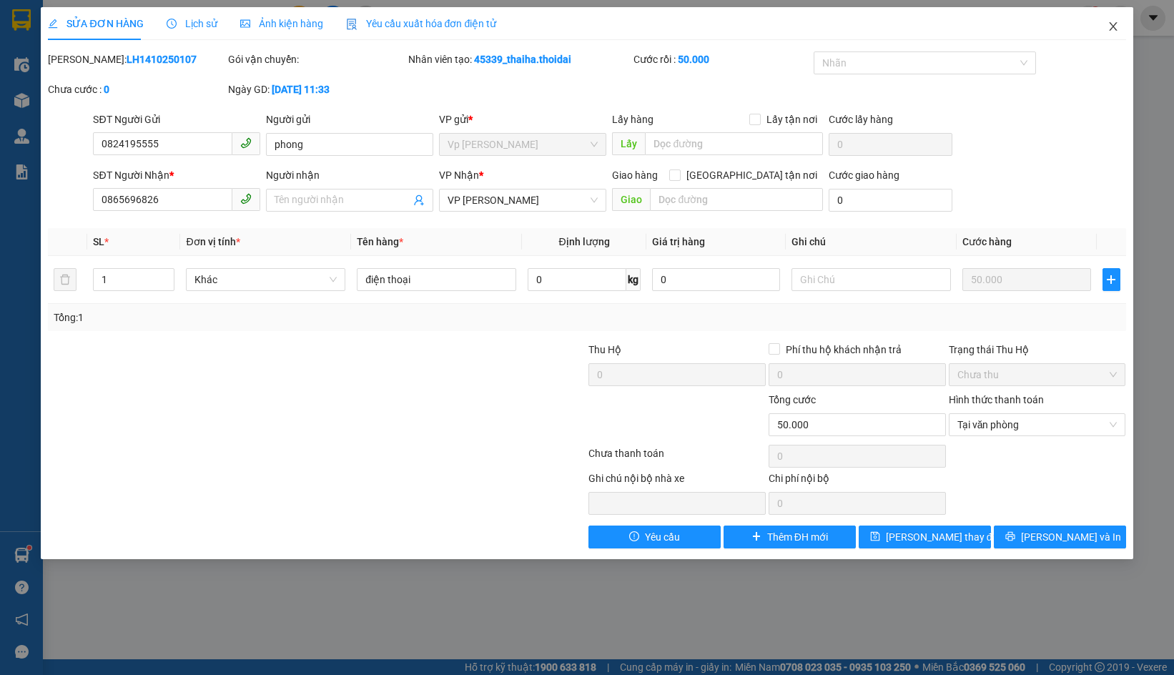
click at [1108, 26] on icon "close" at bounding box center [1113, 26] width 11 height 11
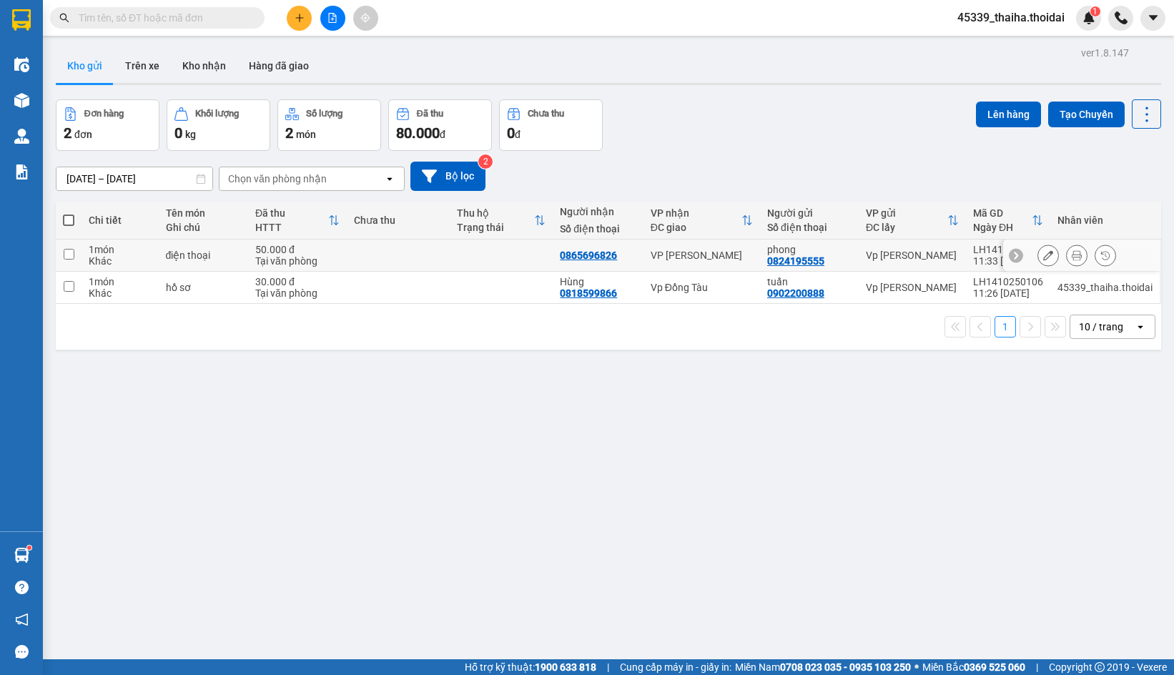
click at [69, 252] on input "checkbox" at bounding box center [69, 254] width 11 height 11
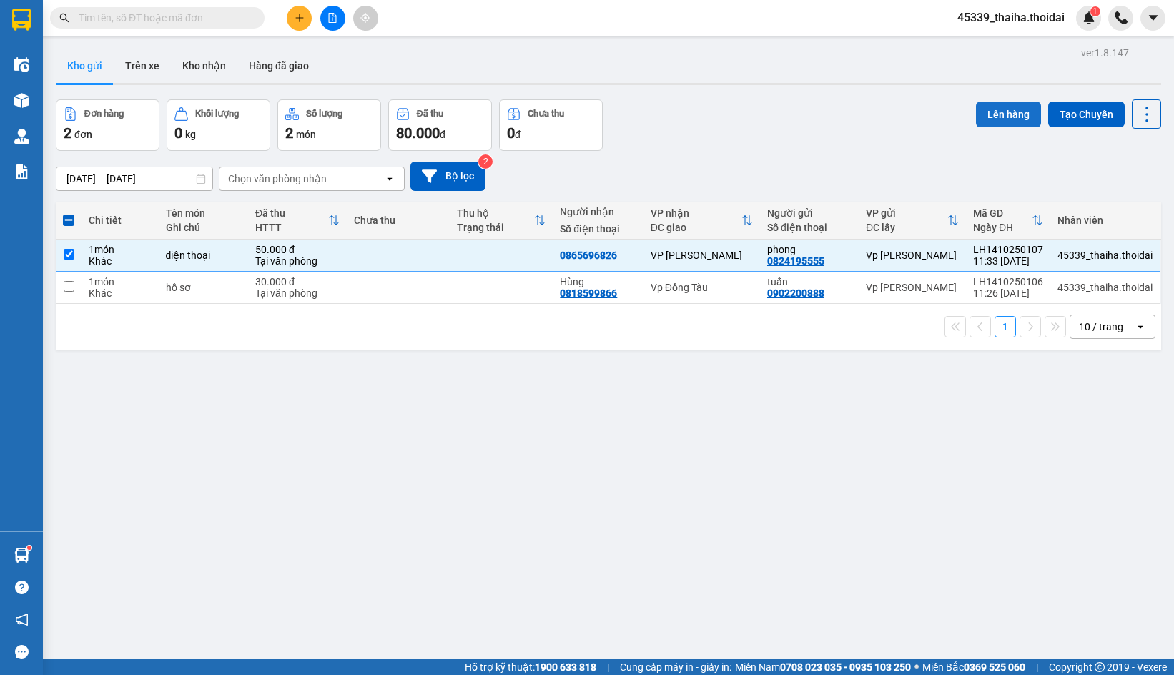
click at [987, 109] on button "Lên hàng" at bounding box center [1008, 115] width 65 height 26
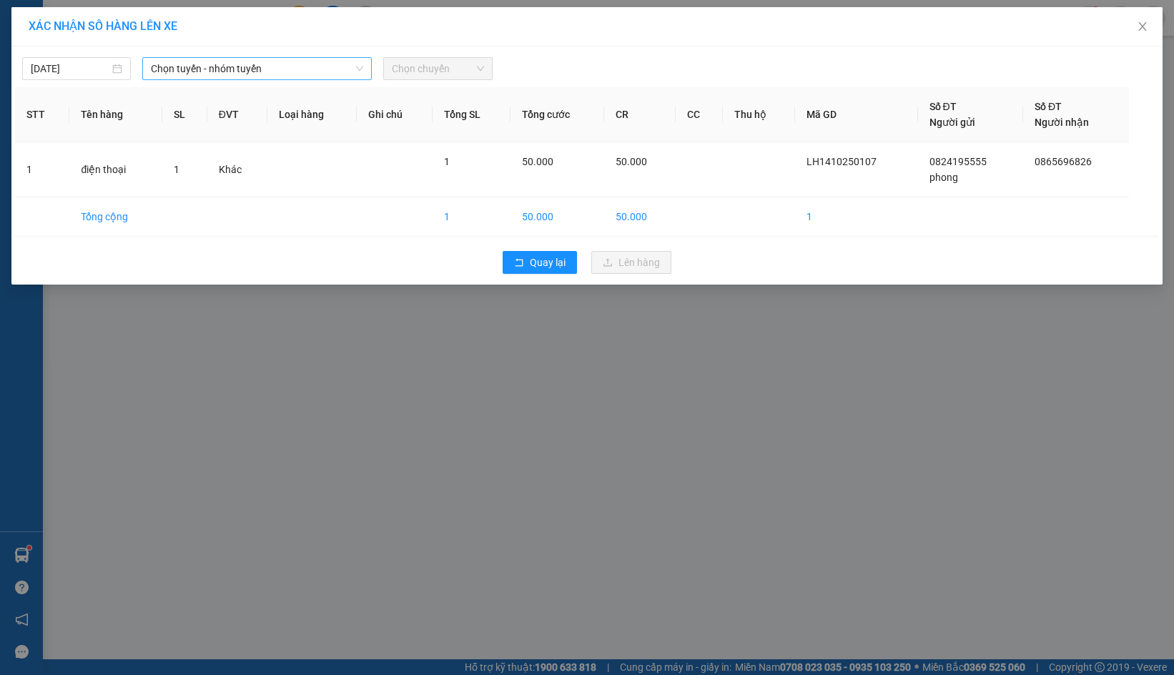
click at [295, 75] on span "Chọn tuyến - nhóm tuyến" at bounding box center [257, 68] width 212 height 21
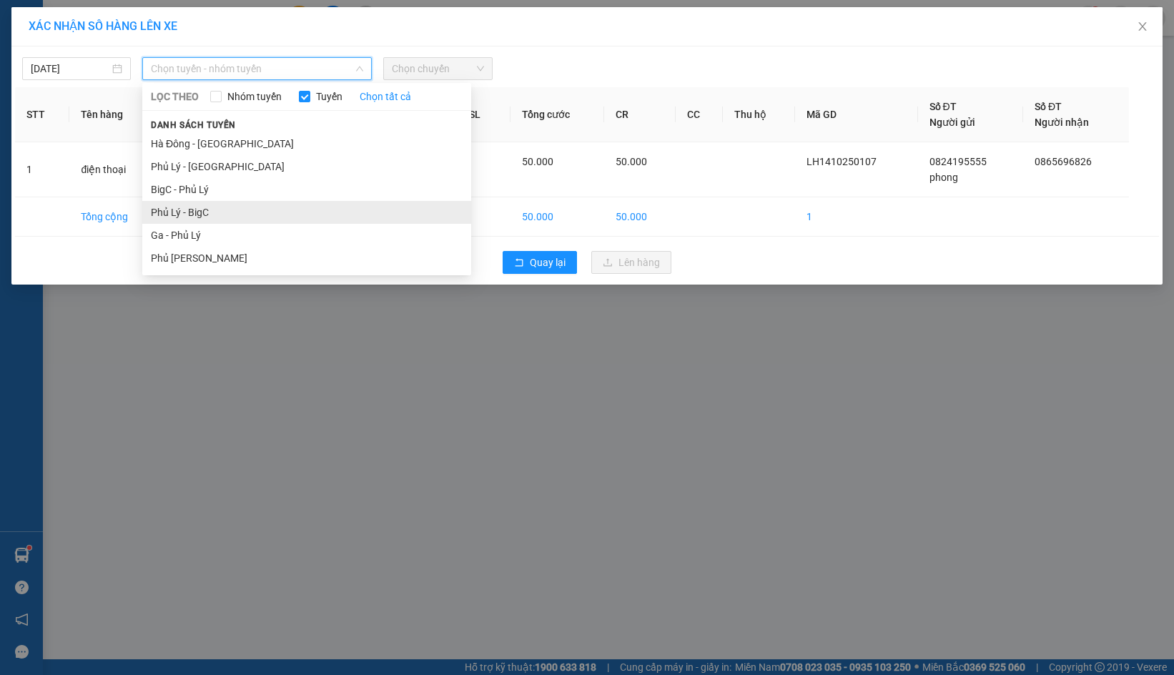
click at [189, 211] on li "Phủ Lý - BigC" at bounding box center [306, 212] width 329 height 23
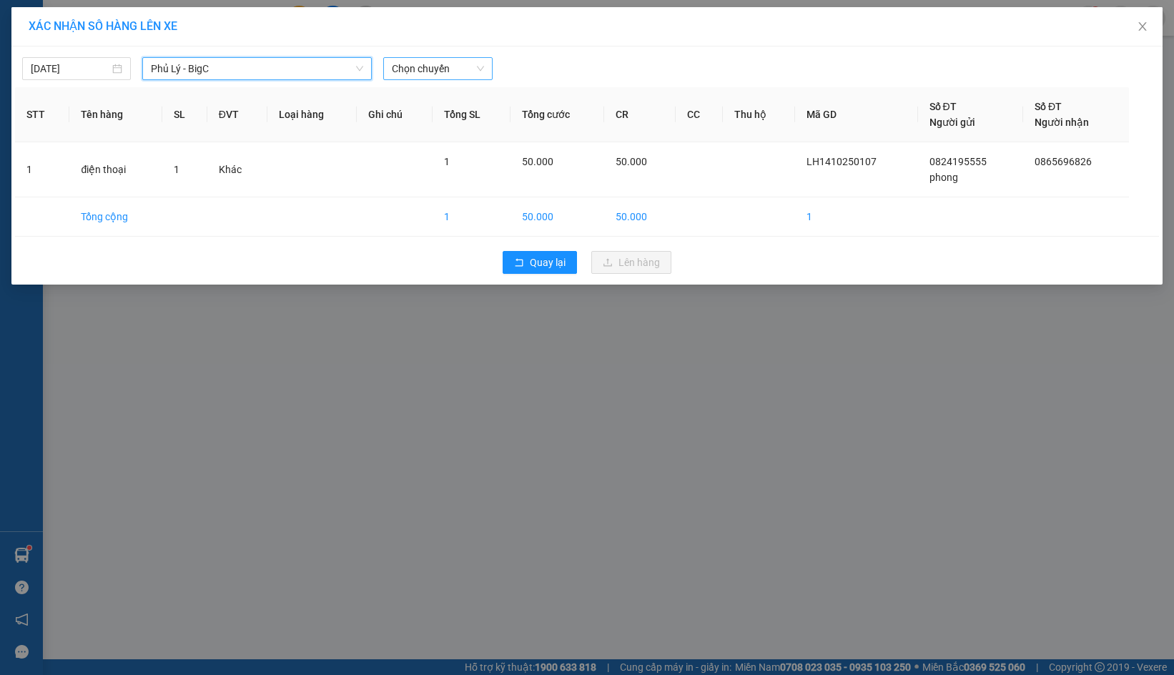
click at [461, 63] on span "Chọn chuyến" at bounding box center [438, 68] width 92 height 21
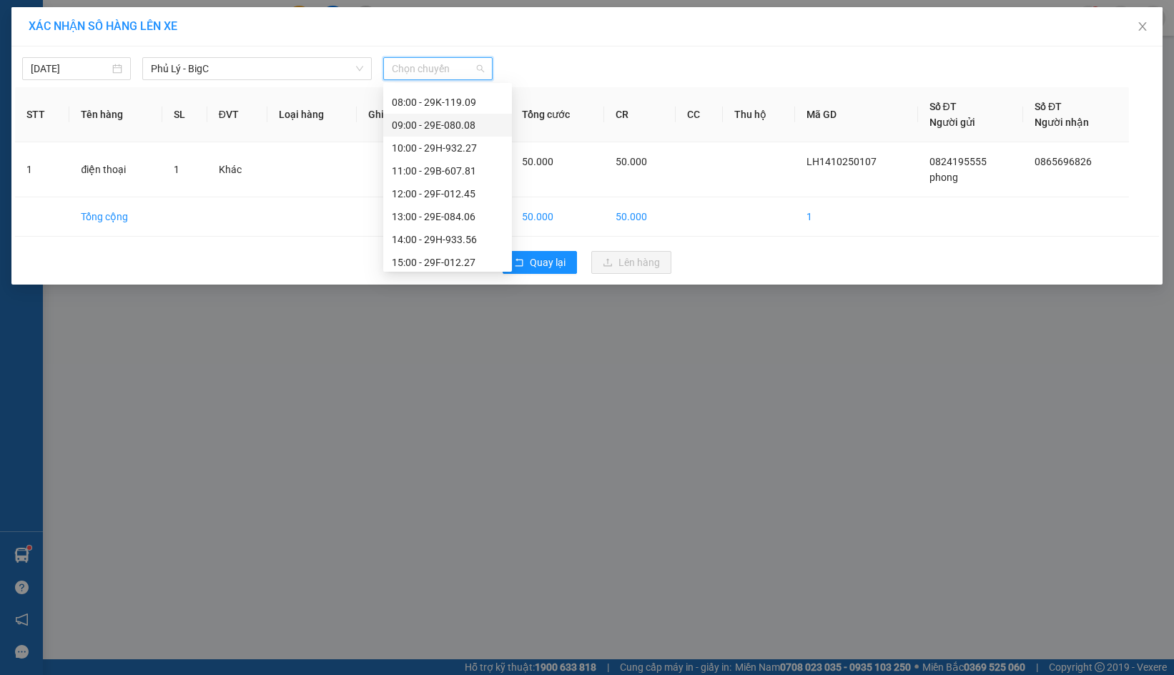
scroll to position [167, 0]
click at [446, 182] on div "12:00 - 29F-012.45" at bounding box center [448, 182] width 112 height 16
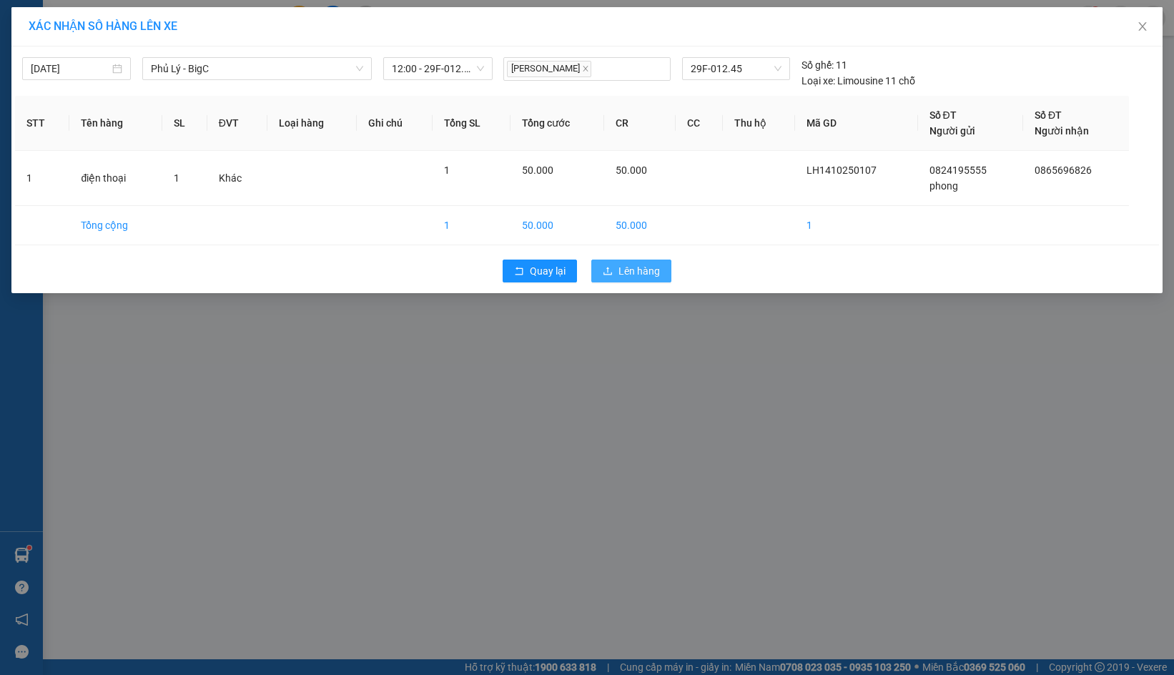
click at [636, 269] on span "Lên hàng" at bounding box center [639, 271] width 41 height 16
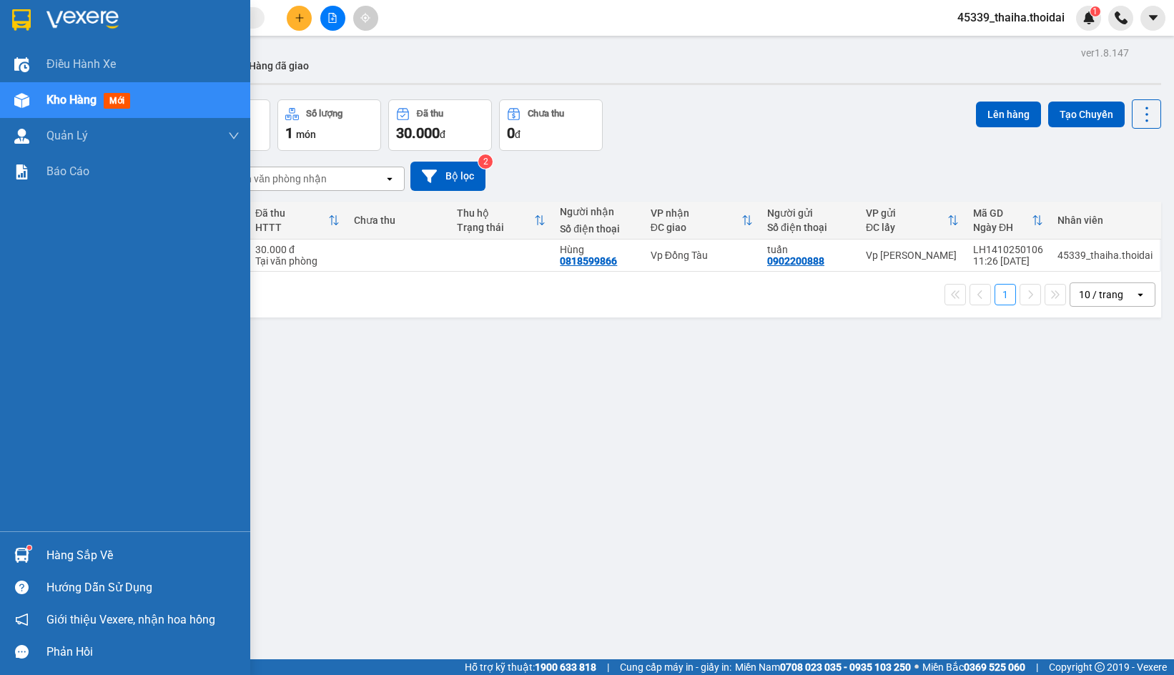
click at [31, 559] on div at bounding box center [21, 555] width 25 height 25
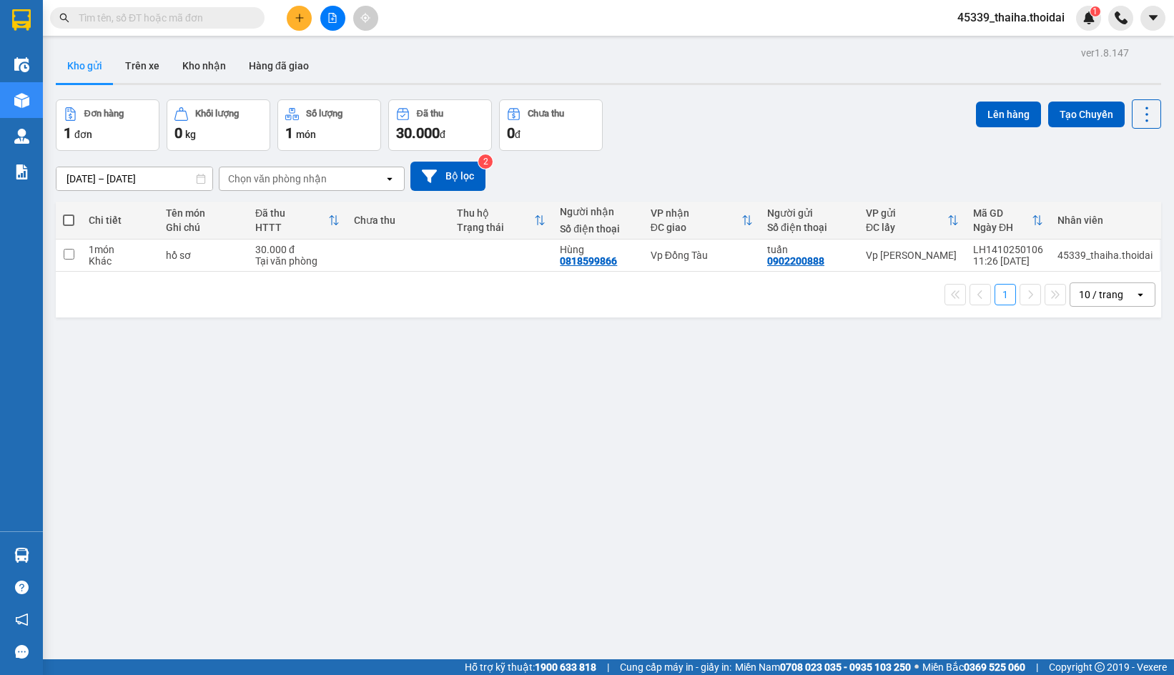
click at [190, 413] on section "Kết quả tìm kiếm ( 44 ) Bộ lọc Mã ĐH Trạng thái Món hàng Thu hộ Tổng cước Chưa …" at bounding box center [587, 337] width 1174 height 675
click at [194, 68] on button "Kho nhận" at bounding box center [204, 66] width 67 height 34
